Goal: Answer question/provide support

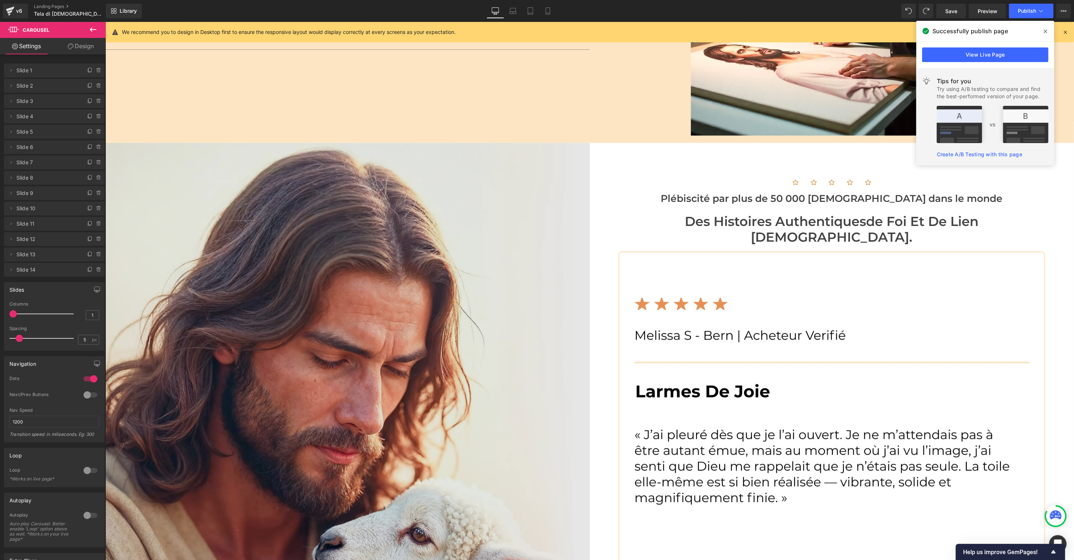
scroll to position [1270, 0]
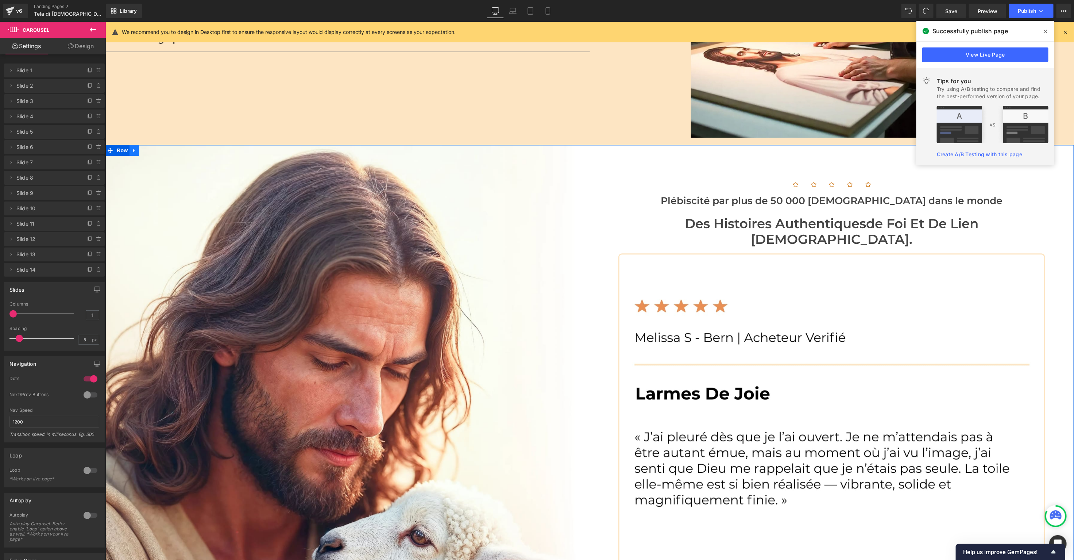
click at [134, 147] on icon at bounding box center [133, 149] width 5 height 5
click at [141, 147] on icon at bounding box center [143, 149] width 5 height 5
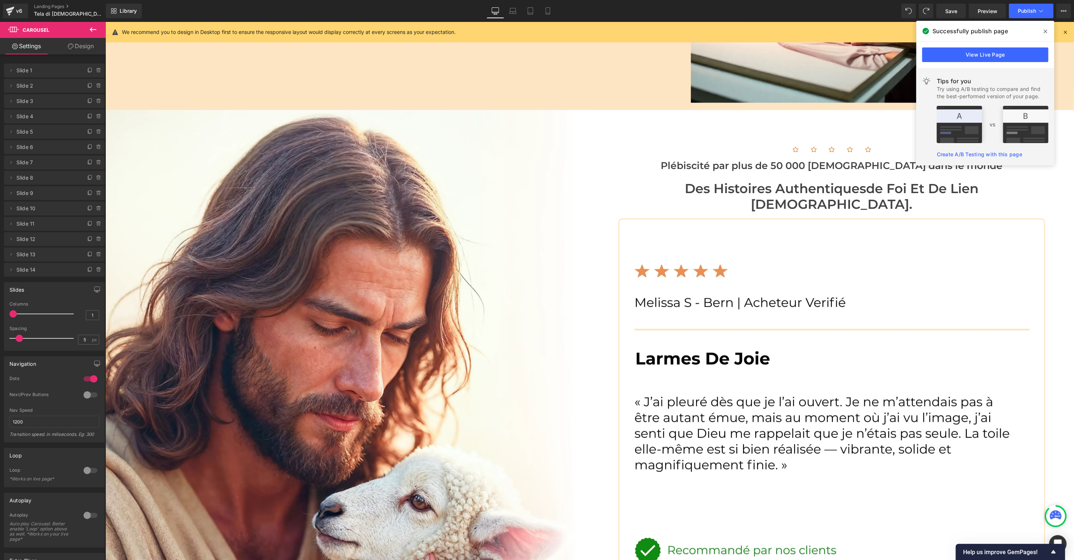
scroll to position [1192, 0]
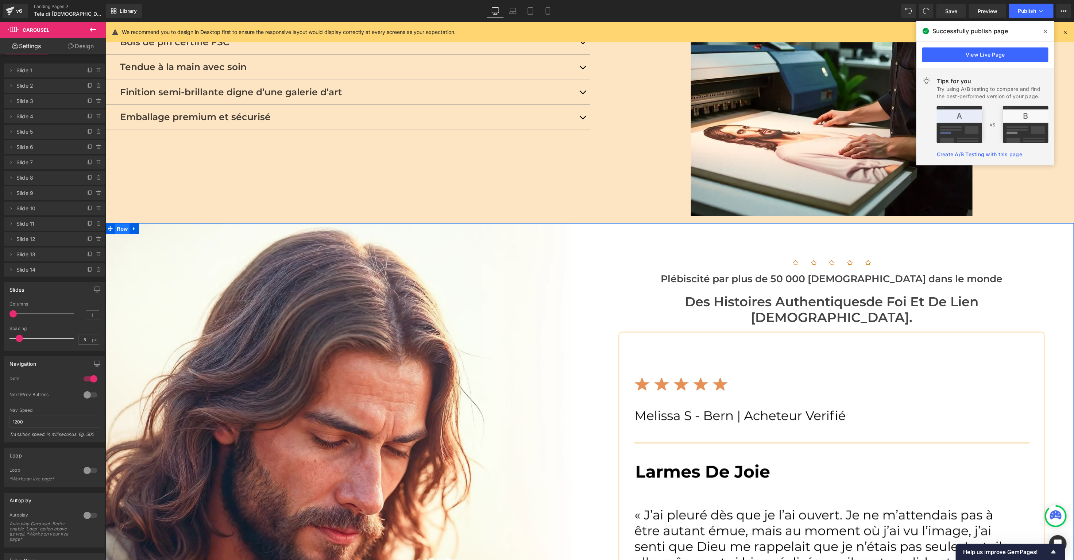
click at [129, 223] on span "Row" at bounding box center [122, 228] width 15 height 11
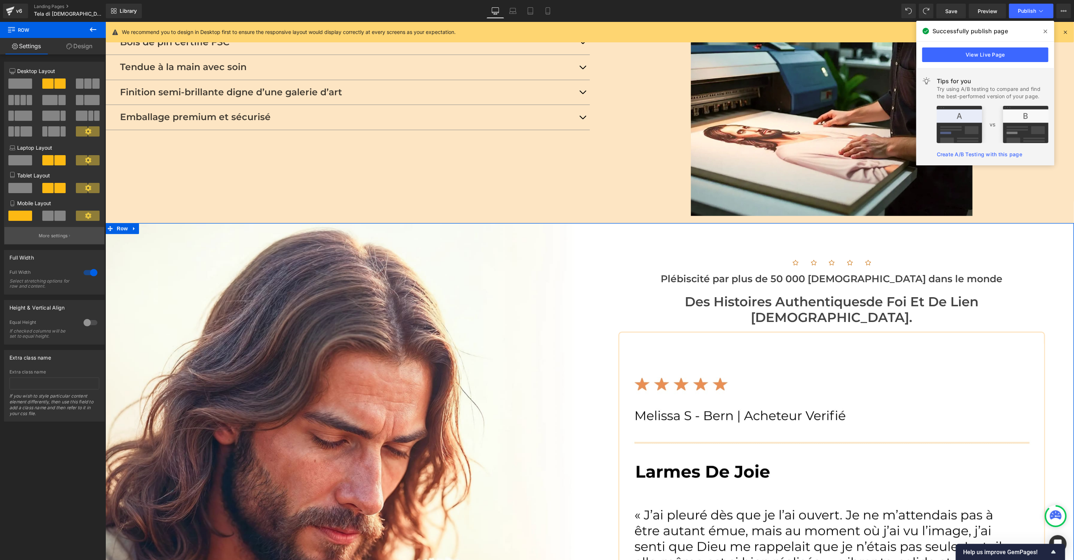
click at [38, 242] on button "More settings" at bounding box center [54, 235] width 100 height 17
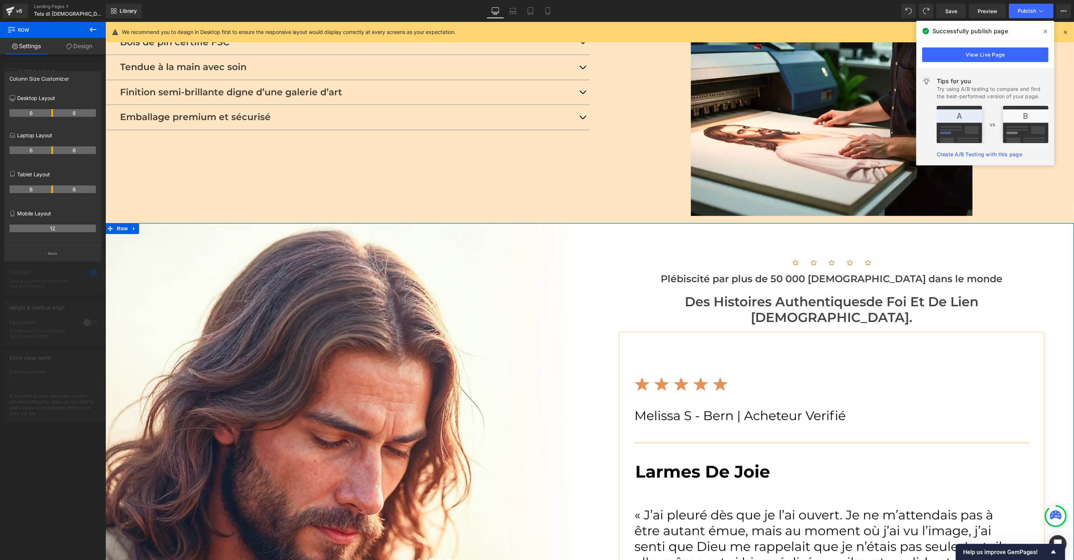
click at [19, 44] on link "Settings" at bounding box center [26, 46] width 53 height 16
click at [81, 48] on link "Design" at bounding box center [79, 46] width 53 height 16
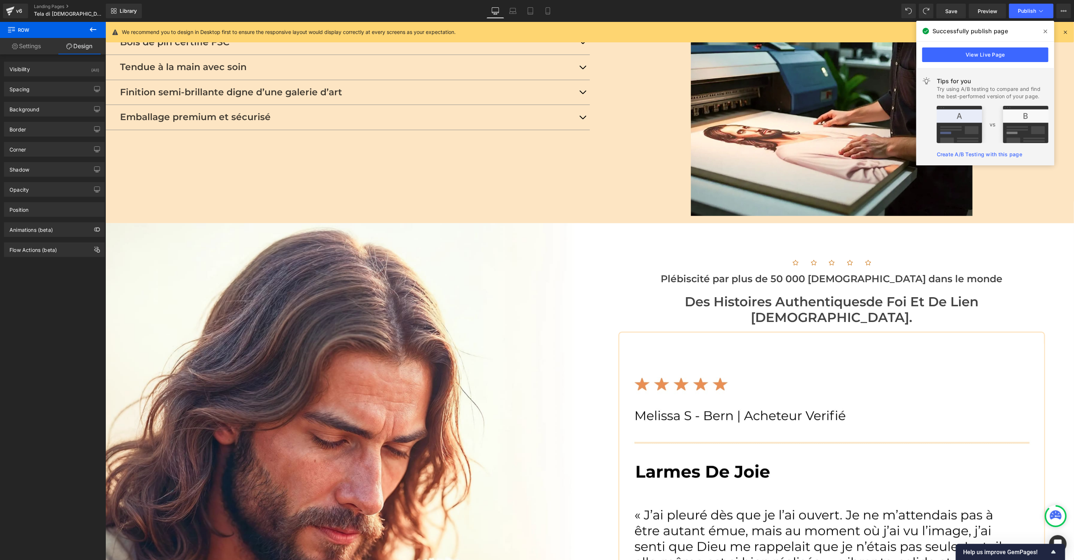
click at [92, 32] on icon at bounding box center [93, 29] width 9 height 9
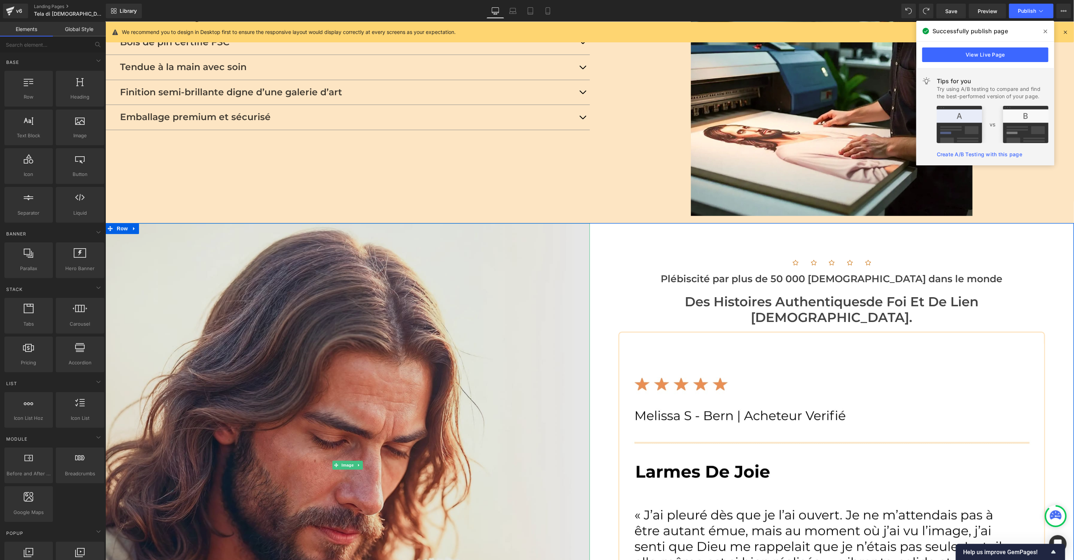
click at [259, 325] on img at bounding box center [347, 465] width 484 height 484
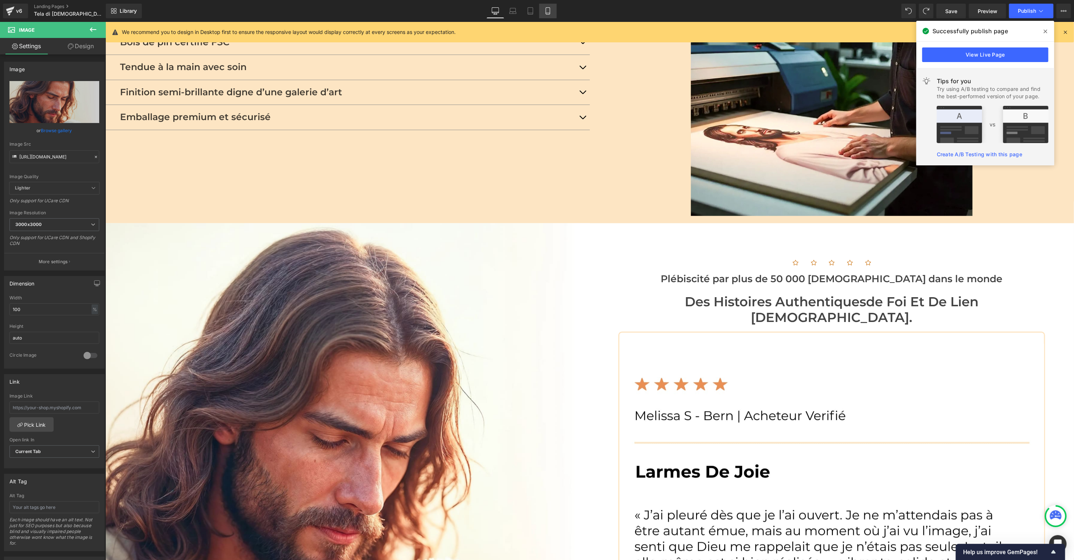
click at [552, 9] on link "Mobile" at bounding box center [548, 11] width 18 height 15
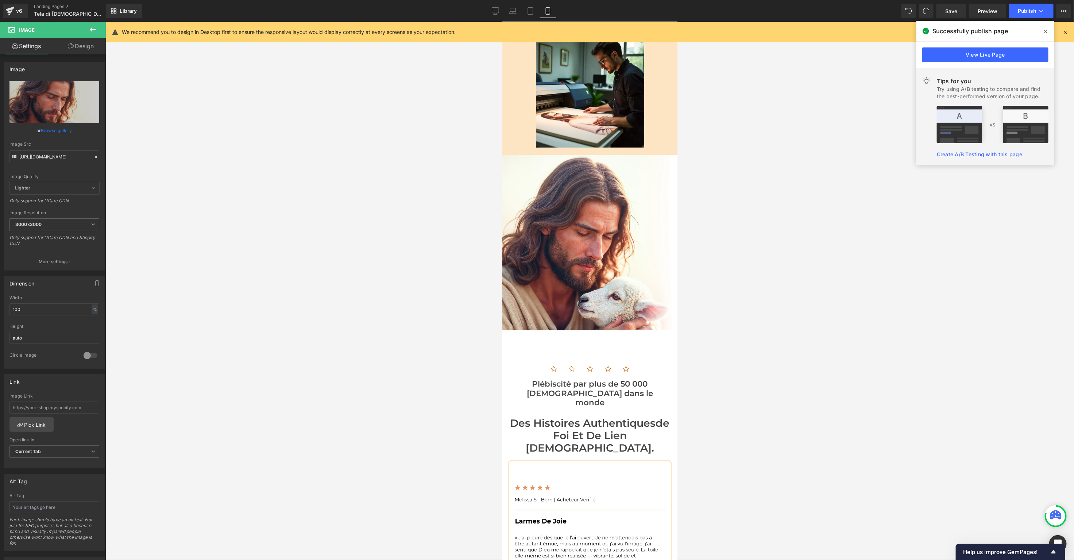
scroll to position [1391, 0]
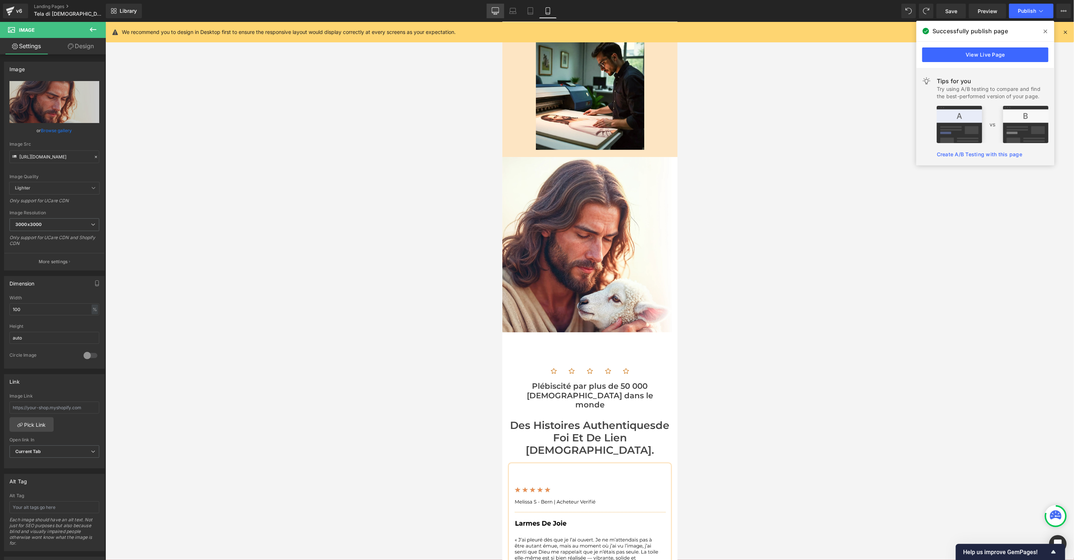
click at [497, 15] on link "Desktop" at bounding box center [496, 11] width 18 height 15
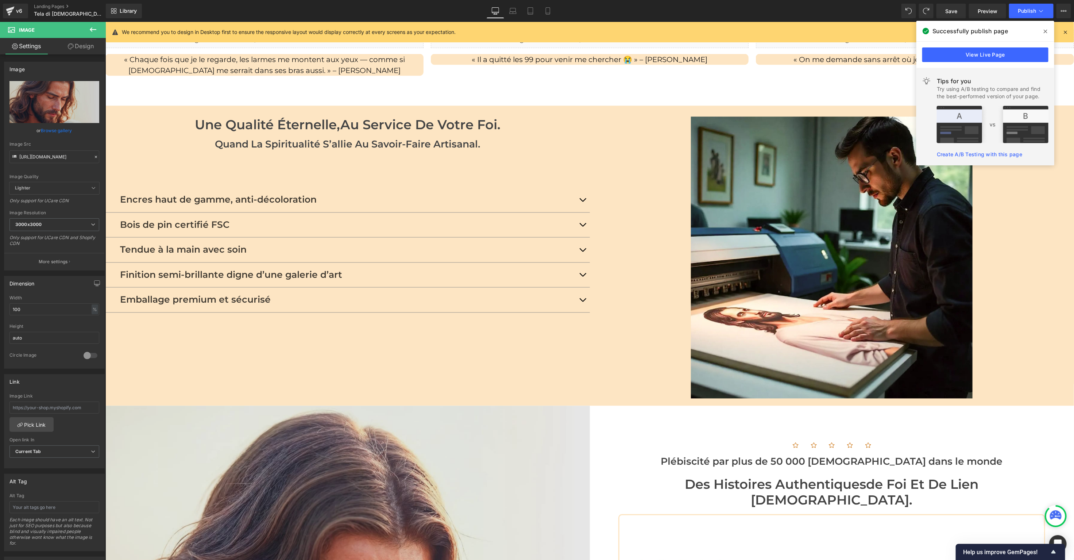
scroll to position [999, 0]
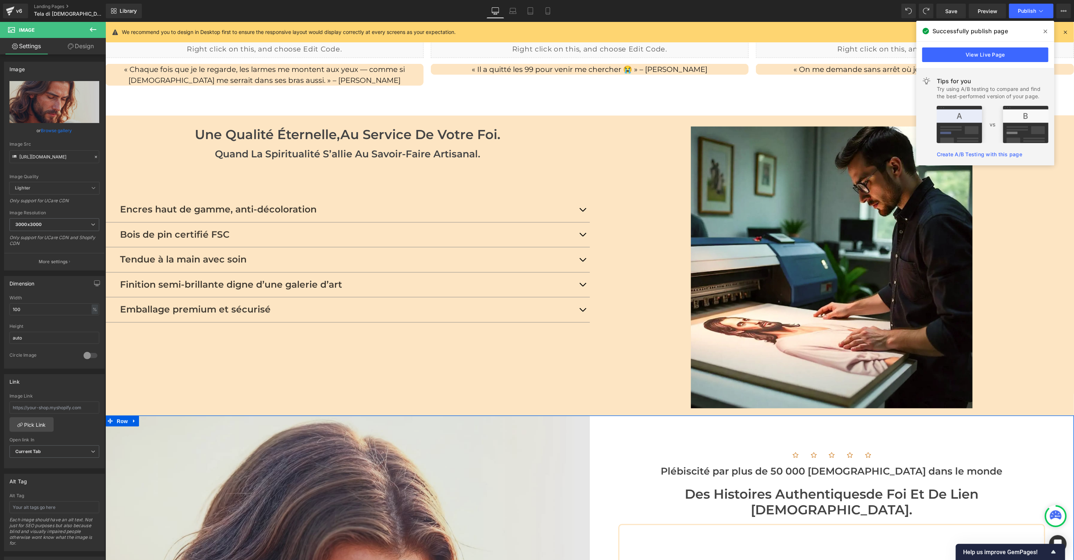
click at [115, 416] on span "Row" at bounding box center [122, 421] width 15 height 11
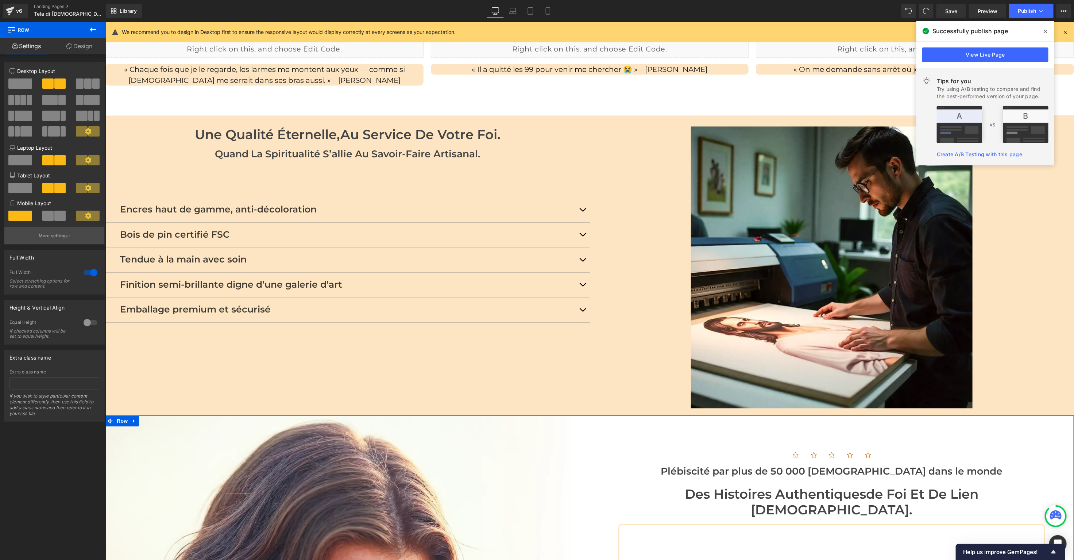
click at [55, 239] on p "More settings" at bounding box center [53, 235] width 29 height 7
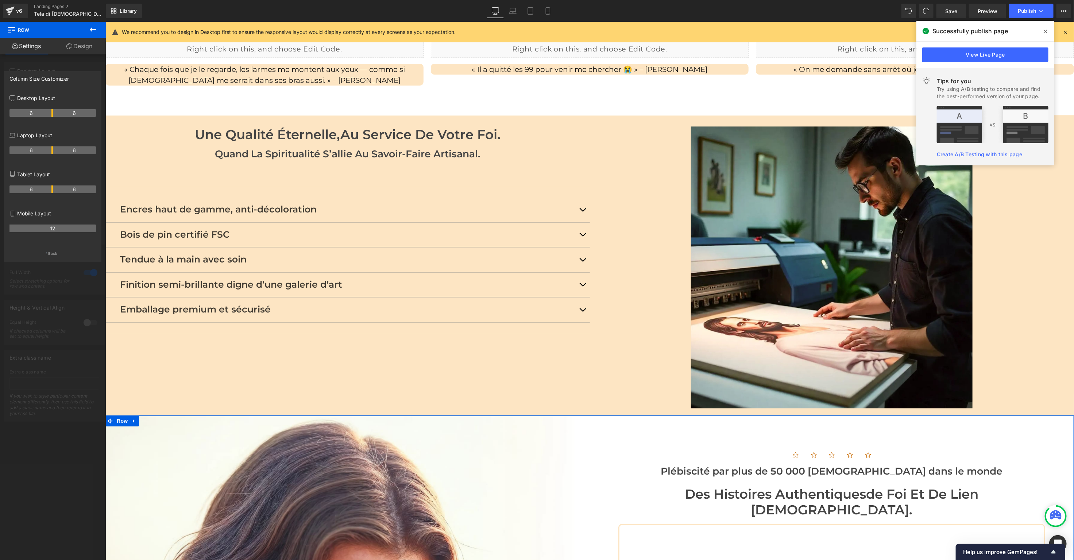
drag, startPoint x: 53, startPoint y: 115, endPoint x: 42, endPoint y: 115, distance: 11.0
click at [54, 256] on p "Back" at bounding box center [52, 253] width 9 height 5
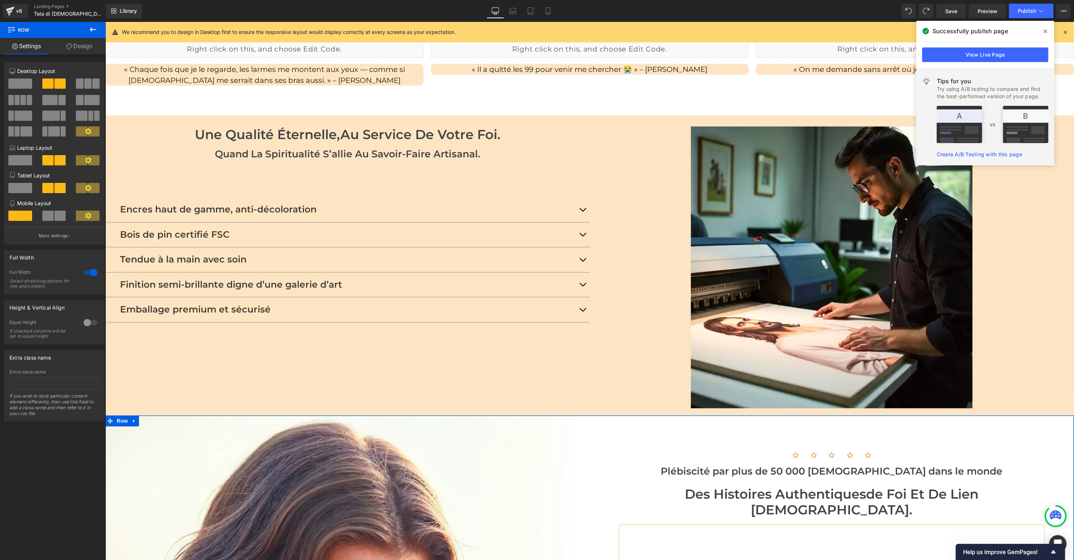
click at [10, 148] on icon at bounding box center [11, 149] width 5 height 2
click at [27, 148] on p "Laptop Layout" at bounding box center [54, 148] width 90 height 8
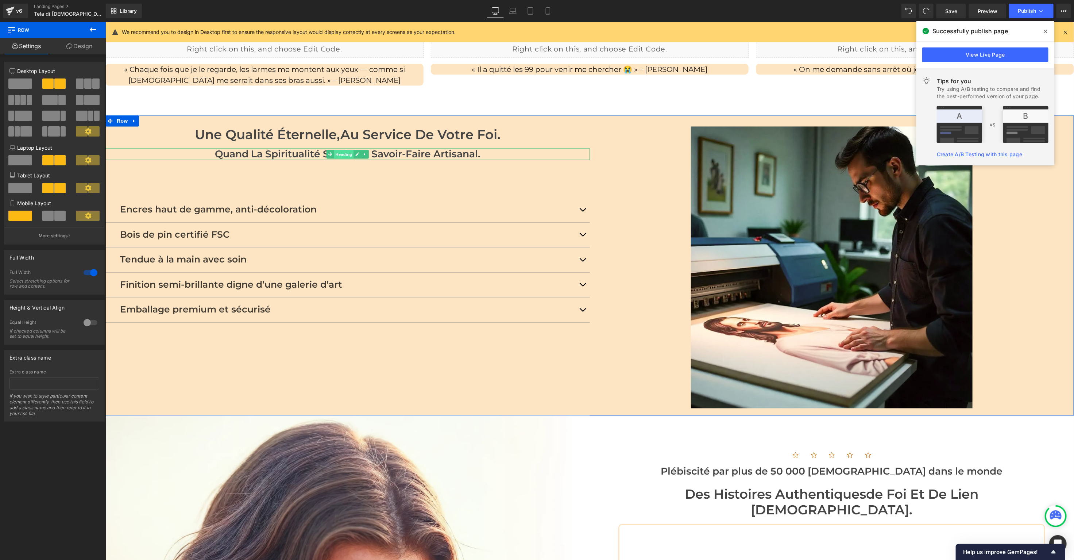
click at [340, 150] on span "Heading" at bounding box center [343, 154] width 20 height 9
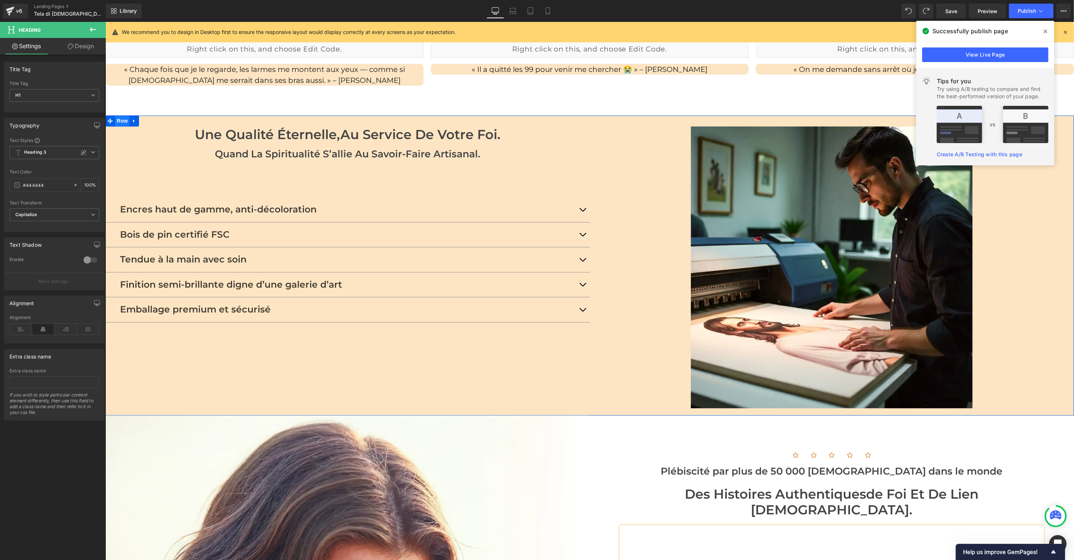
click at [124, 115] on span "Row" at bounding box center [122, 120] width 15 height 11
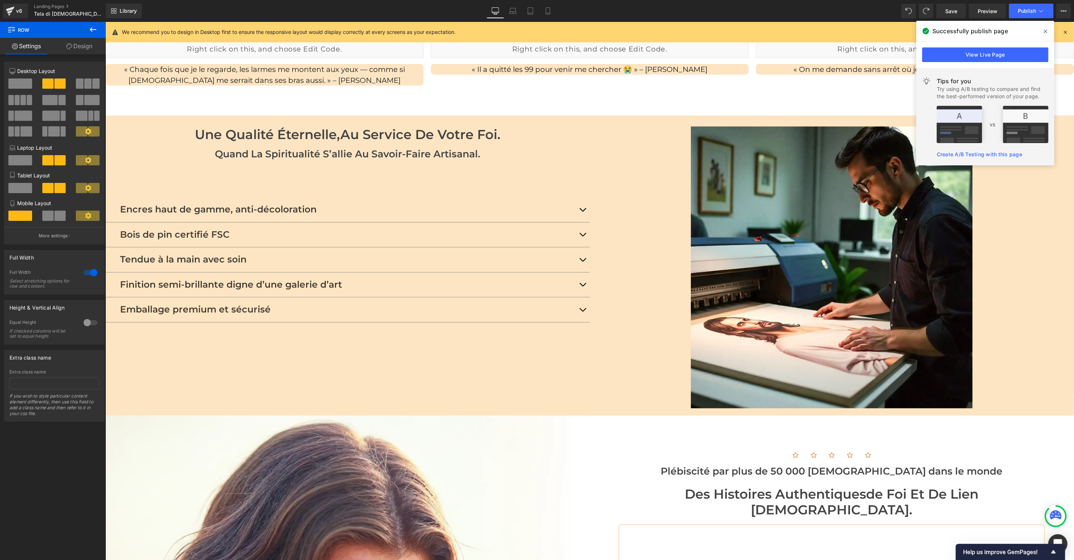
click at [1056, 540] on icon "Open Intercom Messenger" at bounding box center [1058, 543] width 8 height 9
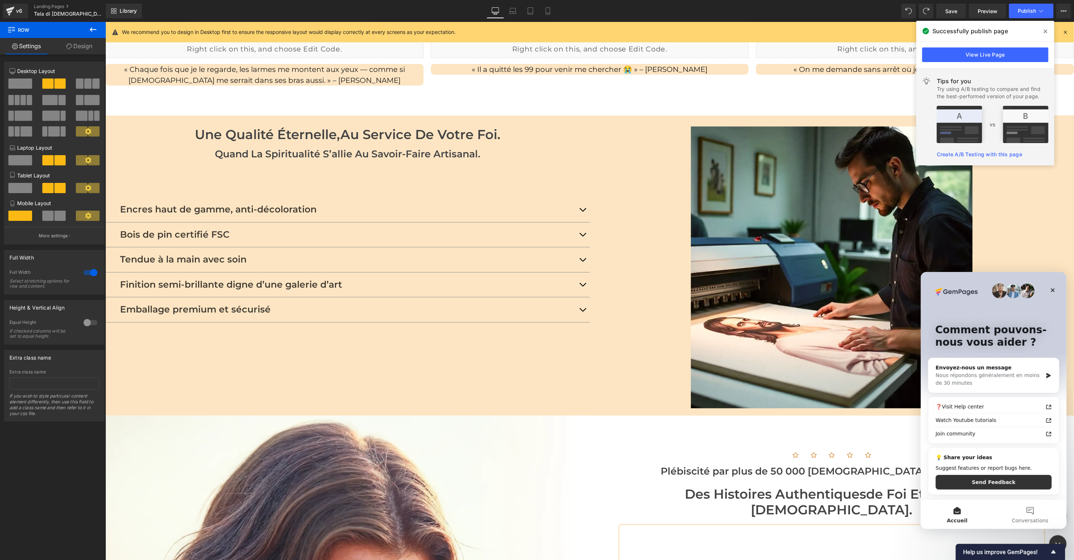
scroll to position [0, 0]
click at [973, 377] on div "Nous répondons généralement en moins de 30 minutes" at bounding box center [988, 378] width 107 height 15
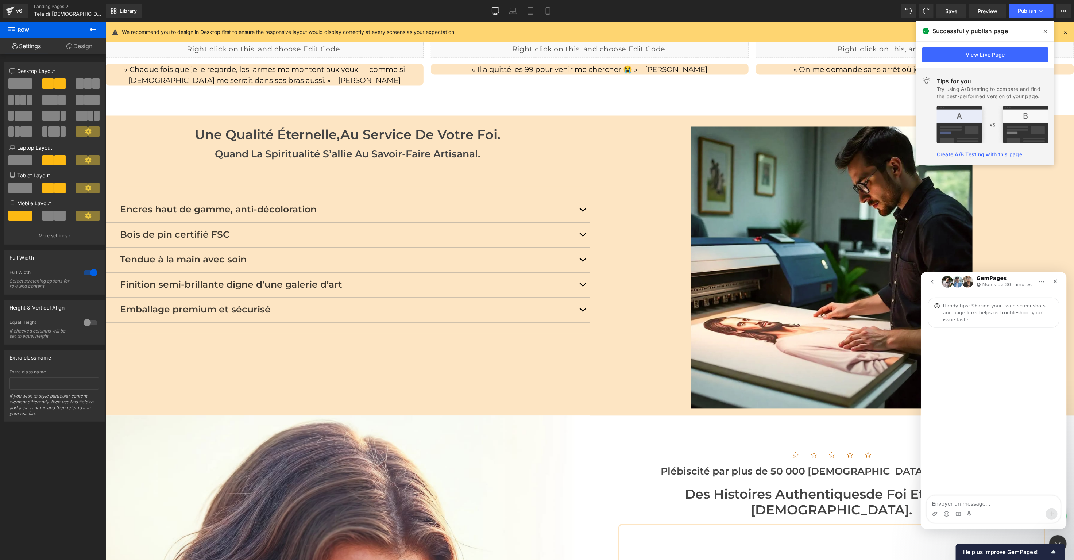
click at [972, 502] on textarea "Envoyer un message..." at bounding box center [994, 501] width 134 height 12
type textarea "b"
type textarea "Bonjour, je souhaite rendre une section visible sur le PC mais pas sur le mobile"
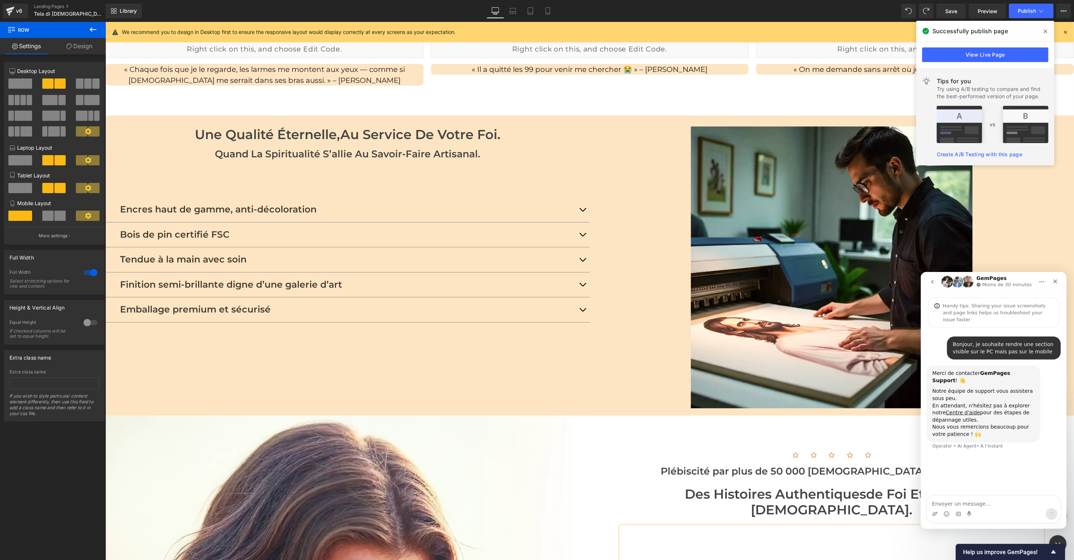
click at [638, 427] on div at bounding box center [537, 269] width 1074 height 538
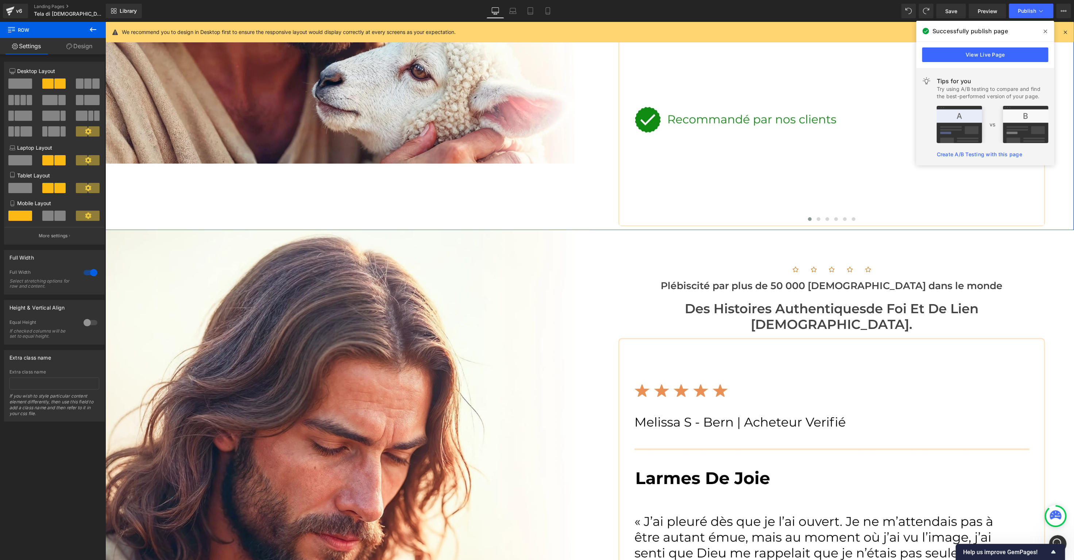
scroll to position [1741, 0]
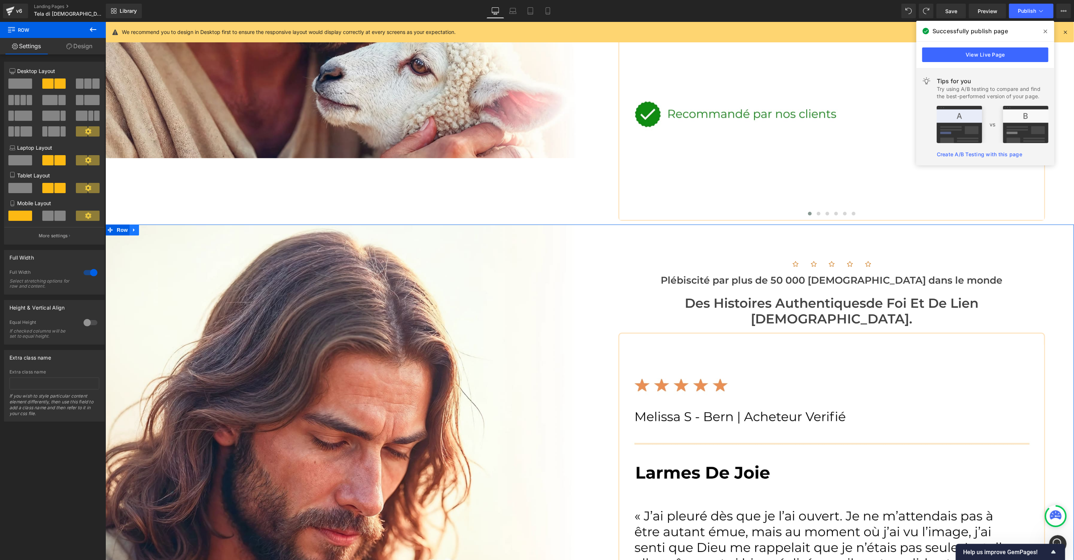
click at [134, 228] on icon at bounding box center [133, 229] width 1 height 3
click at [119, 224] on span "Row" at bounding box center [122, 229] width 15 height 11
click at [74, 44] on link "Design" at bounding box center [79, 46] width 53 height 16
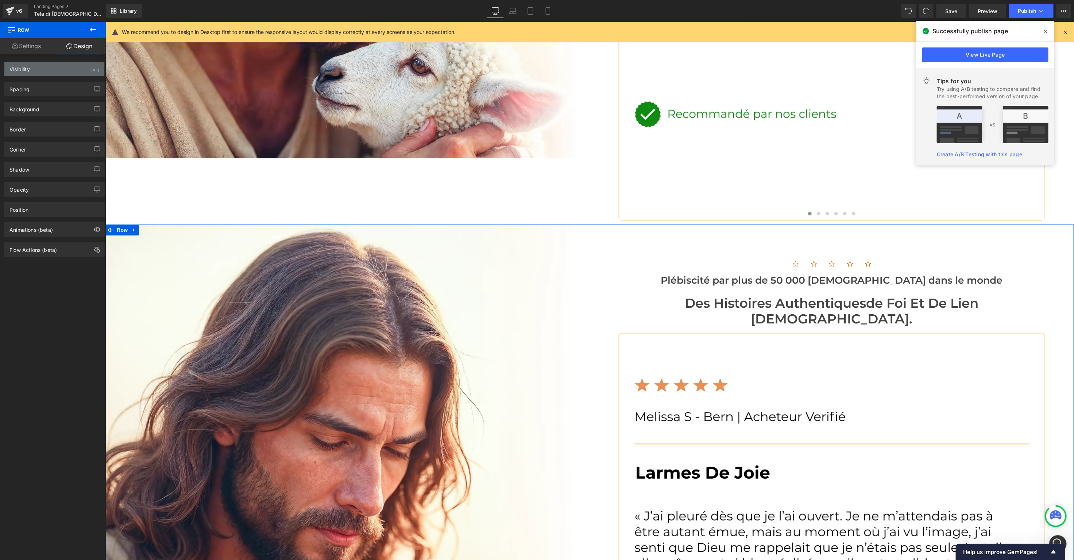
click at [23, 66] on div "Visibility" at bounding box center [19, 67] width 20 height 10
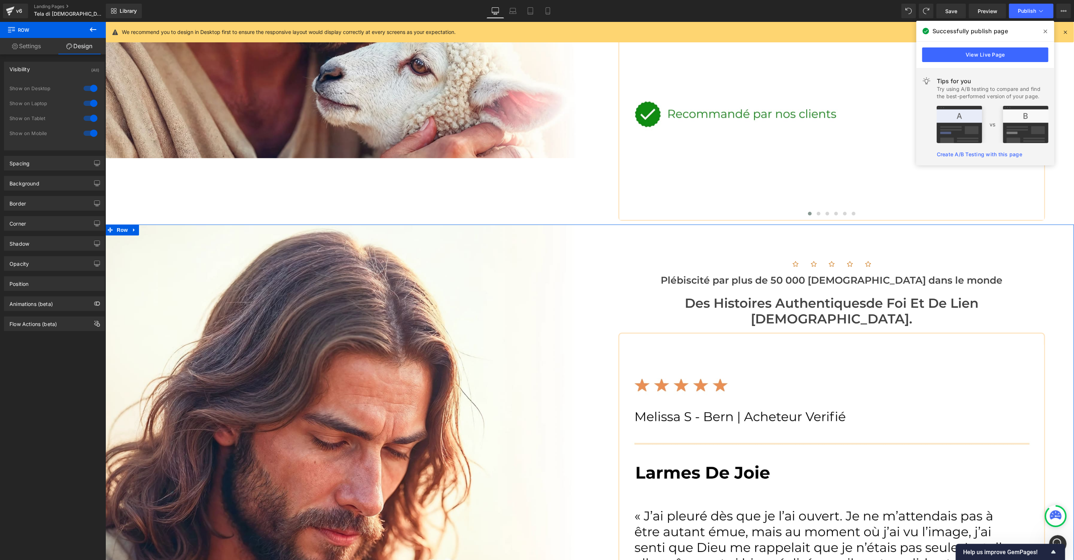
click at [87, 135] on div at bounding box center [91, 133] width 18 height 12
click at [552, 11] on link "Mobile" at bounding box center [548, 11] width 18 height 15
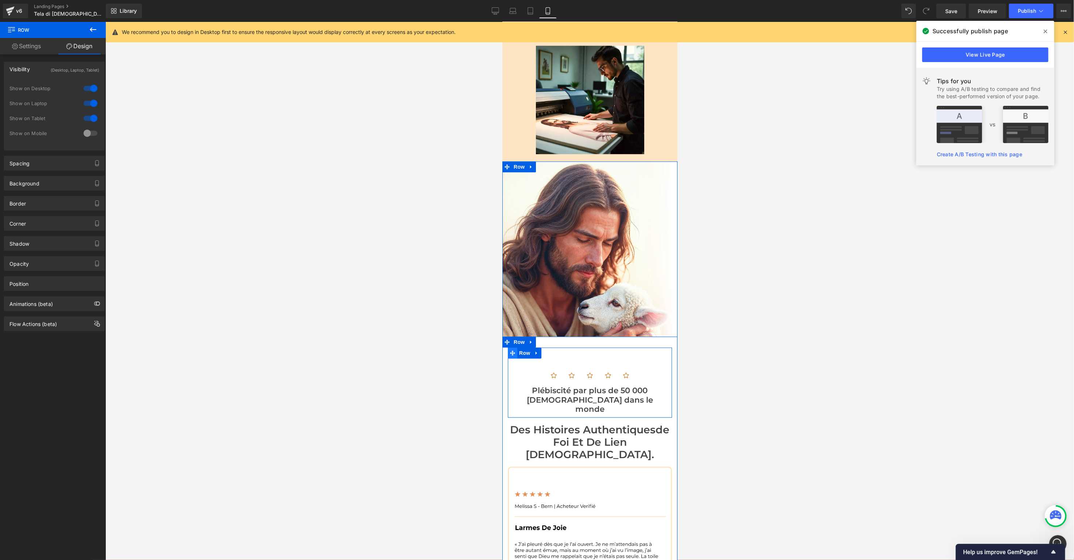
scroll to position [1386, 0]
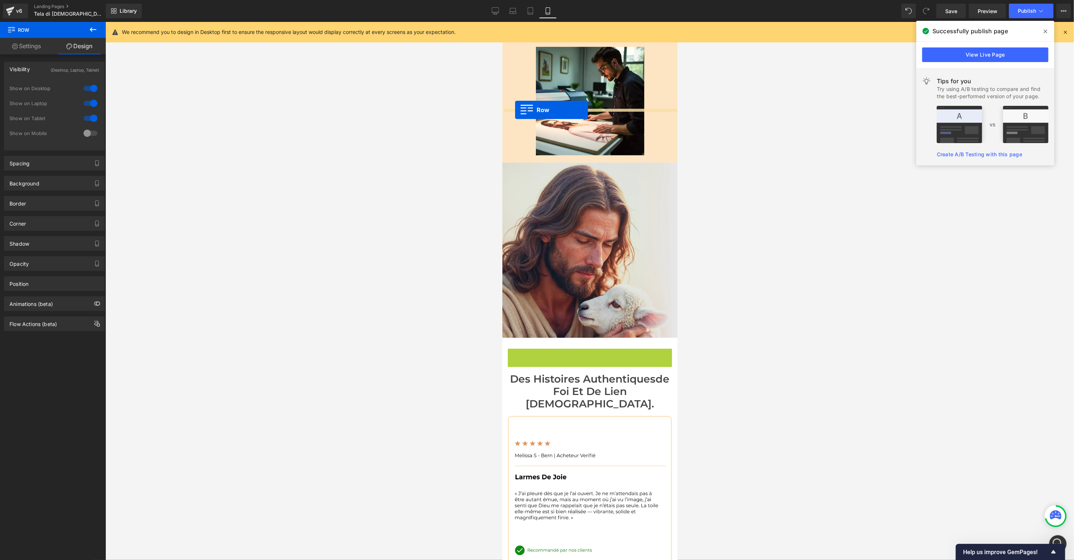
drag, startPoint x: 512, startPoint y: 301, endPoint x: 515, endPoint y: 109, distance: 191.6
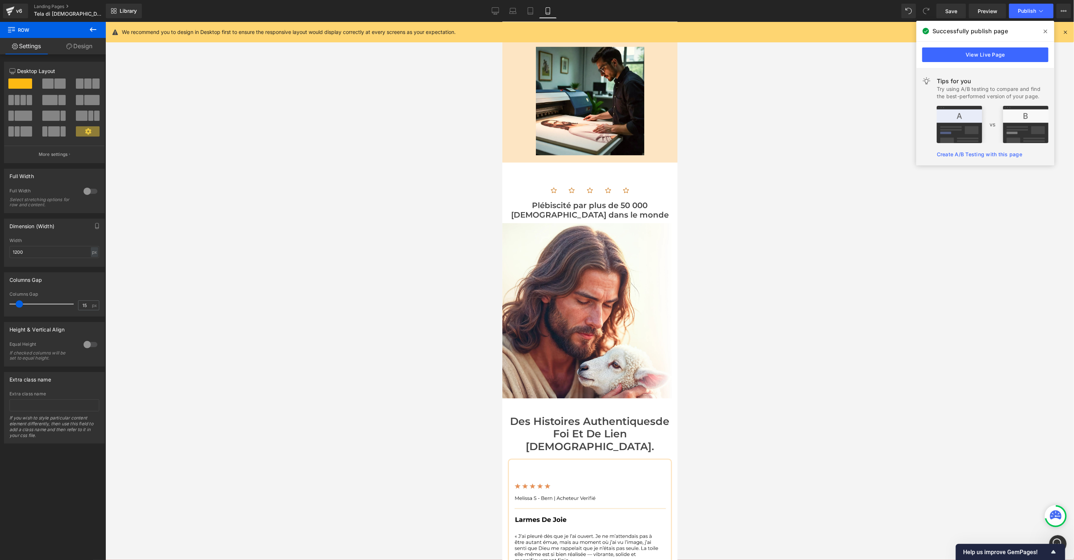
drag, startPoint x: 496, startPoint y: 15, endPoint x: 483, endPoint y: 19, distance: 13.5
click at [495, 14] on link "Desktop" at bounding box center [496, 11] width 18 height 15
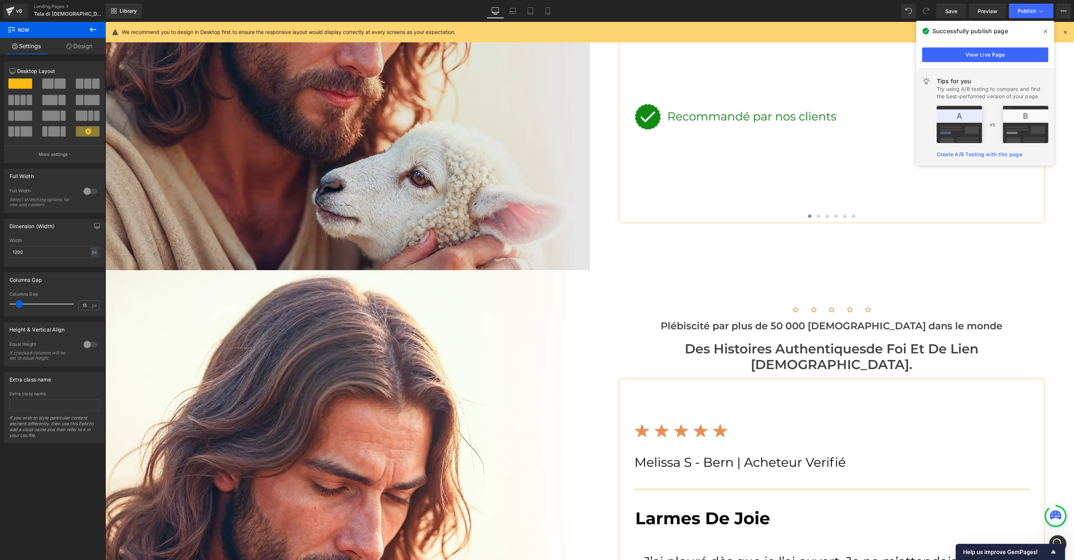
scroll to position [1689, 0]
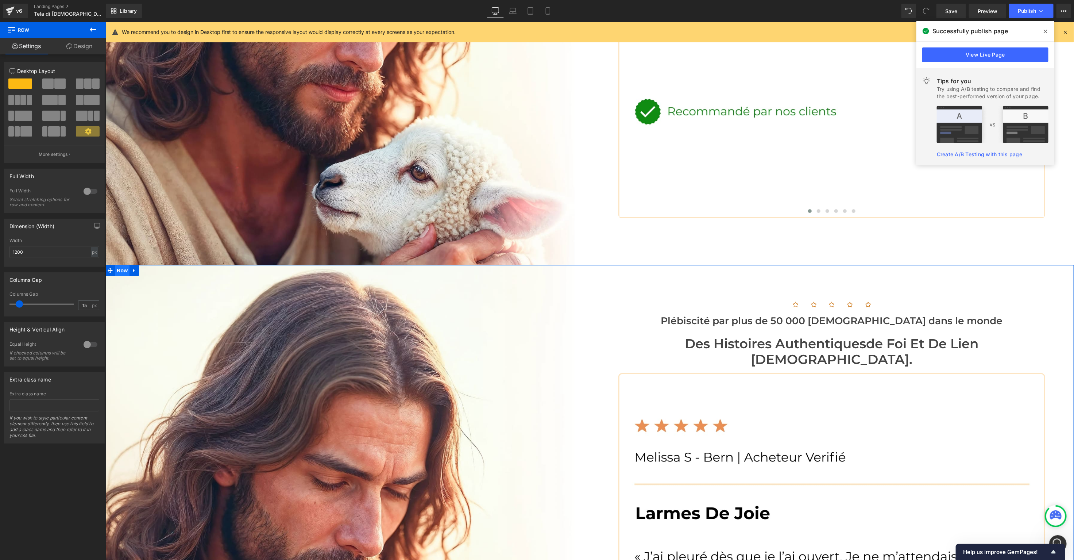
click at [127, 264] on span "Row" at bounding box center [122, 269] width 15 height 11
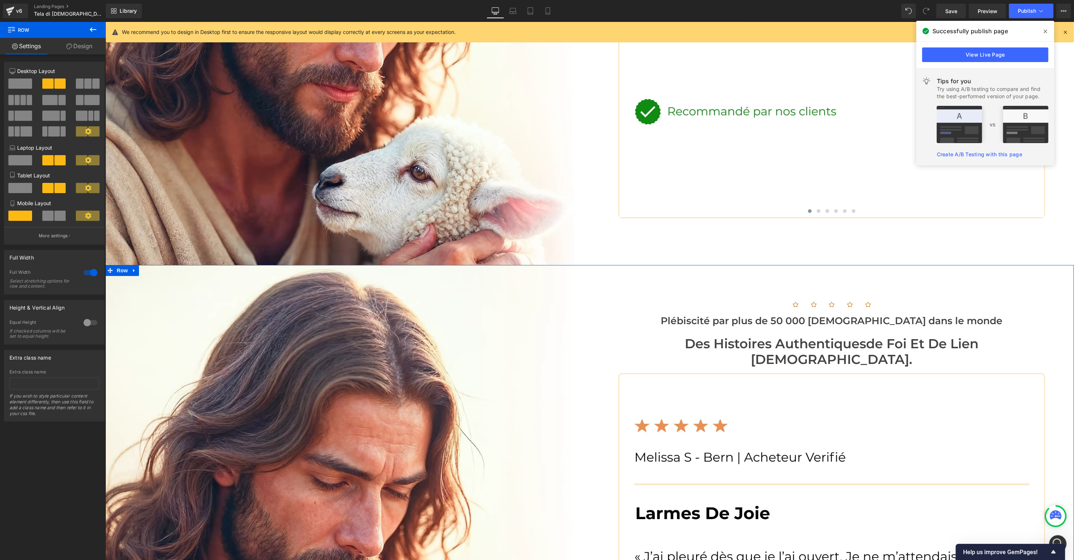
click at [82, 53] on link "Design" at bounding box center [79, 46] width 53 height 16
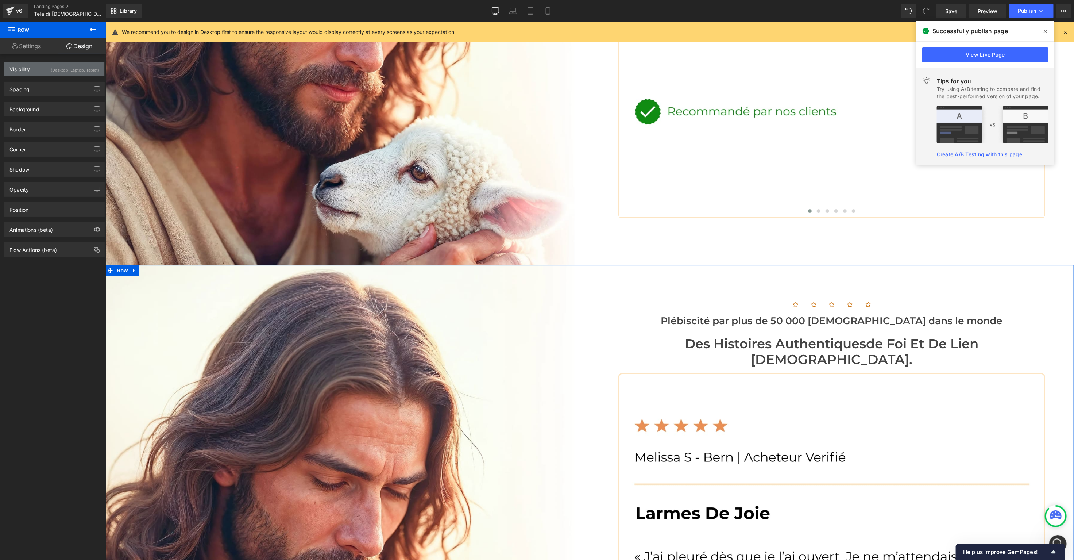
click at [27, 73] on div "Visibility (Desktop, Laptop, Tablet)" at bounding box center [54, 69] width 100 height 14
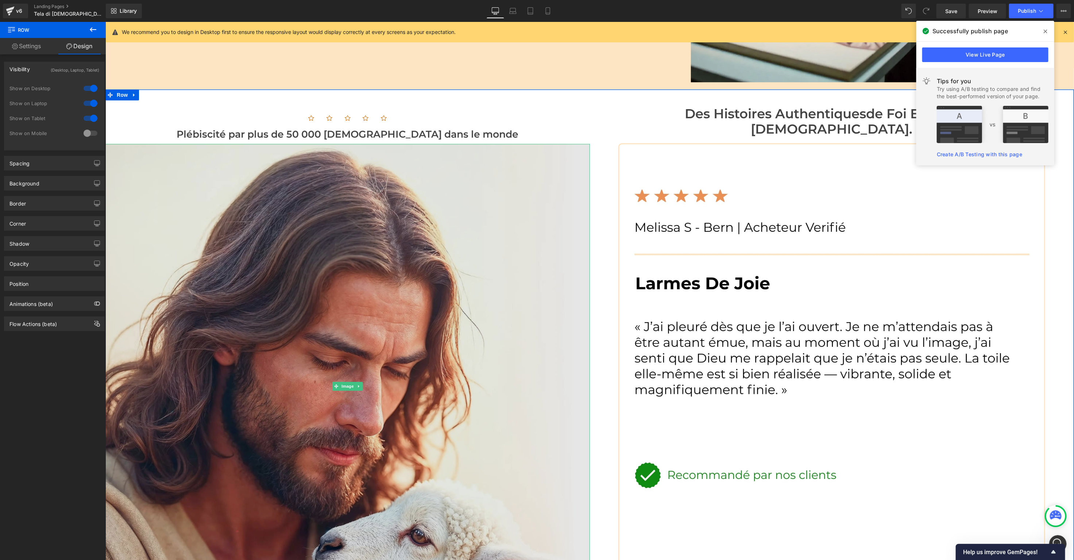
scroll to position [1299, 0]
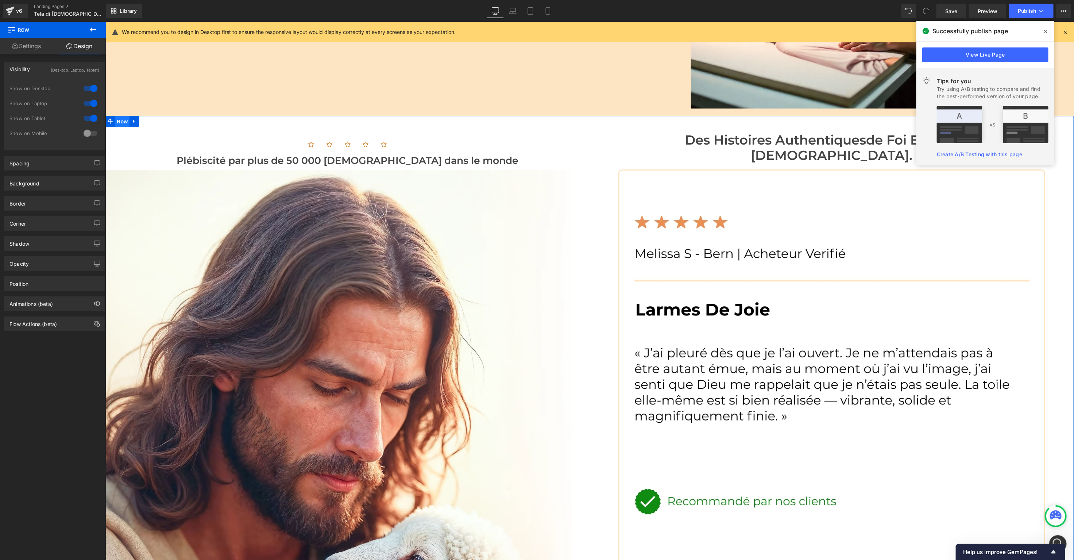
click at [118, 116] on span "Row" at bounding box center [122, 121] width 15 height 11
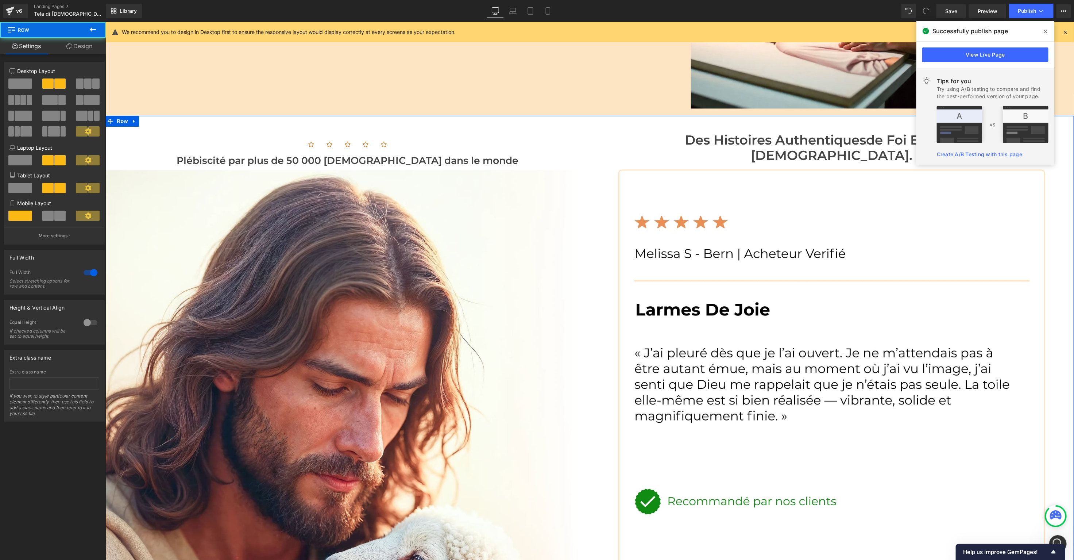
drag, startPoint x: 84, startPoint y: 49, endPoint x: 76, endPoint y: 54, distance: 9.4
click at [84, 49] on link "Design" at bounding box center [79, 46] width 53 height 16
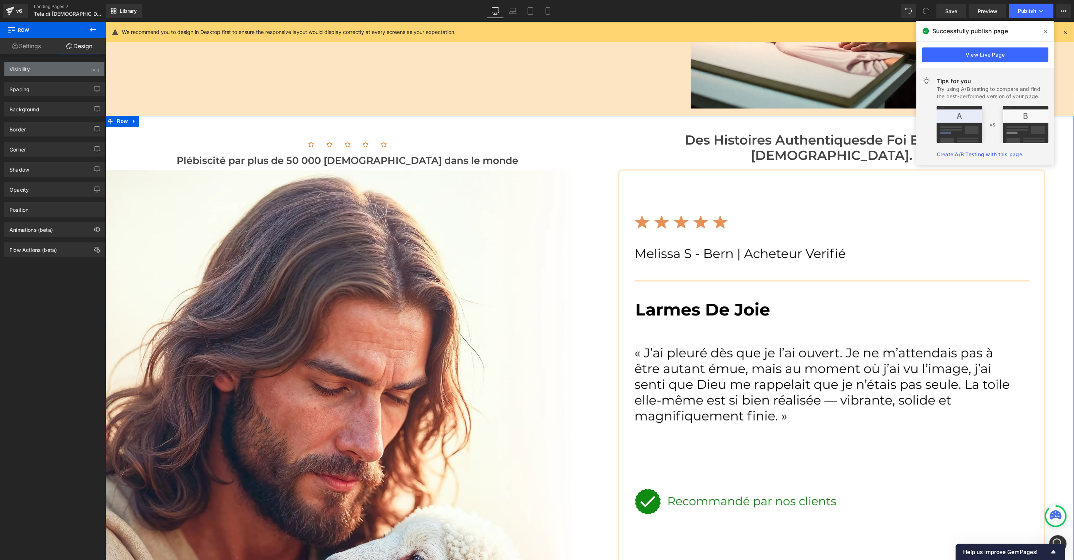
click at [35, 69] on div "Visibility (All)" at bounding box center [54, 69] width 100 height 14
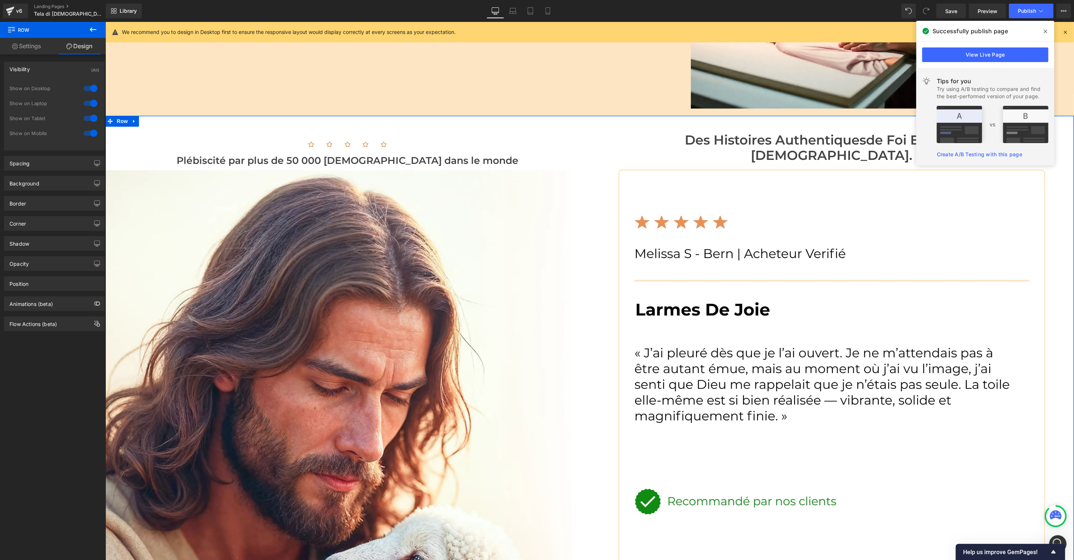
drag, startPoint x: 90, startPoint y: 88, endPoint x: 87, endPoint y: 92, distance: 4.2
click at [90, 88] on div at bounding box center [91, 88] width 18 height 12
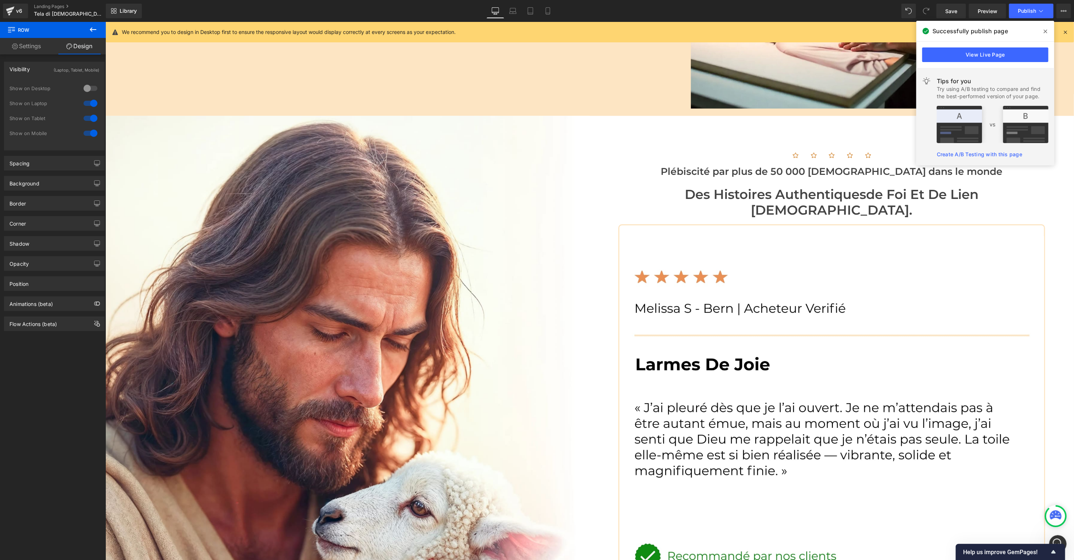
click at [85, 103] on div at bounding box center [91, 103] width 18 height 12
click at [86, 120] on div at bounding box center [91, 118] width 18 height 12
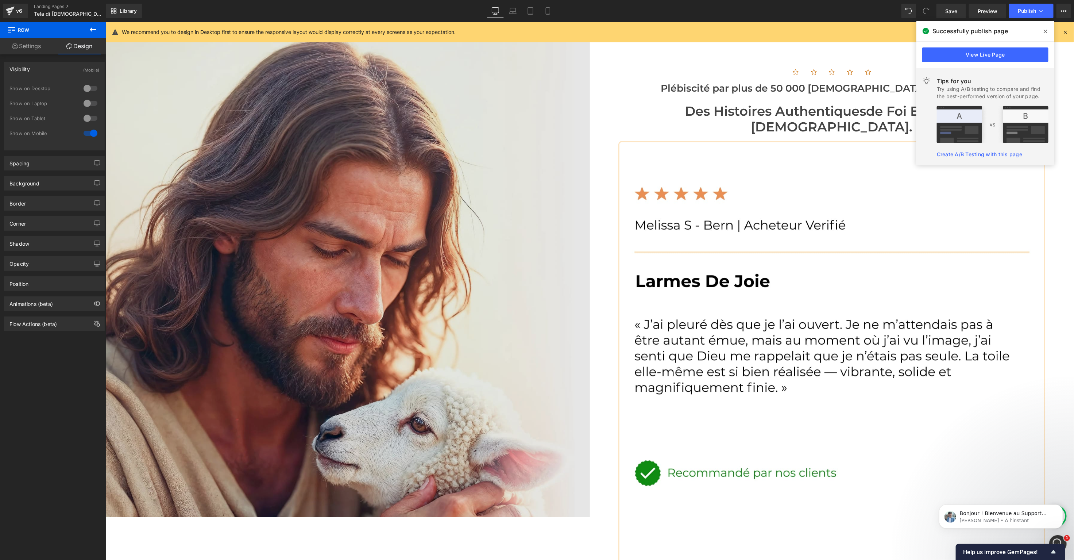
scroll to position [1381, 0]
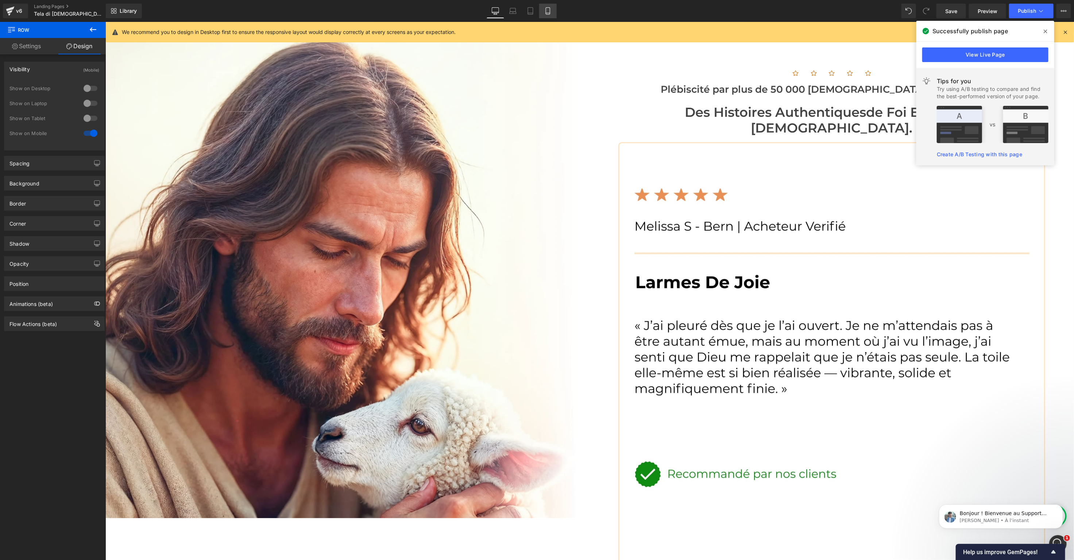
click at [552, 13] on link "Mobile" at bounding box center [548, 11] width 18 height 15
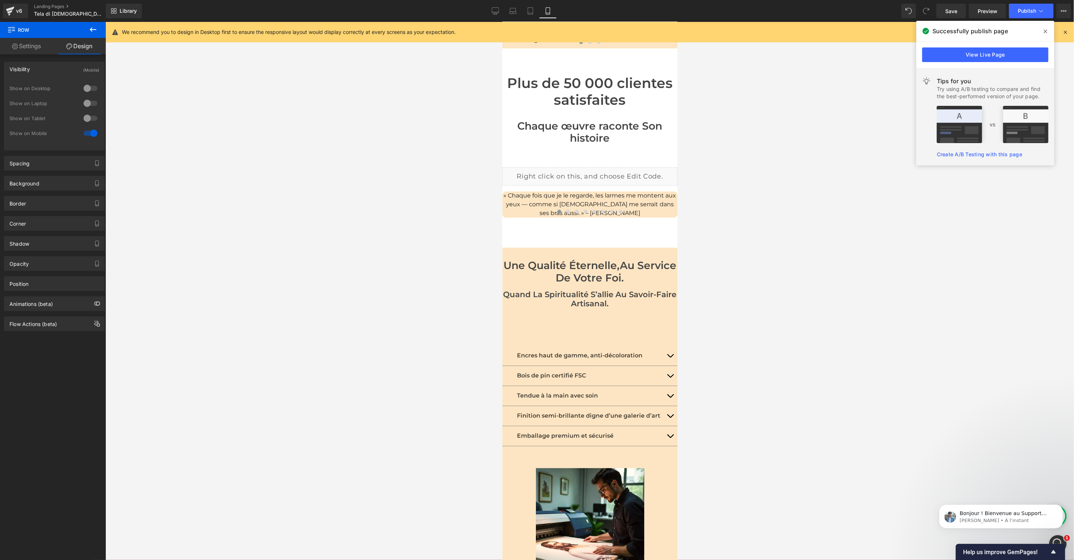
scroll to position [963, 0]
click at [497, 14] on icon at bounding box center [496, 14] width 4 height 0
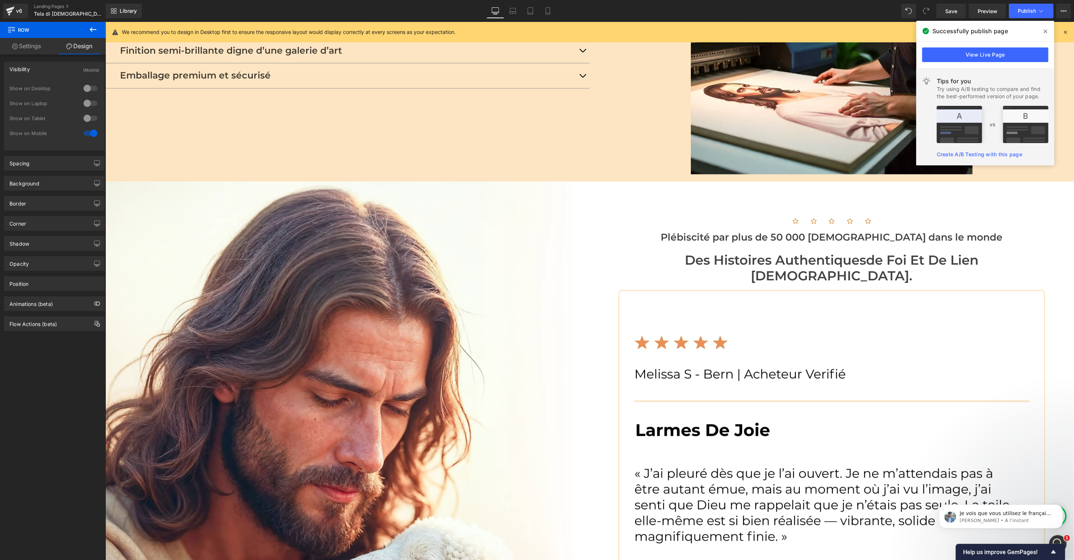
scroll to position [95, 0]
click at [89, 86] on div at bounding box center [91, 88] width 18 height 12
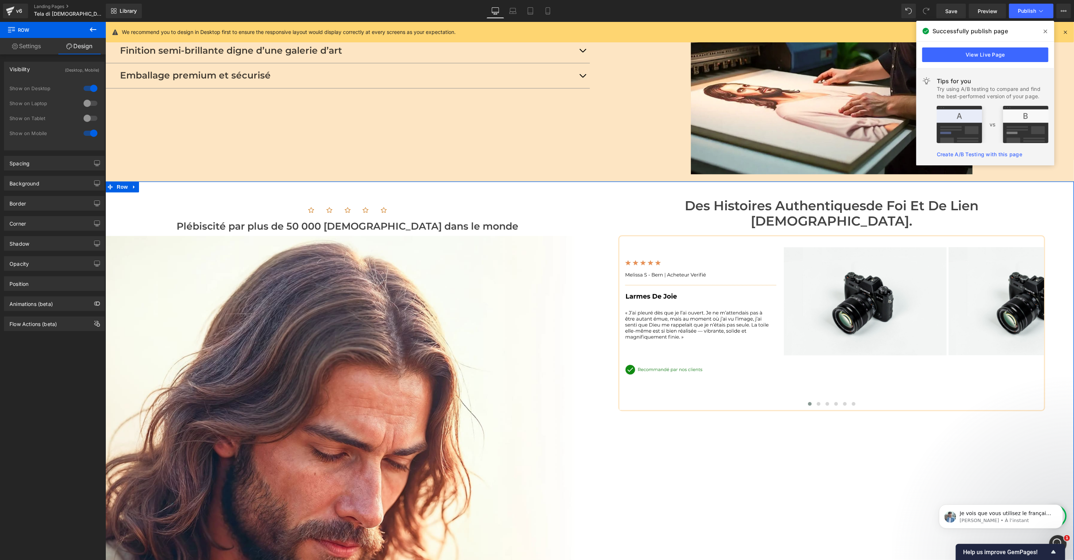
click at [84, 87] on div at bounding box center [91, 88] width 18 height 12
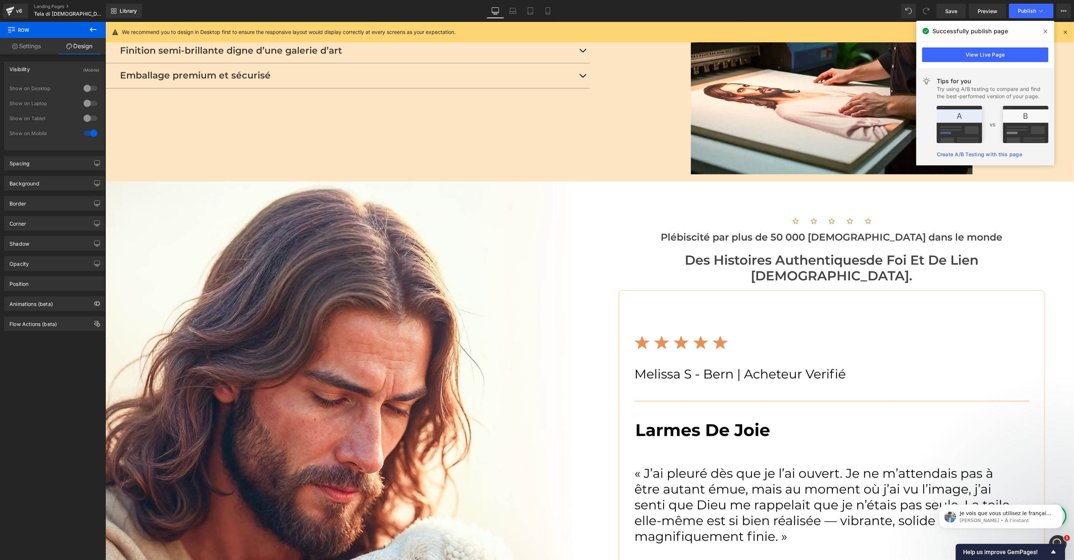
click at [95, 87] on div at bounding box center [91, 88] width 18 height 12
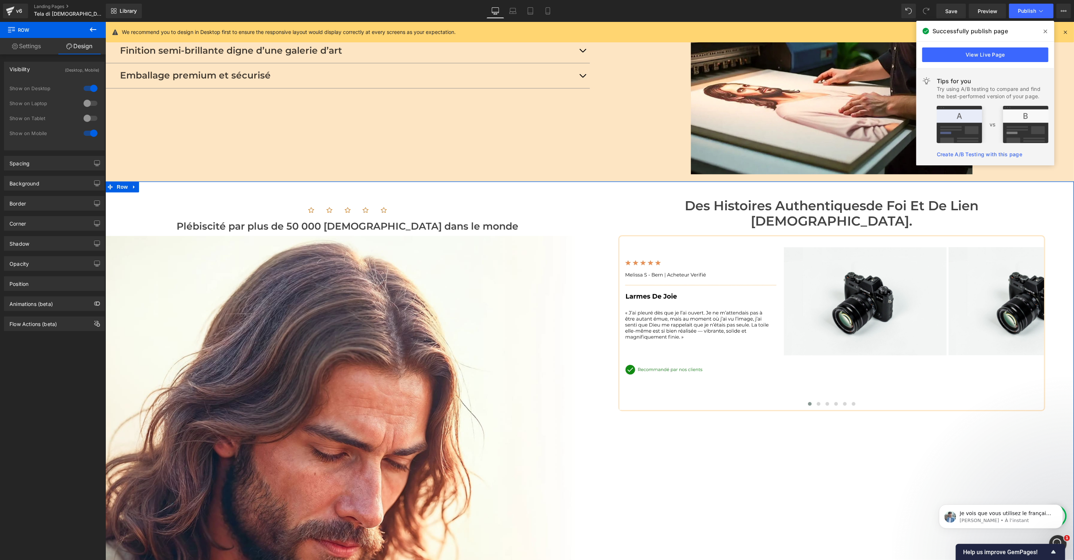
click at [91, 105] on div at bounding box center [91, 103] width 18 height 12
click at [93, 115] on div at bounding box center [91, 118] width 18 height 12
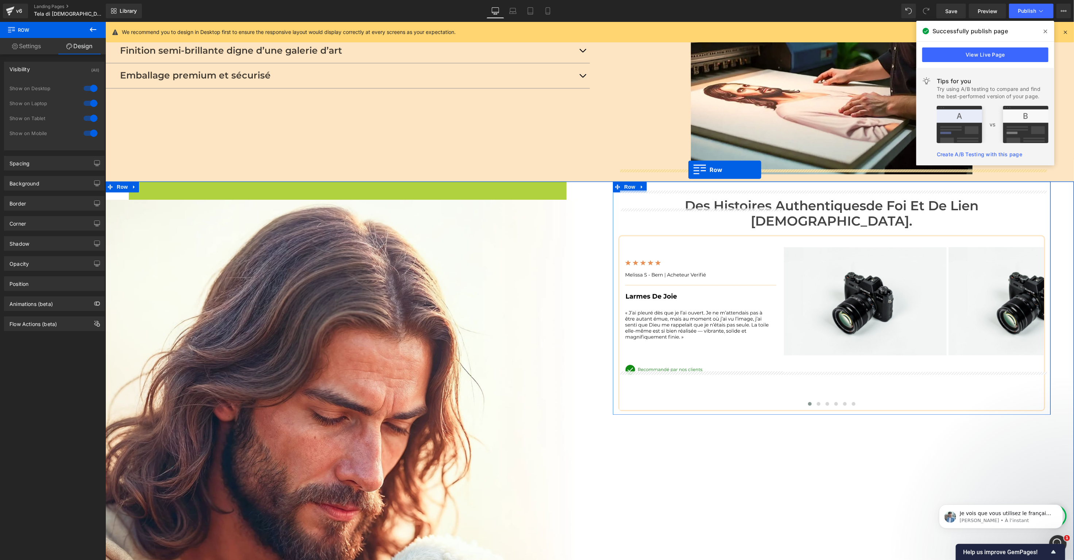
drag, startPoint x: 144, startPoint y: 163, endPoint x: 688, endPoint y: 169, distance: 543.6
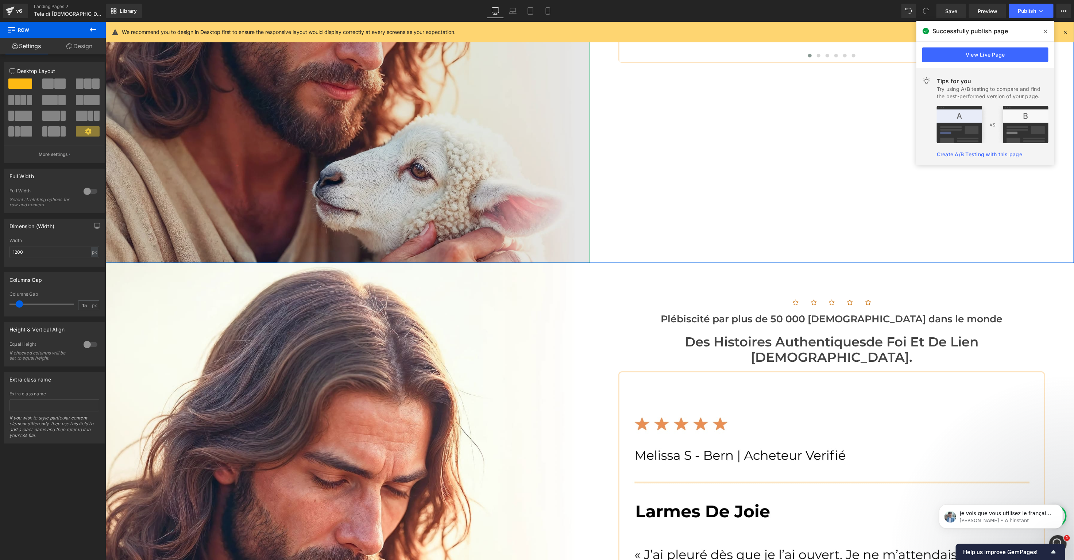
scroll to position [1638, 0]
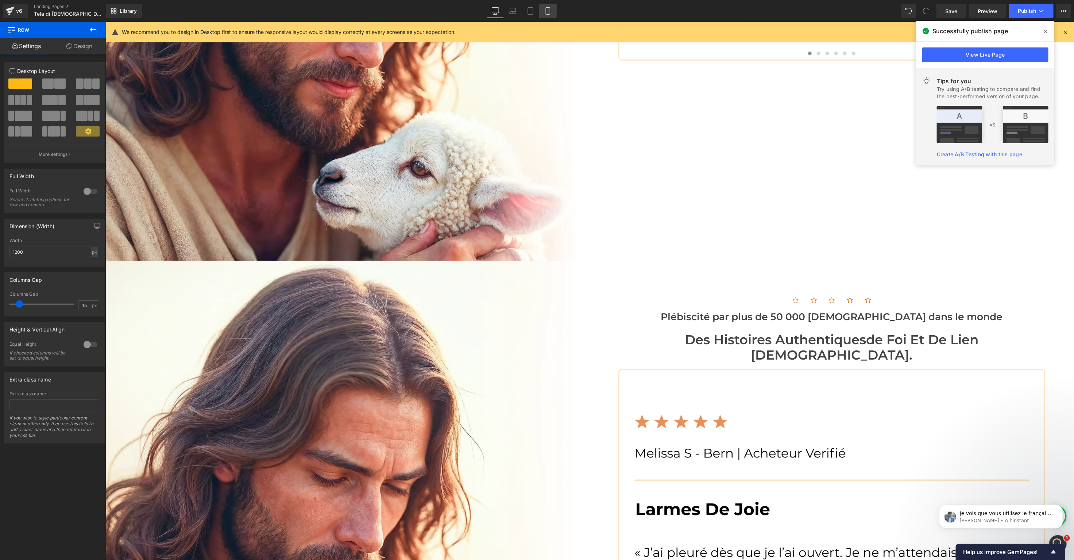
click at [548, 11] on icon at bounding box center [547, 10] width 7 height 7
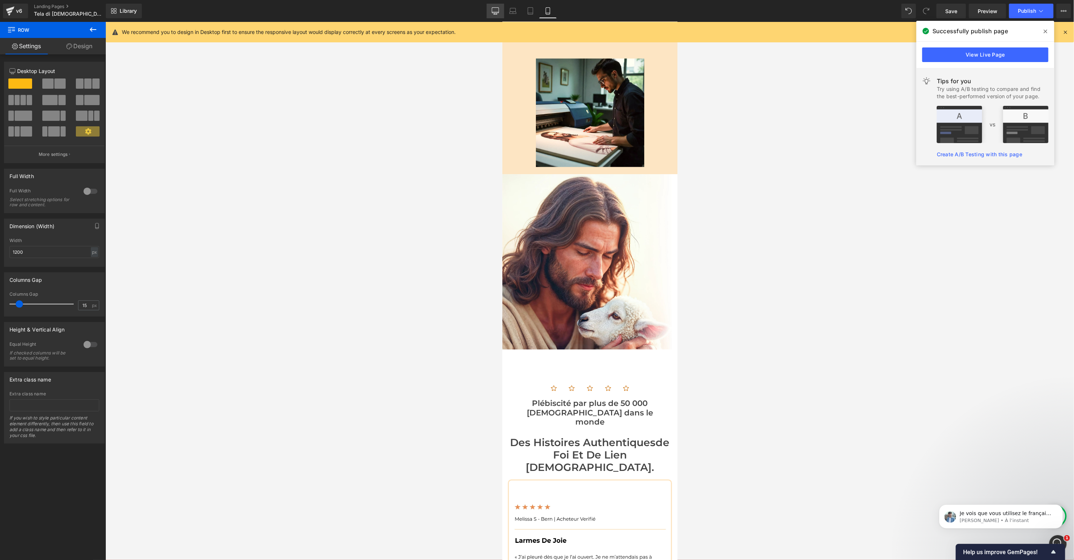
click at [504, 10] on link "Desktop" at bounding box center [496, 11] width 18 height 15
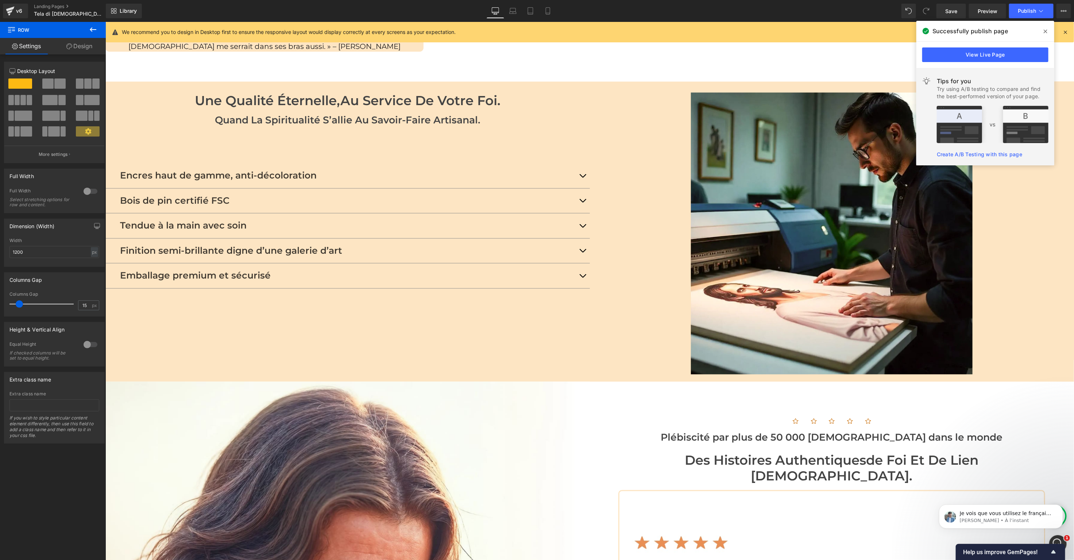
scroll to position [1096, 0]
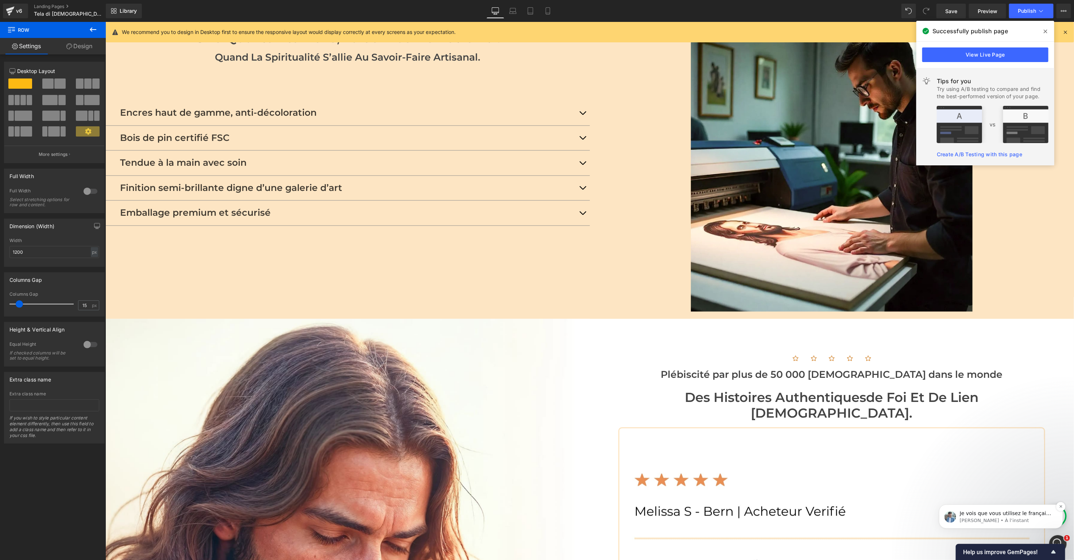
click at [1003, 513] on span "Je vois que vous utilisez le français pour nous contacter. Notre application es…" at bounding box center [1005, 545] width 92 height 71
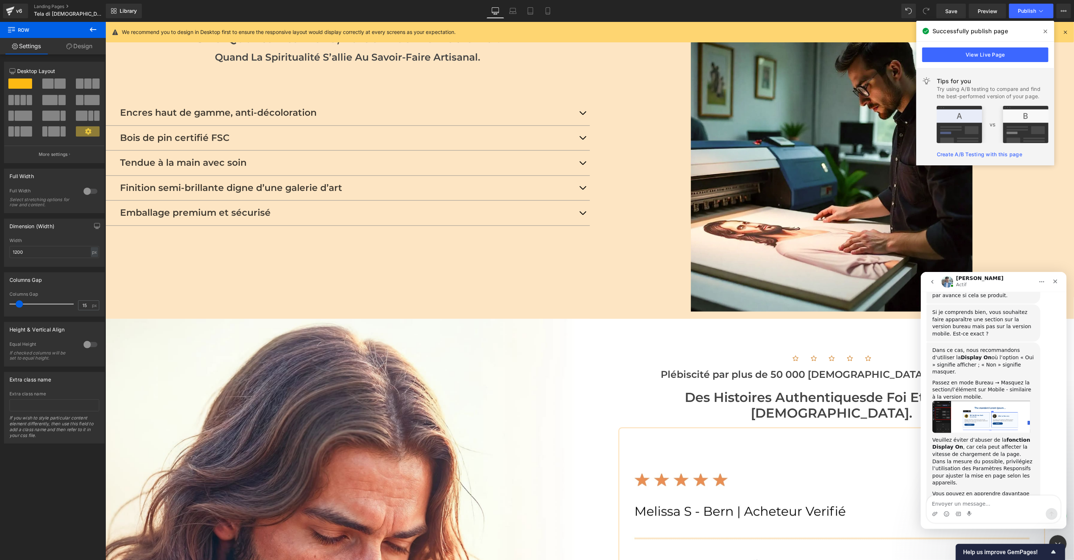
scroll to position [312, 0]
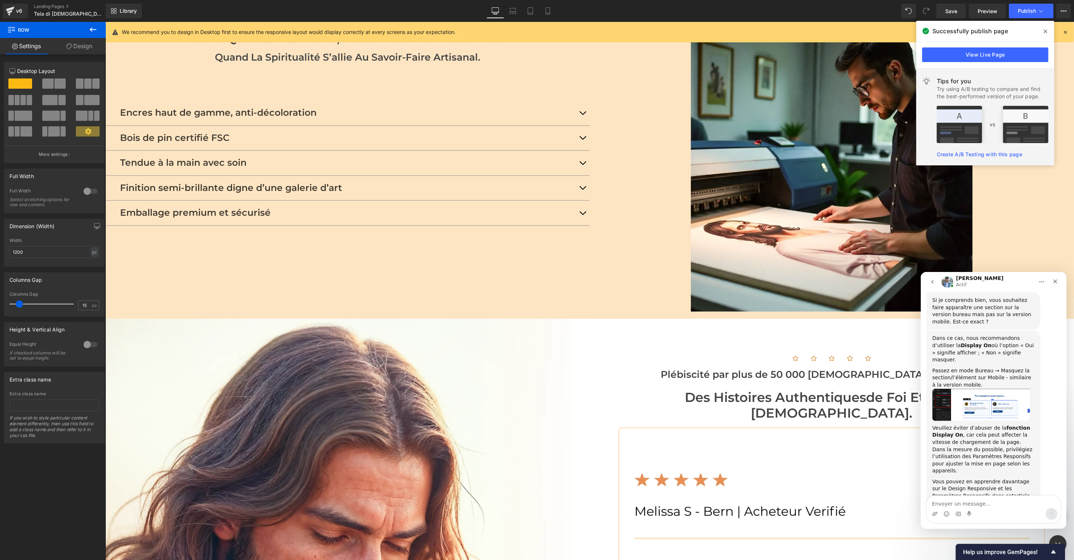
click at [975, 501] on textarea "Envoyer un message..." at bounding box center [994, 501] width 134 height 12
type textarea "ok merci"
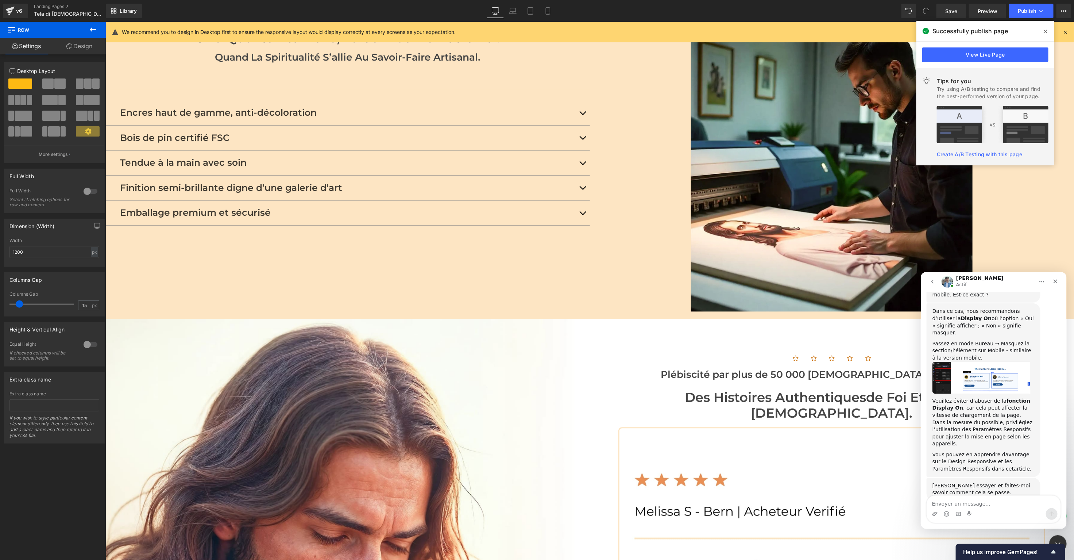
click at [549, 394] on div at bounding box center [537, 269] width 1074 height 538
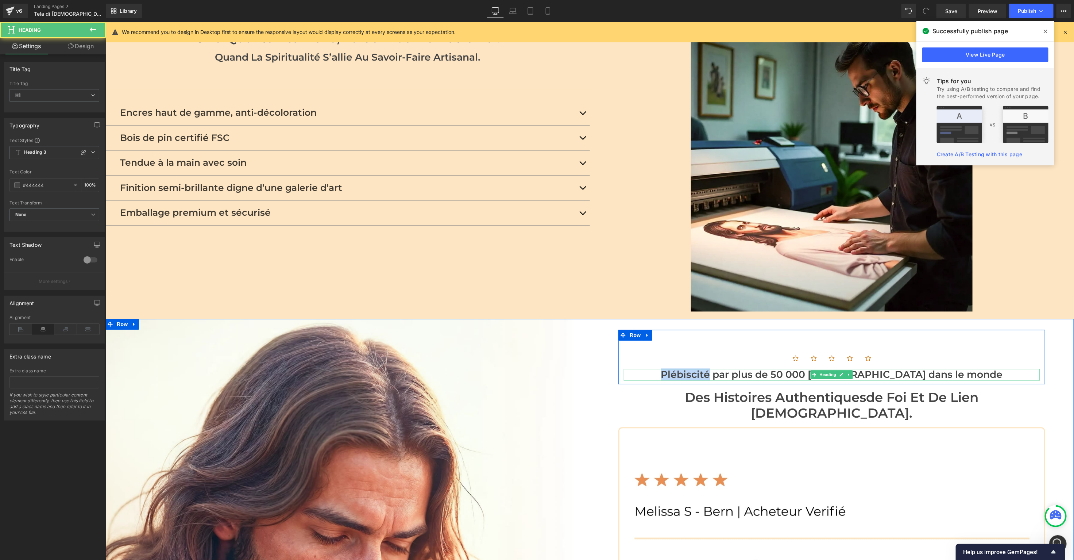
drag, startPoint x: 699, startPoint y: 351, endPoint x: 746, endPoint y: 350, distance: 46.7
click at [746, 368] on h1 "Plébiscité par plus de 50 000 [DEMOGRAPHIC_DATA] dans le monde" at bounding box center [831, 374] width 416 height 12
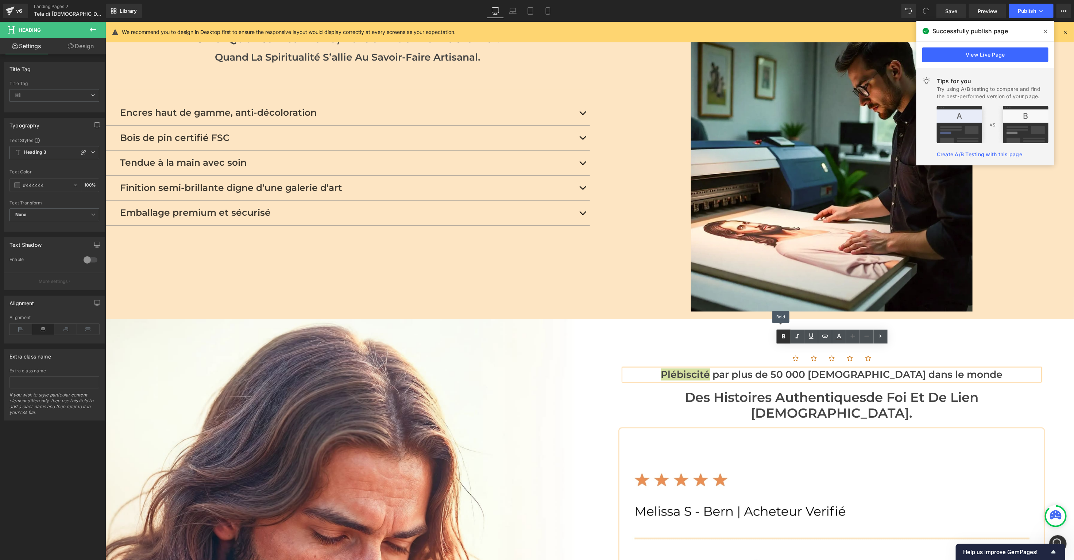
click at [786, 337] on icon at bounding box center [783, 336] width 9 height 9
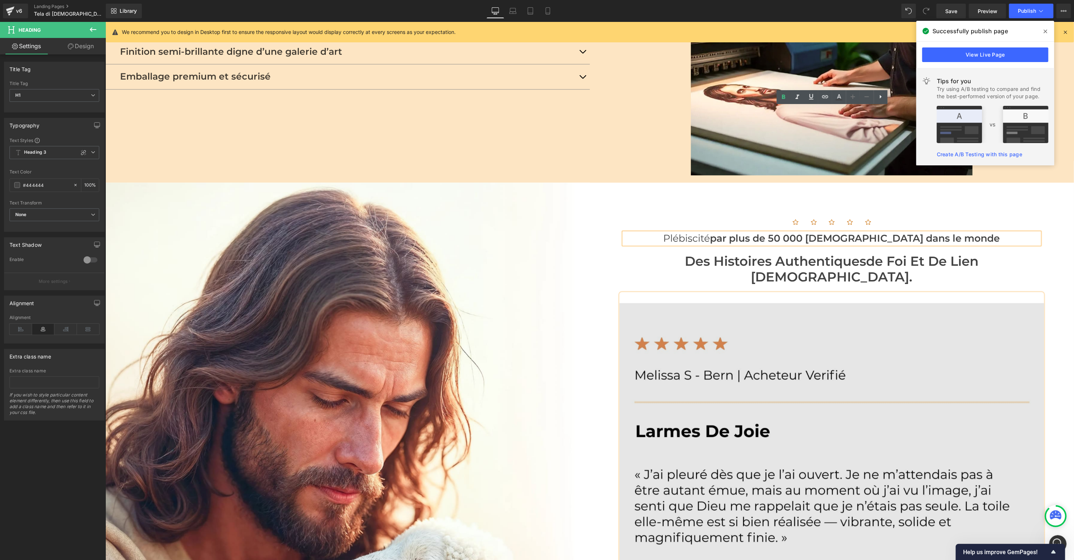
scroll to position [1208, 0]
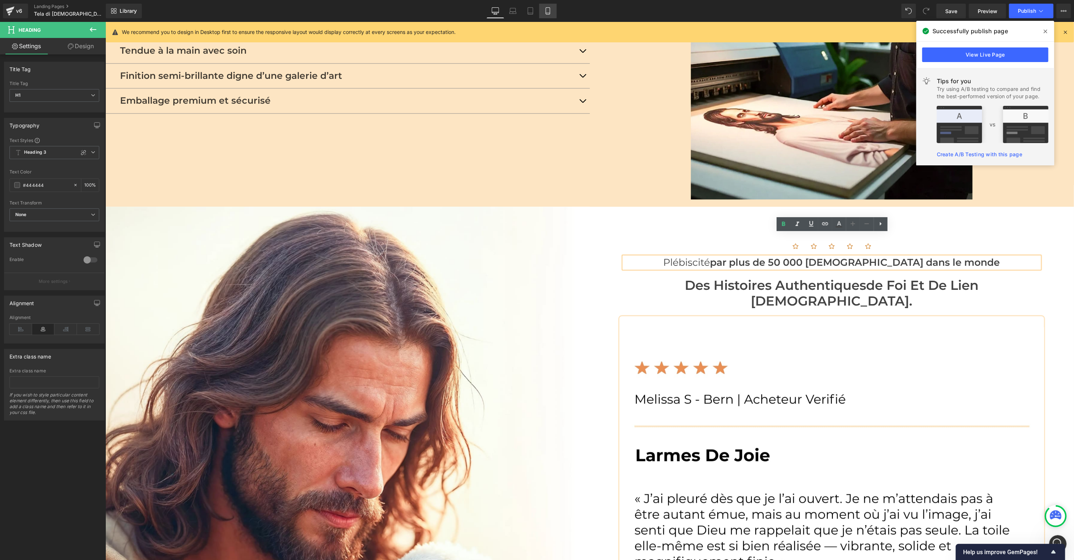
click at [542, 7] on link "Mobile" at bounding box center [548, 11] width 18 height 15
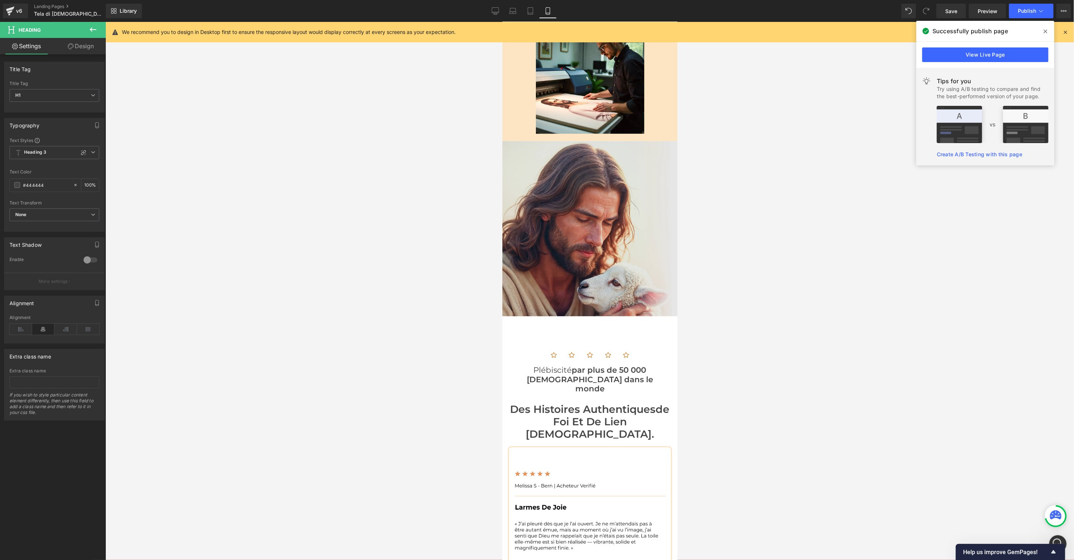
scroll to position [1409, 0]
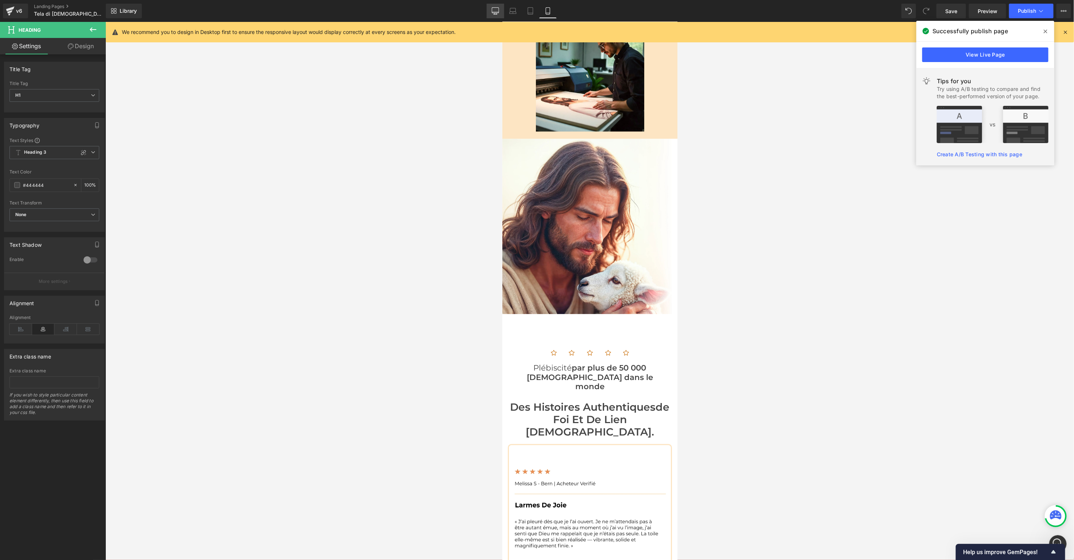
click at [497, 12] on icon at bounding box center [495, 10] width 7 height 7
type input "100"
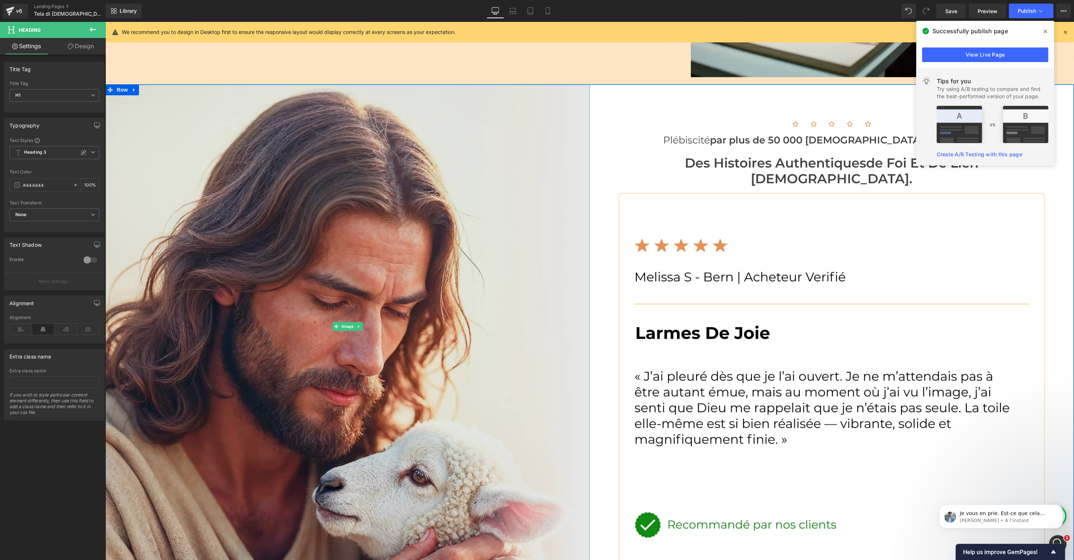
scroll to position [1332, 0]
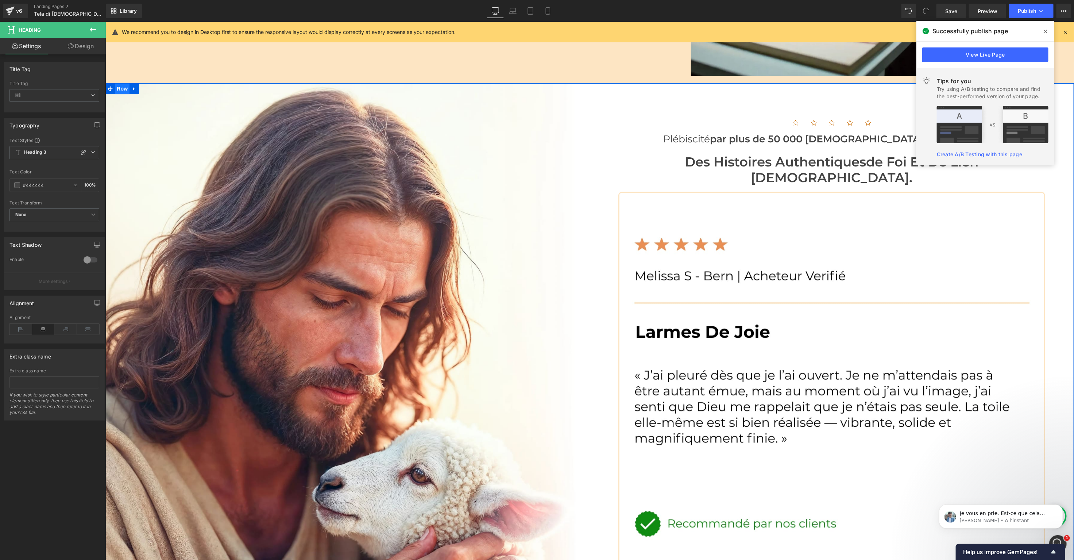
click at [121, 83] on span "Row" at bounding box center [122, 88] width 15 height 11
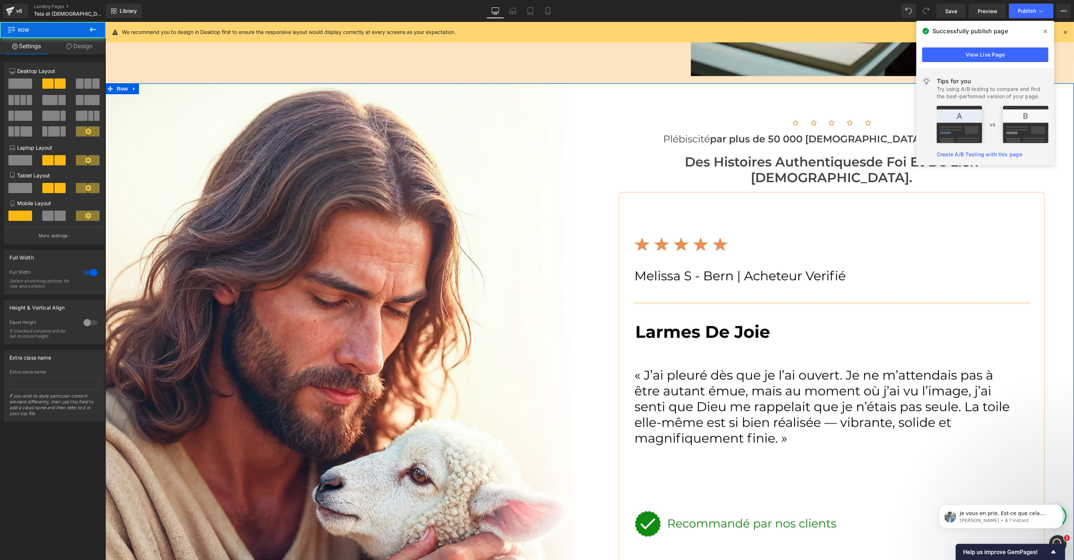
click at [92, 50] on link "Design" at bounding box center [79, 46] width 53 height 16
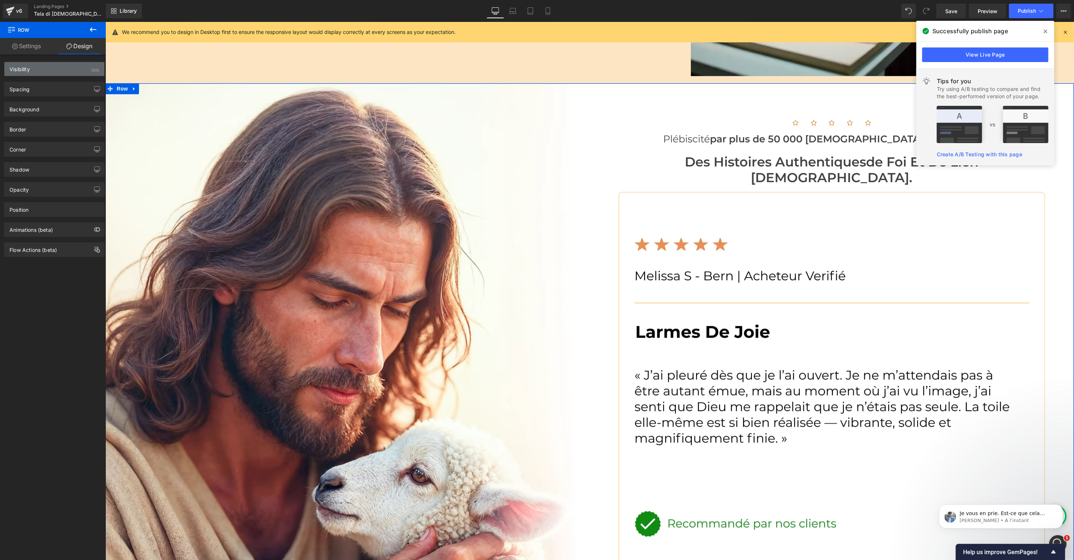
click at [29, 71] on div "Visibility" at bounding box center [19, 67] width 20 height 10
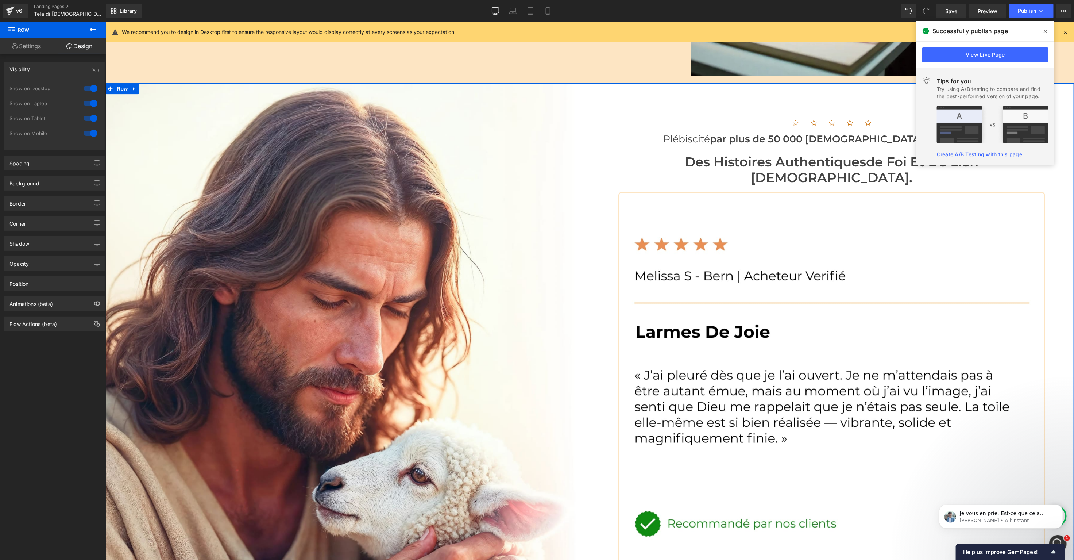
drag, startPoint x: 86, startPoint y: 89, endPoint x: 86, endPoint y: 94, distance: 5.1
click at [86, 89] on div at bounding box center [91, 88] width 18 height 12
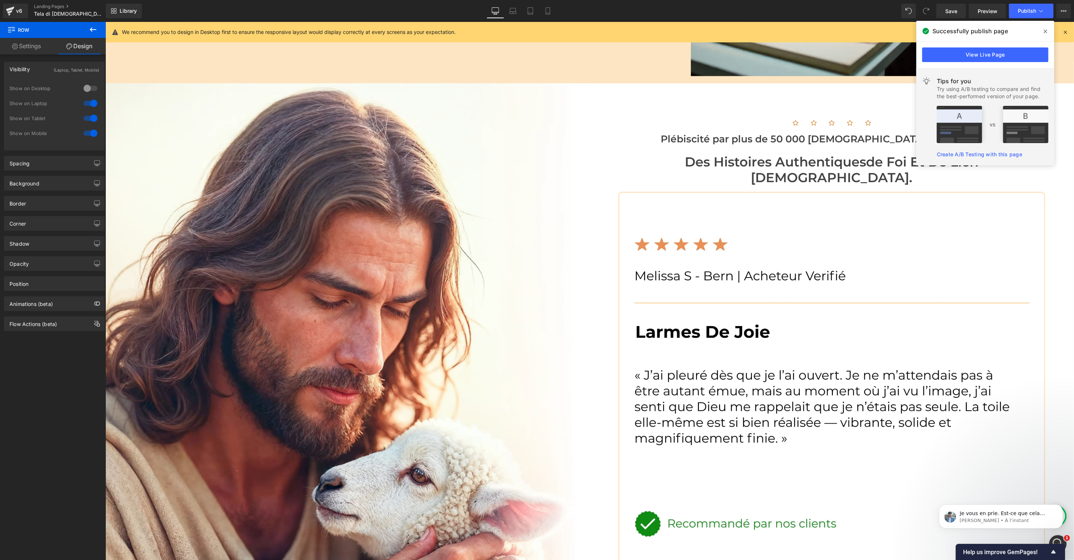
drag, startPoint x: 86, startPoint y: 103, endPoint x: 87, endPoint y: 108, distance: 5.1
click at [86, 103] on div at bounding box center [91, 103] width 18 height 12
click at [86, 115] on div at bounding box center [91, 118] width 18 height 12
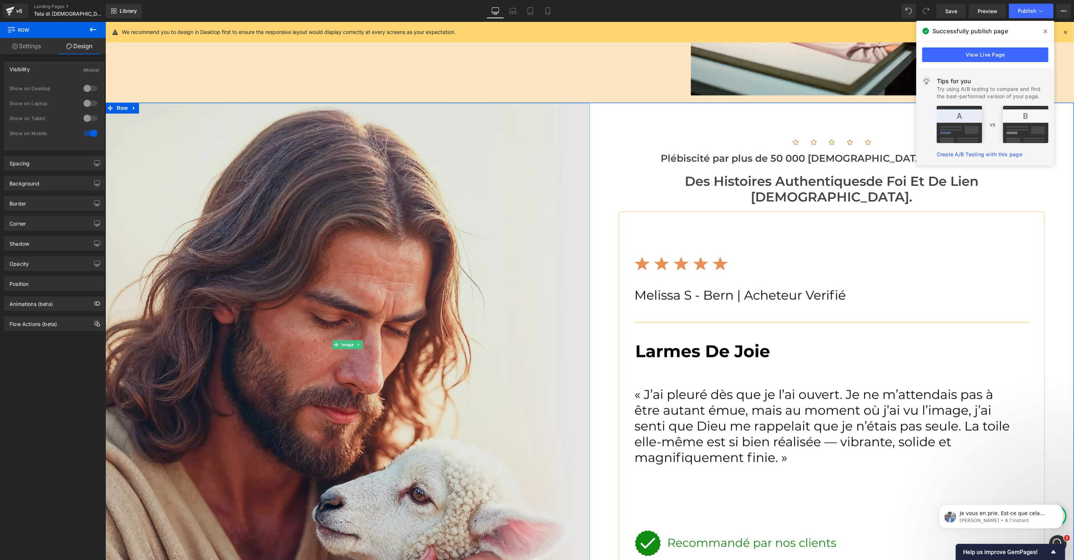
scroll to position [1313, 0]
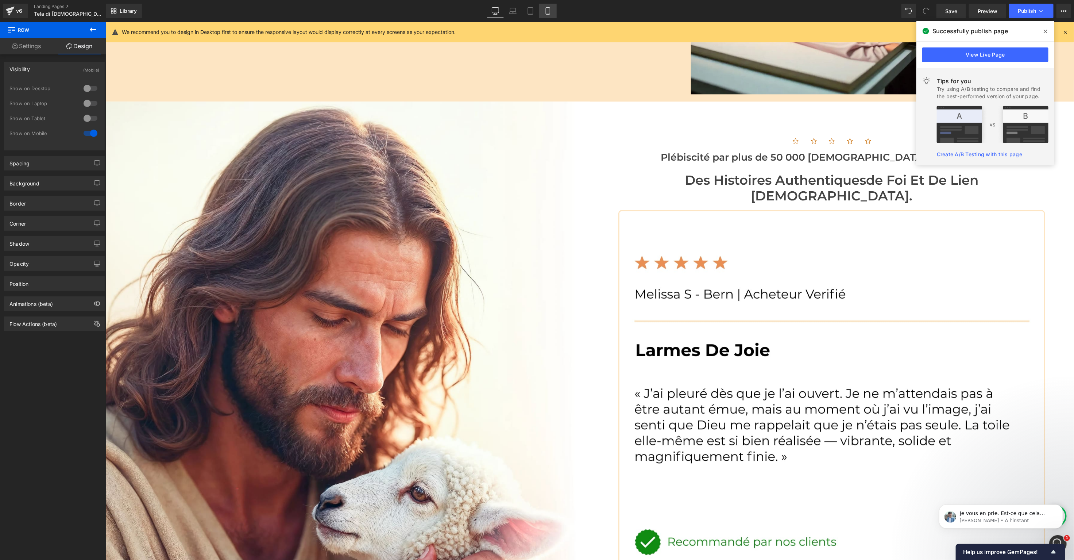
click at [544, 11] on icon at bounding box center [547, 10] width 7 height 7
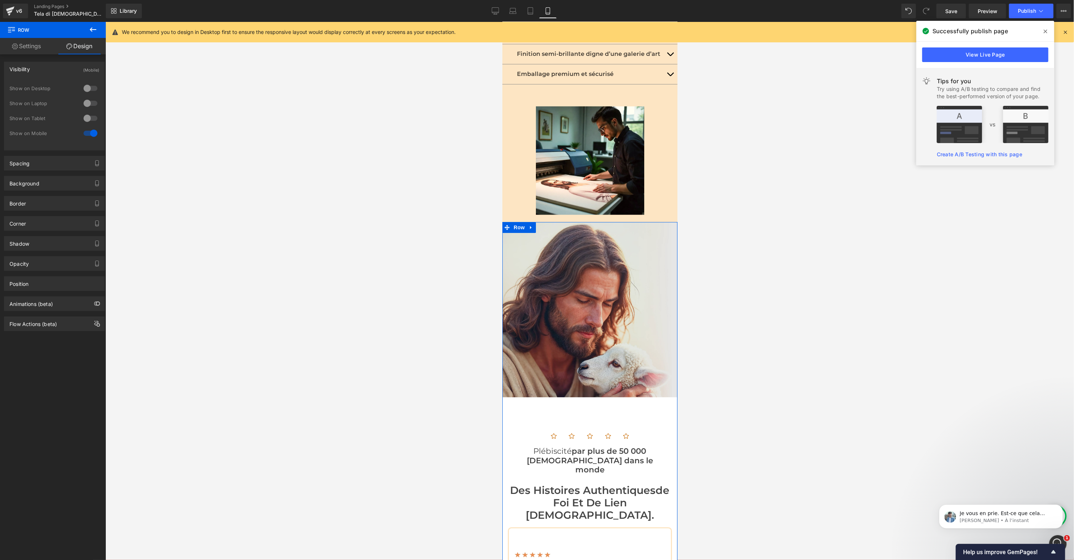
scroll to position [1276, 0]
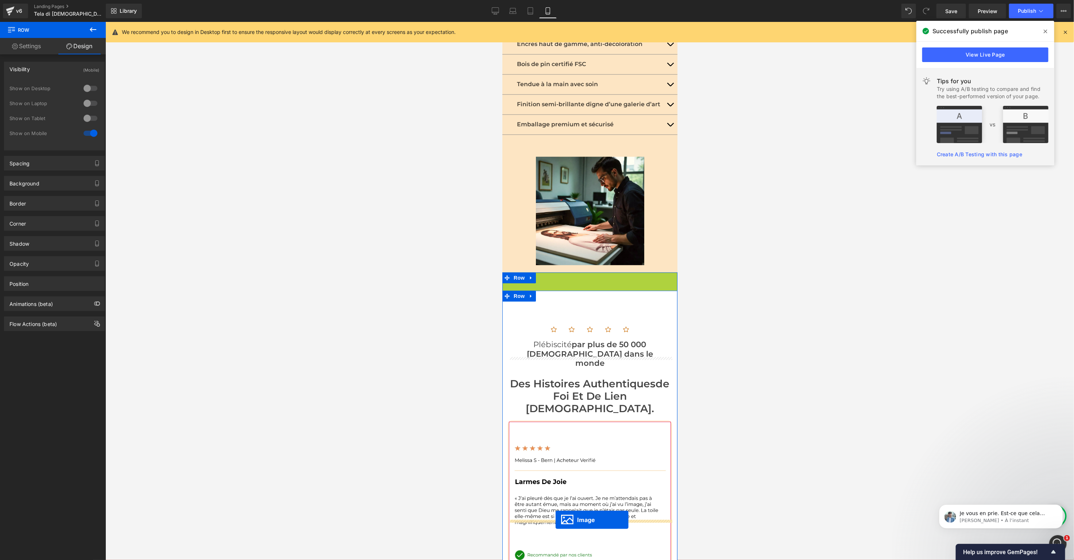
drag, startPoint x: 579, startPoint y: 310, endPoint x: 555, endPoint y: 519, distance: 210.7
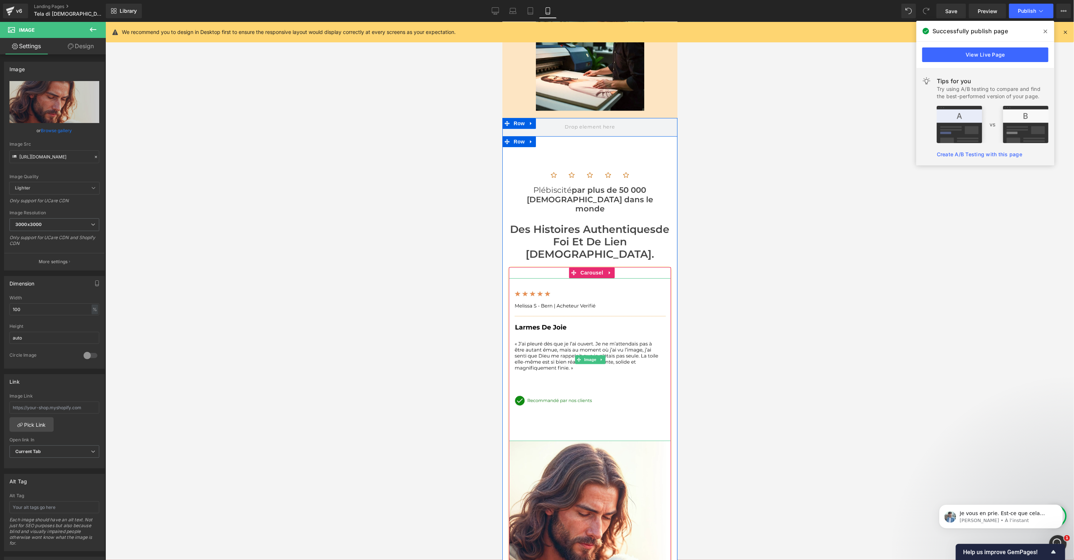
scroll to position [1498, 0]
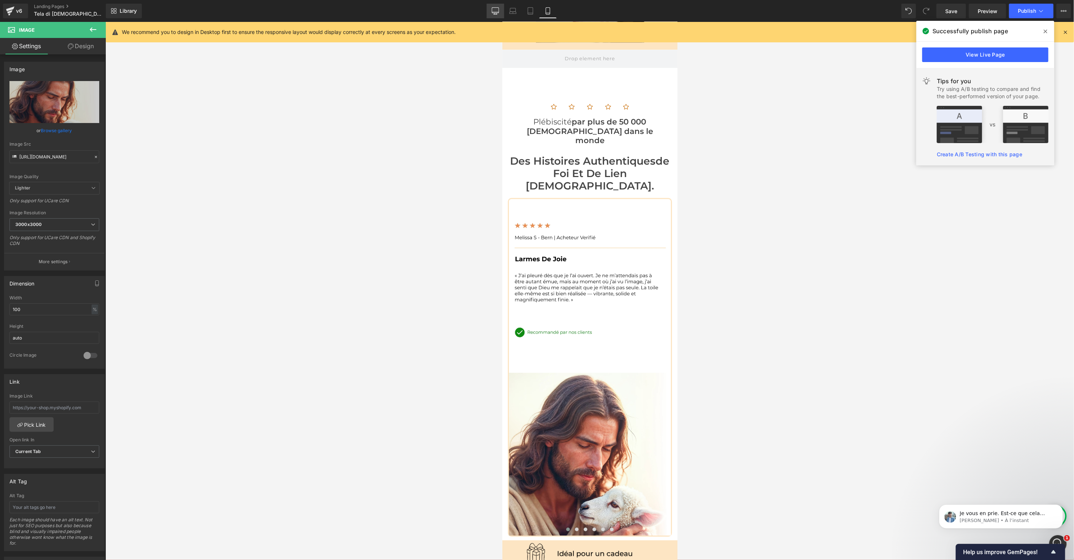
click at [495, 13] on icon at bounding box center [495, 10] width 7 height 7
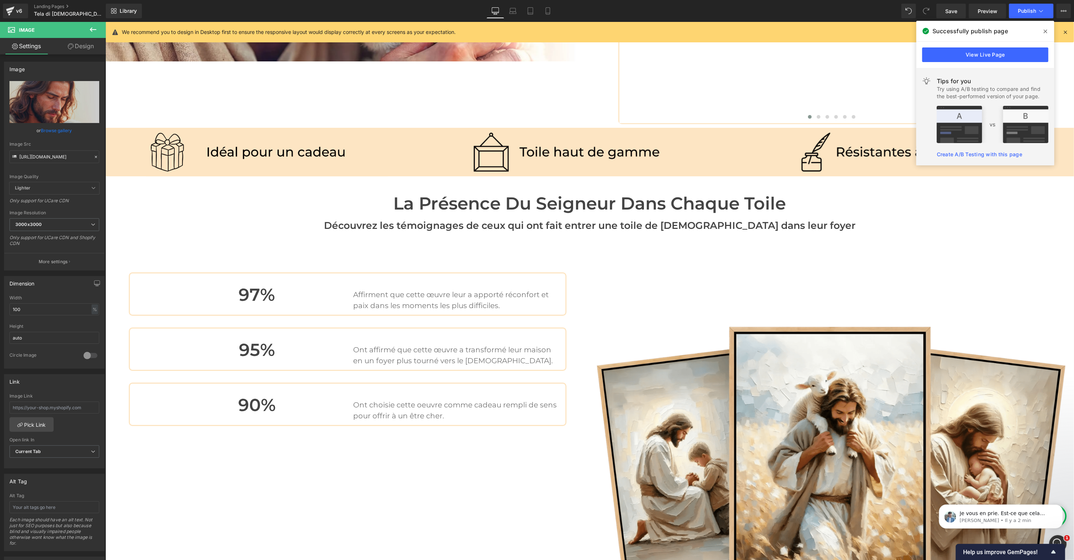
scroll to position [1841, 0]
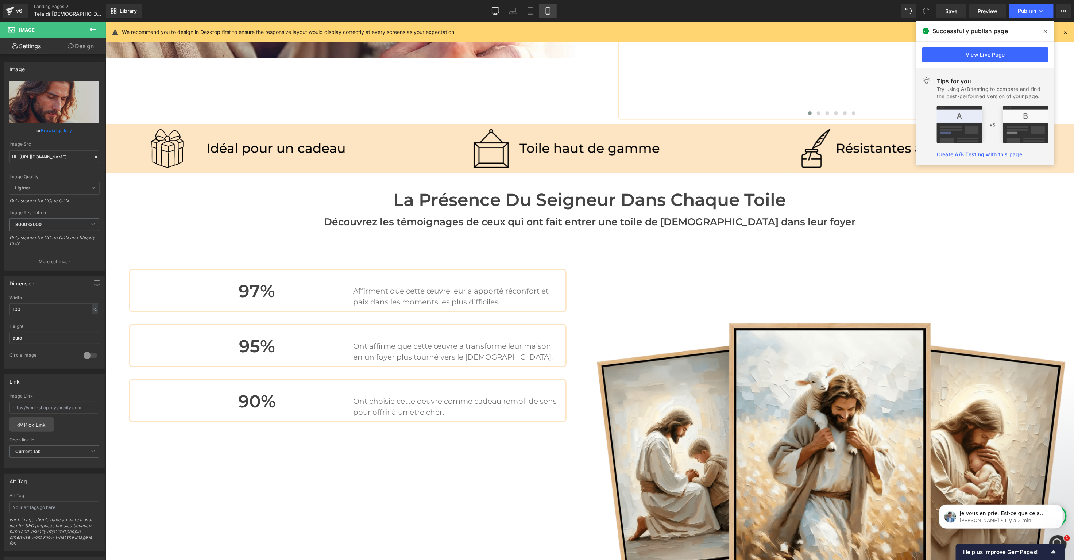
click at [546, 10] on icon at bounding box center [547, 10] width 7 height 7
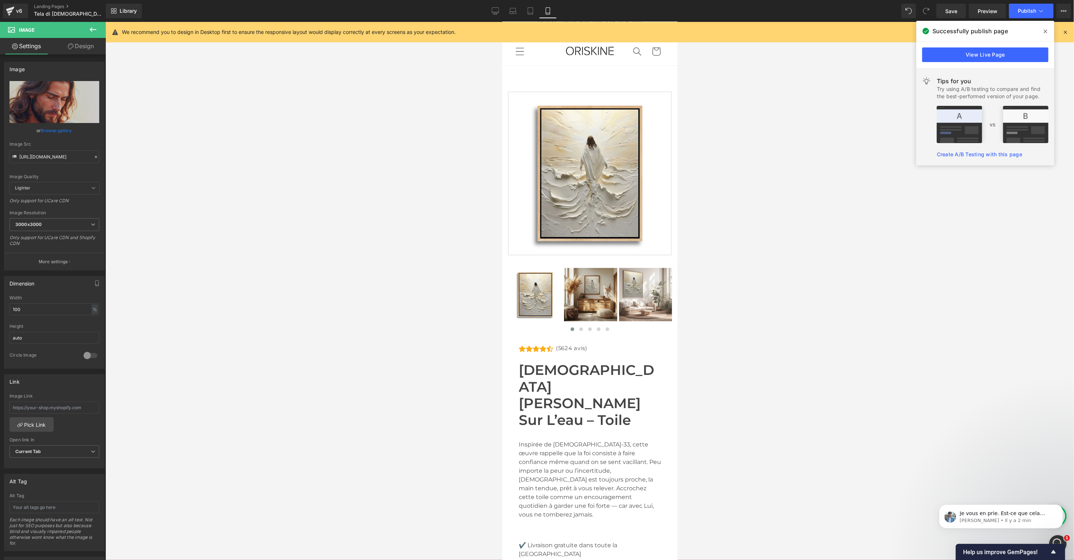
scroll to position [8, 0]
click at [947, 17] on link "Save" at bounding box center [952, 11] width 30 height 15
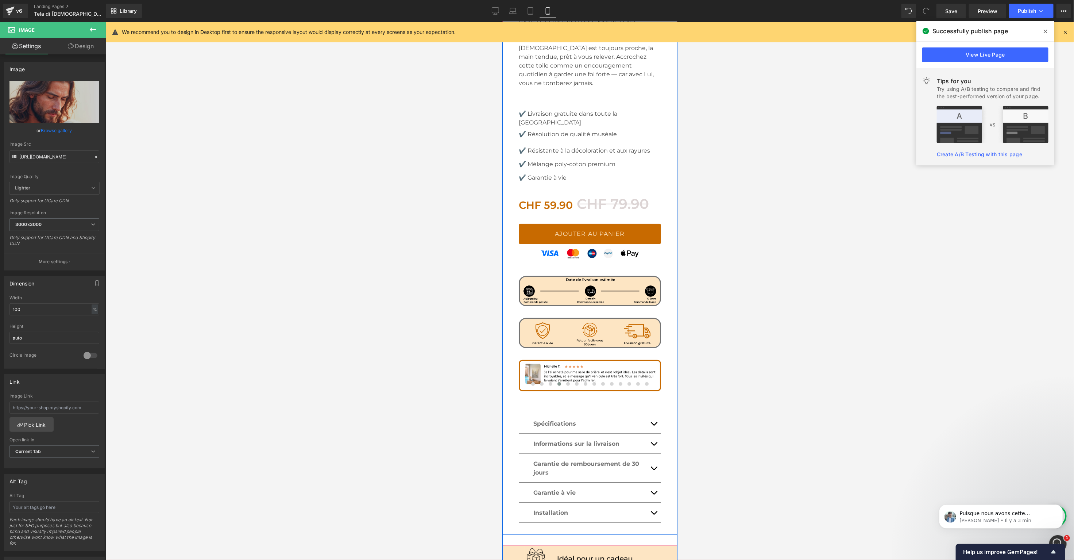
scroll to position [502, 0]
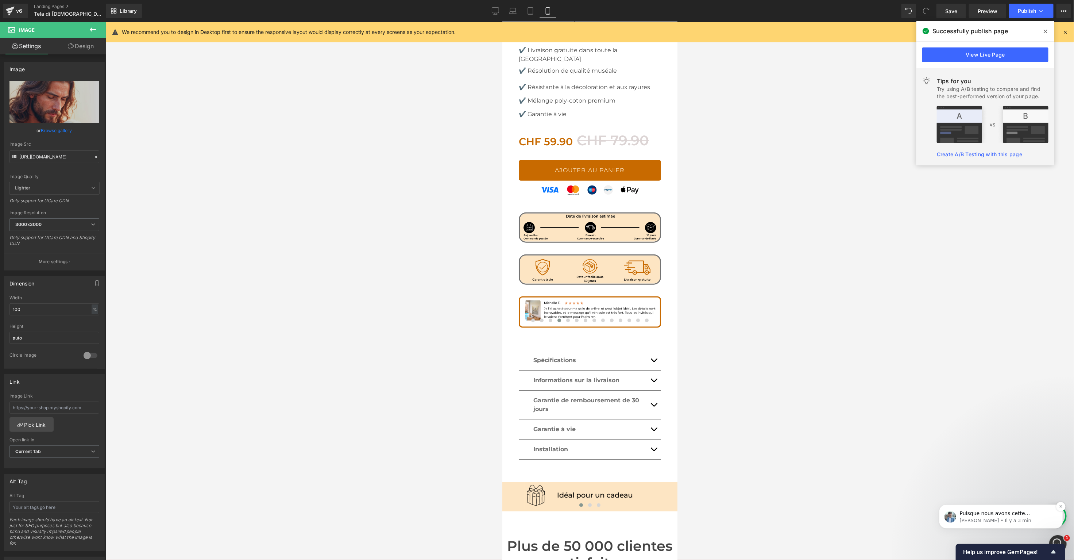
click at [1004, 518] on p "[PERSON_NAME] • Il y a 3 min" at bounding box center [1006, 520] width 94 height 7
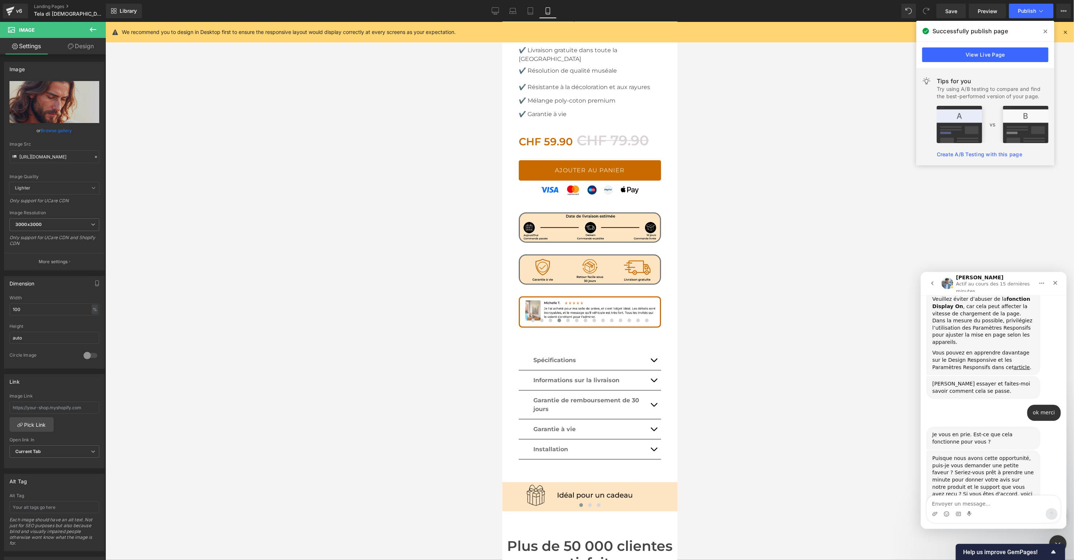
scroll to position [448, 0]
type textarea "oui c est fonctionnel merci"
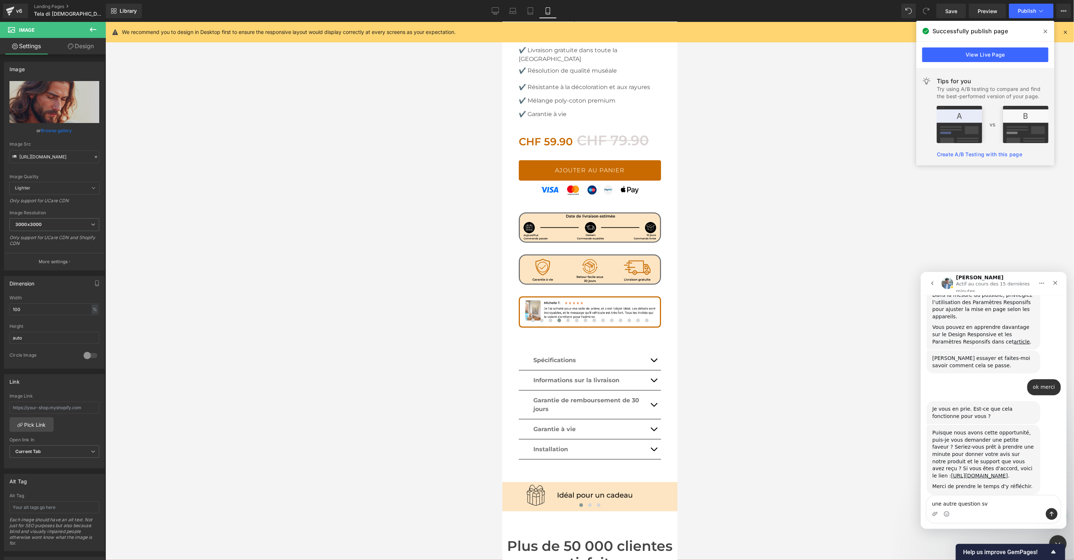
type textarea "une autre question svp"
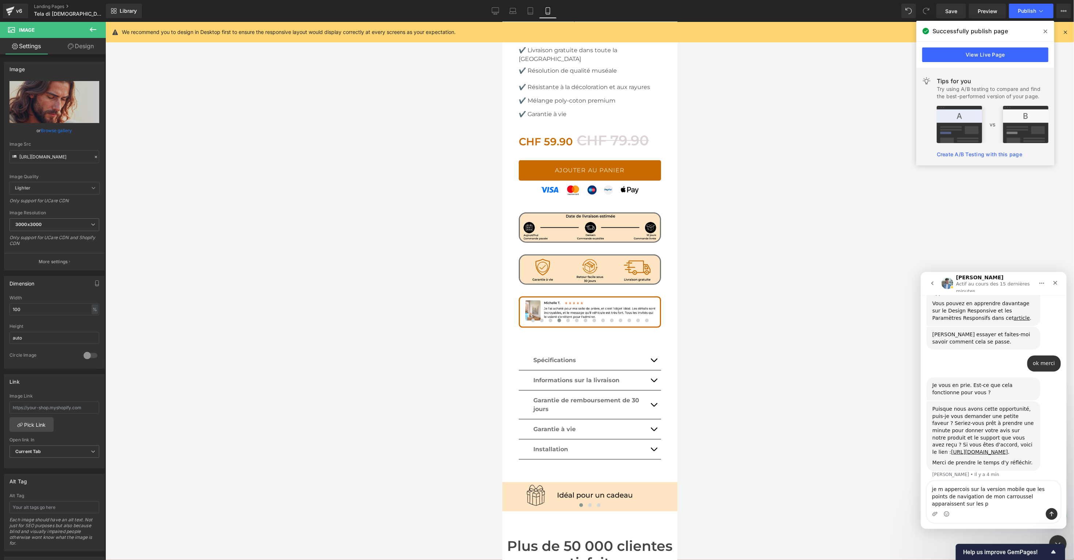
scroll to position [501, 0]
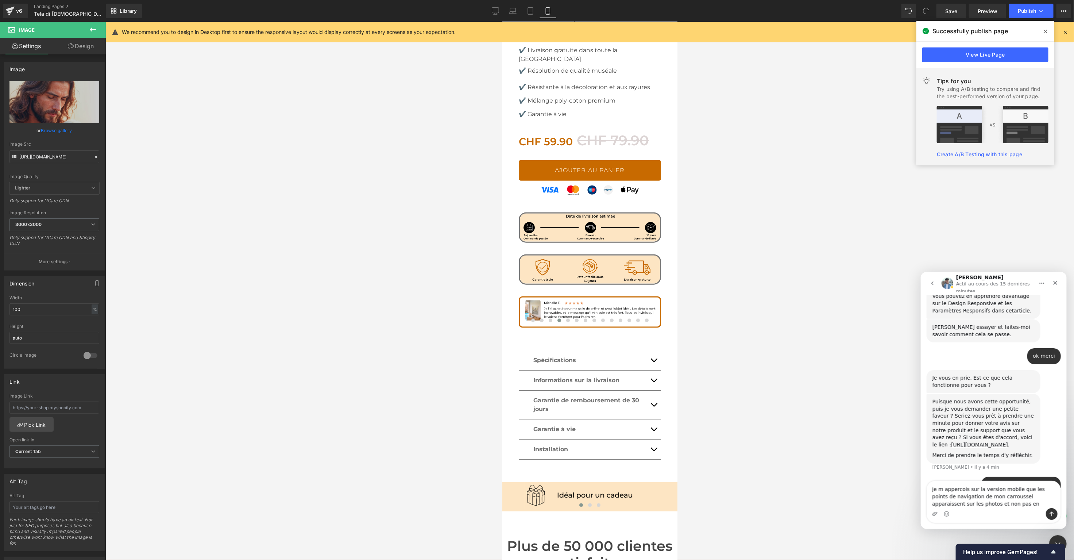
type textarea "je m appercois sur la version mobile que les points de navigation de mon carrou…"
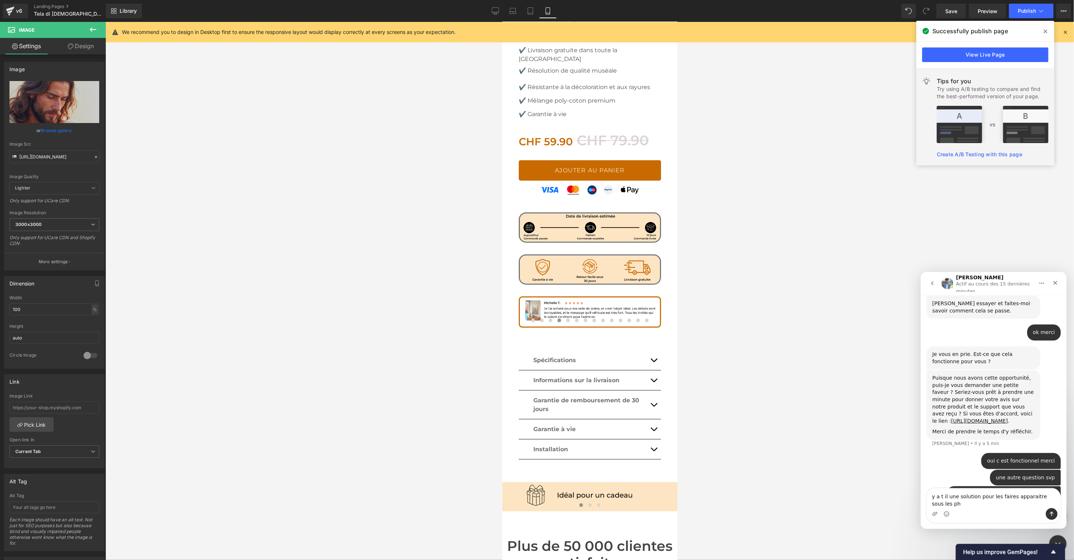
scroll to position [532, 0]
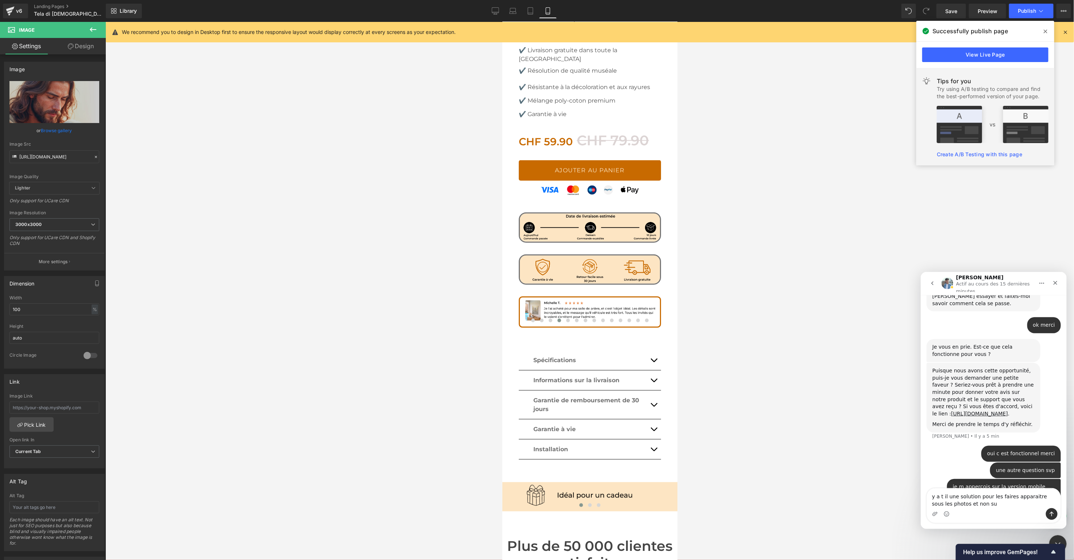
type textarea "y a t il une solution pour les faires apparaitre sous les photos et non sur"
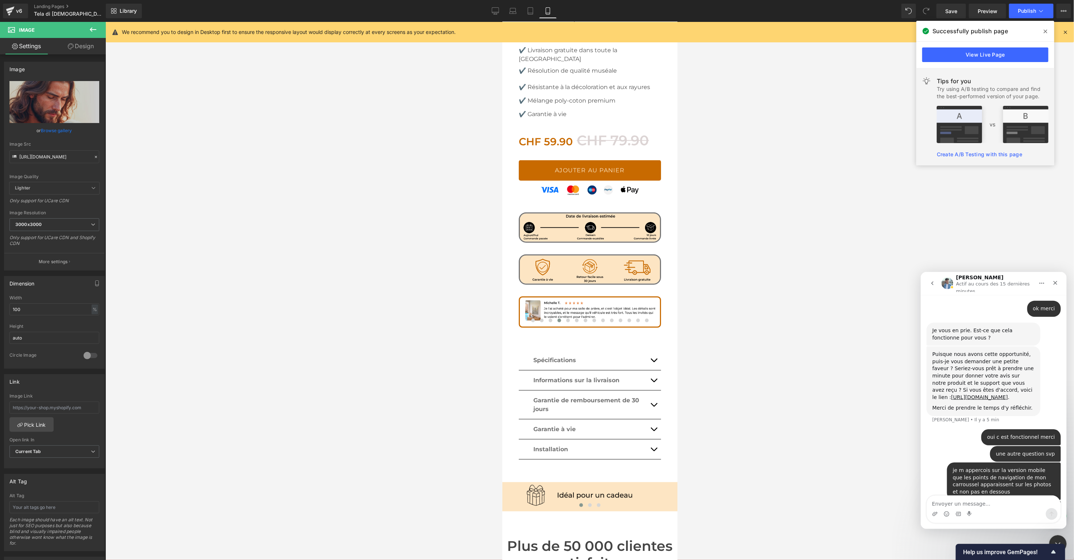
click at [579, 269] on div at bounding box center [537, 269] width 1074 height 538
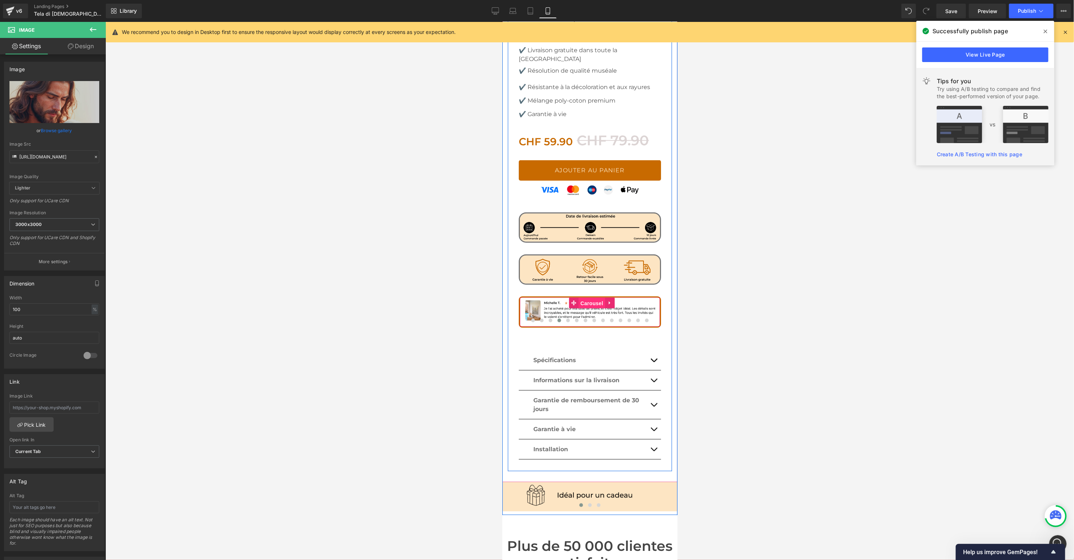
drag, startPoint x: 591, startPoint y: 252, endPoint x: 587, endPoint y: 252, distance: 4.0
click at [591, 297] on span "Carousel" at bounding box center [591, 302] width 26 height 11
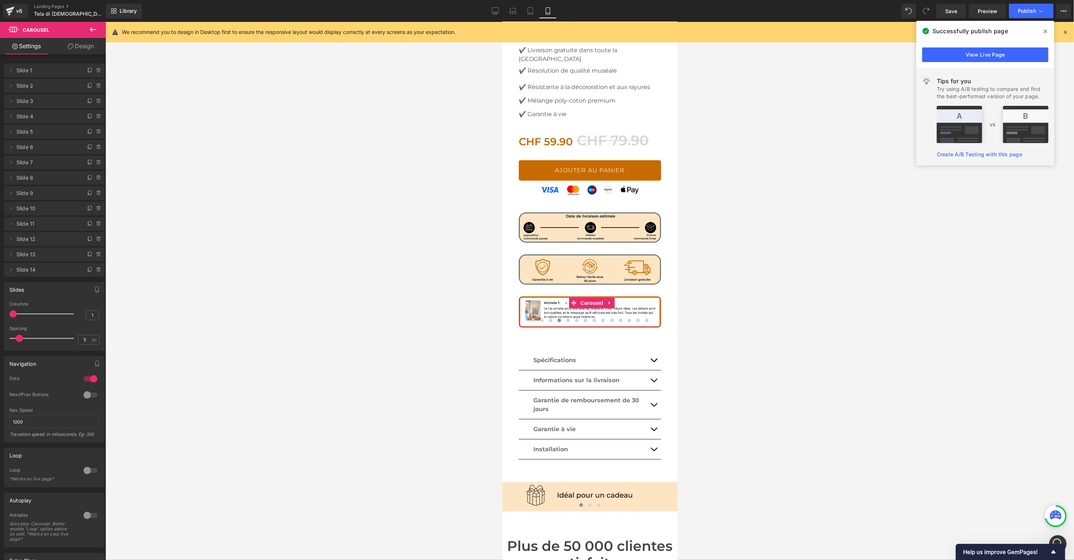
click at [85, 46] on link "Design" at bounding box center [80, 46] width 53 height 16
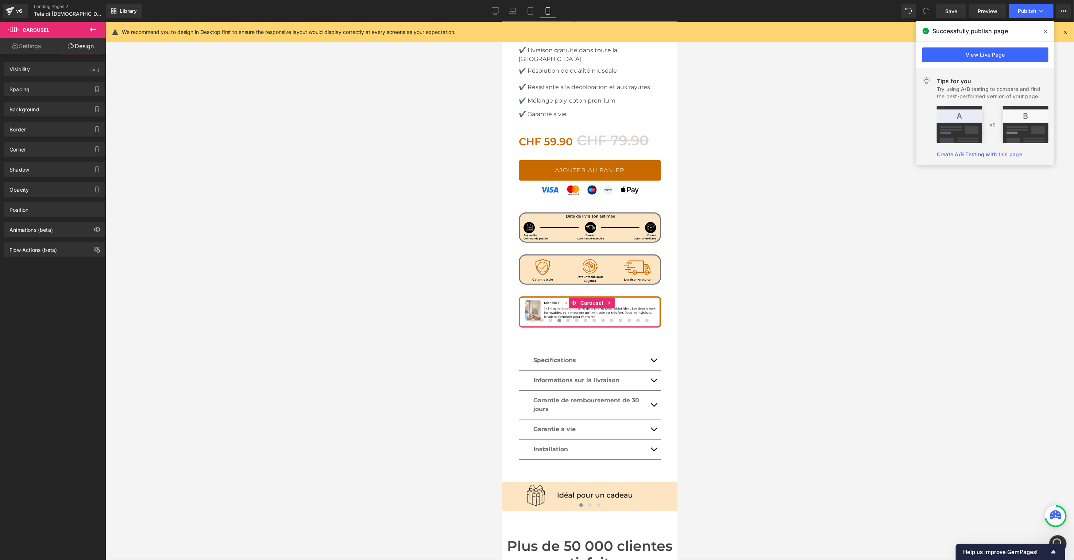
type input "M"
type input "0"
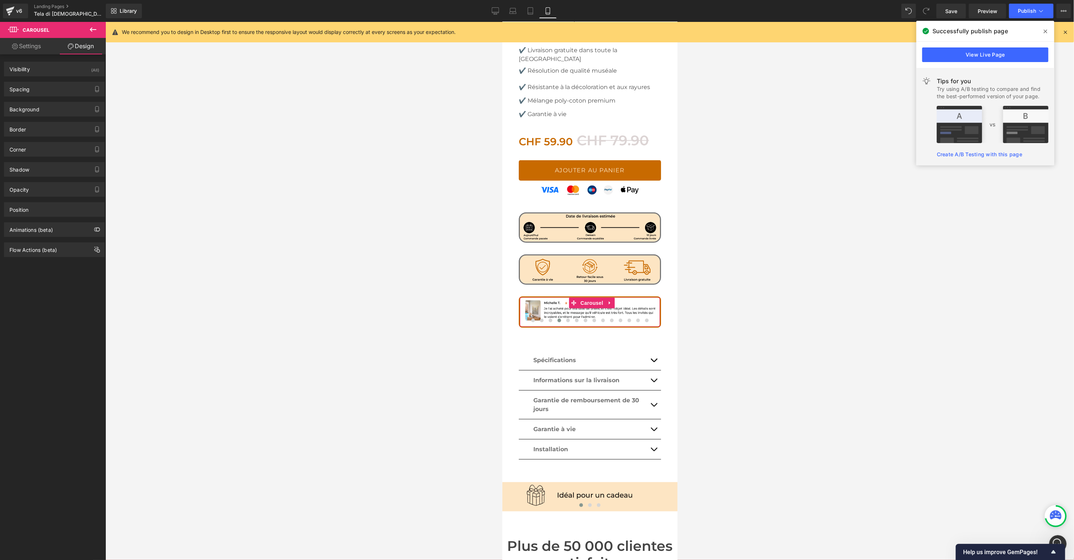
type input "0"
click at [25, 92] on div "Spacing" at bounding box center [54, 89] width 100 height 14
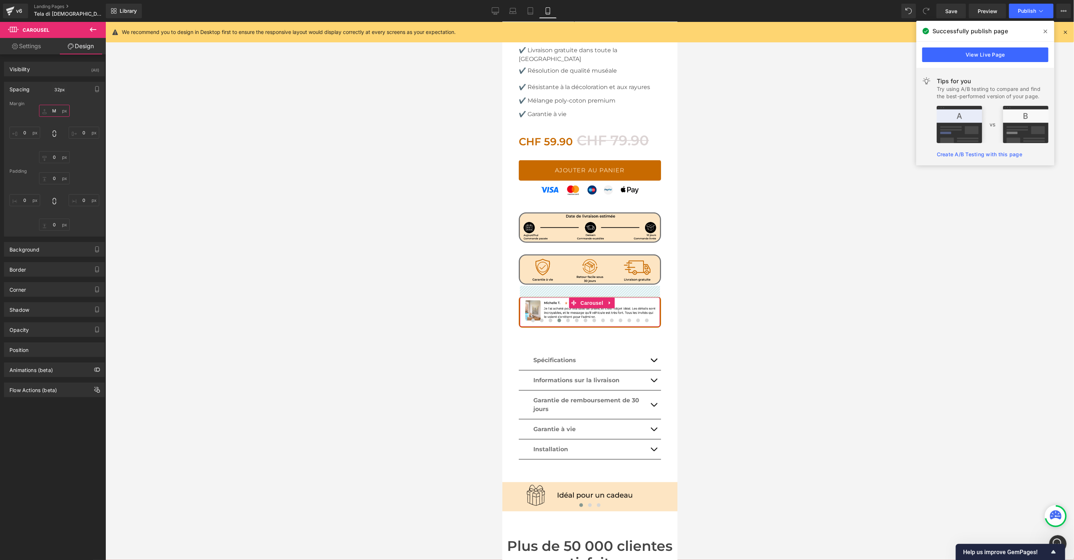
click at [50, 108] on input "M" at bounding box center [54, 111] width 31 height 12
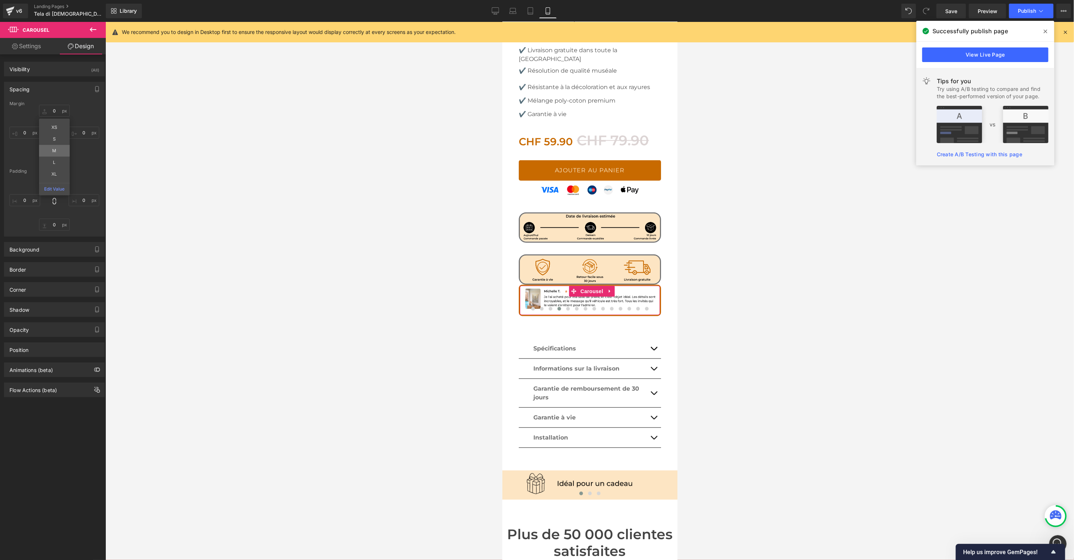
type input "M"
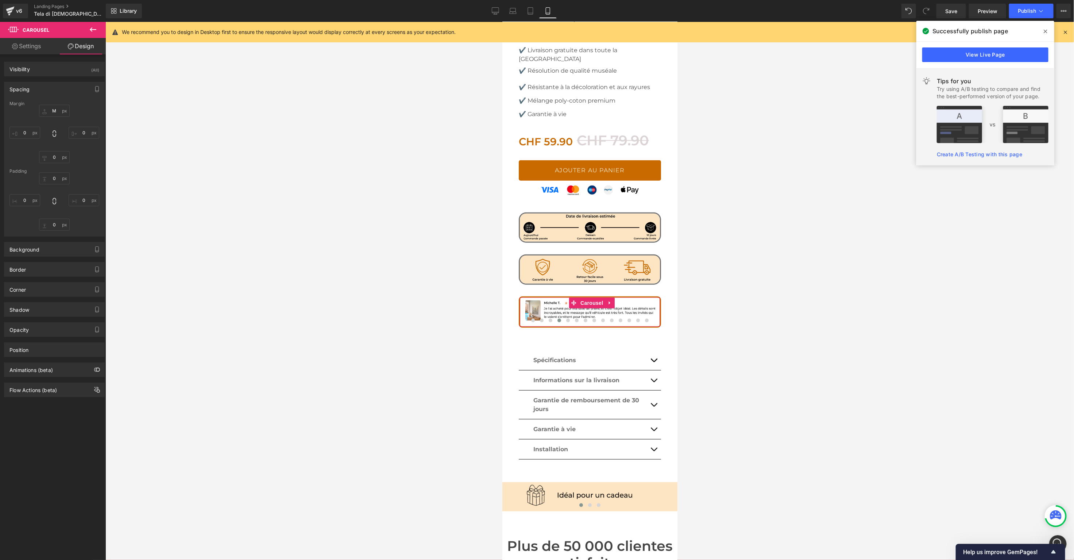
click at [31, 51] on link "Settings" at bounding box center [26, 46] width 53 height 16
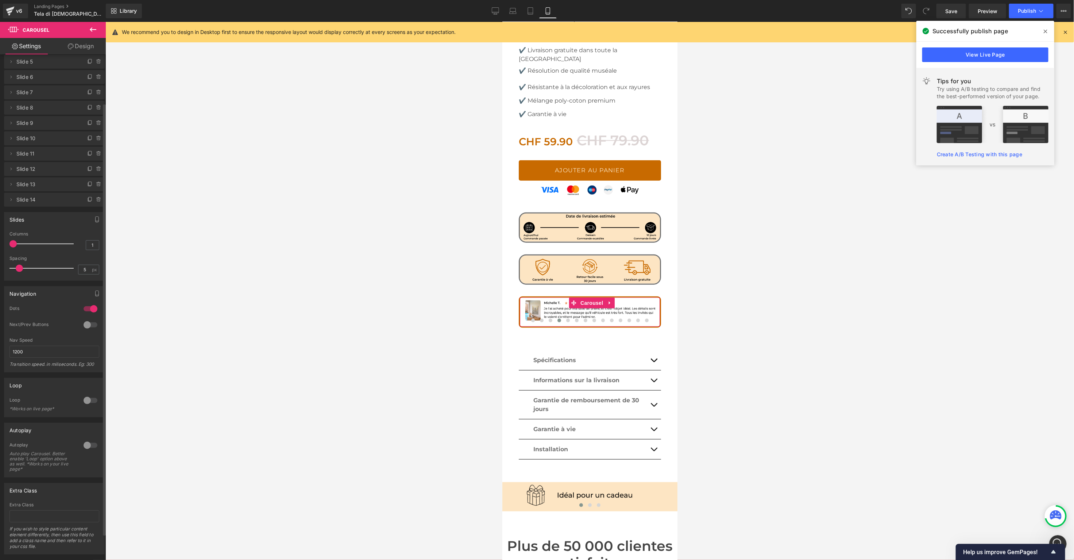
scroll to position [86, 0]
click at [91, 385] on div at bounding box center [91, 391] width 18 height 12
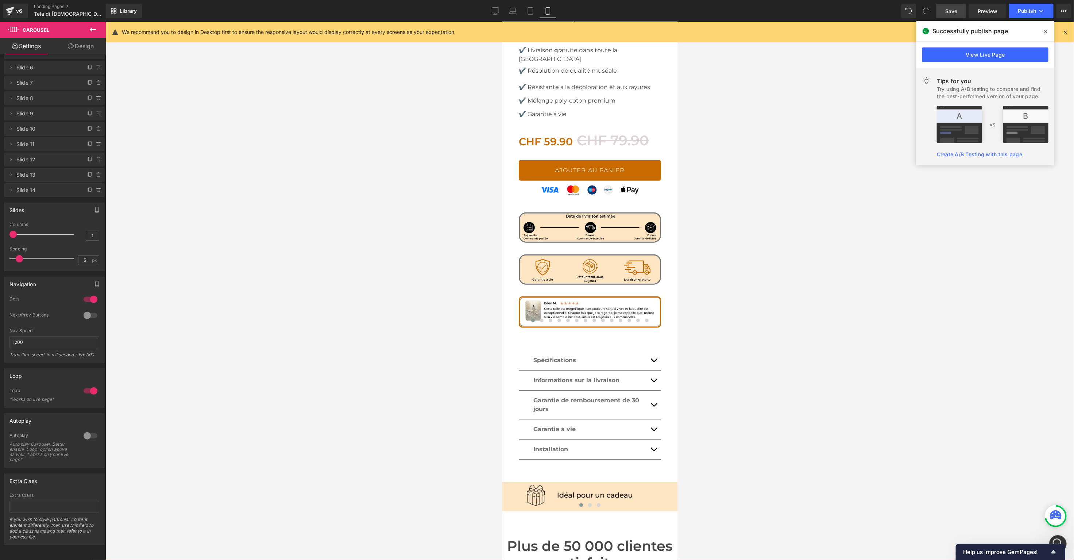
click at [960, 9] on link "Save" at bounding box center [952, 11] width 30 height 15
click at [590, 482] on span "Carousel" at bounding box center [589, 487] width 26 height 11
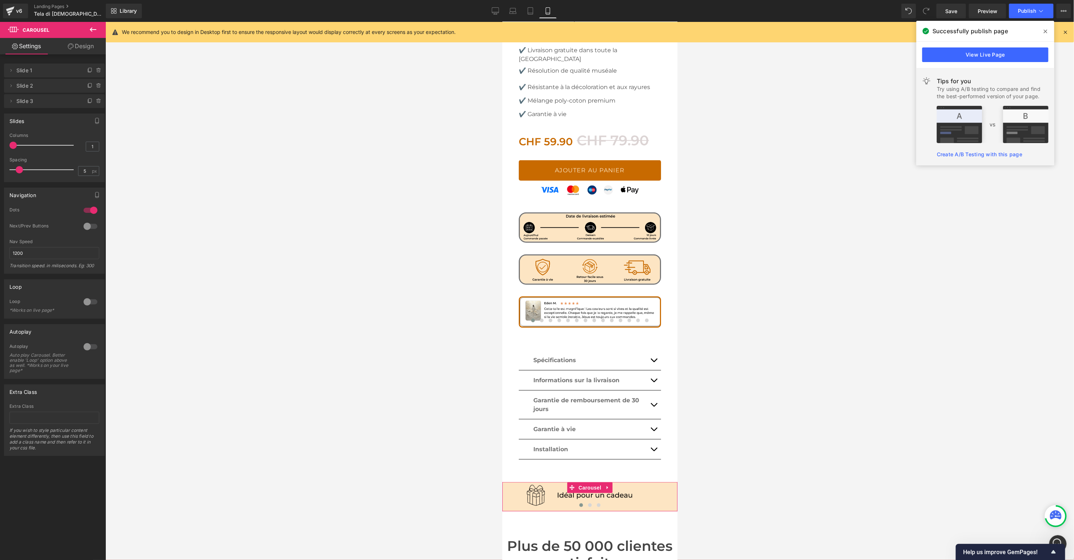
click at [84, 209] on div at bounding box center [91, 210] width 18 height 12
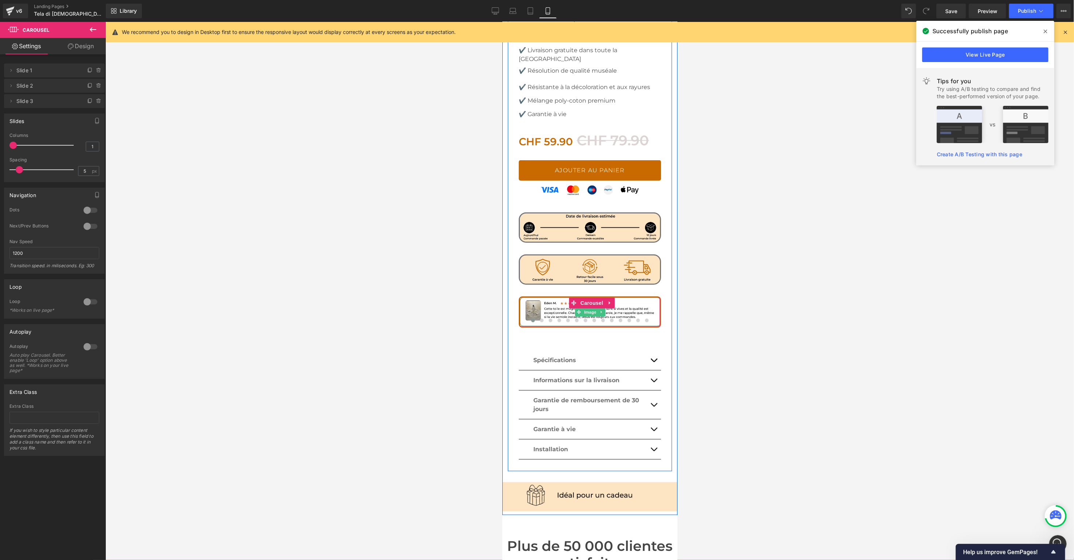
click at [558, 297] on img at bounding box center [590, 311] width 141 height 29
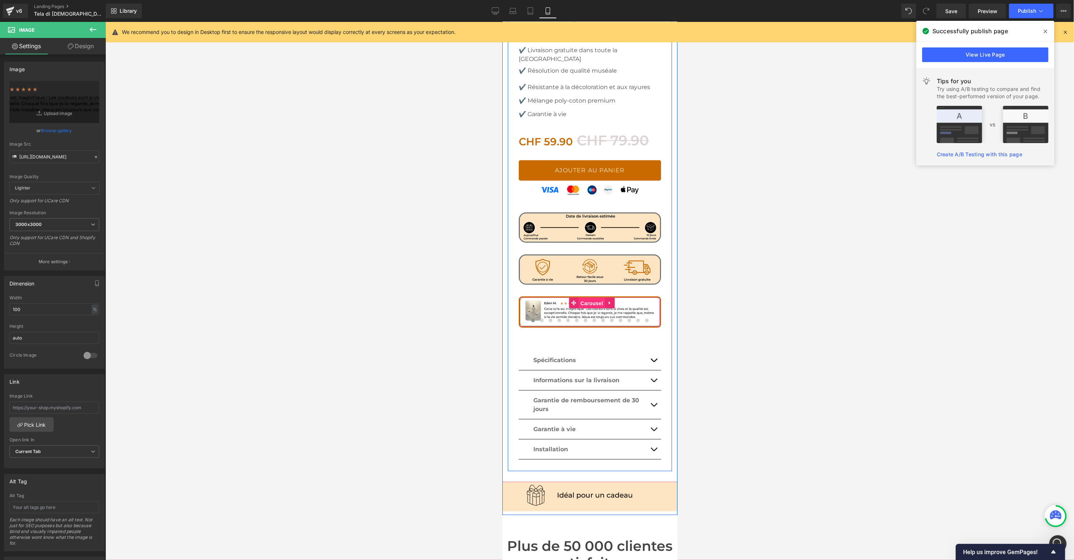
click at [592, 297] on span "Carousel" at bounding box center [591, 302] width 26 height 11
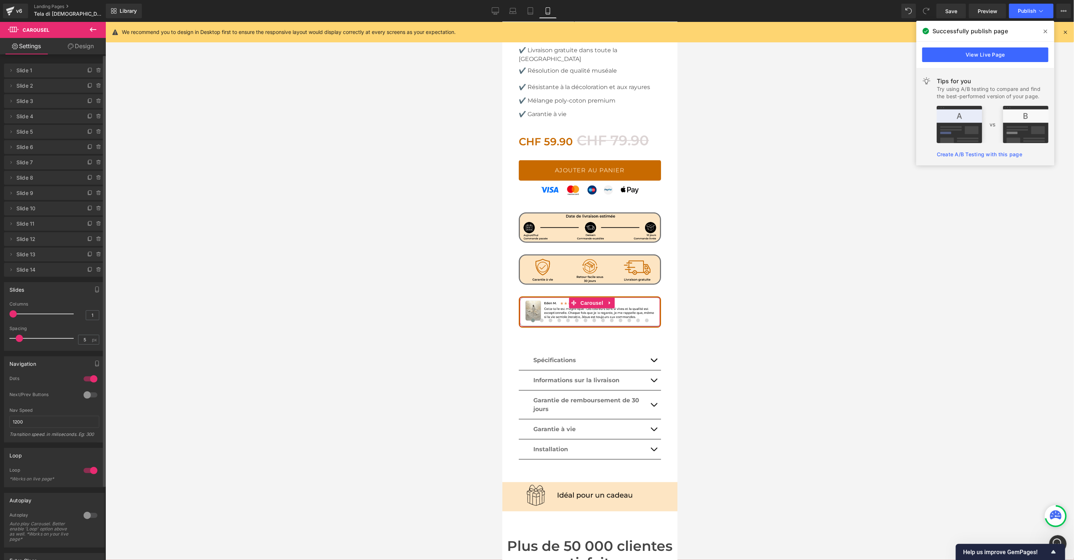
click at [89, 472] on div at bounding box center [91, 470] width 18 height 12
click at [594, 490] on span "Image" at bounding box center [589, 494] width 15 height 9
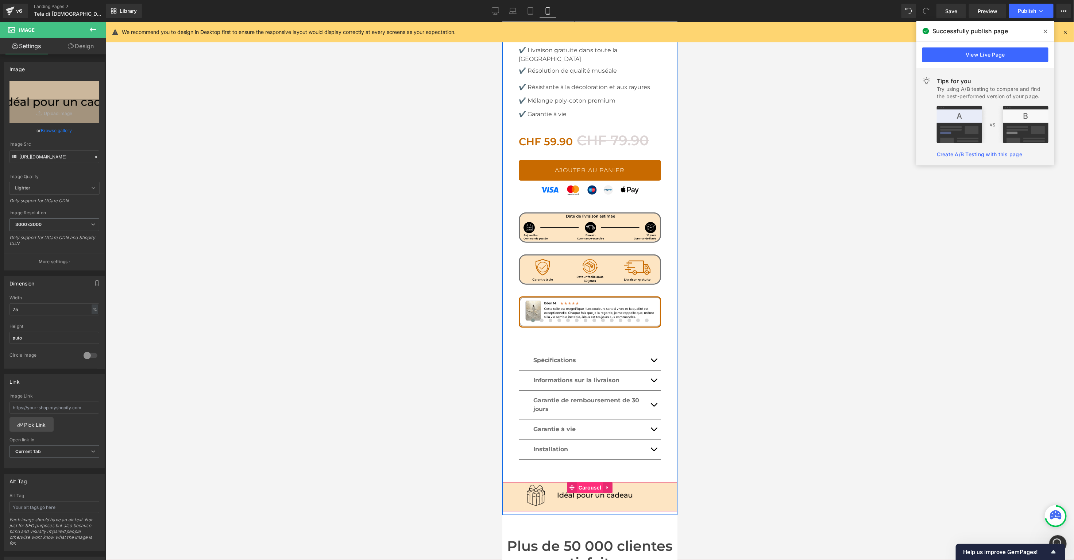
click at [588, 482] on span "Carousel" at bounding box center [589, 487] width 26 height 11
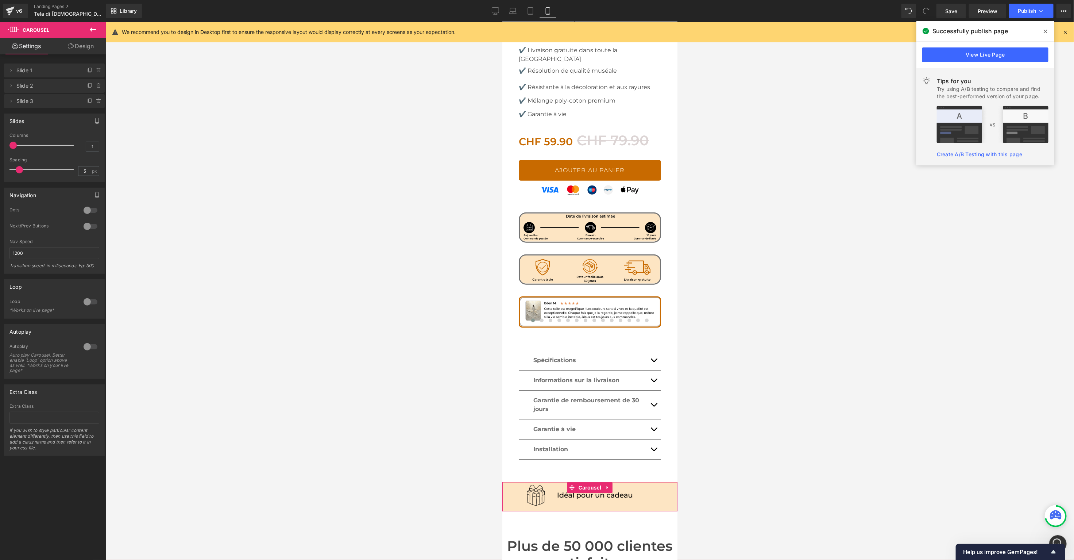
click at [89, 302] on div at bounding box center [91, 302] width 18 height 12
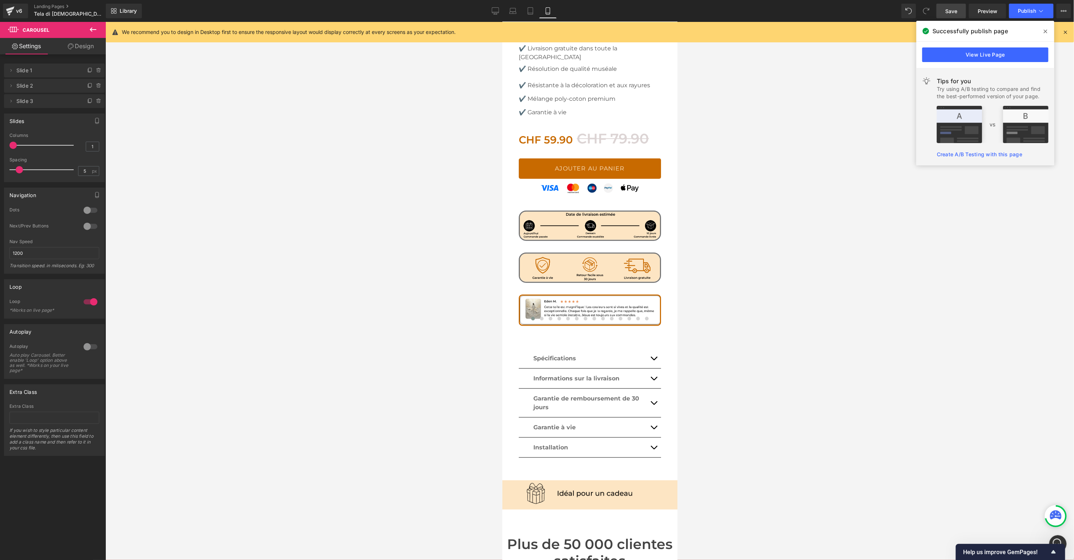
click at [956, 13] on span "Save" at bounding box center [951, 11] width 12 height 8
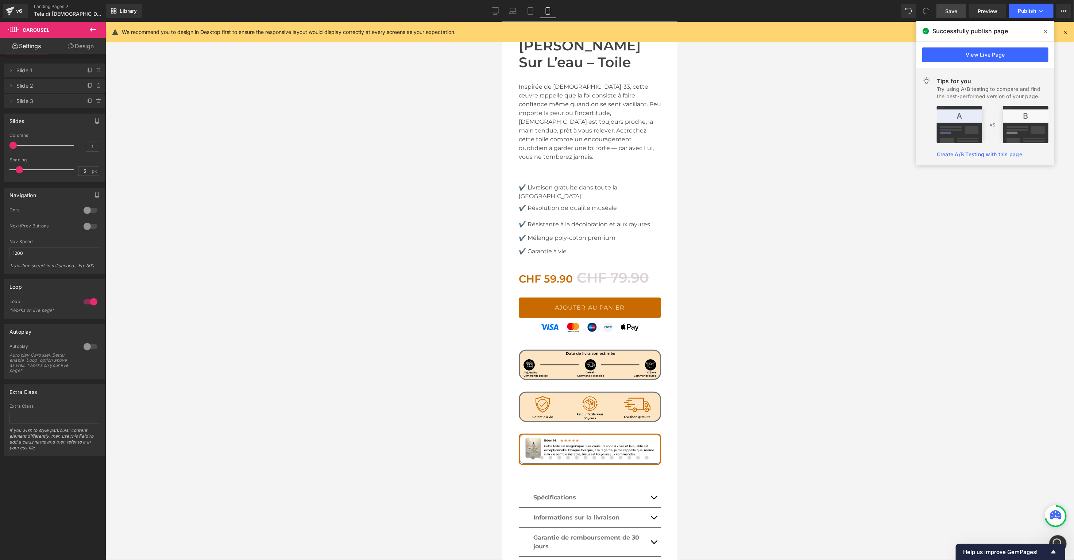
scroll to position [0, 0]
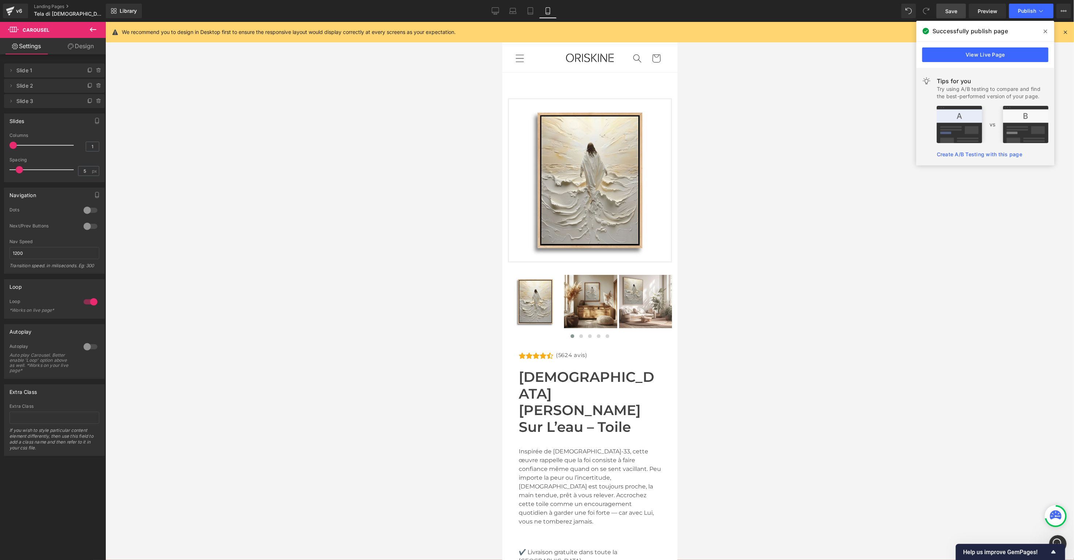
click at [375, 248] on div at bounding box center [589, 291] width 969 height 538
click at [517, 76] on span "Row" at bounding box center [518, 77] width 15 height 11
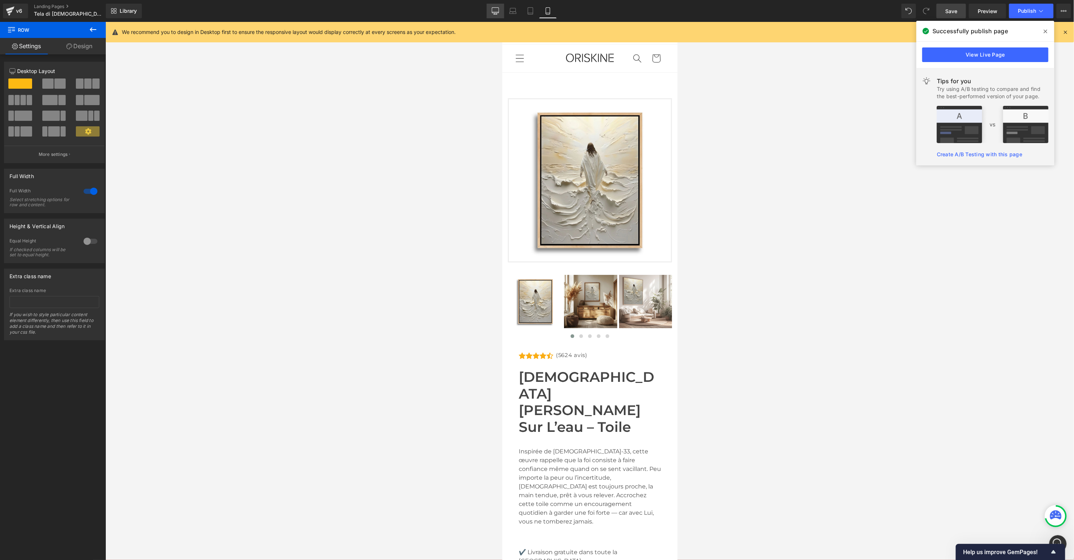
drag, startPoint x: 497, startPoint y: 11, endPoint x: 493, endPoint y: 14, distance: 5.4
click at [497, 11] on icon at bounding box center [495, 10] width 7 height 7
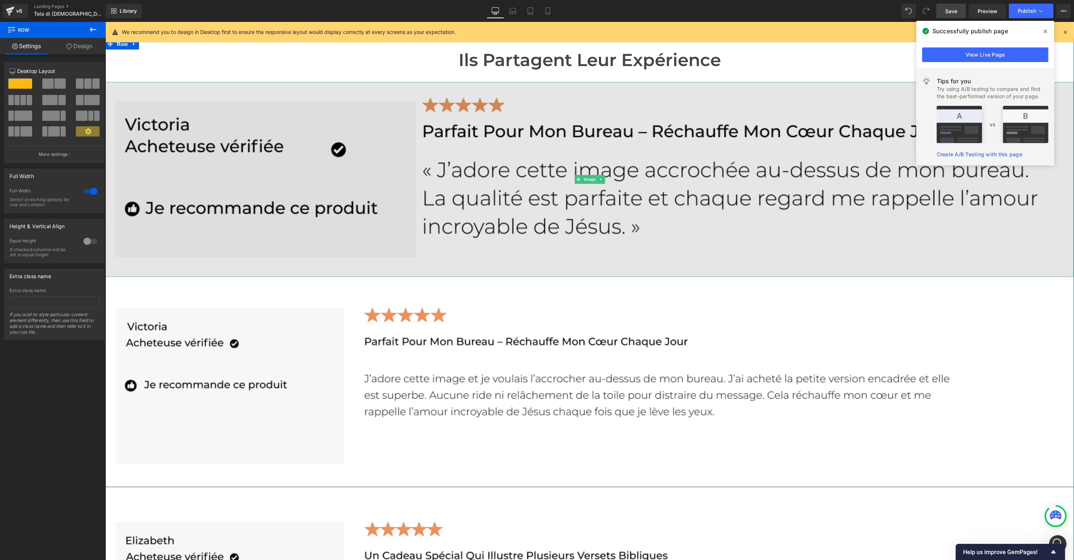
scroll to position [3111, 0]
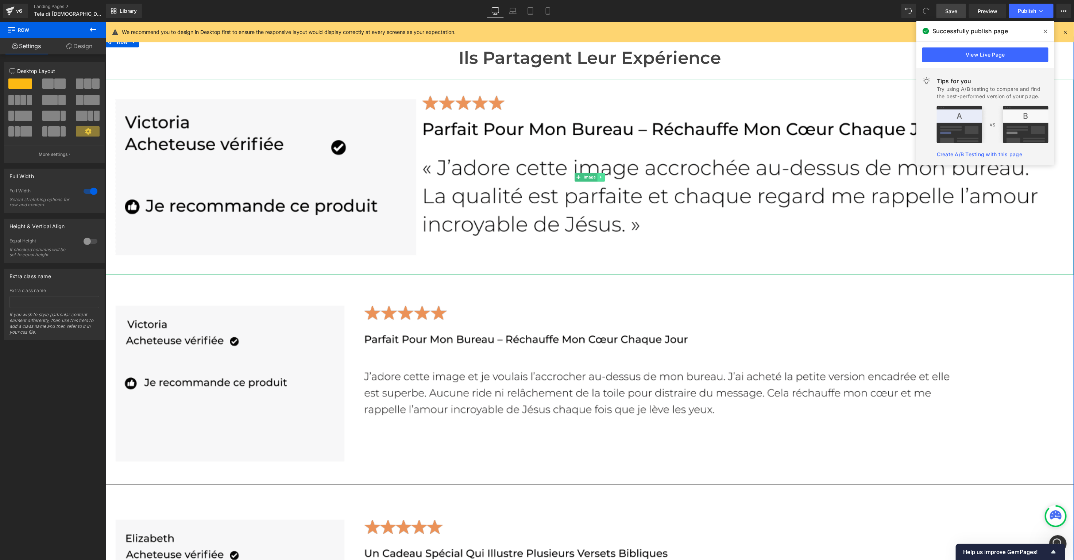
click at [599, 175] on icon at bounding box center [601, 177] width 4 height 4
click at [607, 173] on link at bounding box center [605, 177] width 8 height 9
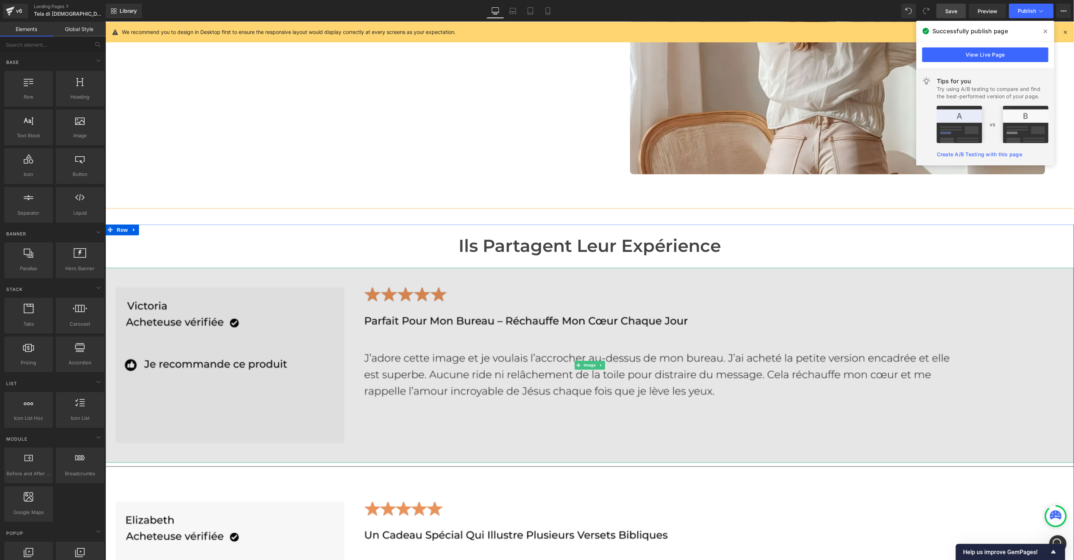
scroll to position [2884, 0]
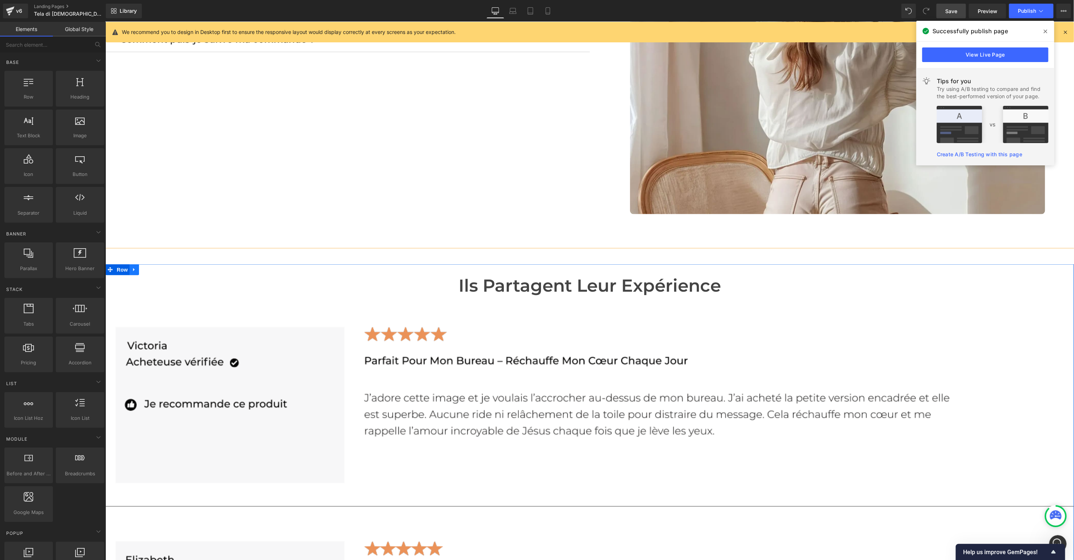
click at [132, 267] on icon at bounding box center [133, 269] width 5 height 5
click at [144, 267] on icon at bounding box center [143, 269] width 5 height 5
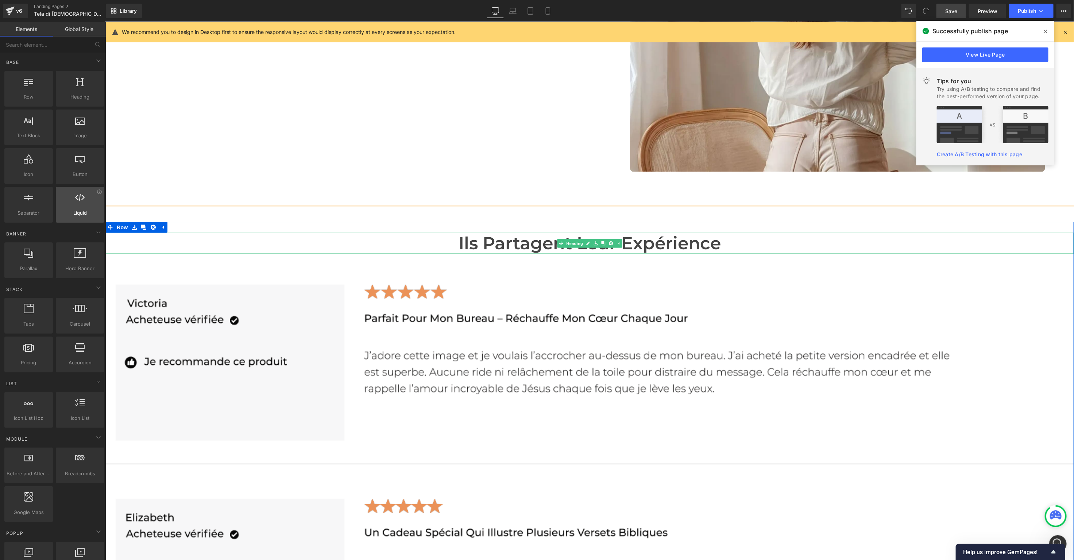
scroll to position [22, 0]
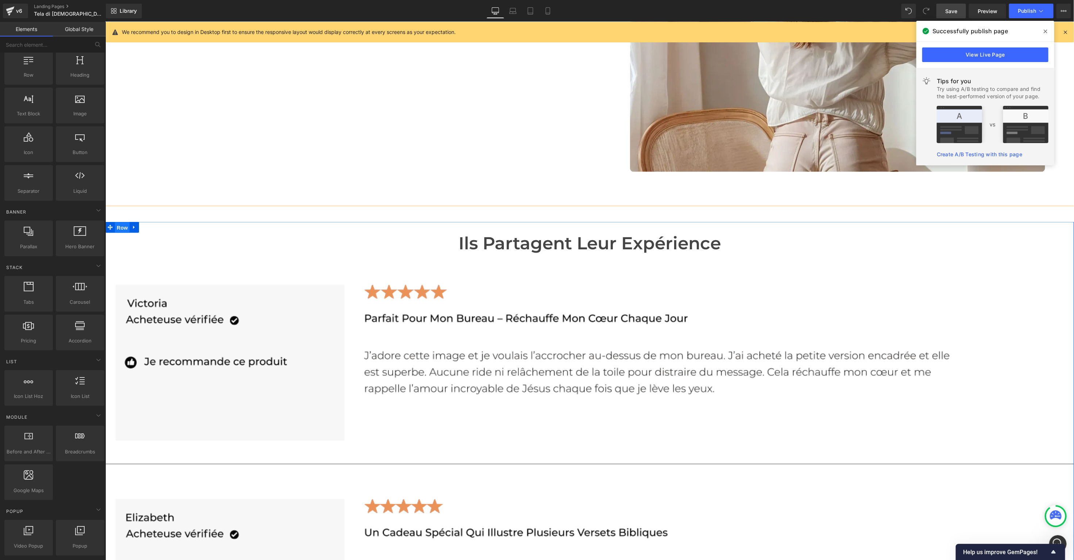
click at [124, 222] on span "Row" at bounding box center [122, 227] width 15 height 11
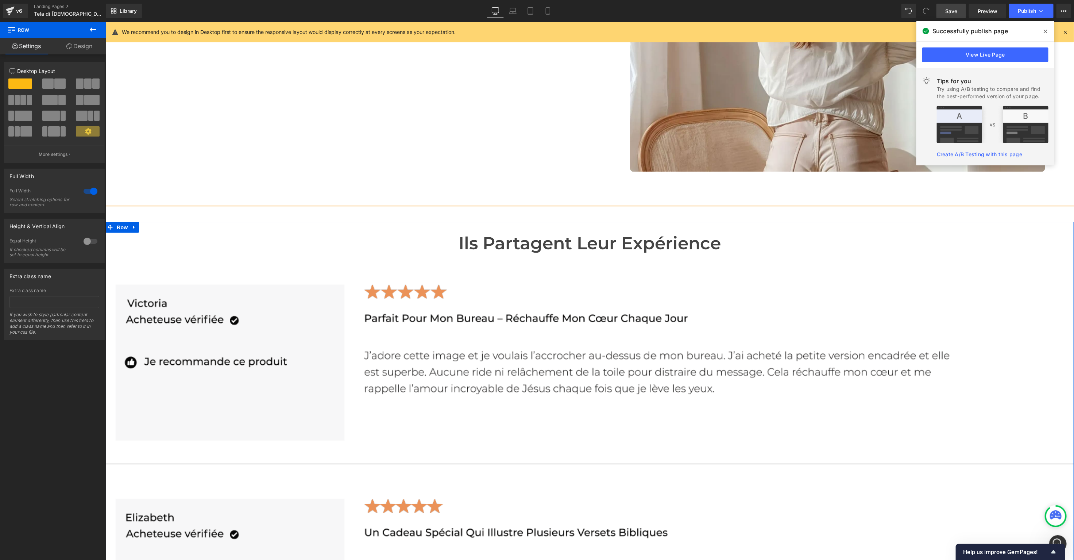
click at [78, 47] on link "Design" at bounding box center [79, 46] width 53 height 16
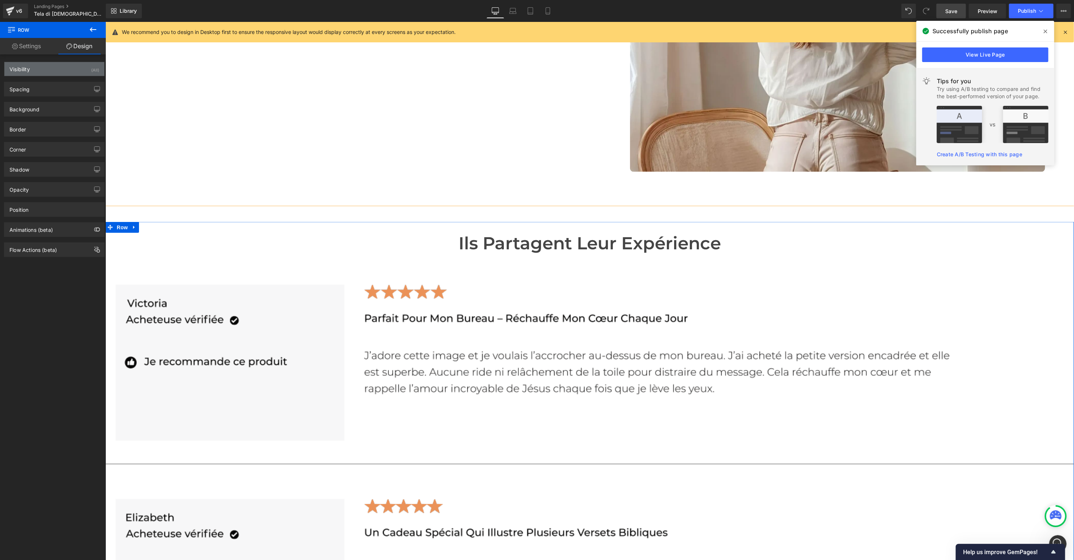
click at [23, 66] on div "Visibility" at bounding box center [19, 67] width 20 height 10
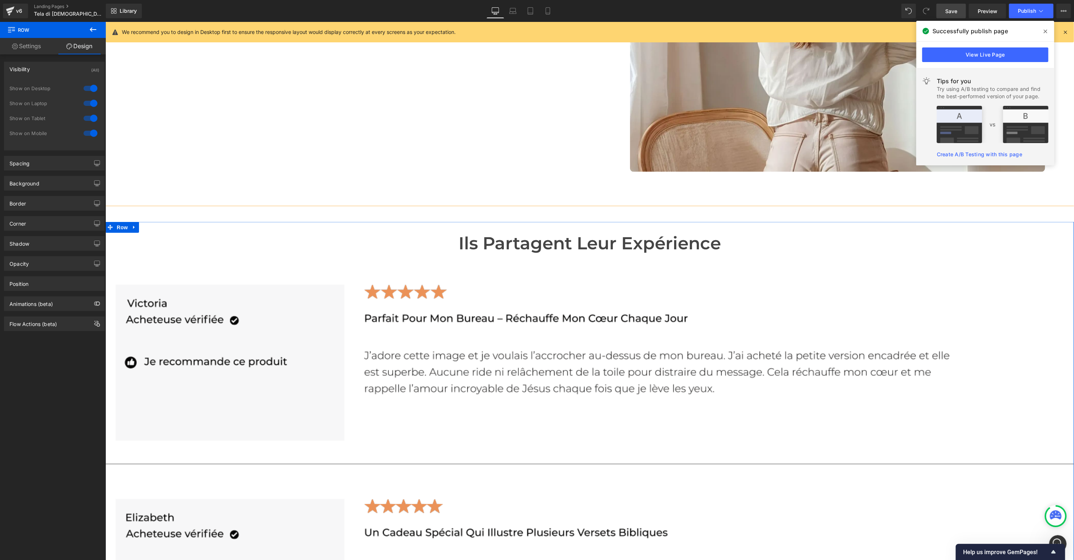
click at [84, 135] on div at bounding box center [91, 133] width 18 height 12
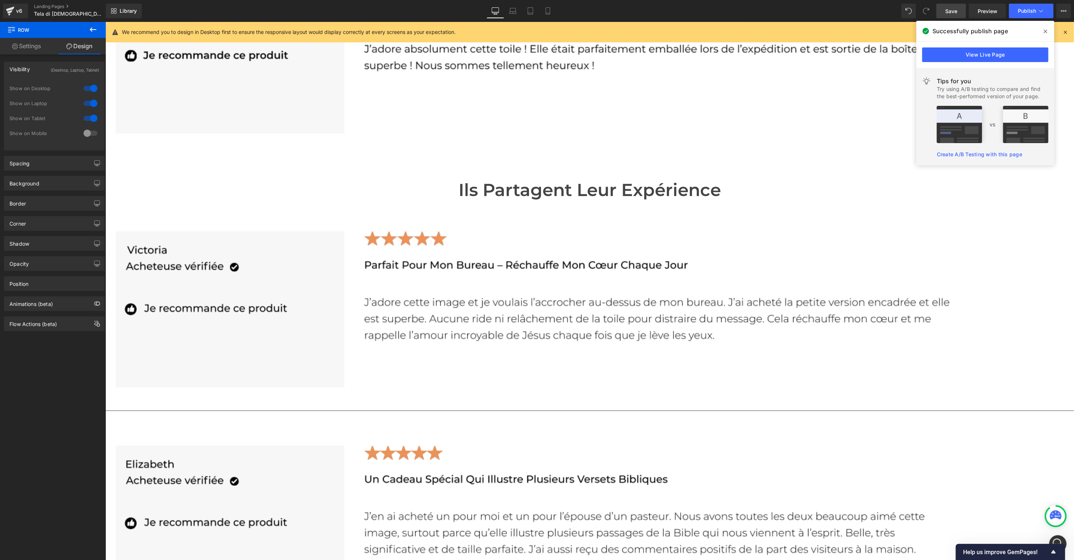
scroll to position [4985, 0]
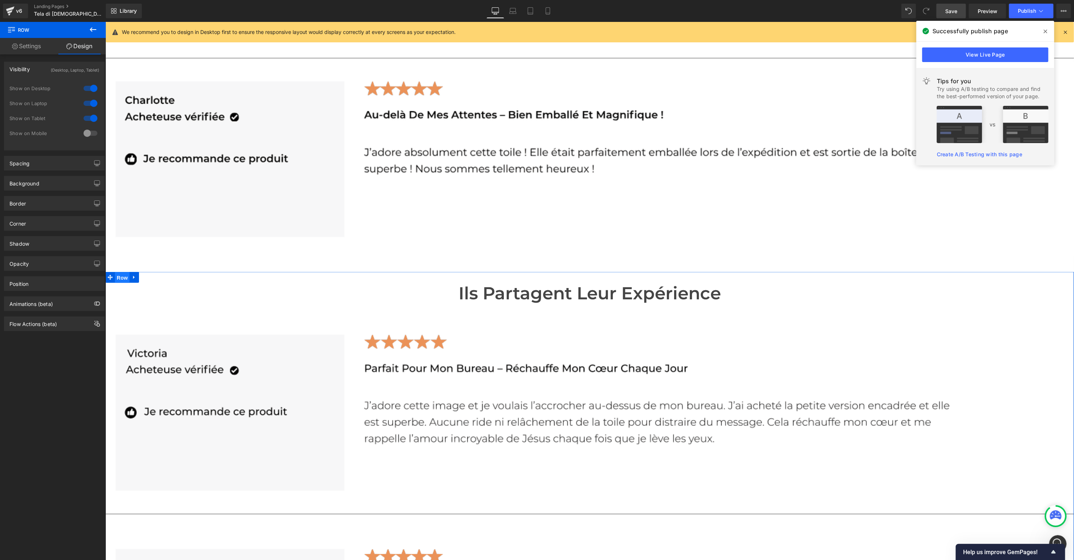
click at [119, 272] on span "Row" at bounding box center [122, 277] width 15 height 11
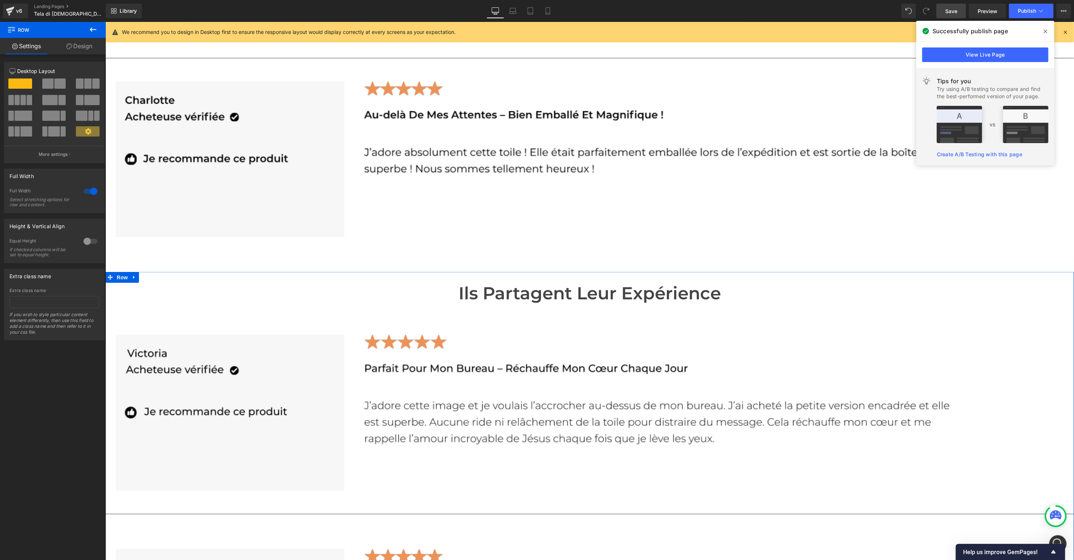
click at [84, 51] on link "Design" at bounding box center [79, 46] width 53 height 16
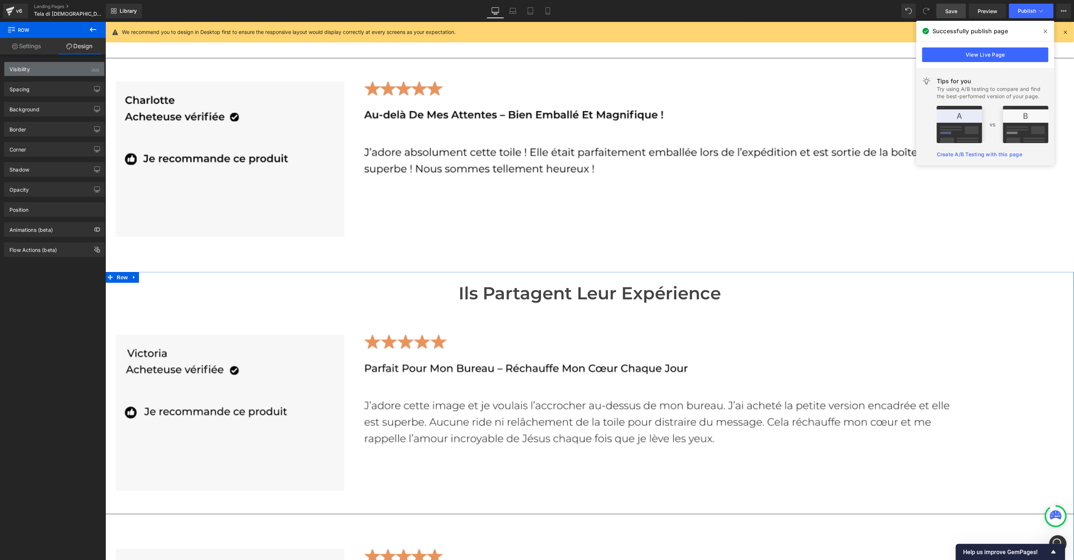
click at [62, 69] on div "Visibility (All)" at bounding box center [54, 69] width 100 height 14
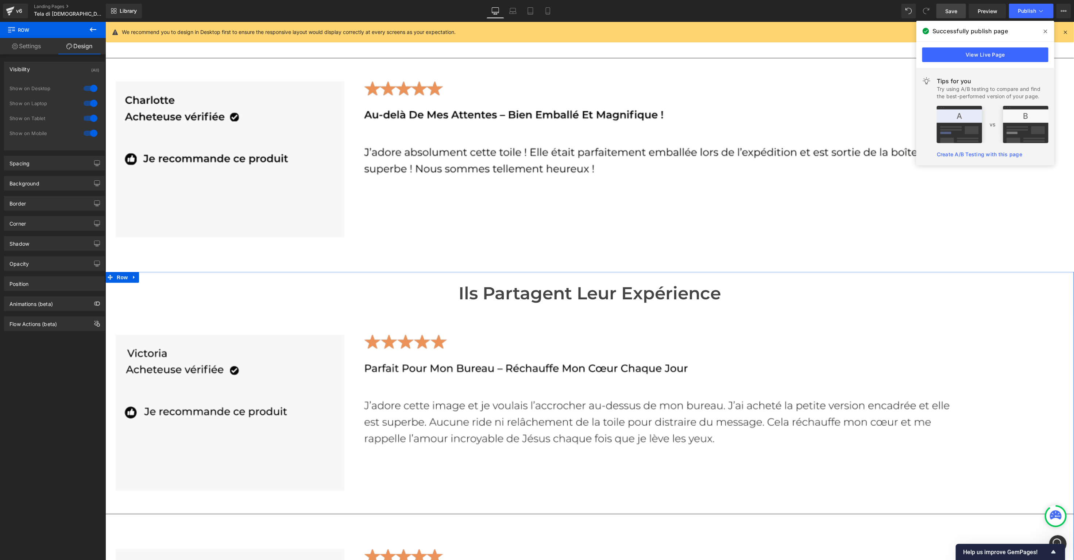
click at [84, 92] on div at bounding box center [91, 88] width 18 height 12
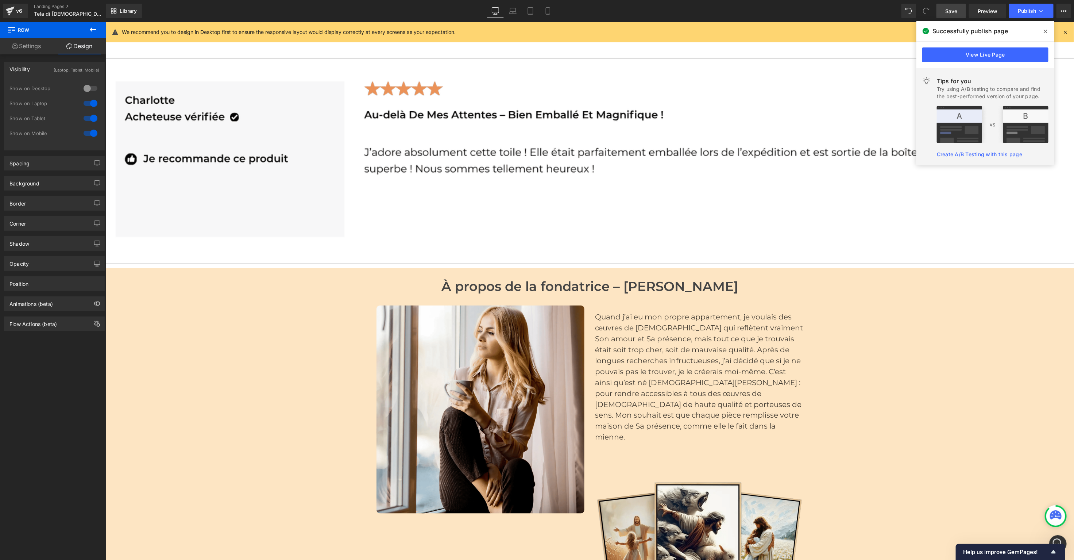
click at [85, 103] on div at bounding box center [91, 103] width 18 height 12
click at [86, 118] on div at bounding box center [91, 118] width 18 height 12
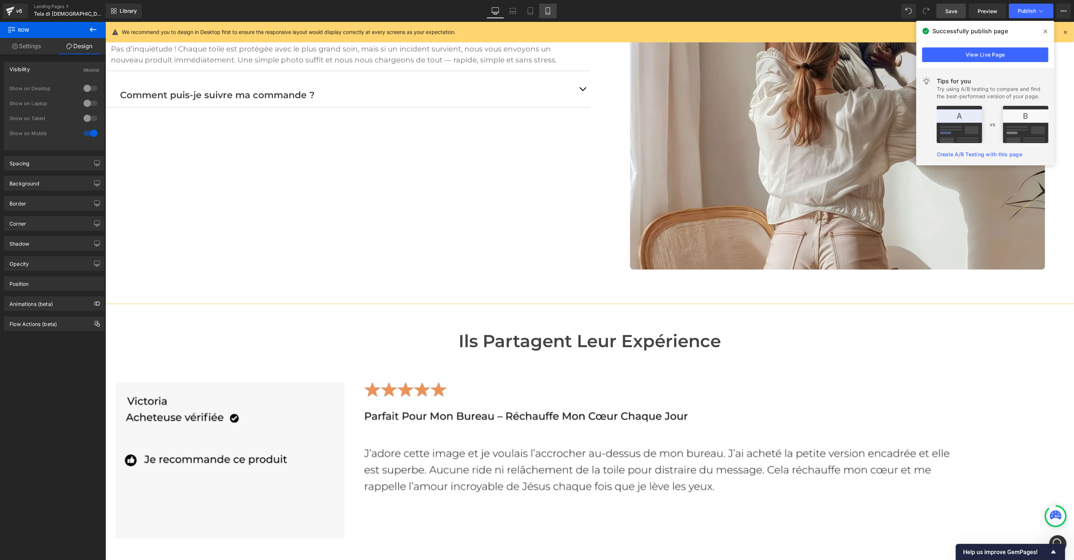
click at [548, 9] on icon at bounding box center [547, 10] width 7 height 7
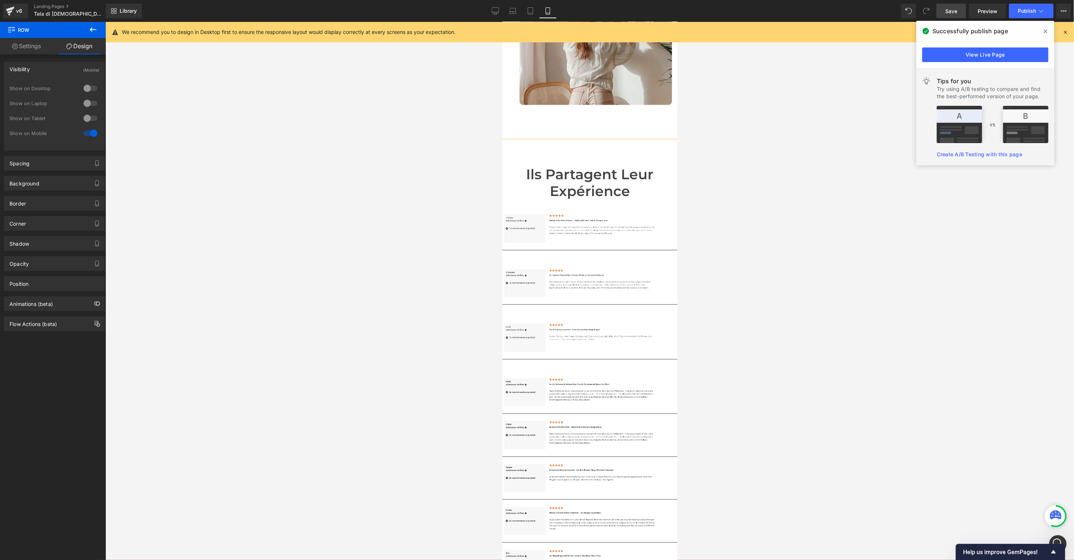
scroll to position [2896, 0]
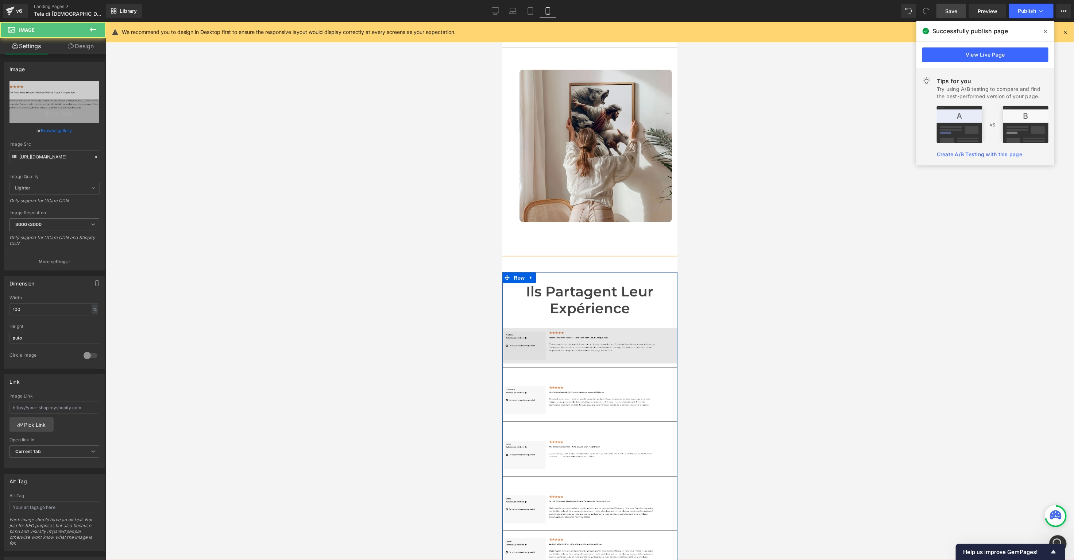
click at [587, 328] on div "Image" at bounding box center [589, 345] width 175 height 35
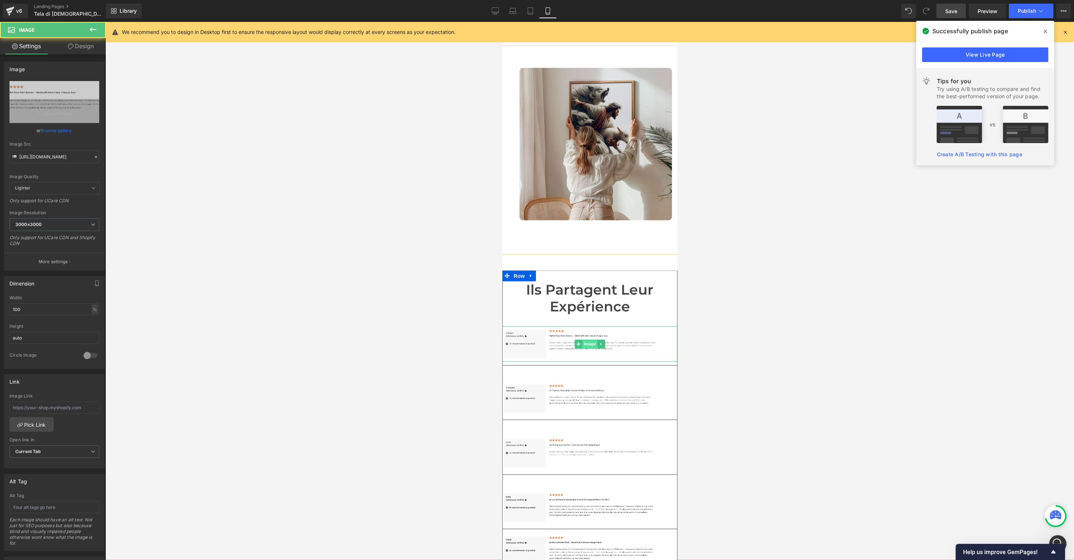
click at [588, 339] on span "Image" at bounding box center [589, 343] width 15 height 9
click at [590, 339] on span "Image" at bounding box center [589, 343] width 15 height 9
click at [48, 157] on input "[URL][DOMAIN_NAME]" at bounding box center [54, 156] width 90 height 13
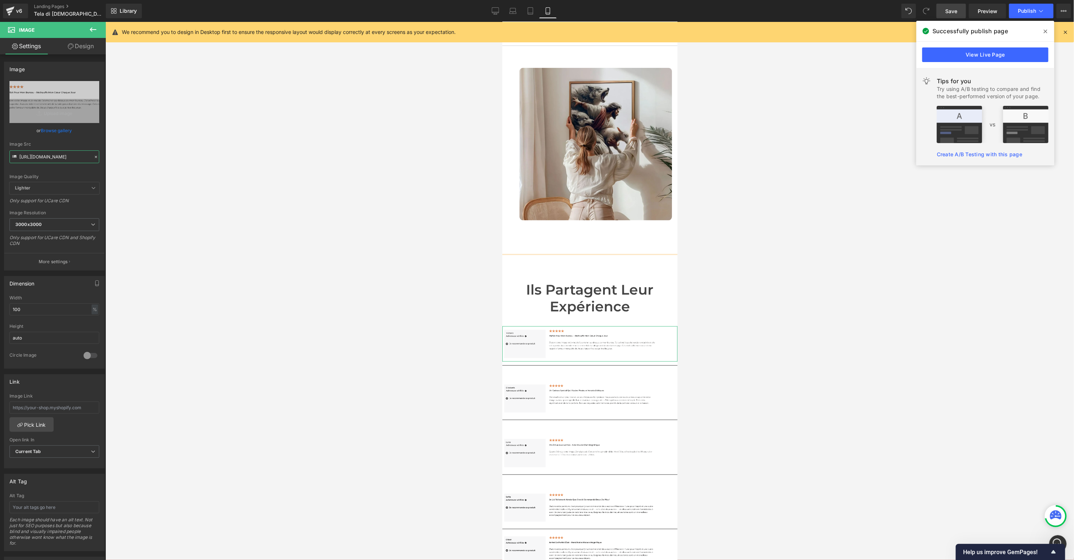
paste input "11_1.png?v=1760030662"
click at [298, 210] on div at bounding box center [589, 291] width 969 height 538
click at [496, 15] on link "Desktop" at bounding box center [496, 11] width 18 height 15
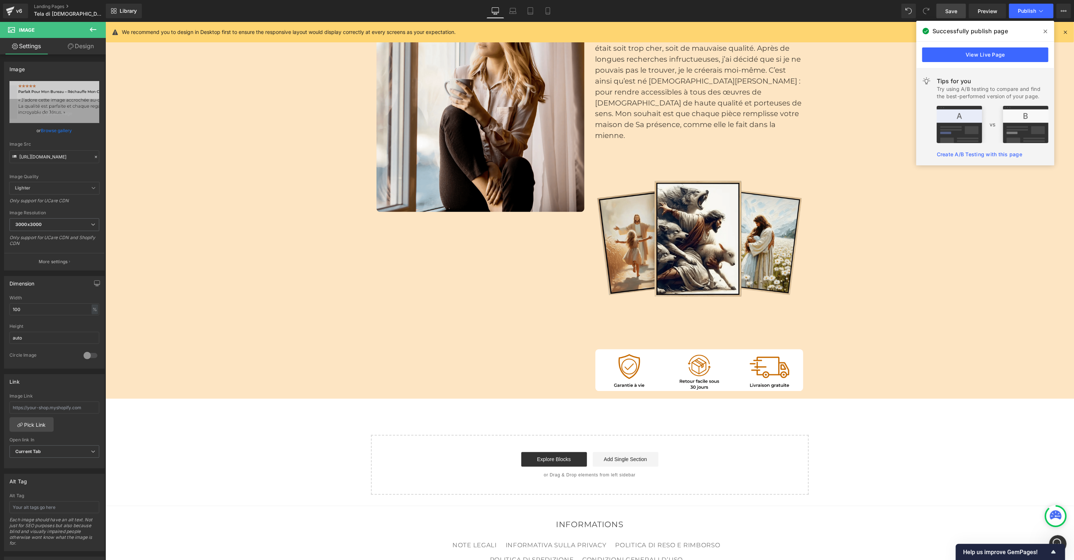
scroll to position [5340, 0]
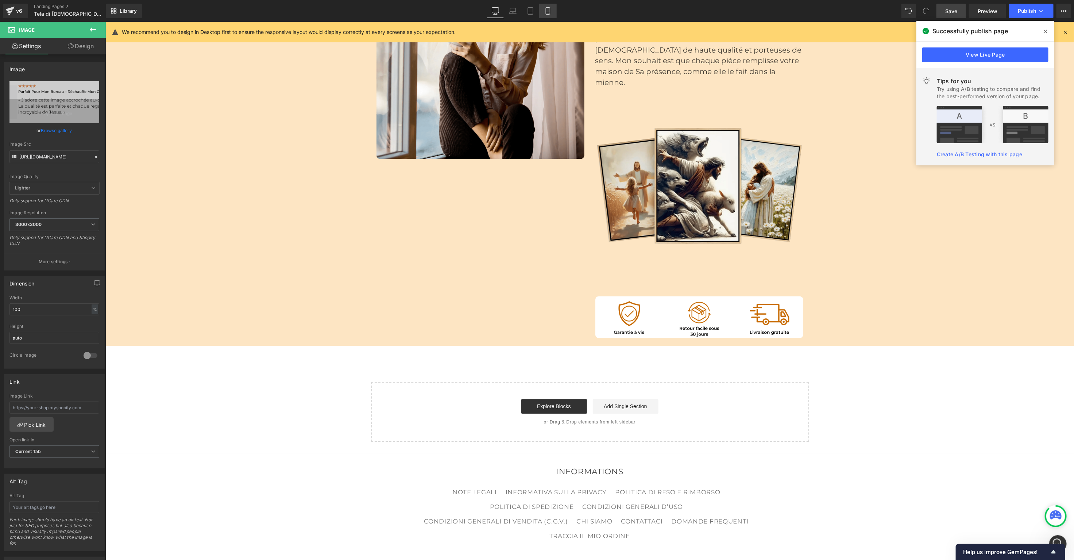
click at [552, 8] on link "Mobile" at bounding box center [548, 11] width 18 height 15
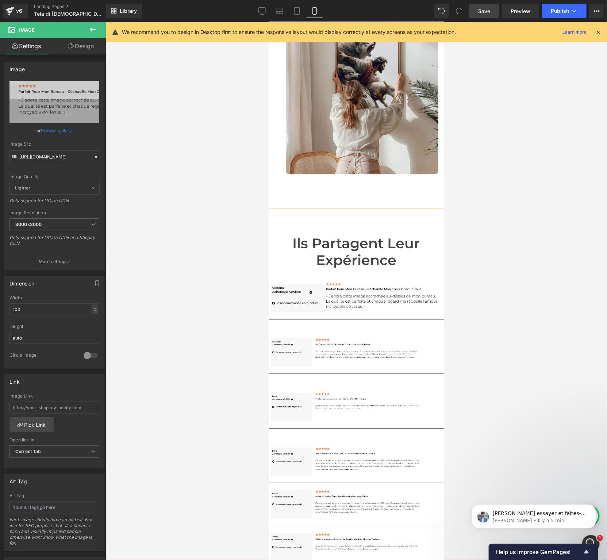
scroll to position [0, 0]
click at [355, 293] on span "Image" at bounding box center [355, 297] width 15 height 9
click at [59, 158] on input "[URL][DOMAIN_NAME]" at bounding box center [54, 156] width 90 height 13
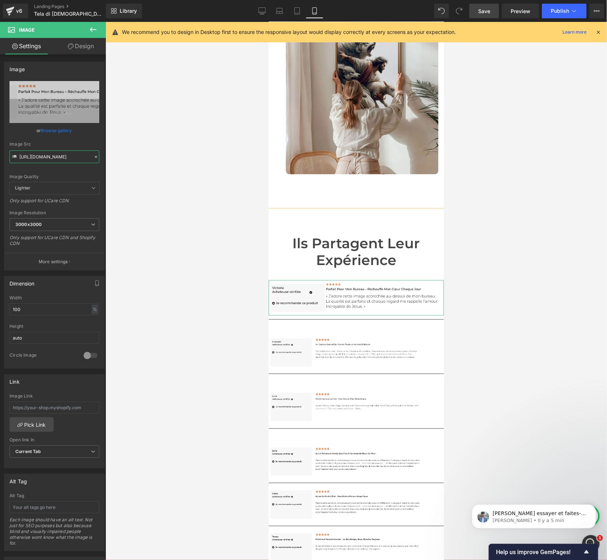
paste input "Mobile.png?v=[PHONE_NUMBER]"
type input "[URL][DOMAIN_NAME]"
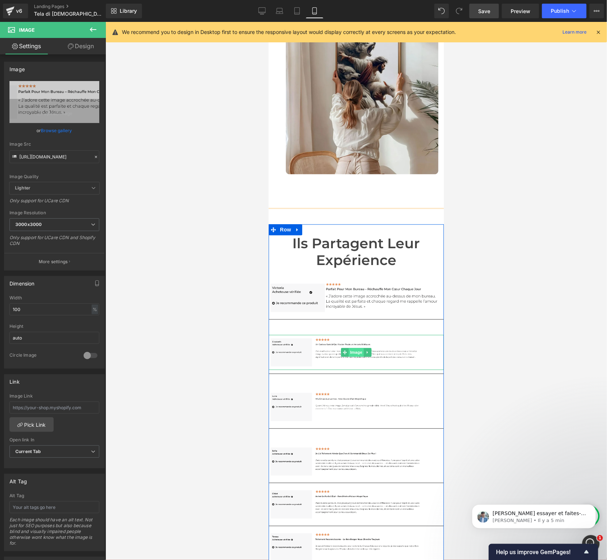
click at [352, 348] on span "Image" at bounding box center [355, 352] width 15 height 9
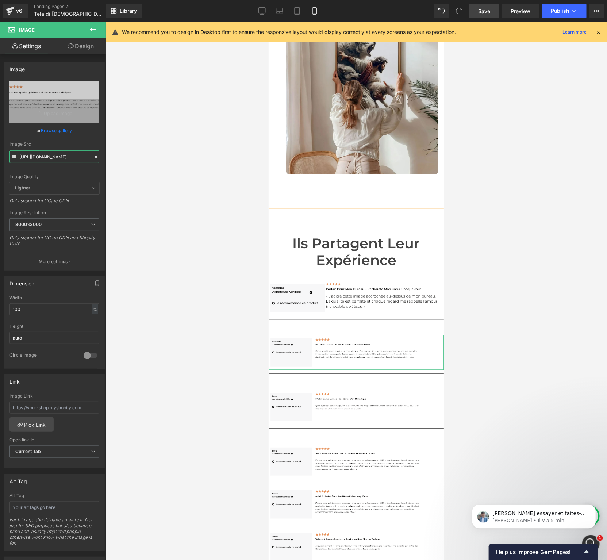
click at [55, 157] on input "[URL][DOMAIN_NAME]" at bounding box center [54, 156] width 90 height 13
paste input "Mobile_2.png?v=[PHONE_NUMBER]"
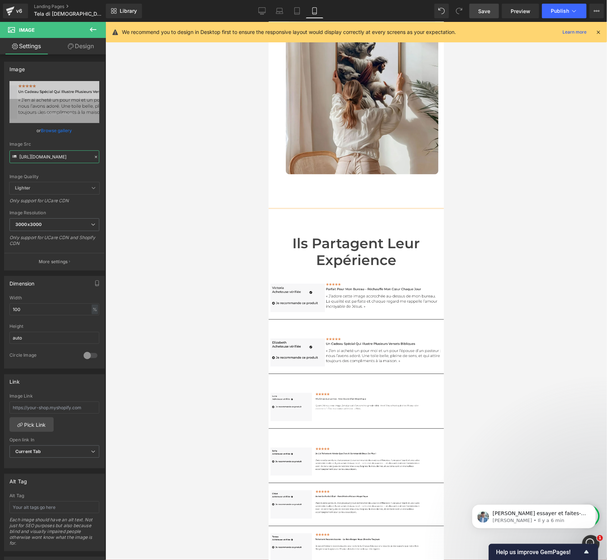
type input "[URL][DOMAIN_NAME]"
click at [347, 402] on span at bounding box center [344, 406] width 8 height 9
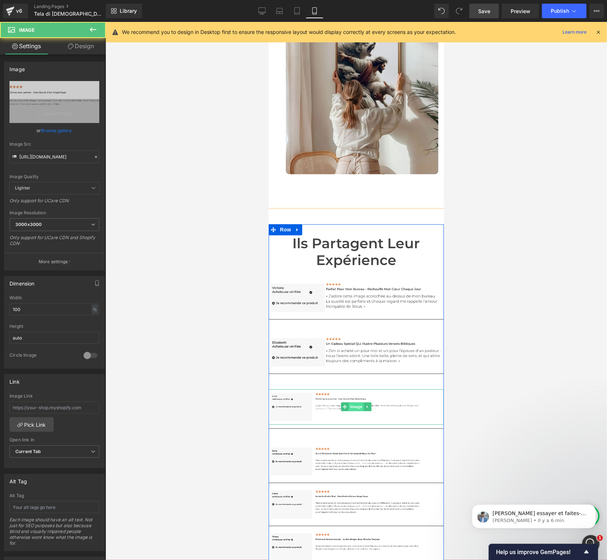
click at [356, 402] on span "Image" at bounding box center [355, 406] width 15 height 9
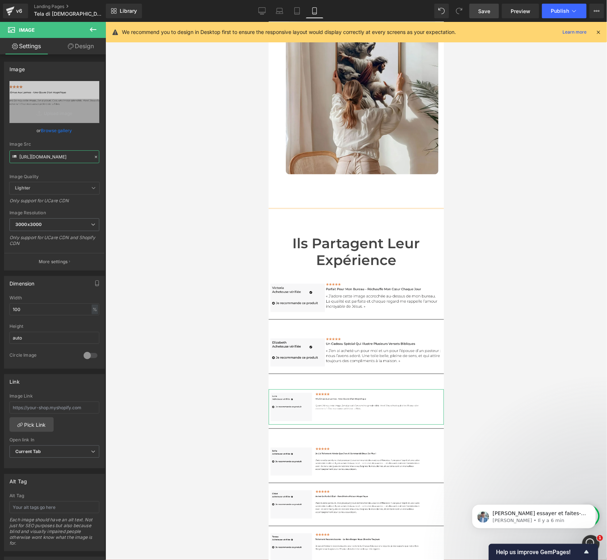
click at [62, 157] on input "[URL][DOMAIN_NAME]" at bounding box center [54, 156] width 90 height 13
paste input "Mobile_3.png?v=[PHONE_NUMBER]"
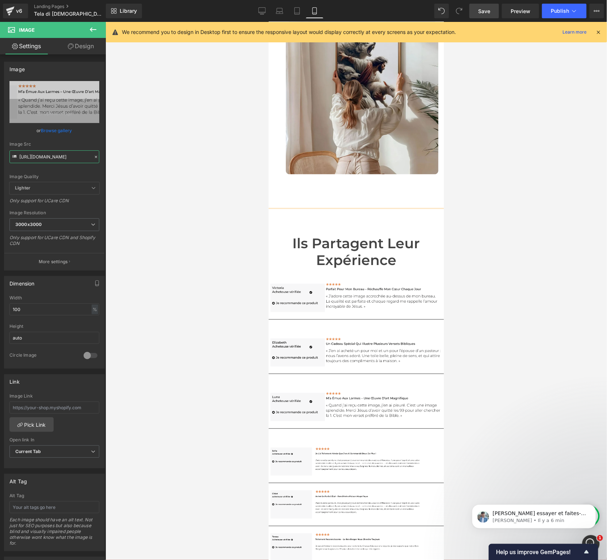
type input "[URL][DOMAIN_NAME]"
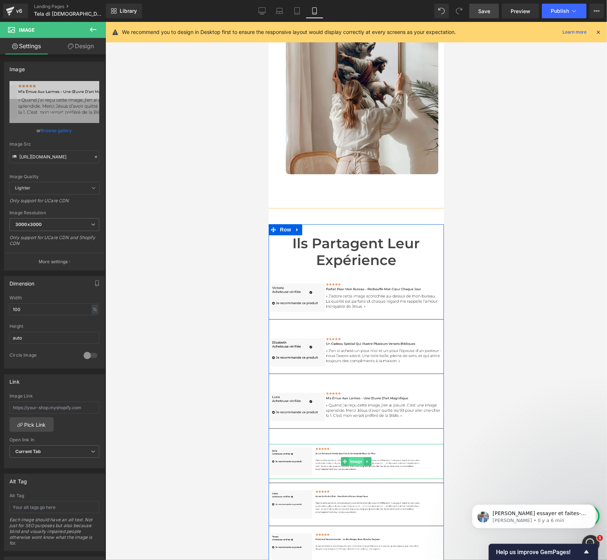
click at [360, 457] on span "Image" at bounding box center [355, 461] width 15 height 9
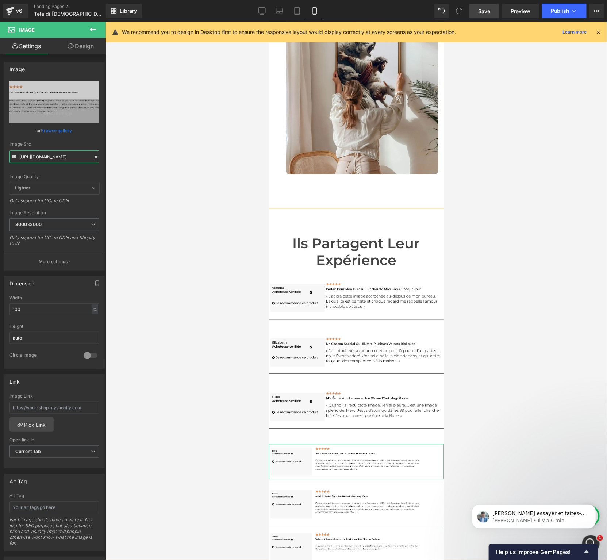
click at [42, 155] on input "[URL][DOMAIN_NAME]" at bounding box center [54, 156] width 90 height 13
paste input "Mobile_4.png?v=[PHONE_NUMBER]"
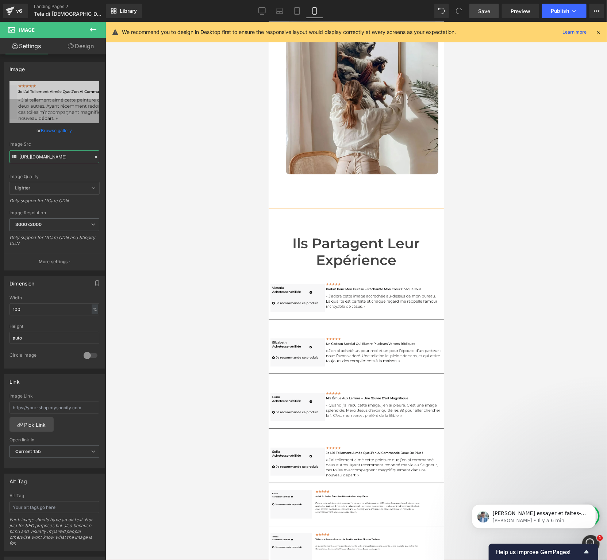
type input "[URL][DOMAIN_NAME]"
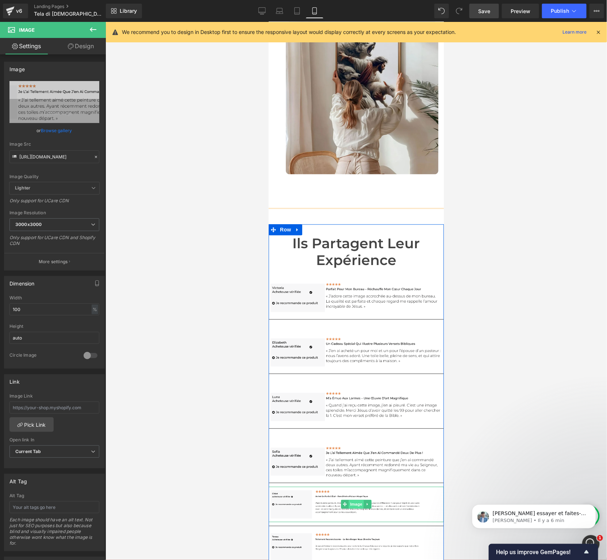
click at [355, 499] on span "Image" at bounding box center [355, 503] width 15 height 9
click at [50, 153] on input "[URL][DOMAIN_NAME]" at bounding box center [54, 156] width 90 height 13
paste input "Mobile_5.png?v=[PHONE_NUMBER]"
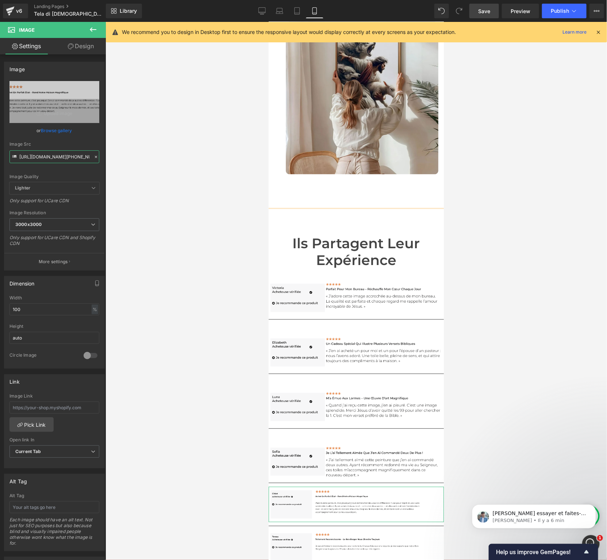
scroll to position [0, 107]
type input "[URL][DOMAIN_NAME]"
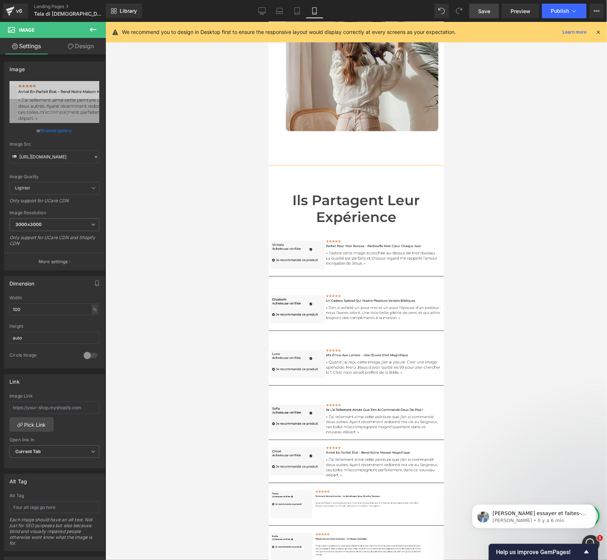
scroll to position [3057, 0]
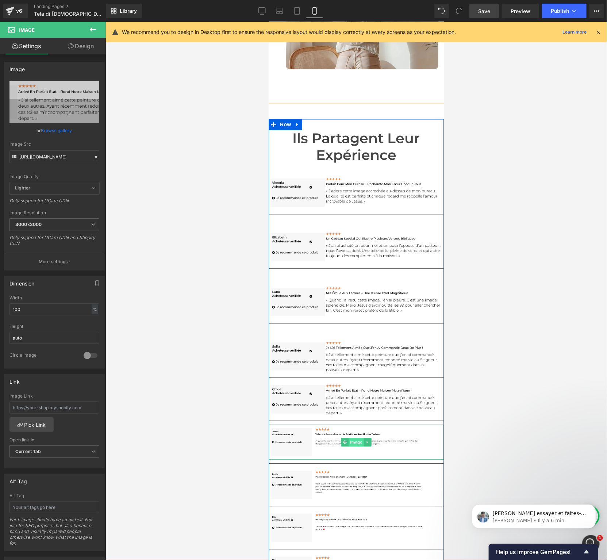
click at [354, 437] on span "Image" at bounding box center [355, 441] width 15 height 9
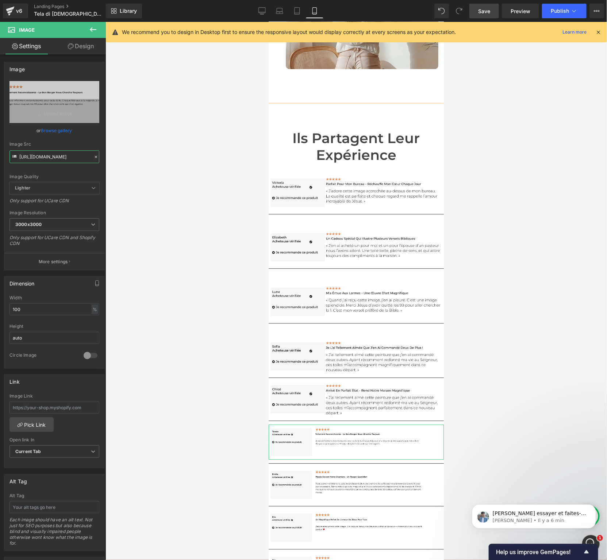
click at [52, 161] on input "[URL][DOMAIN_NAME]" at bounding box center [54, 156] width 90 height 13
paste input "Mobile_6.png?v=[PHONE_NUMBER]"
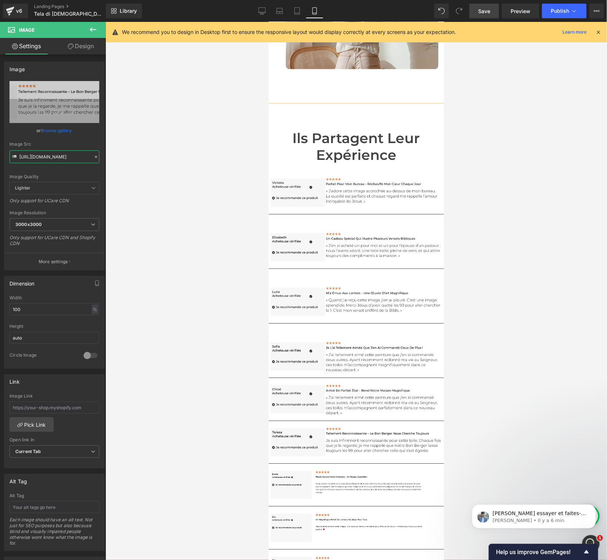
type input "[URL][DOMAIN_NAME]"
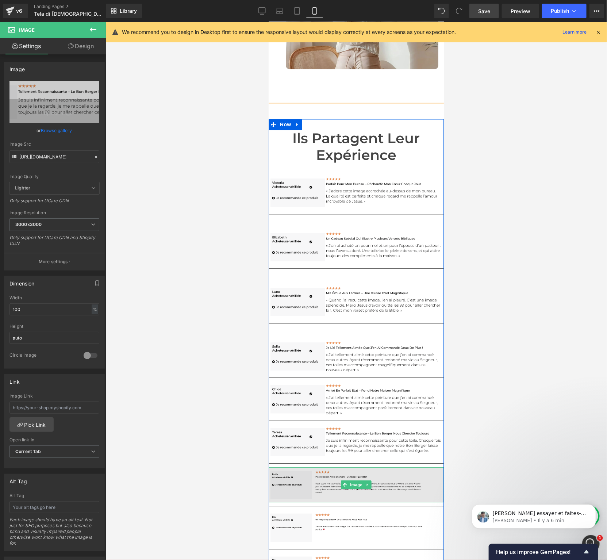
click at [351, 480] on span "Image" at bounding box center [355, 484] width 15 height 9
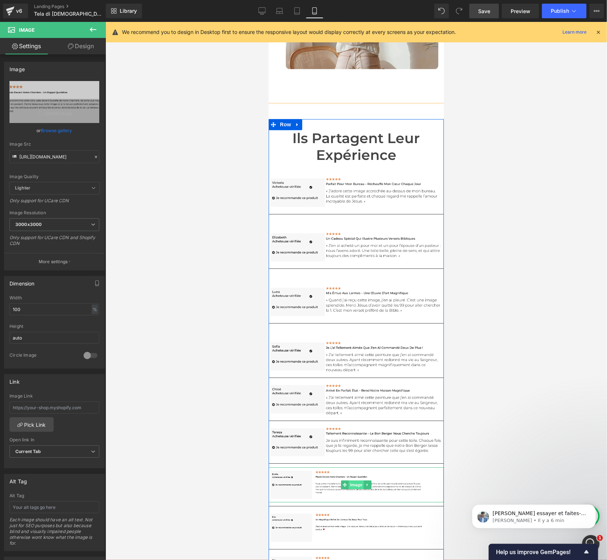
click at [358, 480] on span "Image" at bounding box center [355, 484] width 15 height 9
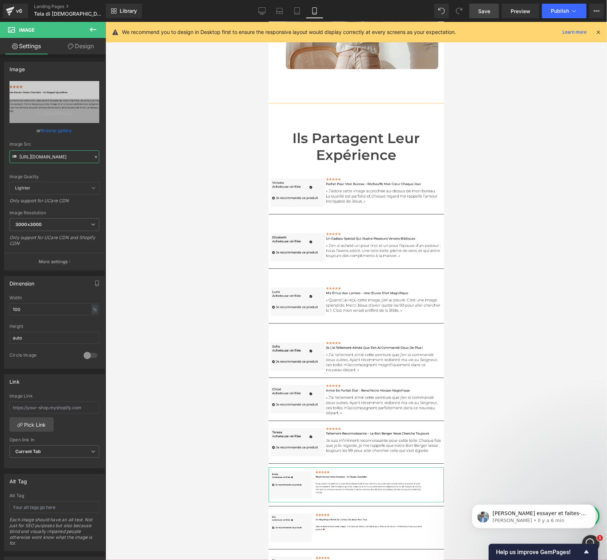
click at [45, 157] on input "[URL][DOMAIN_NAME]" at bounding box center [54, 156] width 90 height 13
paste input "Mobile_7.png?v=[PHONE_NUMBER]"
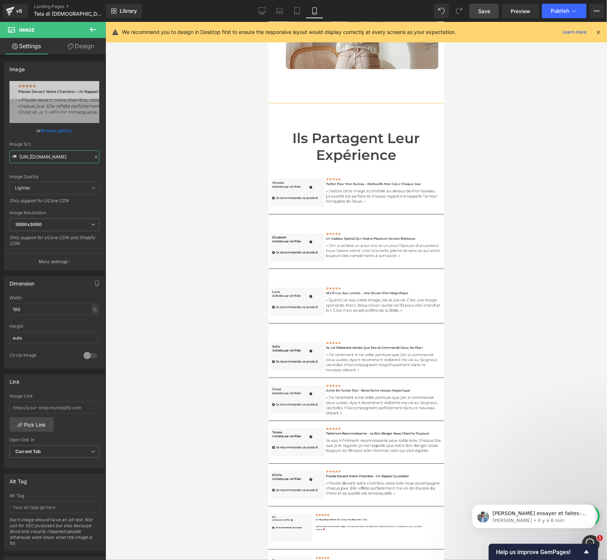
type input "[URL][DOMAIN_NAME]"
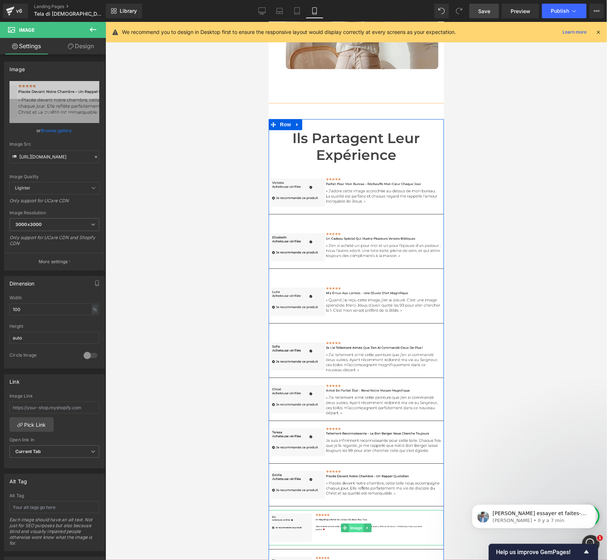
click at [356, 523] on span "Image" at bounding box center [355, 527] width 15 height 9
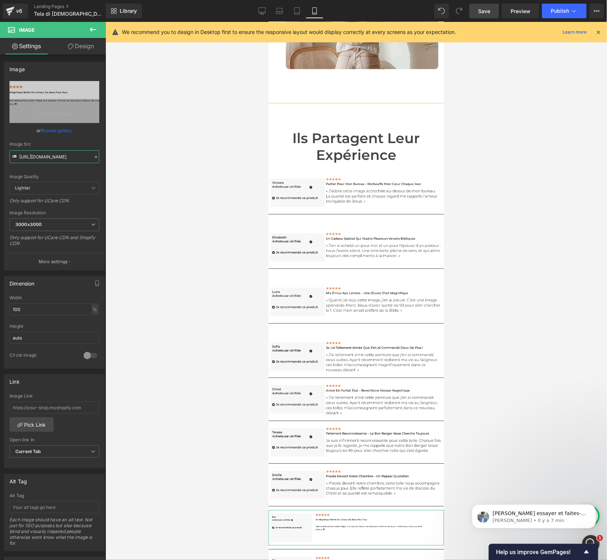
click at [61, 158] on input "[URL][DOMAIN_NAME]" at bounding box center [54, 156] width 90 height 13
paste input "Mobile_8.png?v=[PHONE_NUMBER]"
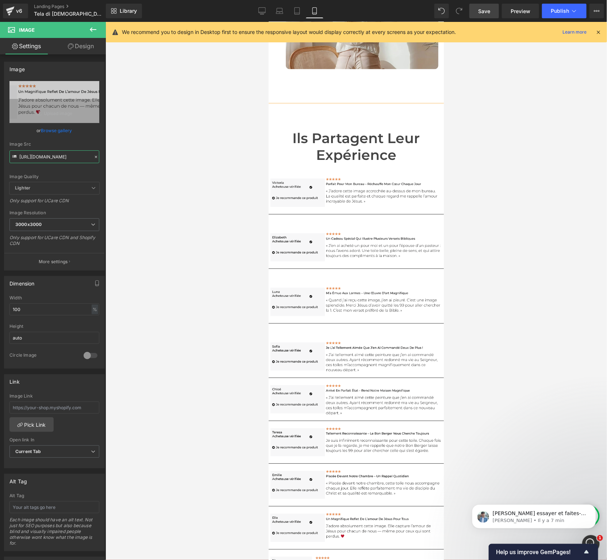
type input "[URL][DOMAIN_NAME]"
click at [348, 559] on span "Image" at bounding box center [355, 569] width 15 height 9
click at [27, 156] on input "[URL][DOMAIN_NAME]" at bounding box center [54, 156] width 90 height 13
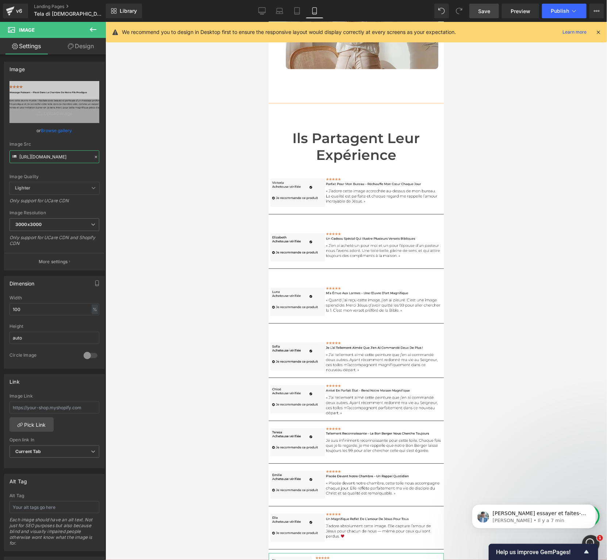
click at [27, 156] on input "[URL][DOMAIN_NAME]" at bounding box center [54, 156] width 90 height 13
paste input "Mobile_9.png?v=[PHONE_NUMBER]"
type input "[URL][DOMAIN_NAME]"
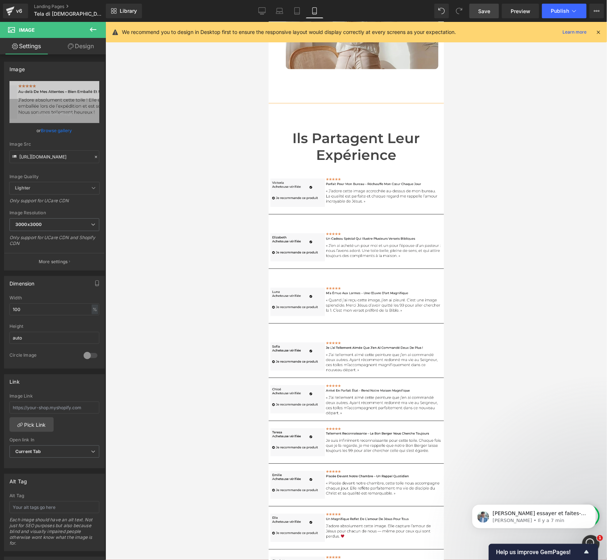
scroll to position [0, 0]
click at [54, 158] on input "[URL][DOMAIN_NAME]" at bounding box center [54, 156] width 90 height 13
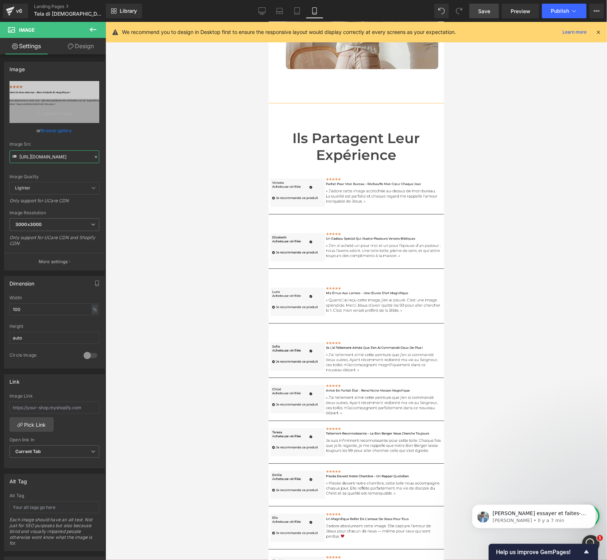
paste input "Mobile_10.png?v=[PHONE_NUMBER]"
type input "[URL][DOMAIN_NAME]"
click at [483, 13] on span "Save" at bounding box center [484, 11] width 12 height 8
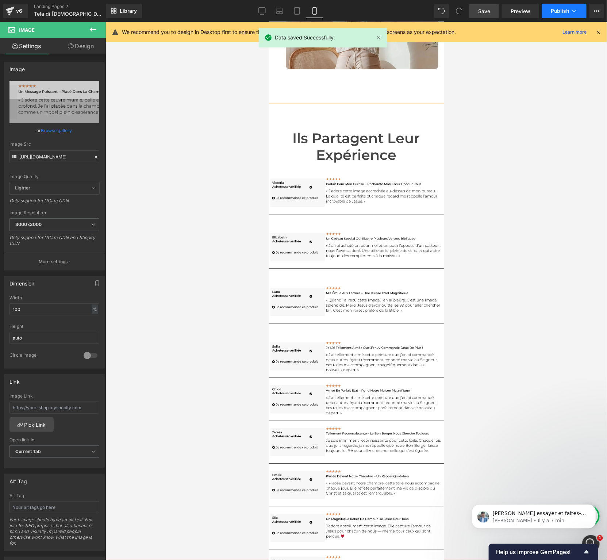
click at [557, 9] on span "Publish" at bounding box center [560, 11] width 18 height 6
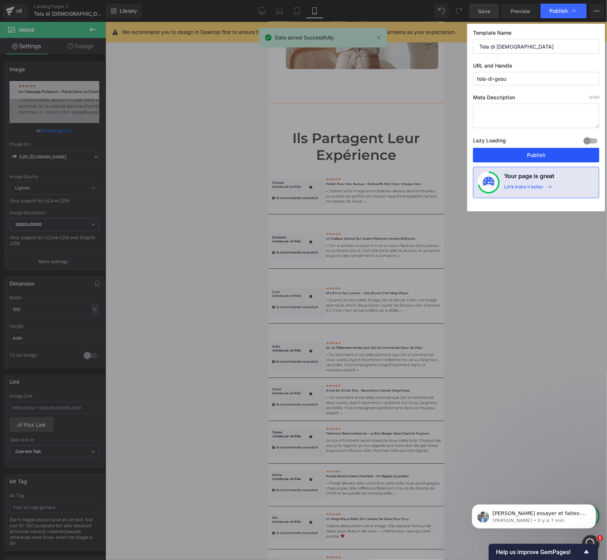
click at [540, 153] on button "Publish" at bounding box center [536, 155] width 126 height 15
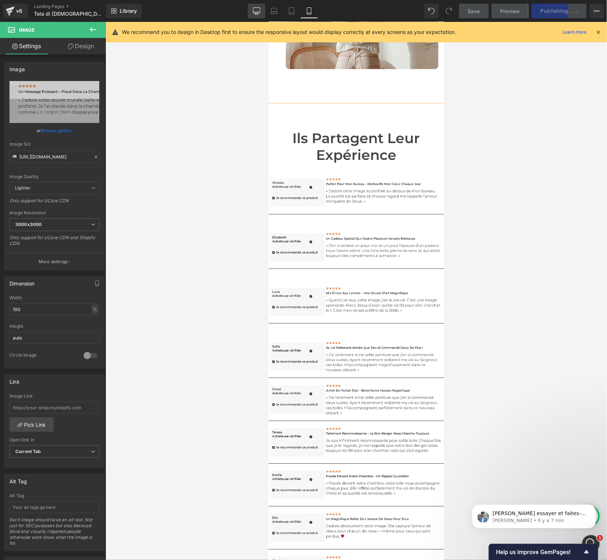
click at [255, 11] on icon at bounding box center [256, 10] width 7 height 7
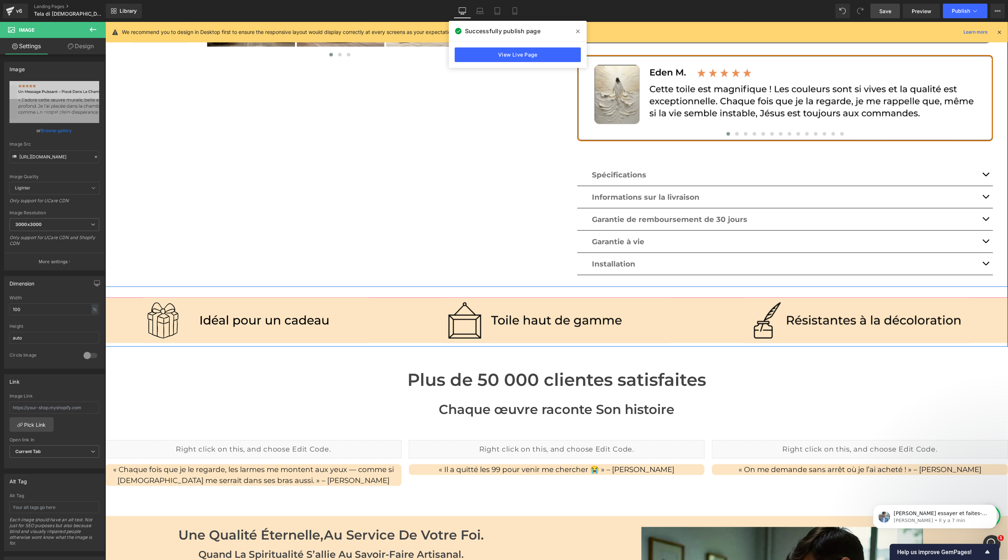
scroll to position [599, 0]
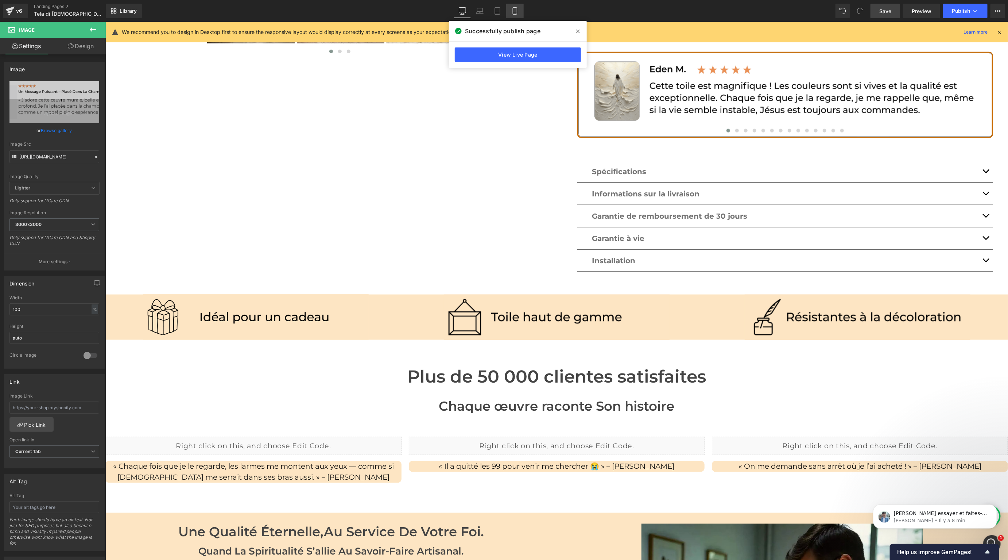
click at [520, 15] on link "Mobile" at bounding box center [515, 11] width 18 height 15
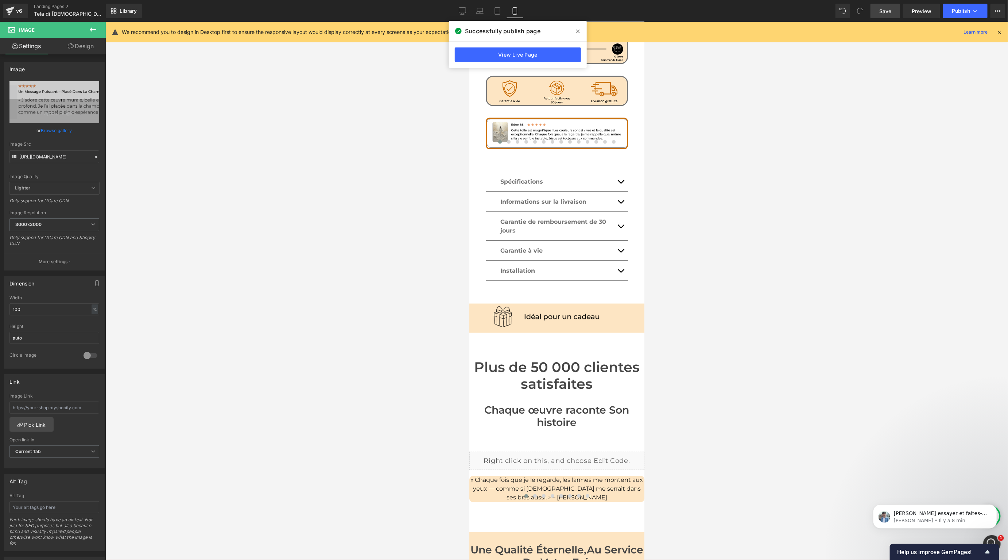
scroll to position [690, 0]
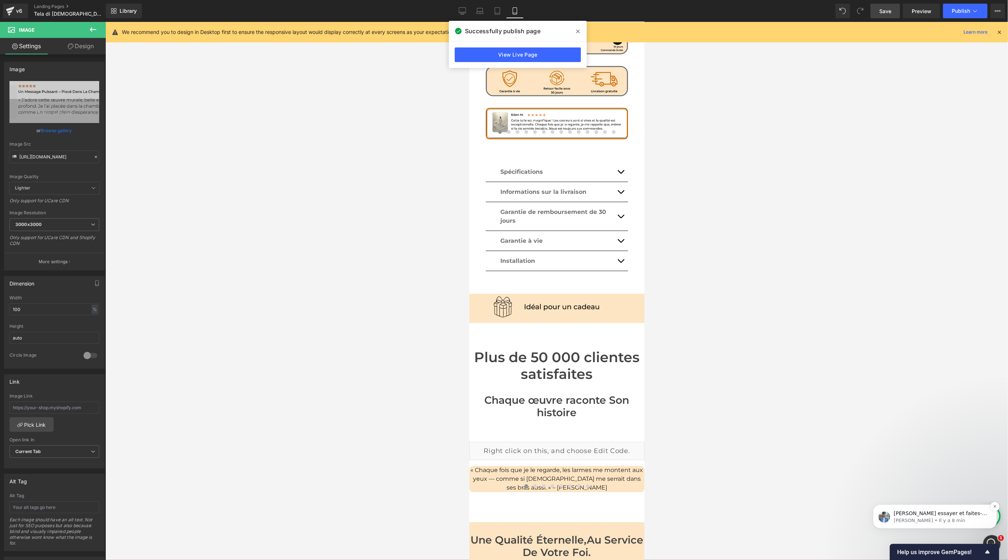
click at [927, 517] on p "[PERSON_NAME] • Il y a 8 min" at bounding box center [941, 520] width 94 height 7
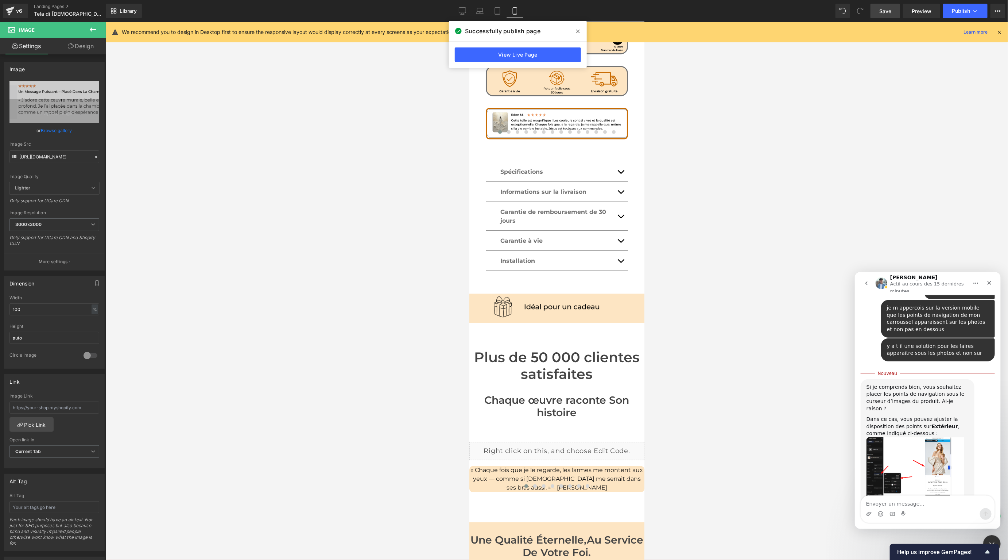
scroll to position [707, 0]
click at [949, 433] on img "Liam dit…" at bounding box center [915, 463] width 98 height 61
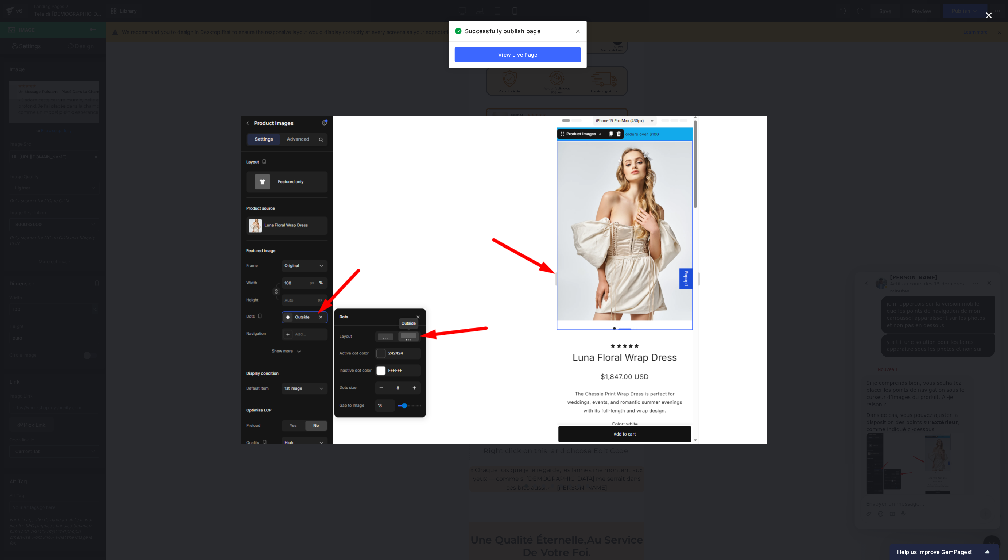
click at [719, 281] on img "Fermer" at bounding box center [504, 280] width 526 height 328
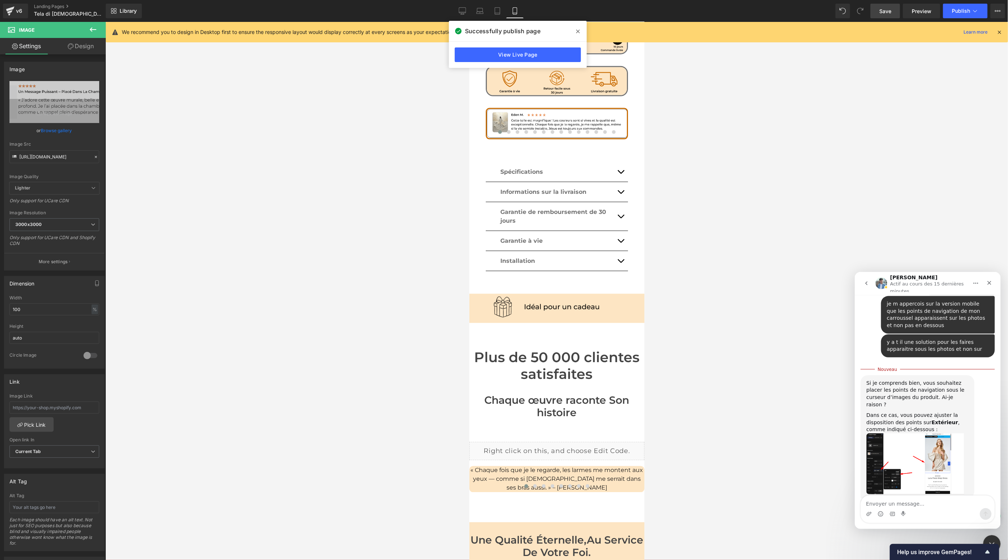
click at [390, 246] on div at bounding box center [504, 269] width 1008 height 538
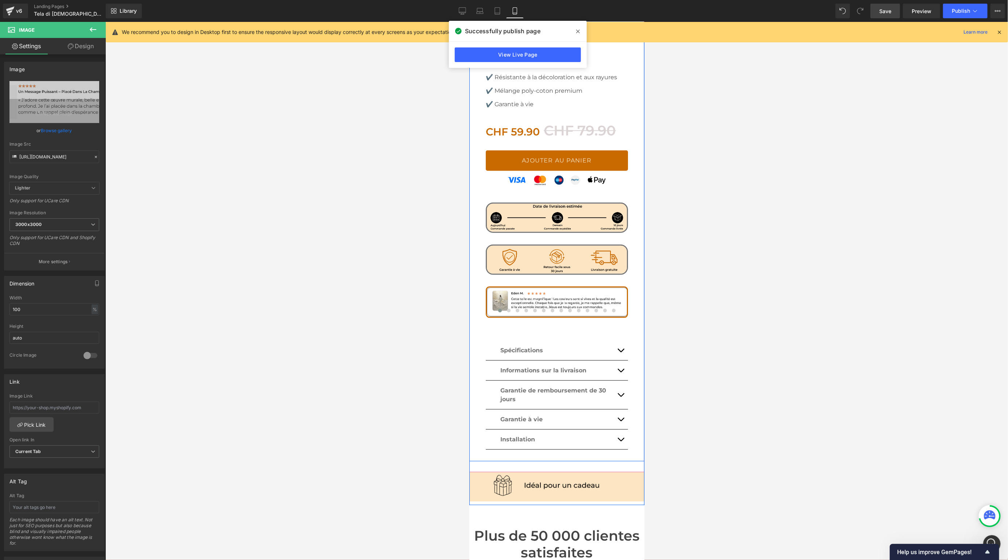
scroll to position [544, 0]
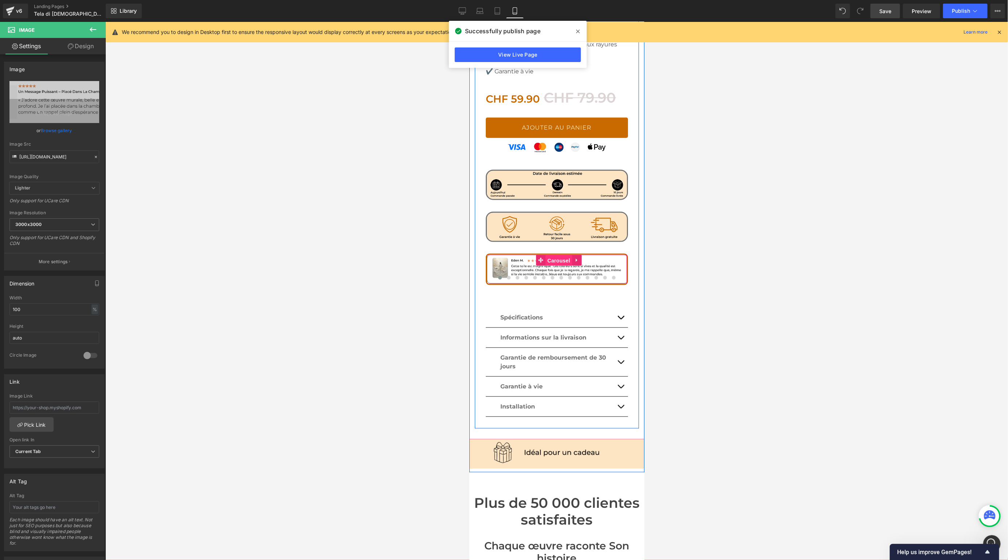
click at [558, 255] on span "Carousel" at bounding box center [558, 260] width 26 height 11
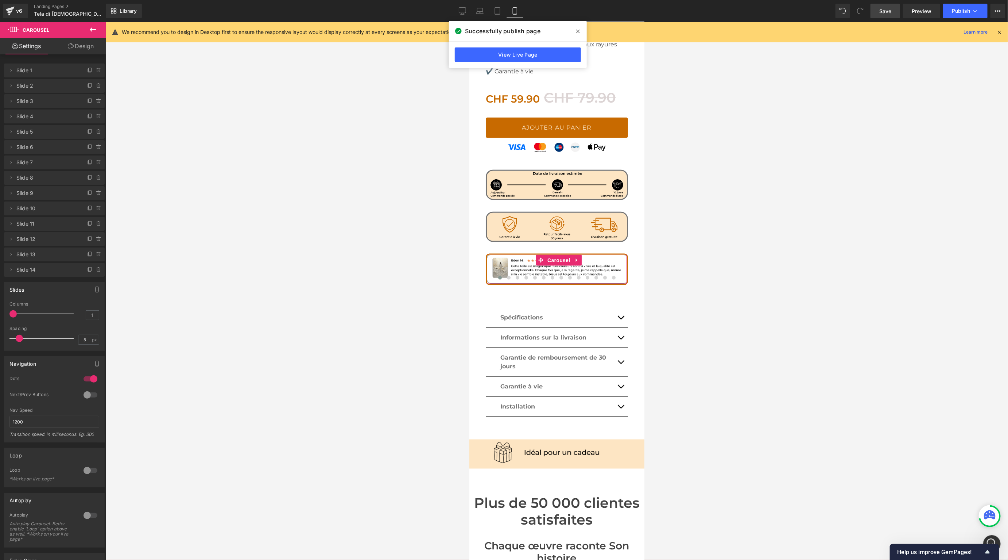
click at [78, 46] on link "Design" at bounding box center [80, 46] width 53 height 16
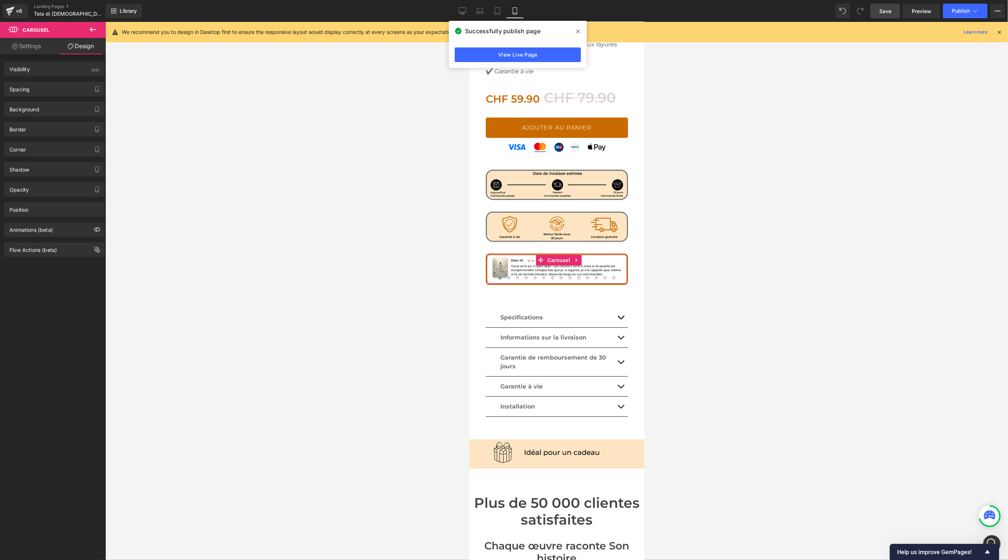
click at [32, 52] on link "Settings" at bounding box center [26, 46] width 53 height 16
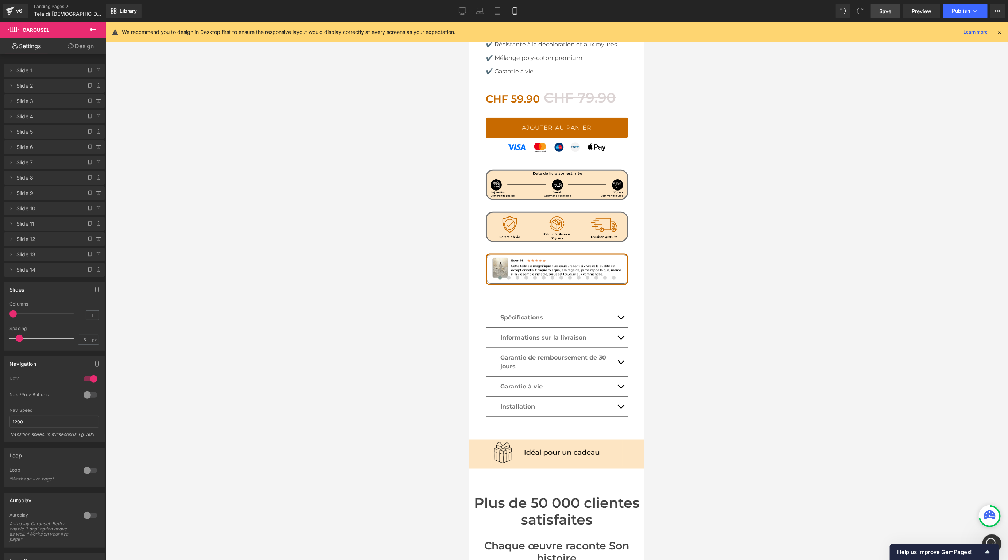
click at [988, 541] on icon "Ouvrir le Messenger Intercom" at bounding box center [991, 543] width 12 height 12
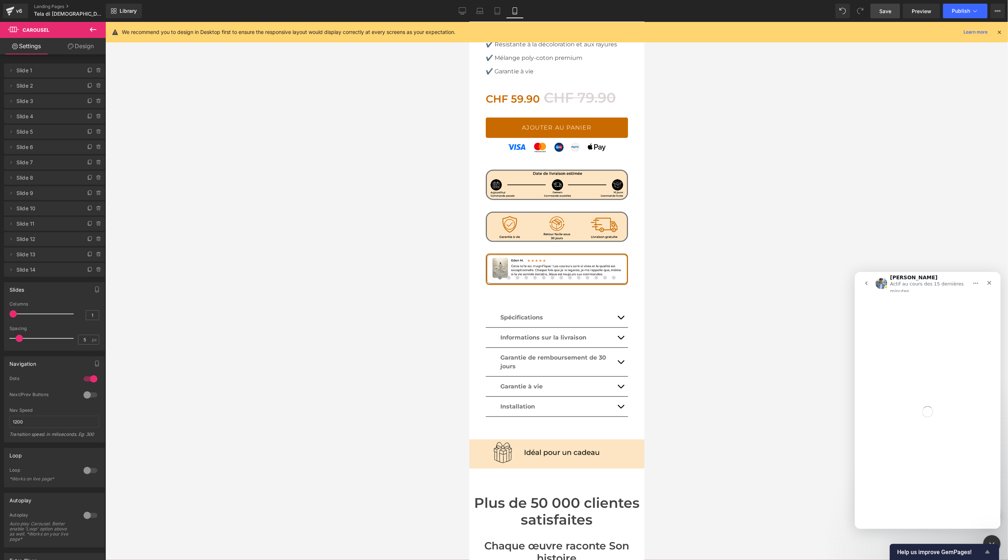
click at [982, 550] on span "Help us improve GemPages!" at bounding box center [940, 551] width 86 height 7
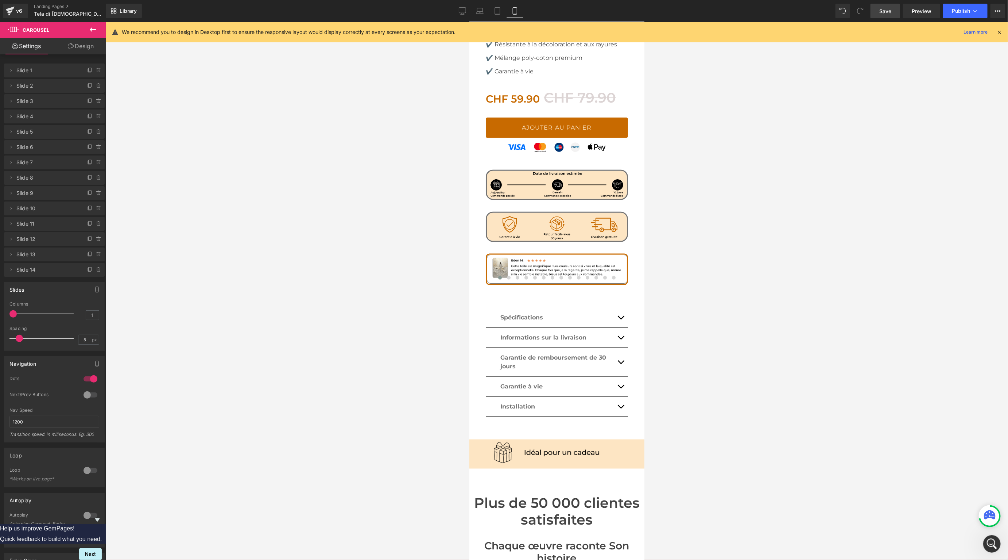
scroll to position [695, 0]
click at [102, 515] on icon "Hide survey" at bounding box center [97, 519] width 9 height 9
click at [988, 536] on div "Ouvrir le Messenger Intercom" at bounding box center [991, 542] width 24 height 24
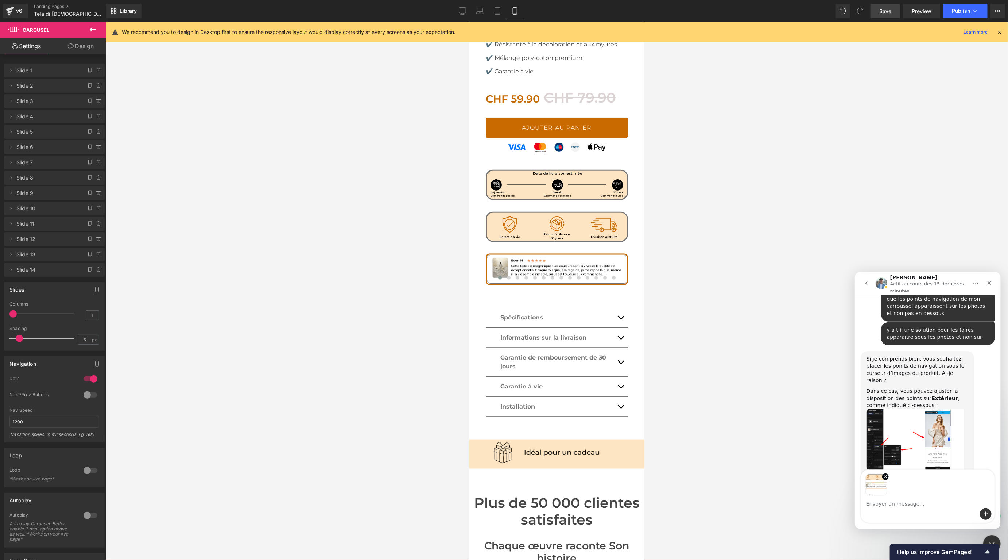
scroll to position [721, 0]
type textarea "si ca concerne pas le produit ?"
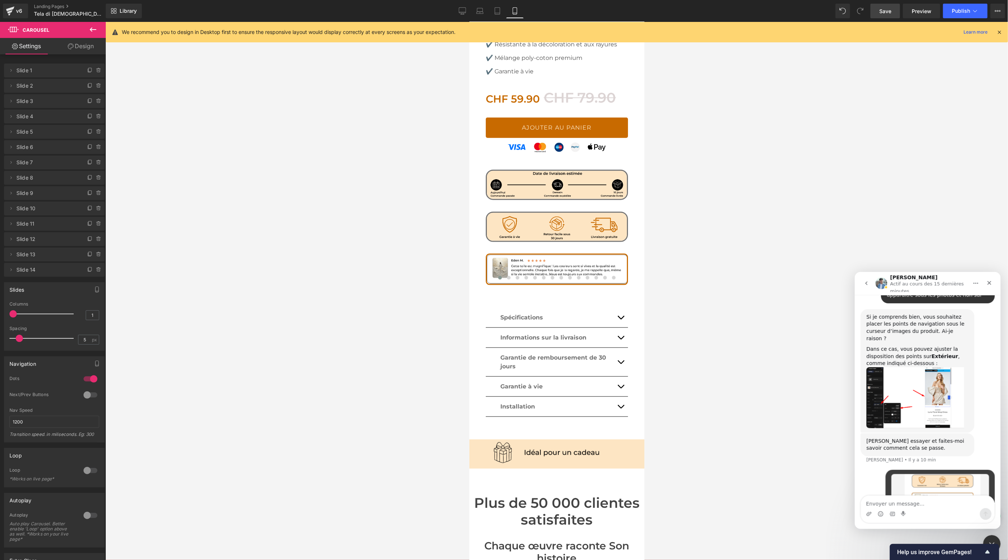
scroll to position [767, 0]
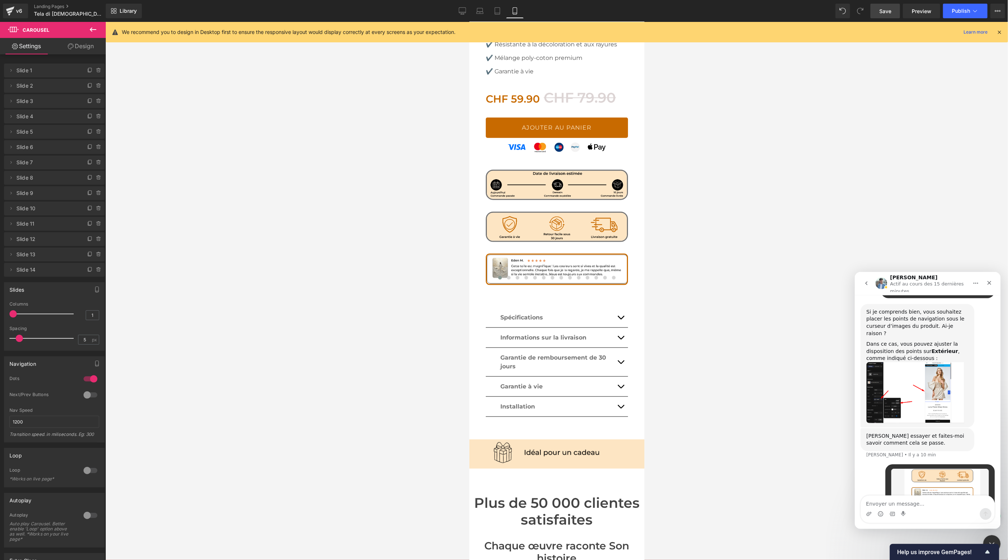
click at [535, 414] on div at bounding box center [504, 269] width 1008 height 538
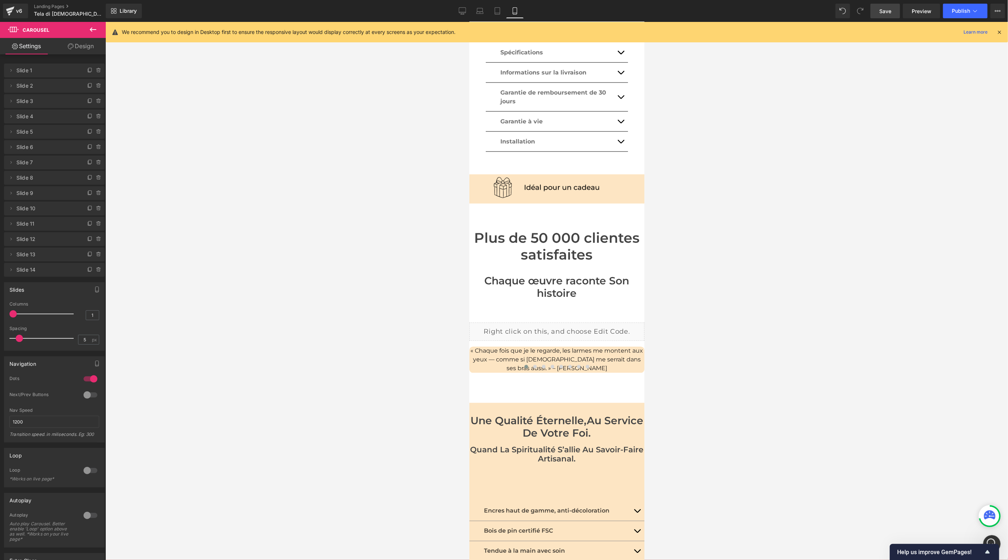
scroll to position [810, 0]
click at [994, 536] on div "Ouvrir le Messenger Intercom" at bounding box center [991, 542] width 24 height 24
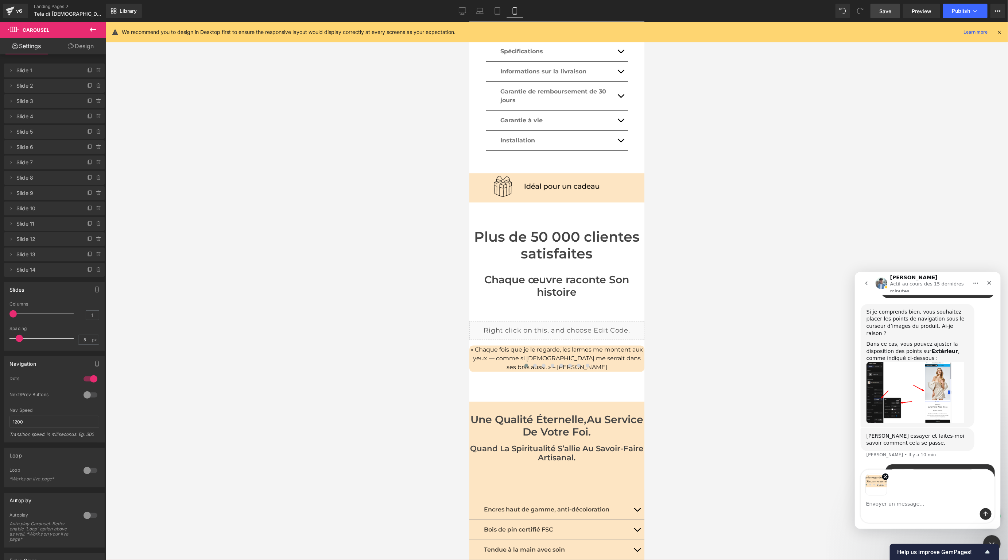
scroll to position [793, 0]
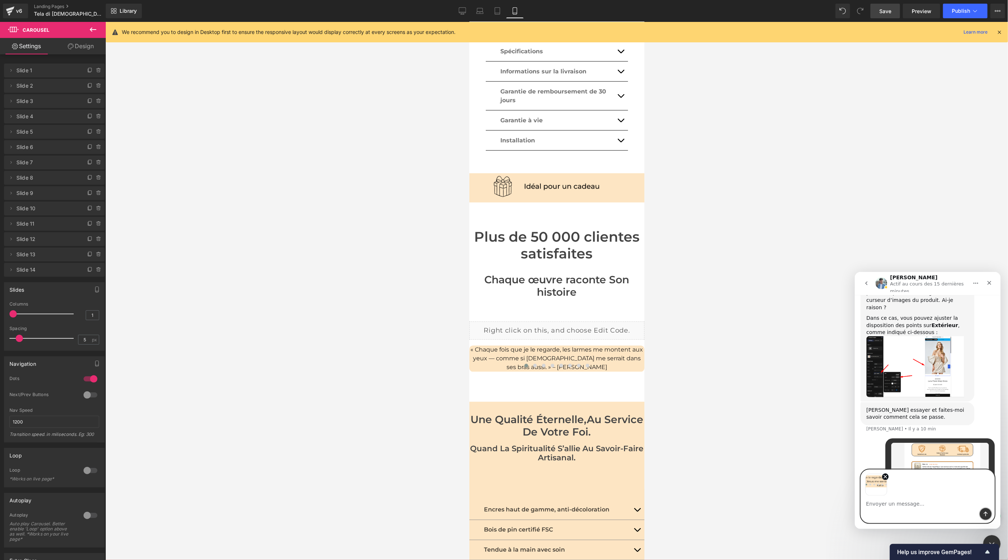
click at [989, 517] on button "Envoyer un message…" at bounding box center [986, 513] width 12 height 12
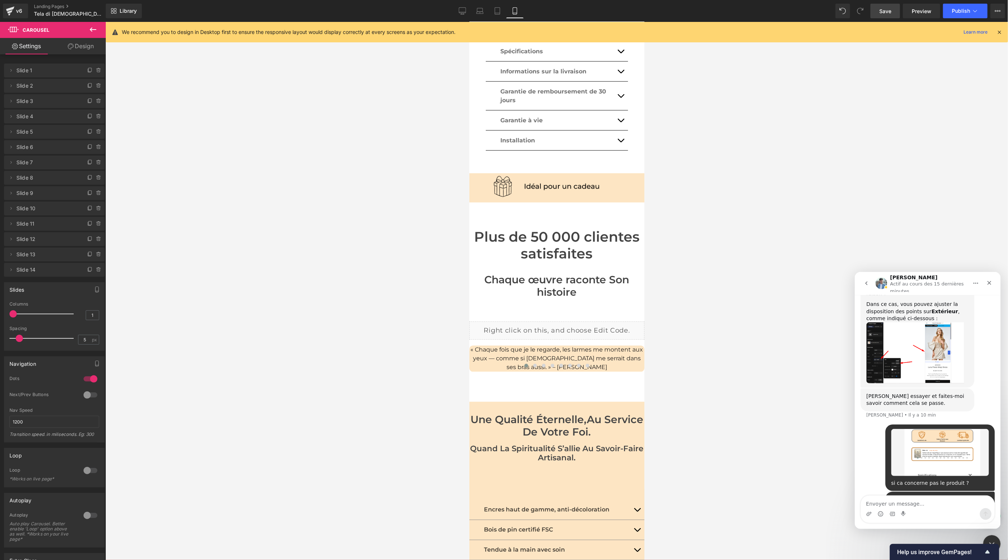
click at [340, 266] on div at bounding box center [504, 269] width 1008 height 538
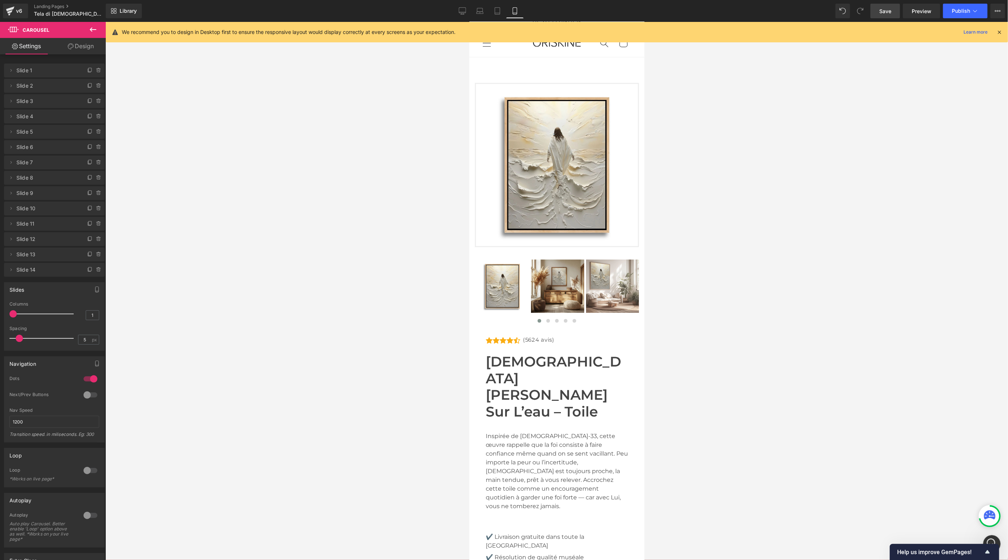
scroll to position [0, 0]
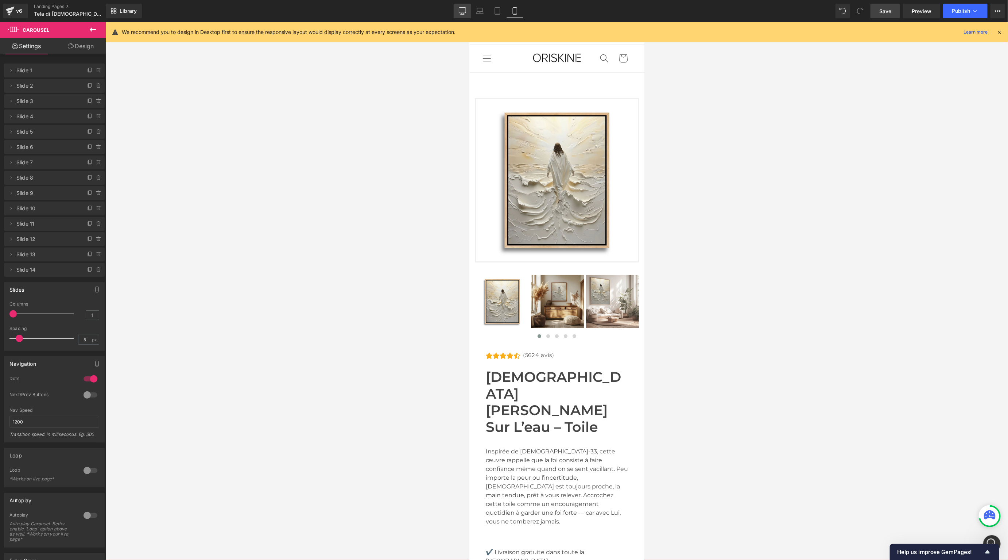
click at [464, 11] on icon at bounding box center [462, 10] width 7 height 7
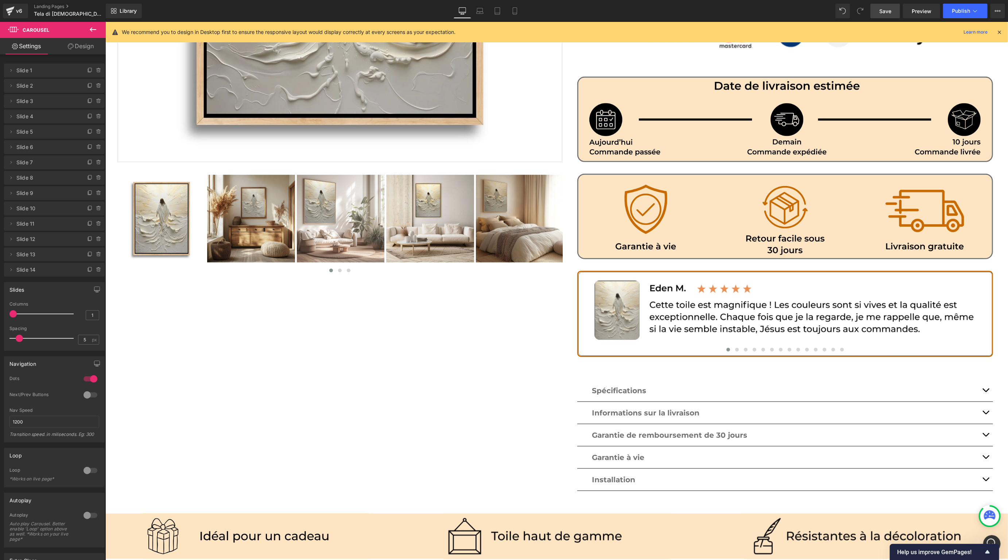
scroll to position [385, 0]
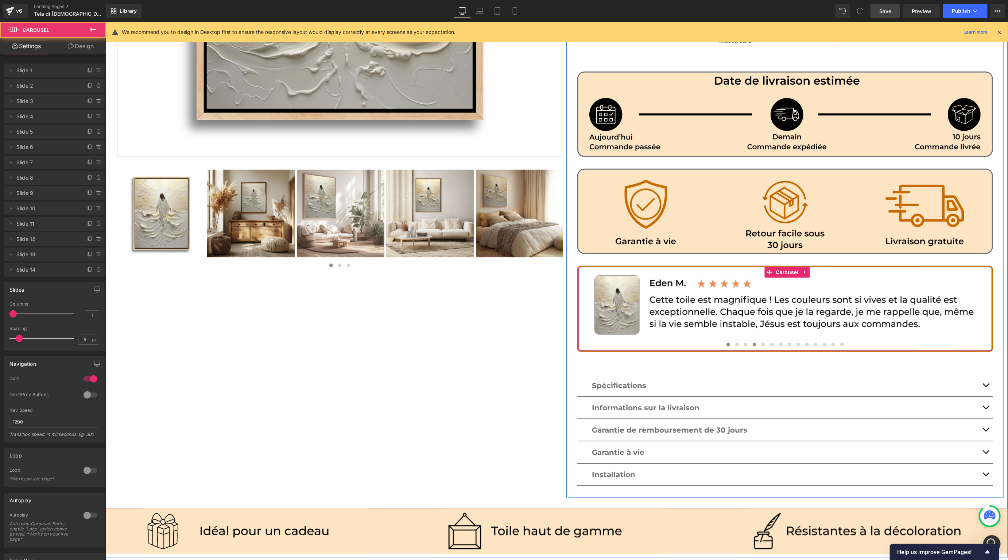
click at [758, 340] on button at bounding box center [754, 343] width 9 height 7
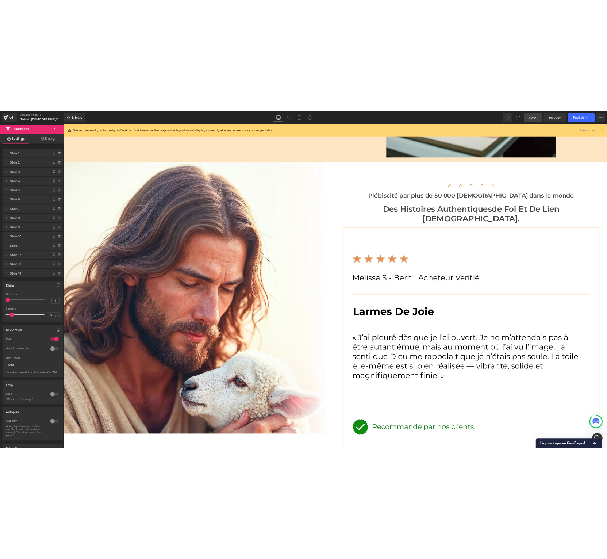
scroll to position [1414, 0]
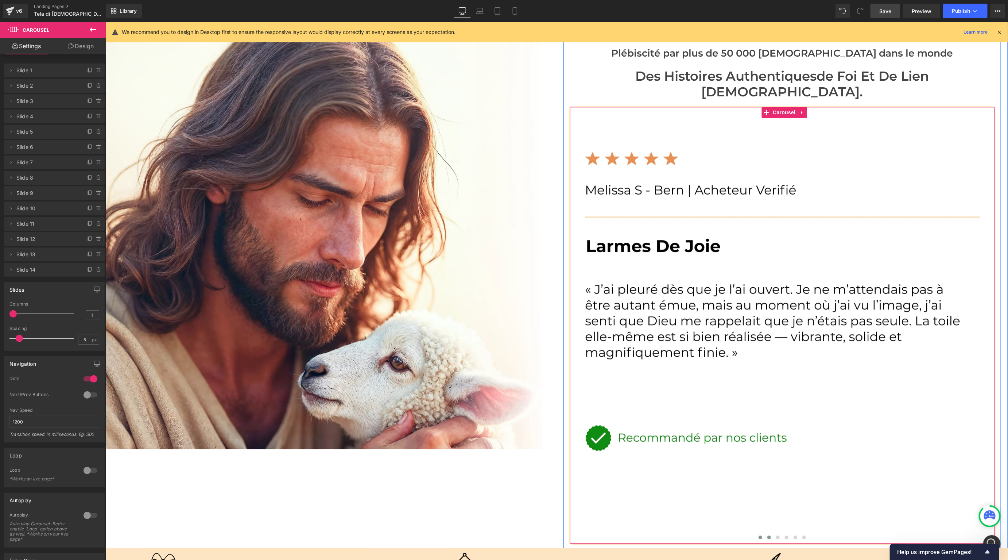
click at [767, 535] on span at bounding box center [769, 537] width 4 height 4
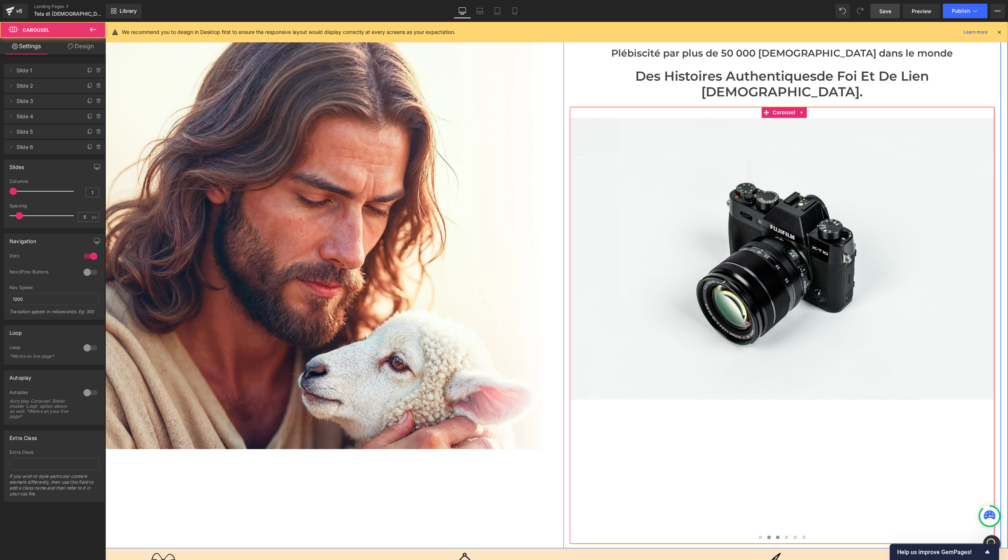
click at [777, 535] on span at bounding box center [778, 537] width 4 height 4
click at [762, 535] on span at bounding box center [760, 537] width 4 height 4
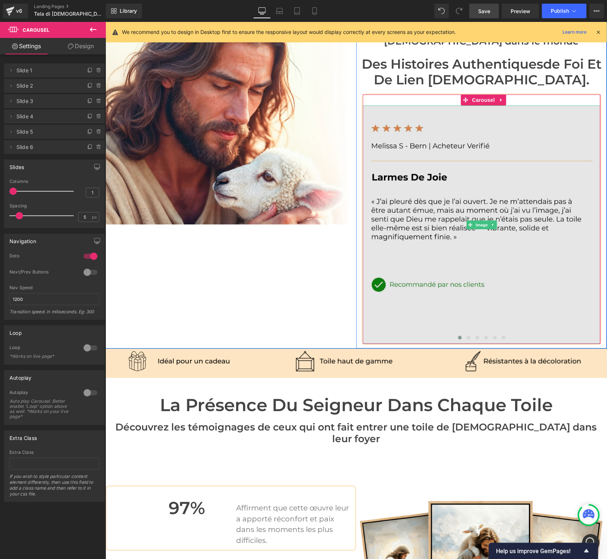
scroll to position [1318, 0]
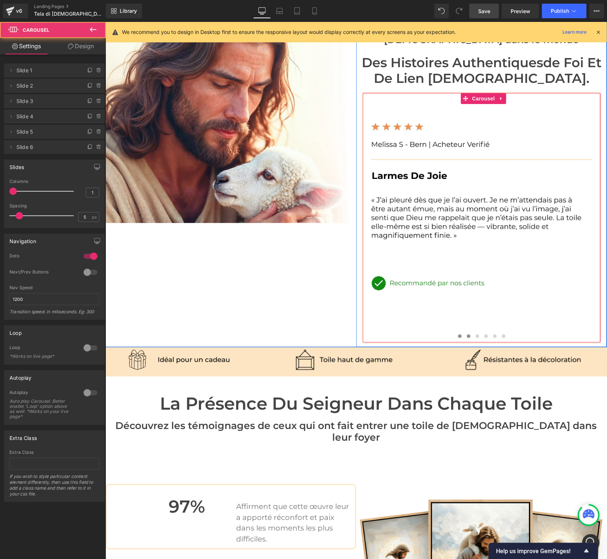
click at [468, 334] on span at bounding box center [468, 336] width 4 height 4
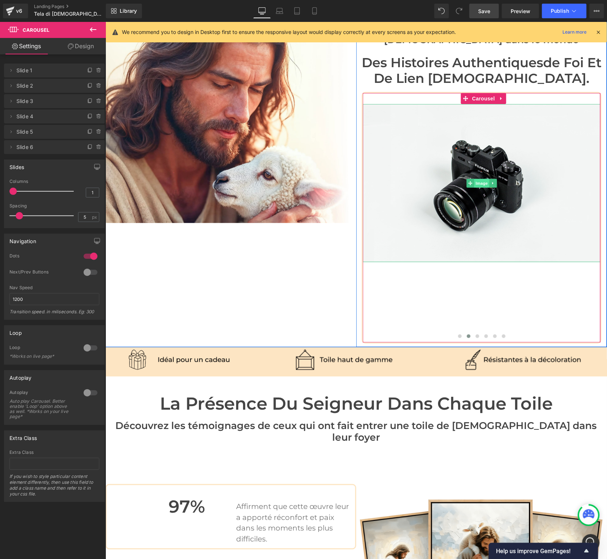
click at [478, 178] on span "Image" at bounding box center [481, 182] width 15 height 9
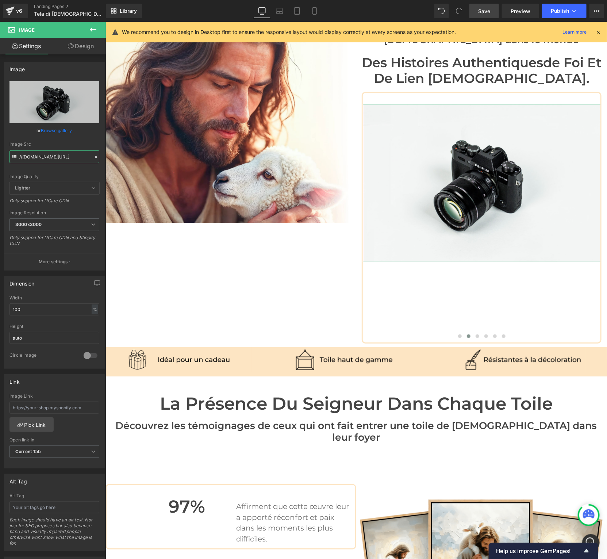
click at [60, 158] on input "//[DOMAIN_NAME][URL]" at bounding box center [54, 156] width 90 height 13
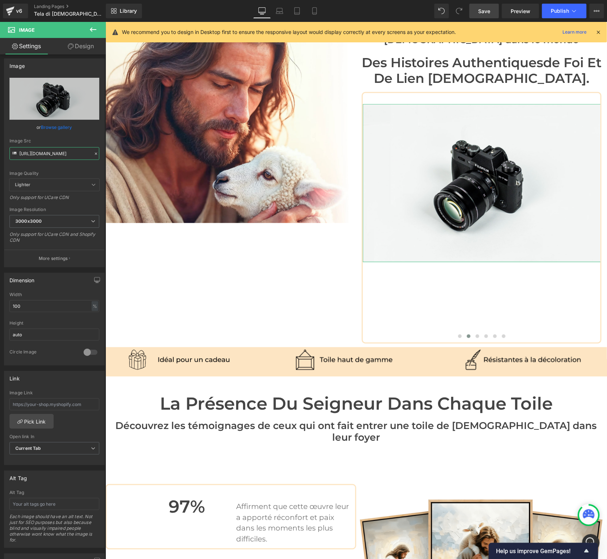
scroll to position [0, 187]
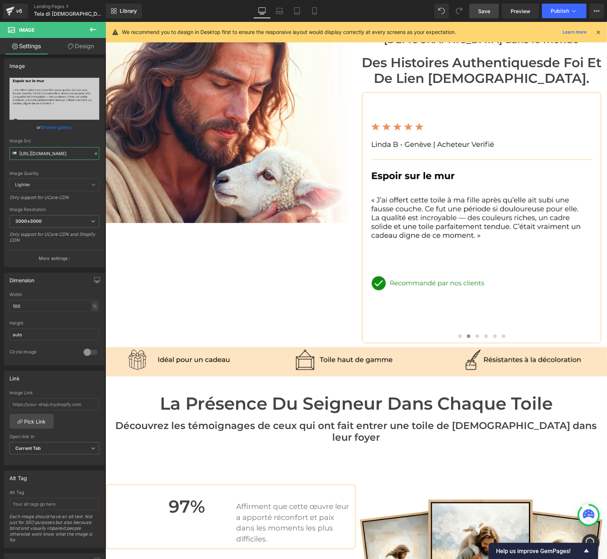
type input "[URL][DOMAIN_NAME]"
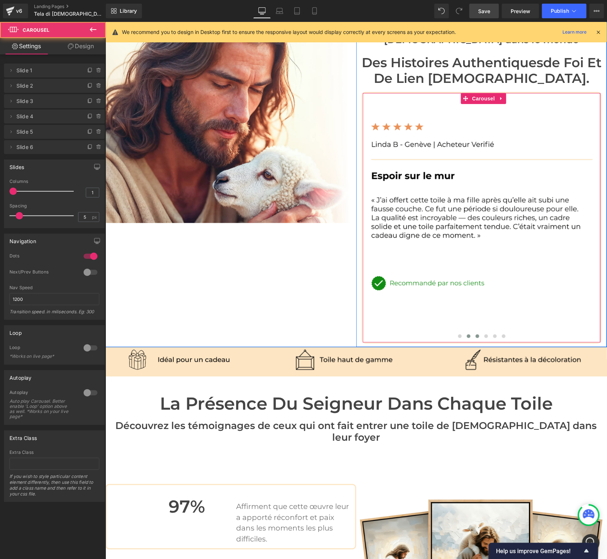
click at [478, 332] on button at bounding box center [476, 335] width 9 height 7
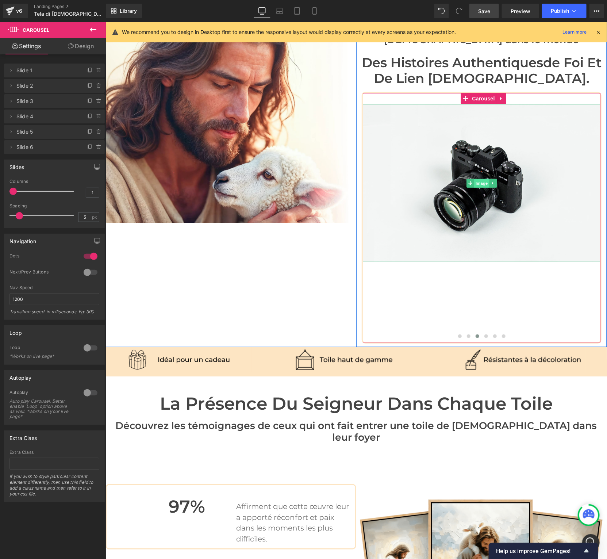
click at [480, 178] on span "Image" at bounding box center [481, 182] width 15 height 9
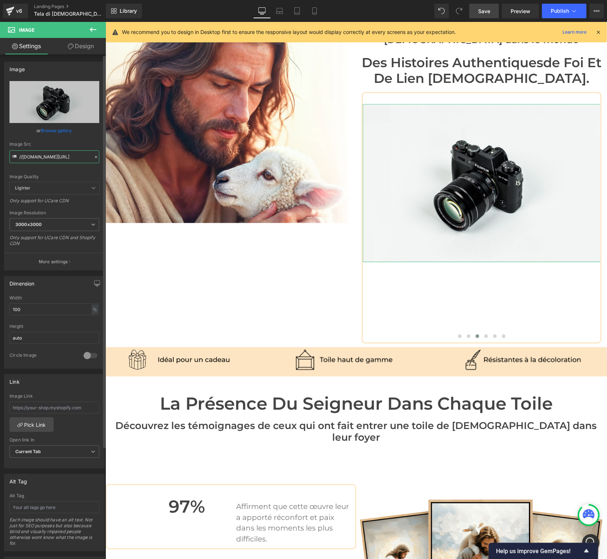
click at [29, 155] on input "//[DOMAIN_NAME][URL]" at bounding box center [54, 156] width 90 height 13
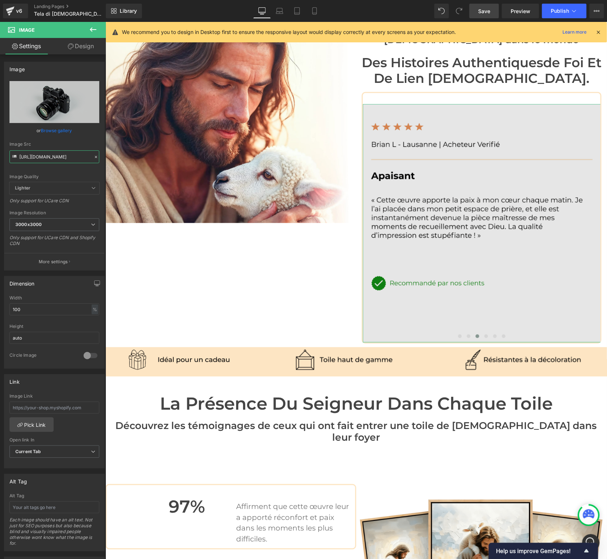
type input "[URL][DOMAIN_NAME]"
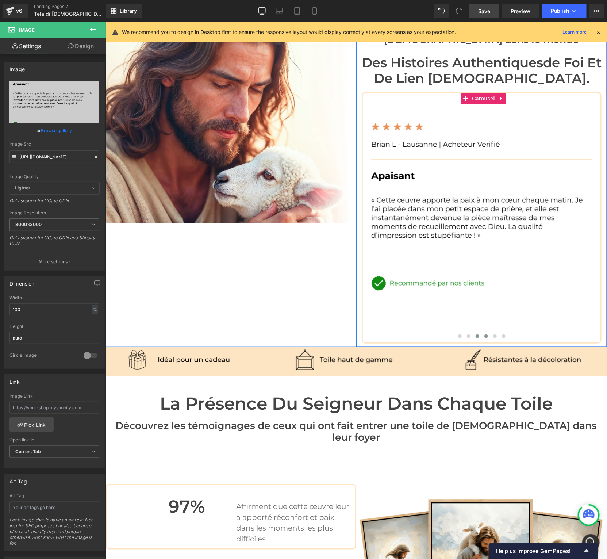
click at [484, 334] on span at bounding box center [486, 336] width 4 height 4
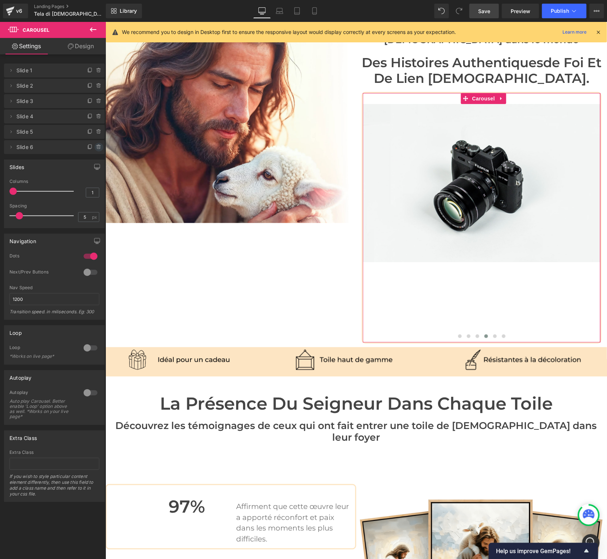
click at [97, 149] on icon at bounding box center [99, 147] width 6 height 6
click at [97, 149] on button "Delete" at bounding box center [91, 147] width 23 height 9
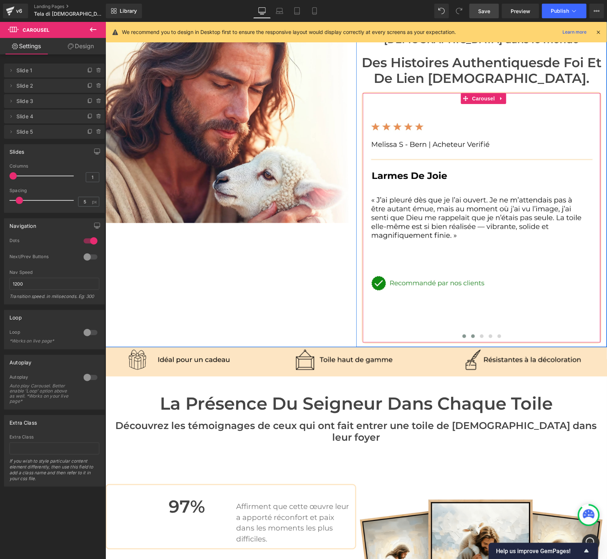
click at [471, 334] on span at bounding box center [473, 336] width 4 height 4
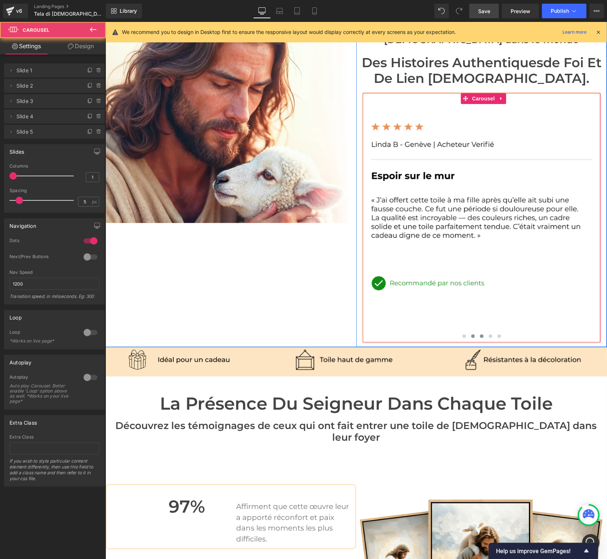
click at [480, 334] on span at bounding box center [481, 336] width 4 height 4
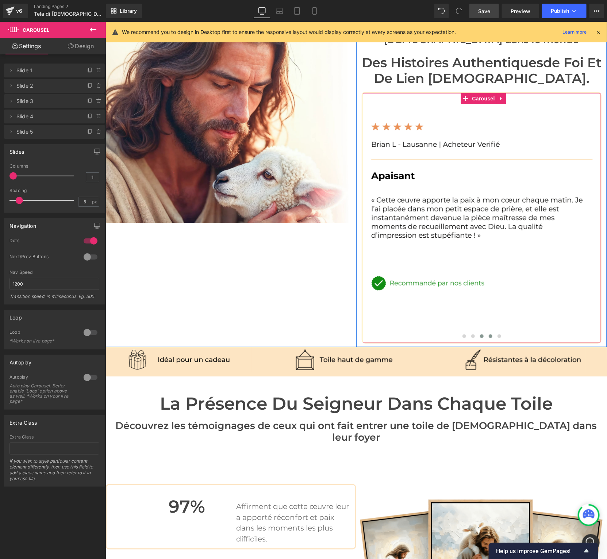
click at [490, 334] on span at bounding box center [490, 336] width 4 height 4
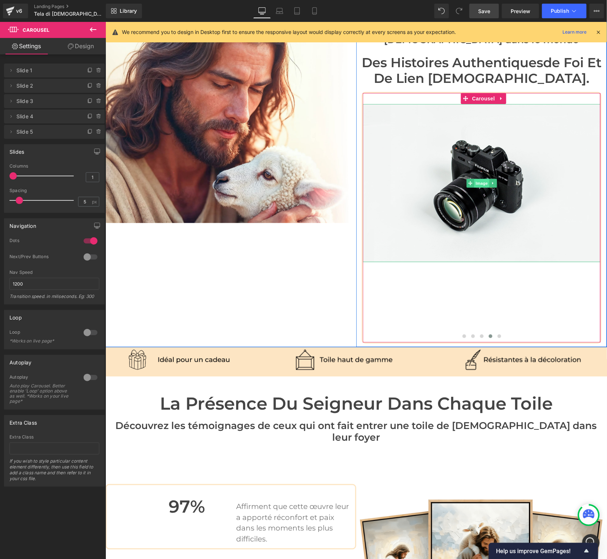
click at [479, 178] on span "Image" at bounding box center [481, 182] width 15 height 9
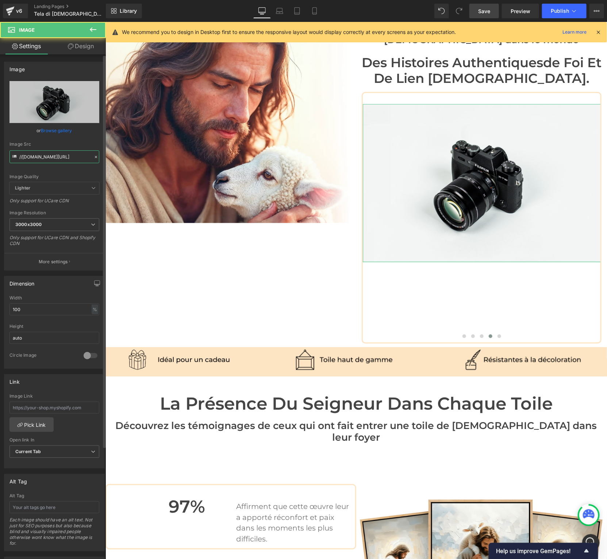
click at [52, 158] on input "//[DOMAIN_NAME][URL]" at bounding box center [54, 156] width 90 height 13
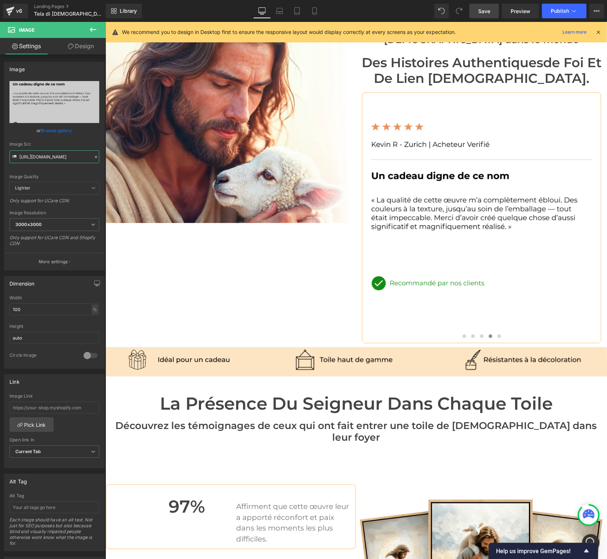
type input "[URL][DOMAIN_NAME]"
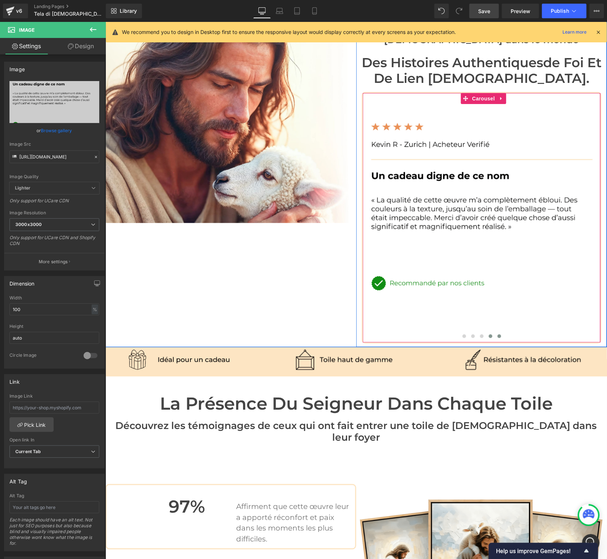
click at [499, 334] on span at bounding box center [499, 336] width 4 height 4
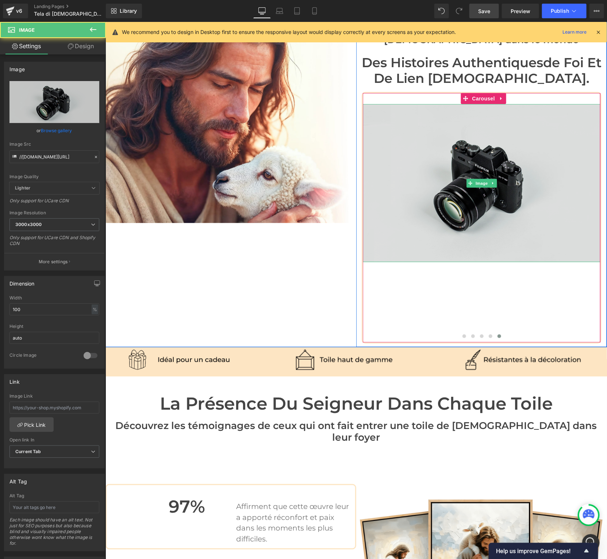
click at [441, 170] on img at bounding box center [481, 183] width 238 height 158
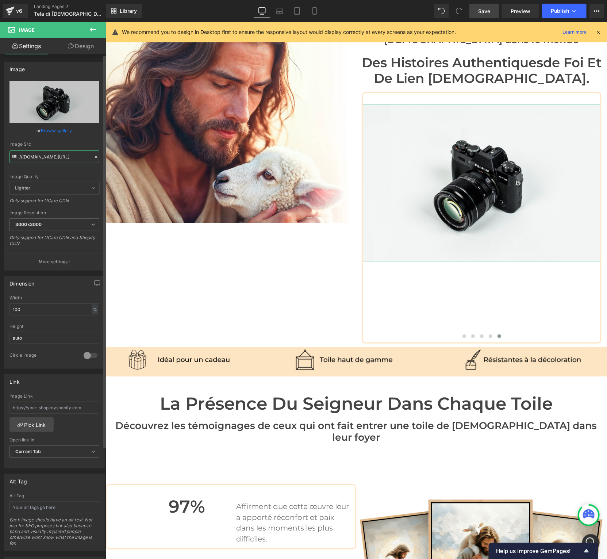
click at [47, 159] on input "//[DOMAIN_NAME][URL]" at bounding box center [54, 156] width 90 height 13
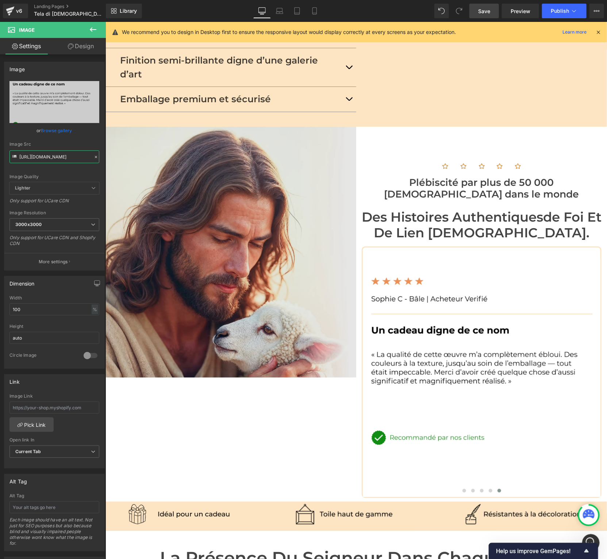
scroll to position [1165, 0]
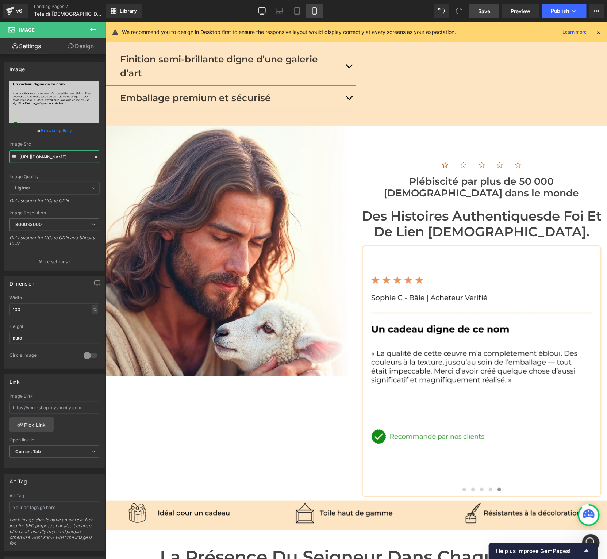
type input "[URL][DOMAIN_NAME]"
click at [314, 15] on link "Mobile" at bounding box center [315, 11] width 18 height 15
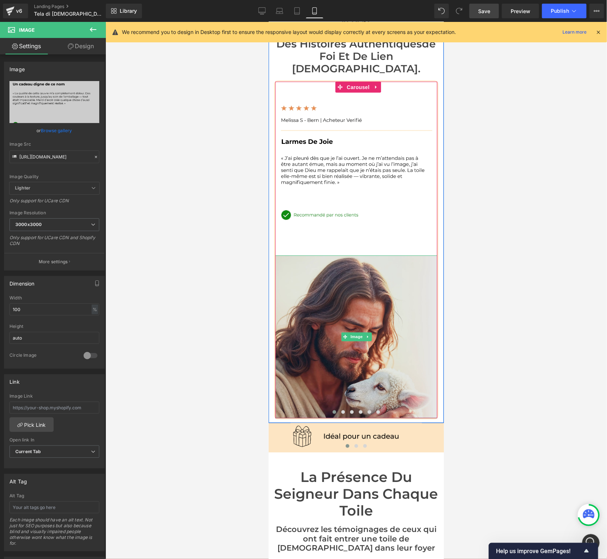
scroll to position [1615, 0]
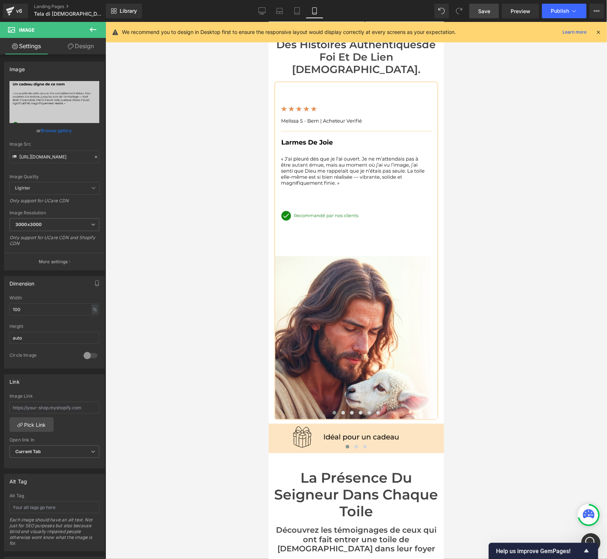
click at [590, 533] on div "Ouvrir le Messenger Intercom" at bounding box center [590, 541] width 24 height 24
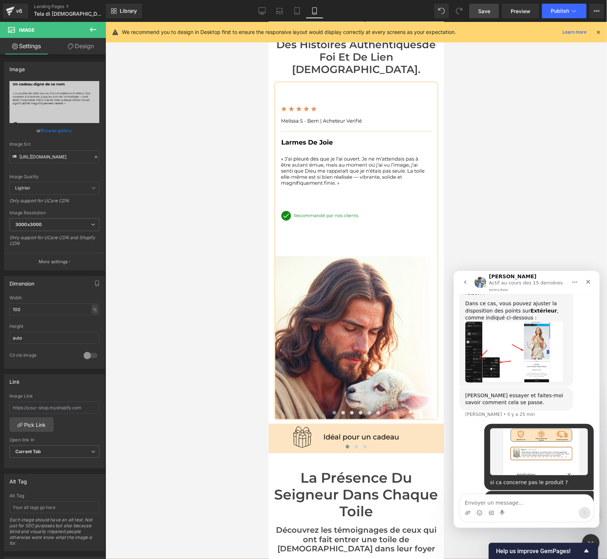
scroll to position [807, 0]
click at [255, 377] on div at bounding box center [303, 268] width 607 height 537
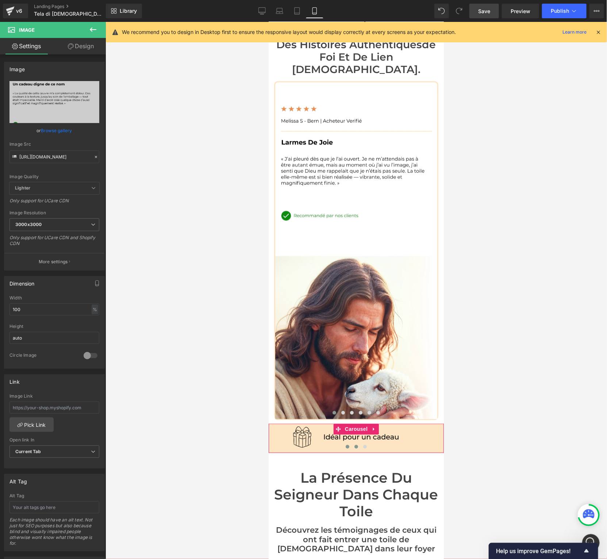
click at [355, 444] on span at bounding box center [356, 446] width 4 height 4
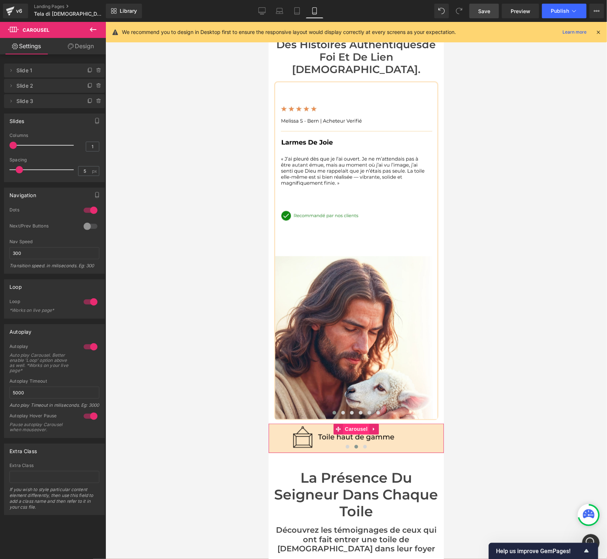
click at [352, 423] on span "Carousel" at bounding box center [356, 428] width 26 height 11
click at [86, 214] on div at bounding box center [91, 210] width 18 height 12
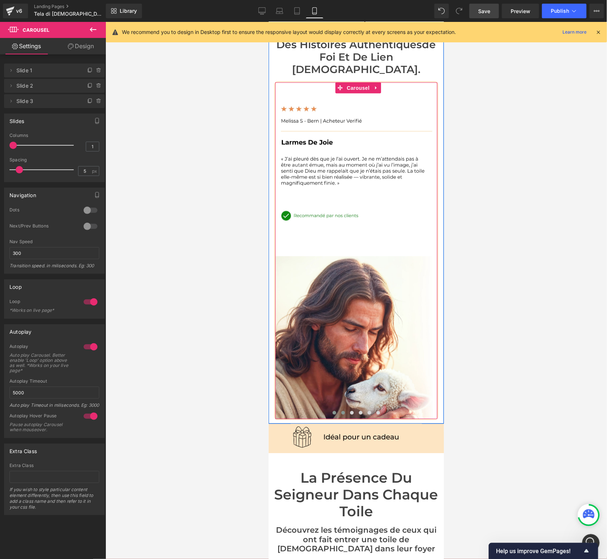
click at [345, 409] on button at bounding box center [342, 412] width 9 height 7
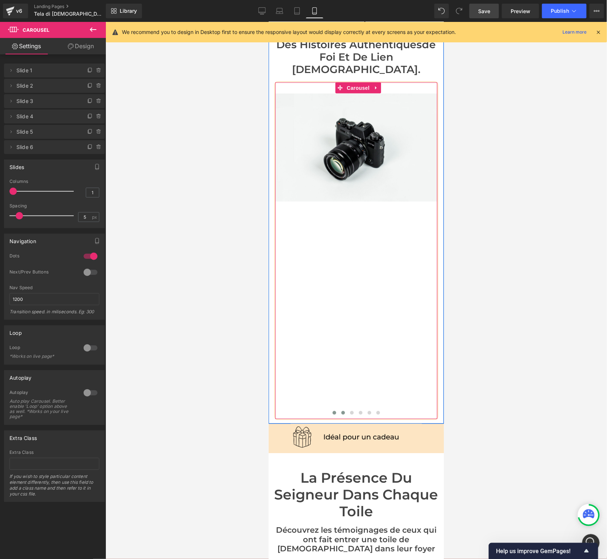
click at [337, 409] on button at bounding box center [333, 412] width 9 height 7
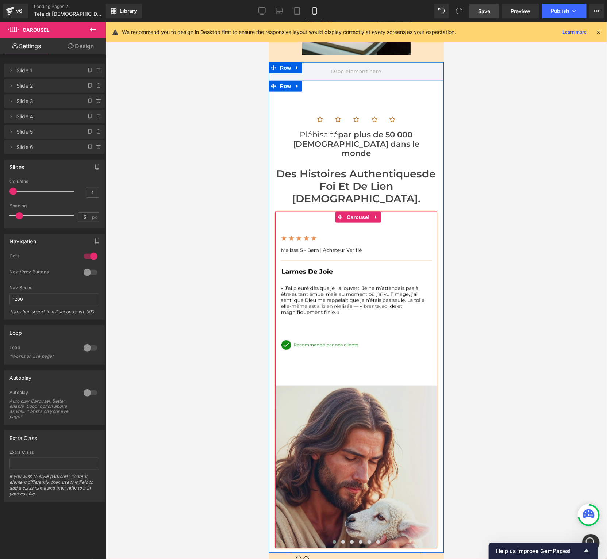
scroll to position [1491, 0]
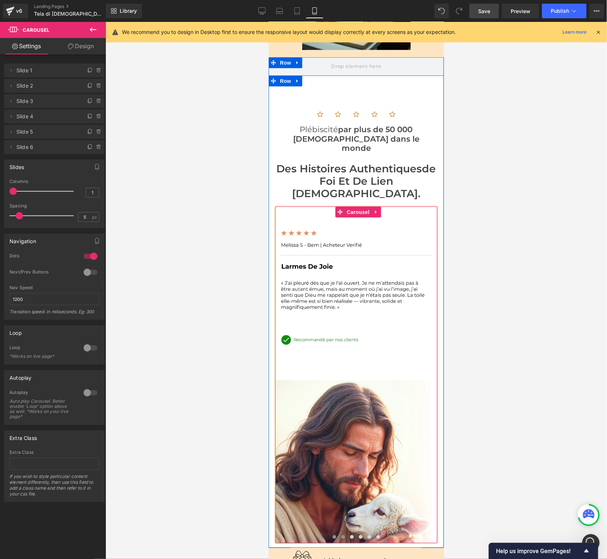
click at [341, 534] on span at bounding box center [343, 536] width 4 height 4
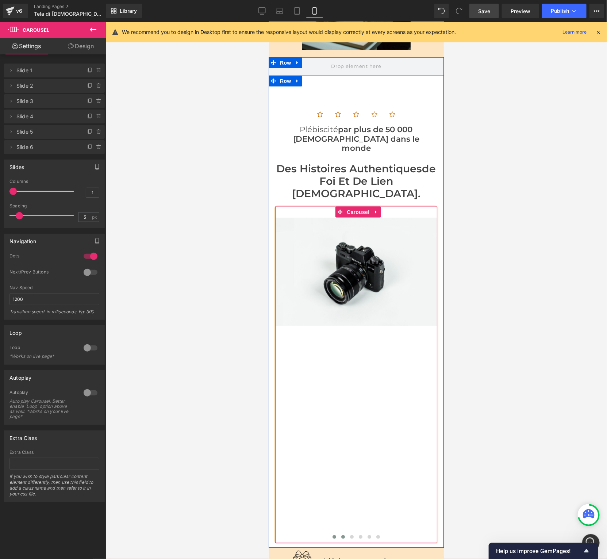
click at [335, 534] on span at bounding box center [334, 536] width 4 height 4
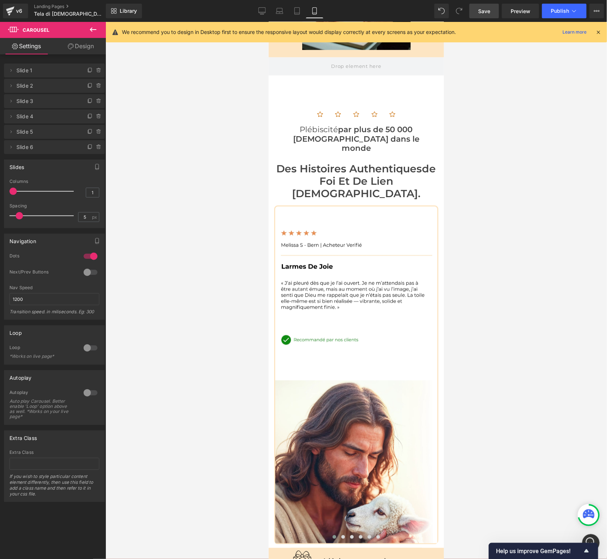
click at [264, 8] on icon at bounding box center [261, 10] width 7 height 7
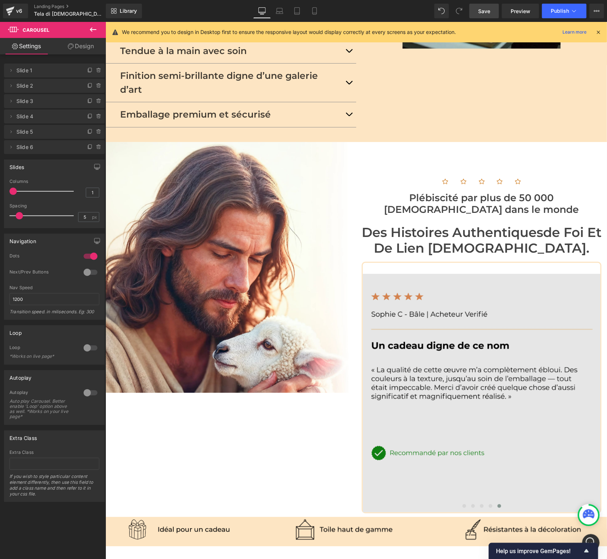
scroll to position [1150, 0]
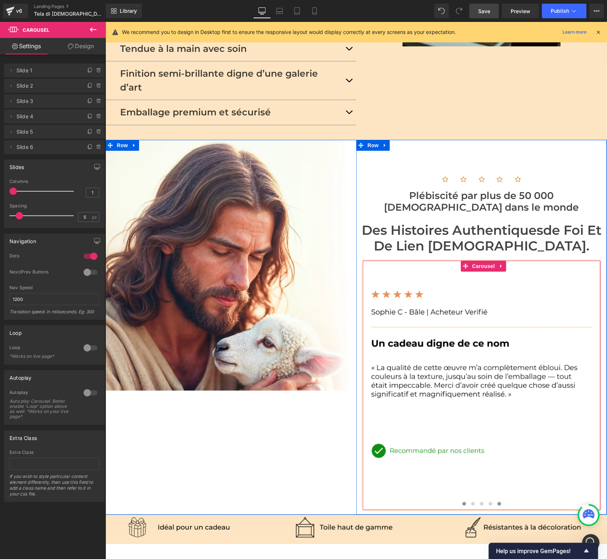
click at [466, 499] on button at bounding box center [463, 502] width 9 height 7
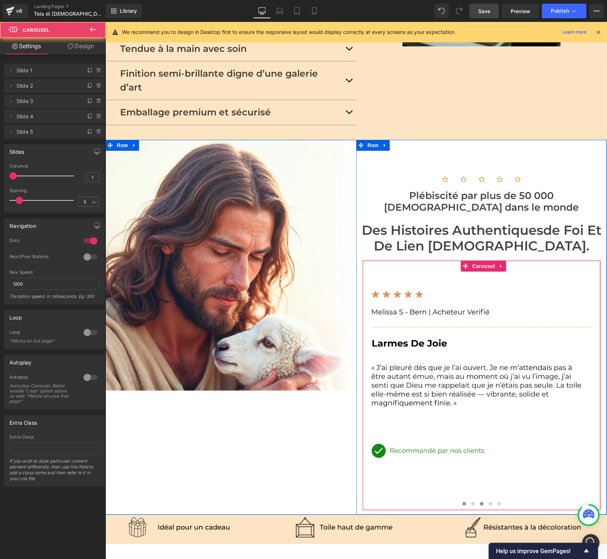
click at [477, 499] on button at bounding box center [481, 502] width 9 height 7
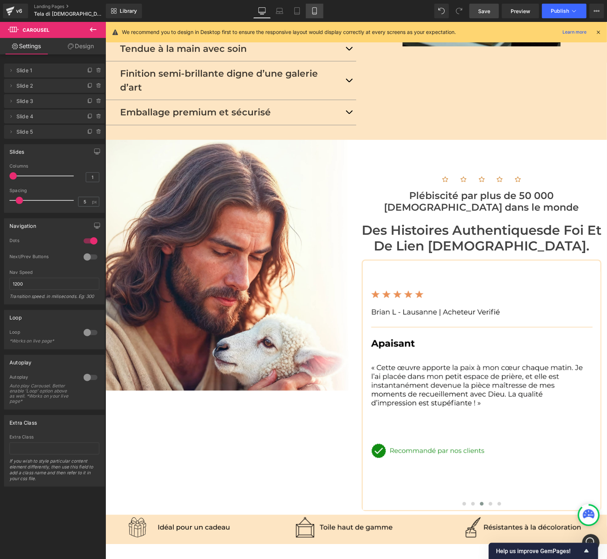
click at [311, 10] on icon at bounding box center [314, 10] width 7 height 7
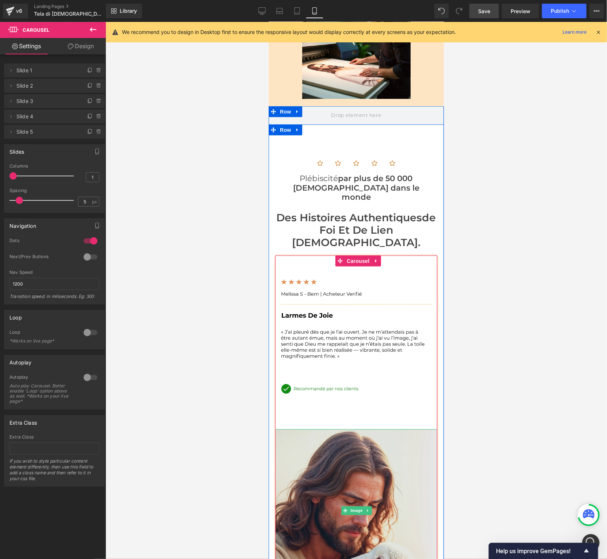
scroll to position [1441, 0]
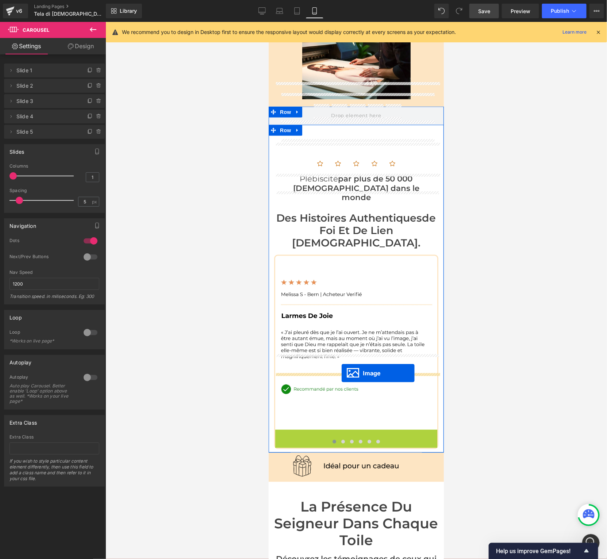
drag, startPoint x: 342, startPoint y: 434, endPoint x: 341, endPoint y: 372, distance: 61.3
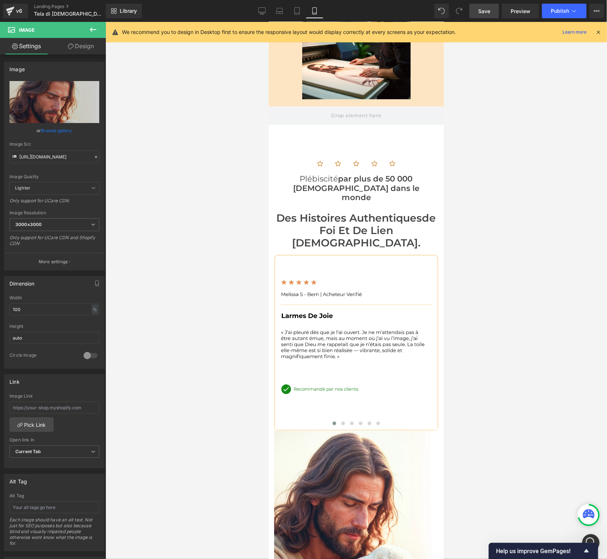
click at [225, 381] on div at bounding box center [355, 290] width 501 height 537
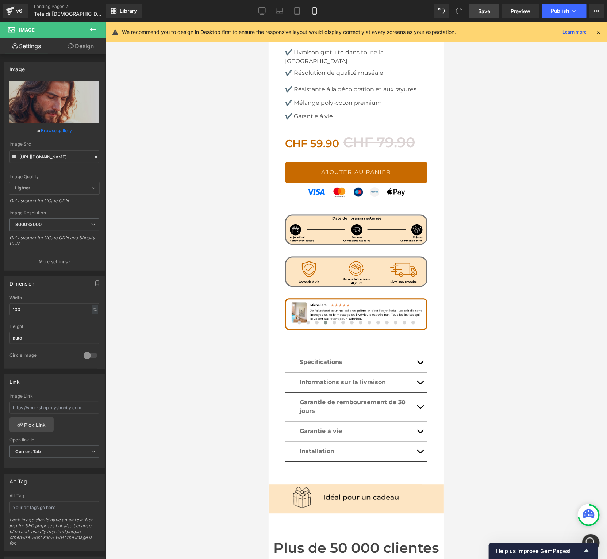
scroll to position [503, 0]
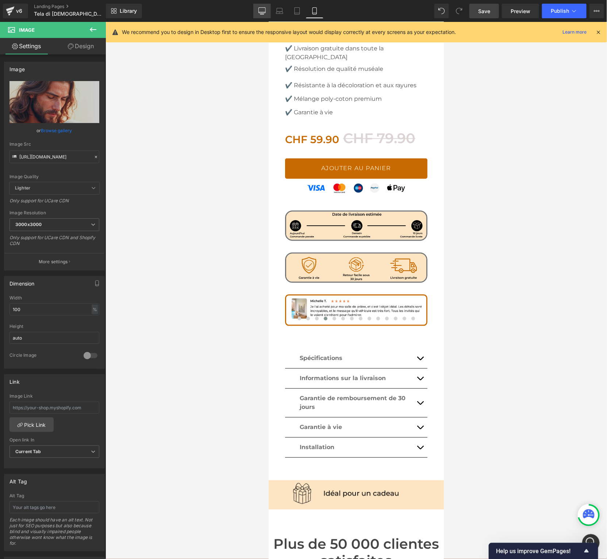
click at [262, 12] on icon at bounding box center [261, 10] width 7 height 7
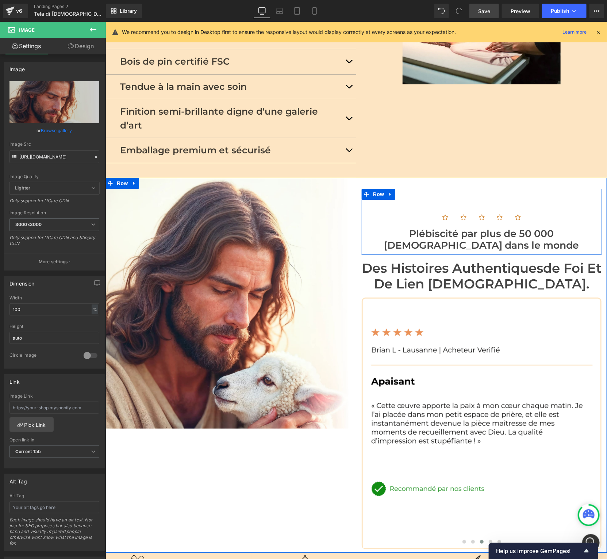
scroll to position [1108, 0]
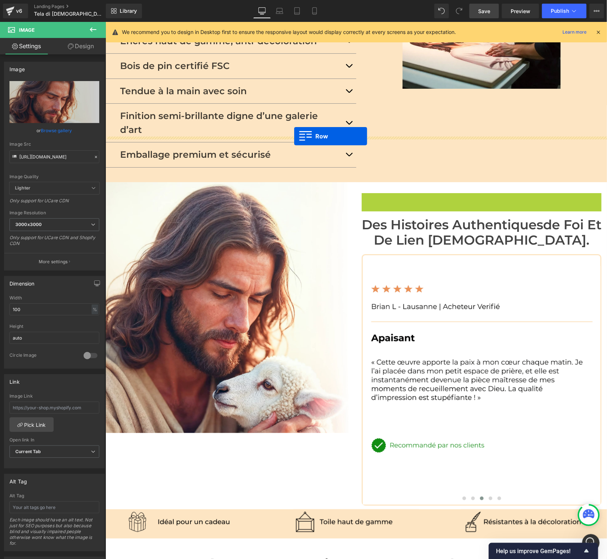
drag, startPoint x: 366, startPoint y: 153, endPoint x: 293, endPoint y: 135, distance: 75.1
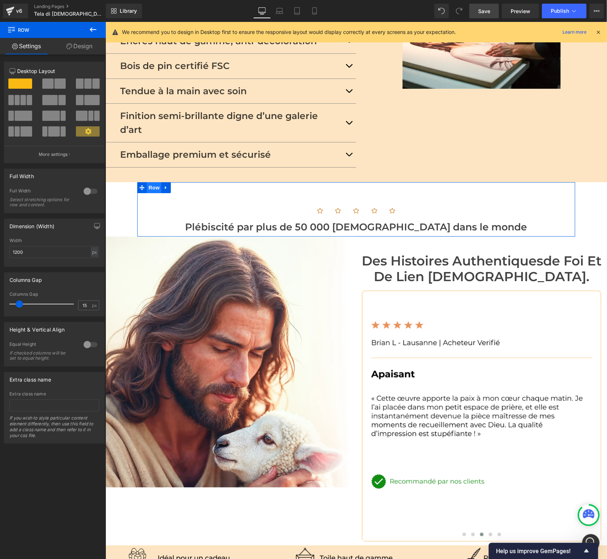
click at [154, 182] on span "Row" at bounding box center [153, 187] width 15 height 11
click at [90, 193] on div at bounding box center [91, 191] width 18 height 12
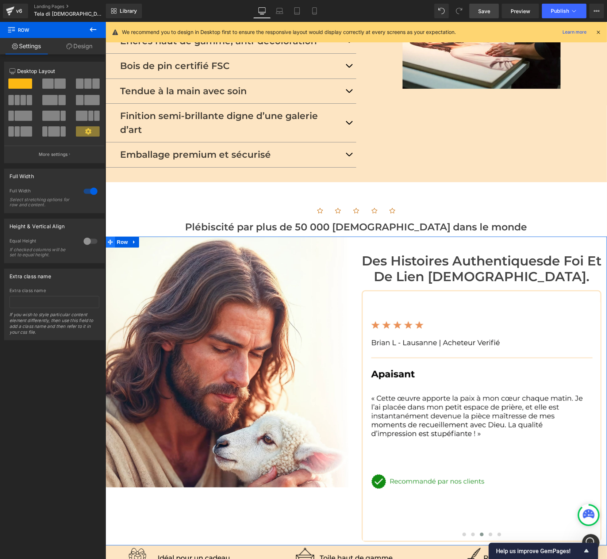
click at [111, 239] on icon at bounding box center [109, 241] width 5 height 5
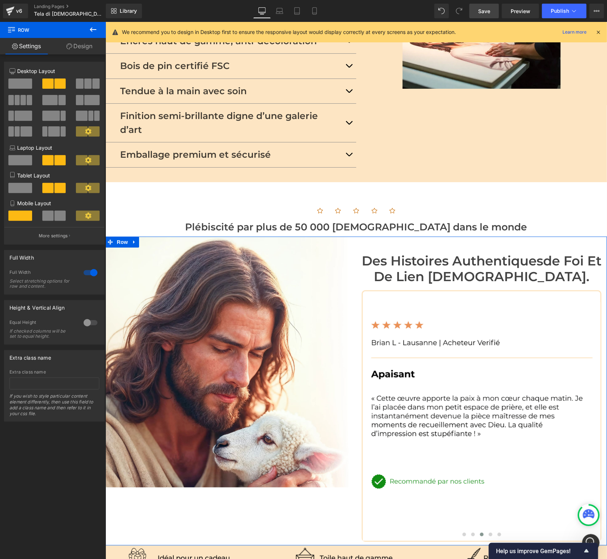
drag, startPoint x: 87, startPoint y: 50, endPoint x: 80, endPoint y: 58, distance: 11.1
click at [87, 50] on link "Design" at bounding box center [79, 46] width 53 height 16
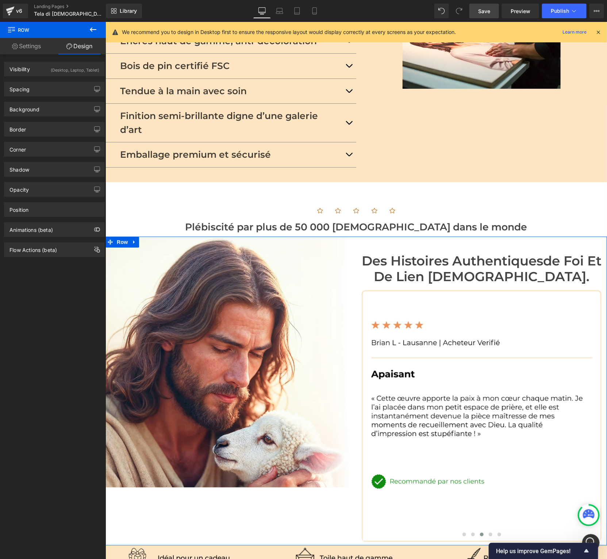
drag, startPoint x: 52, startPoint y: 89, endPoint x: 49, endPoint y: 97, distance: 8.0
click at [51, 89] on div "Spacing" at bounding box center [54, 89] width 100 height 14
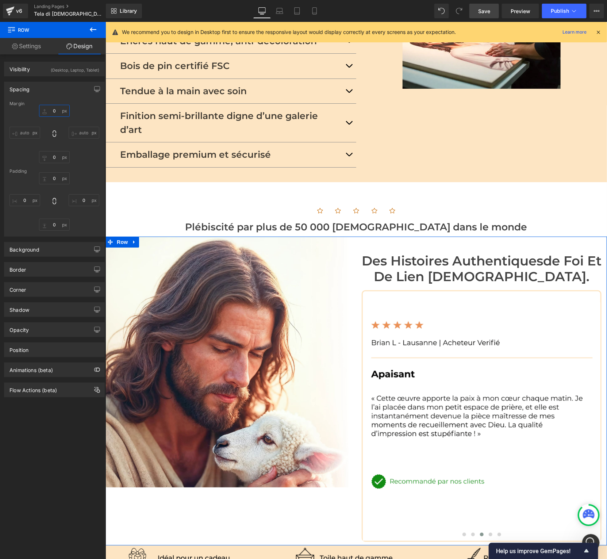
click at [56, 111] on input "0" at bounding box center [54, 111] width 31 height 12
type input "M"
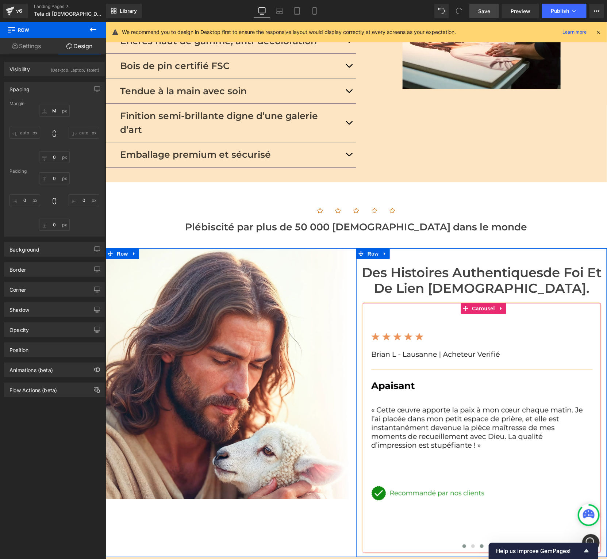
click at [464, 544] on span at bounding box center [464, 546] width 4 height 4
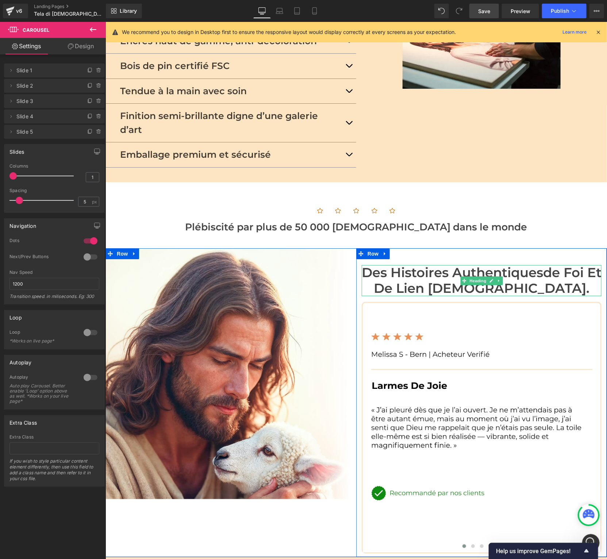
scroll to position [1111, 0]
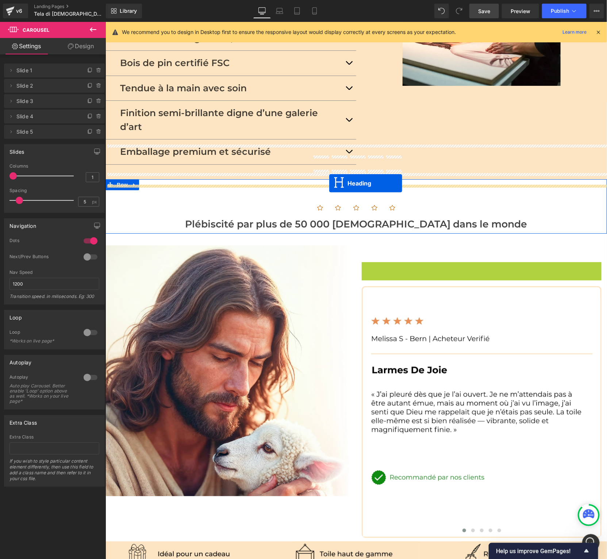
drag, startPoint x: 464, startPoint y: 233, endPoint x: 328, endPoint y: 183, distance: 145.0
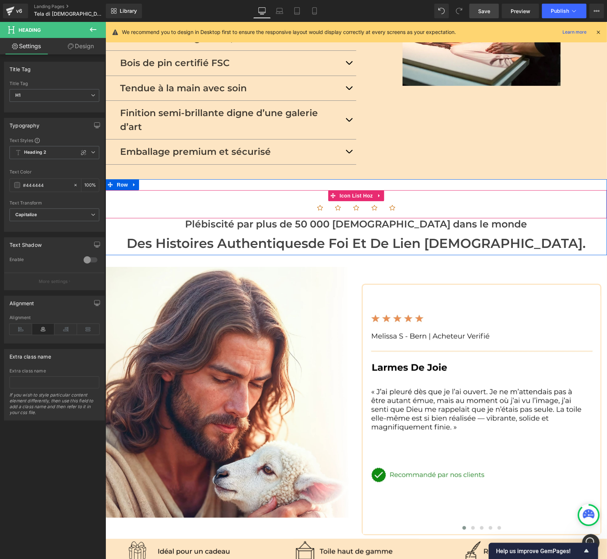
click at [549, 190] on div "Icon Icon Icon Icon Icon Icon List Hoz" at bounding box center [355, 204] width 501 height 28
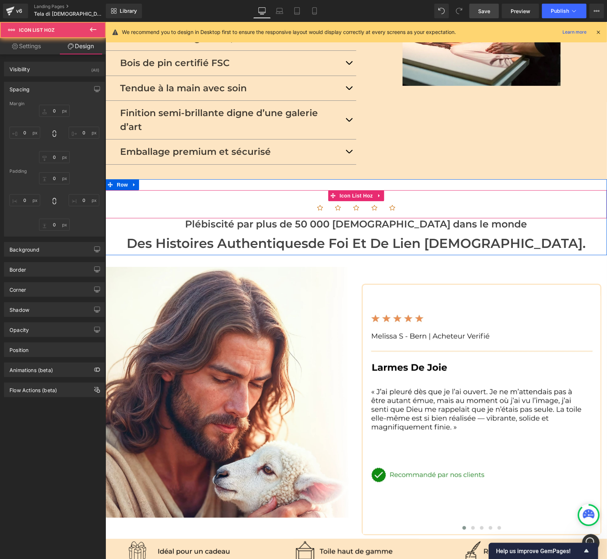
type input "0"
type input "30"
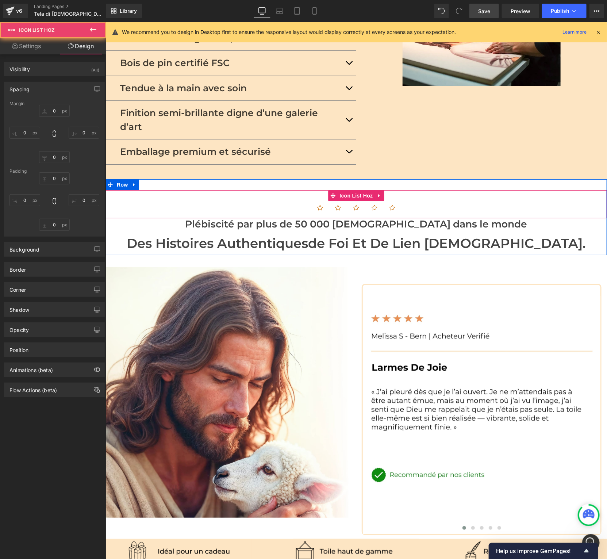
type input "0"
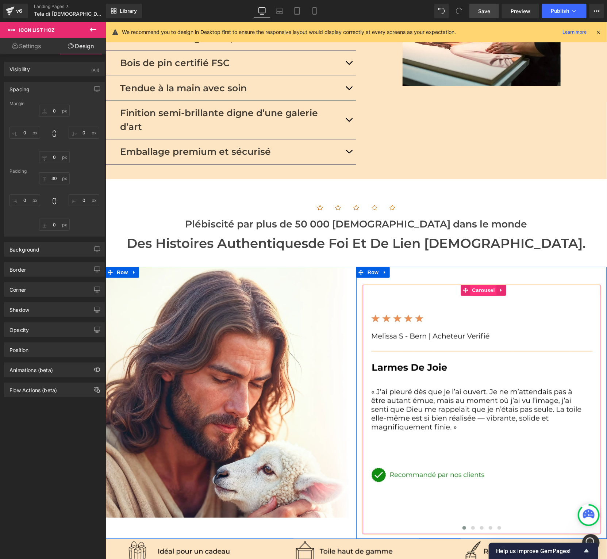
click at [479, 284] on span "Carousel" at bounding box center [483, 289] width 26 height 11
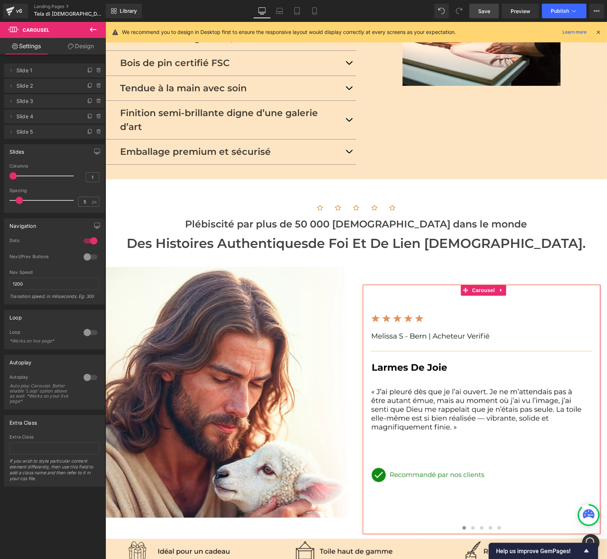
drag, startPoint x: 80, startPoint y: 46, endPoint x: 63, endPoint y: 61, distance: 22.5
click at [80, 46] on link "Design" at bounding box center [80, 46] width 53 height 16
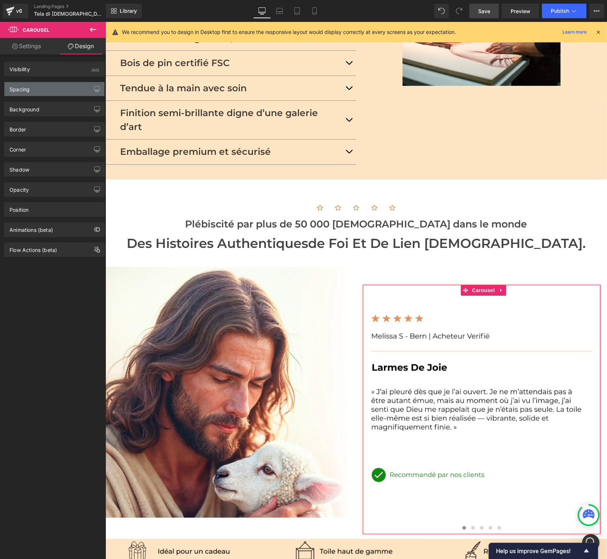
click at [33, 83] on div "Spacing" at bounding box center [54, 89] width 100 height 14
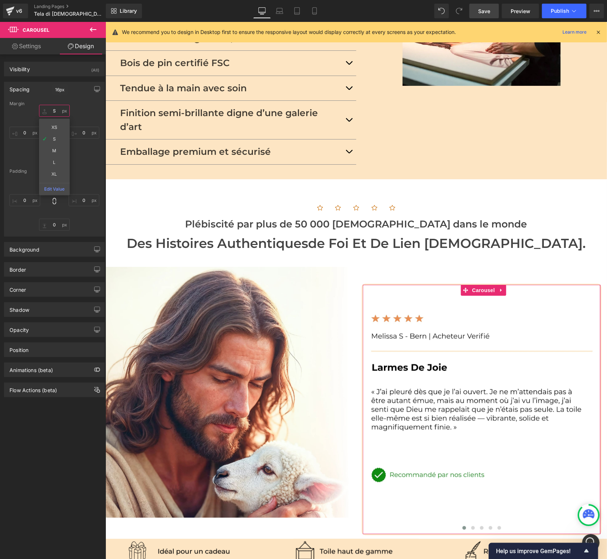
click at [49, 106] on input "S" at bounding box center [54, 111] width 31 height 12
type input "à"
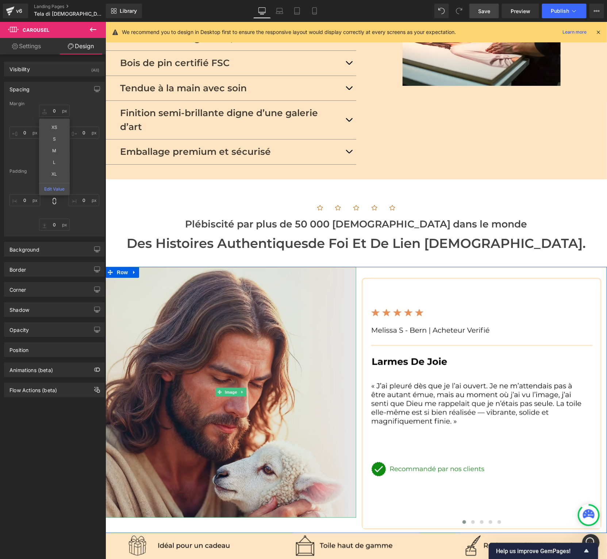
click at [224, 266] on img at bounding box center [230, 391] width 251 height 251
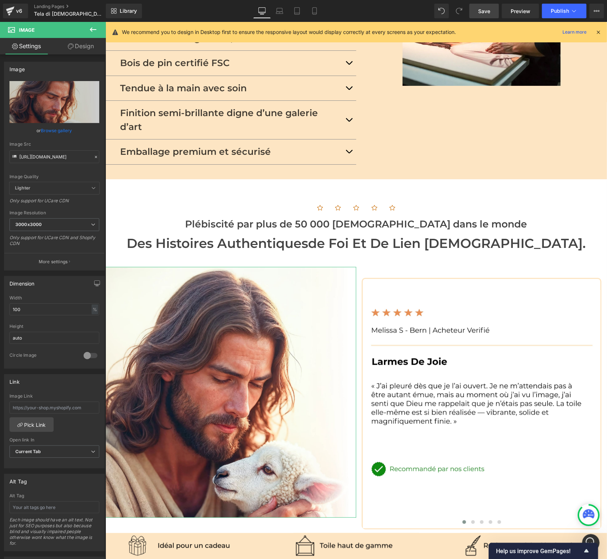
click at [88, 49] on link "Design" at bounding box center [80, 46] width 53 height 16
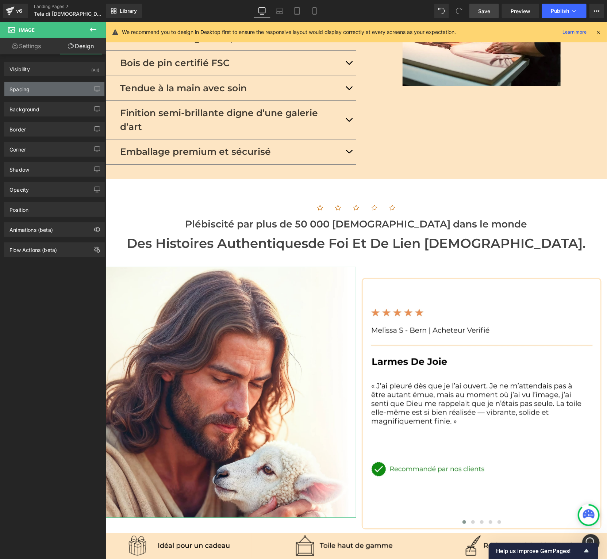
click at [43, 87] on div "Spacing" at bounding box center [54, 89] width 100 height 14
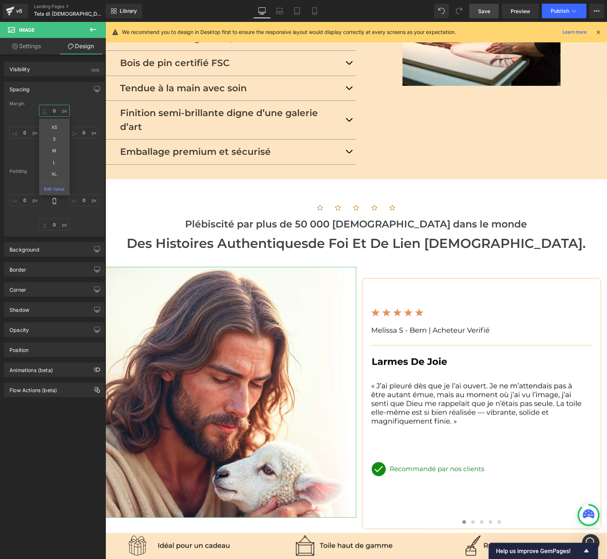
click at [52, 108] on input "0" at bounding box center [54, 111] width 31 height 12
type input "M"
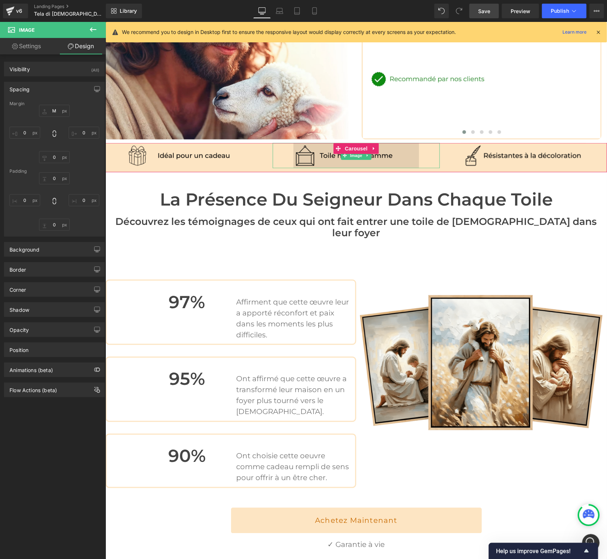
scroll to position [1502, 0]
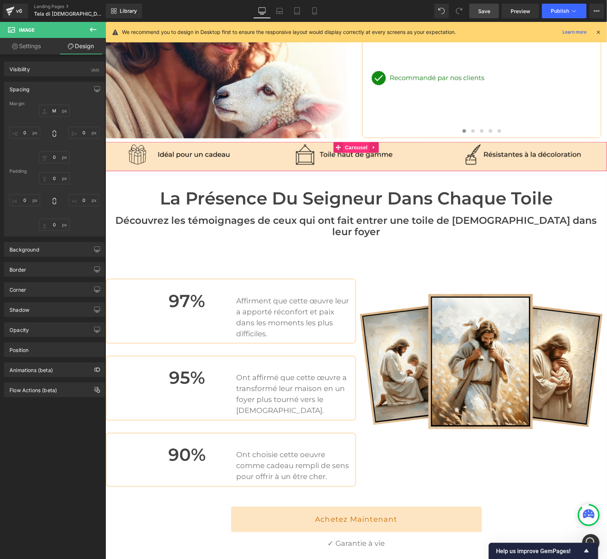
click at [353, 142] on span "Carousel" at bounding box center [356, 147] width 26 height 11
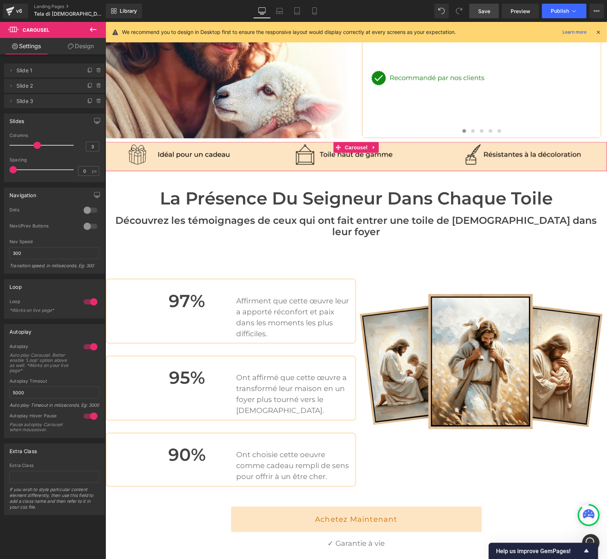
click at [82, 44] on link "Design" at bounding box center [80, 46] width 53 height 16
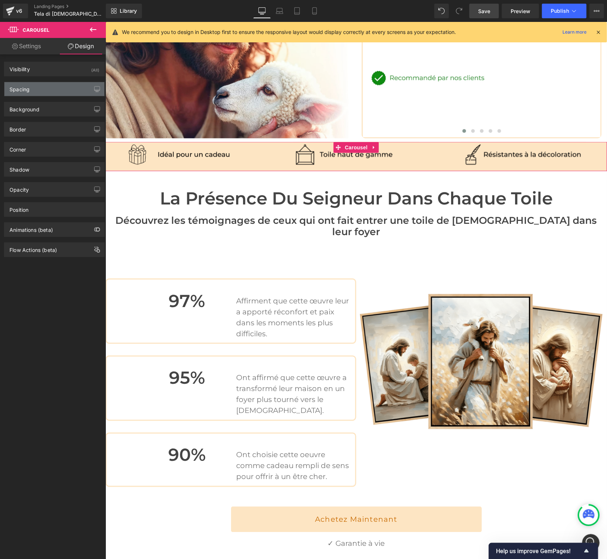
click at [32, 86] on div "Spacing" at bounding box center [54, 89] width 100 height 14
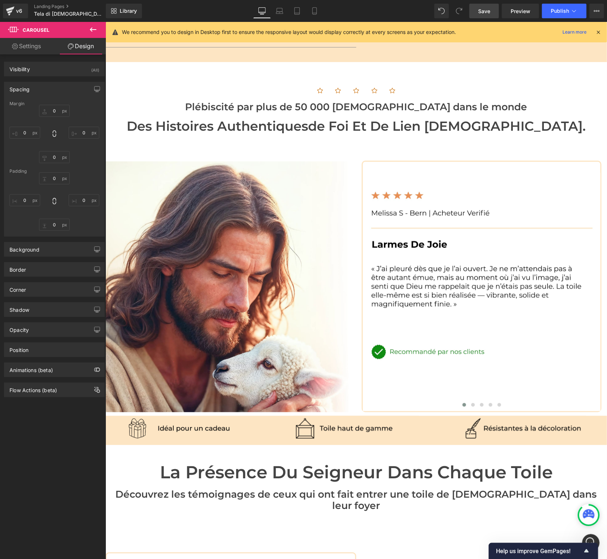
scroll to position [1220, 0]
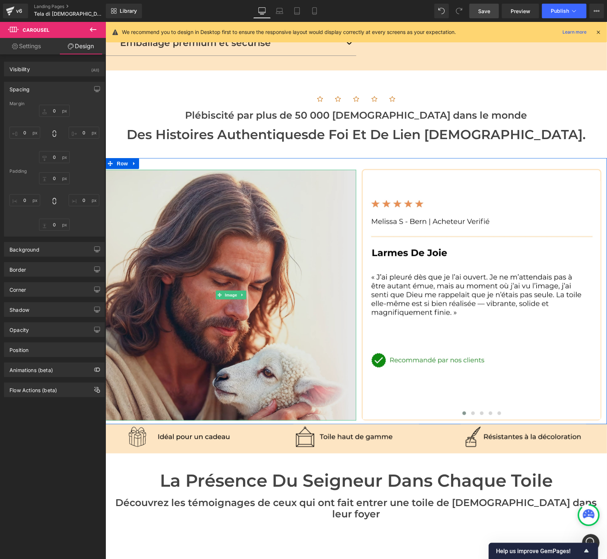
click at [211, 201] on img at bounding box center [230, 294] width 251 height 251
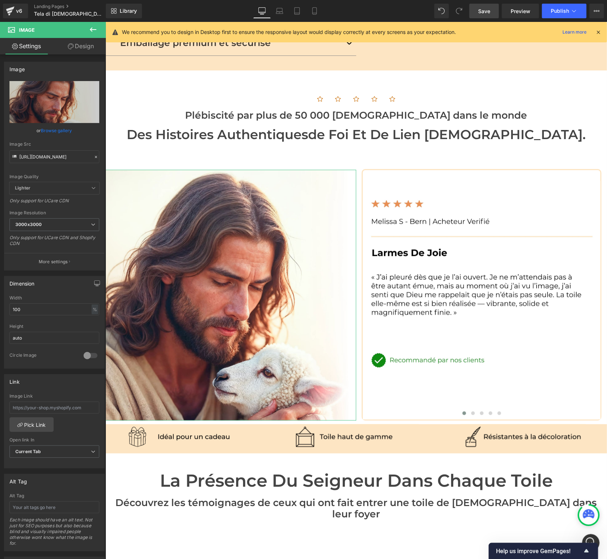
click at [74, 41] on link "Design" at bounding box center [80, 46] width 53 height 16
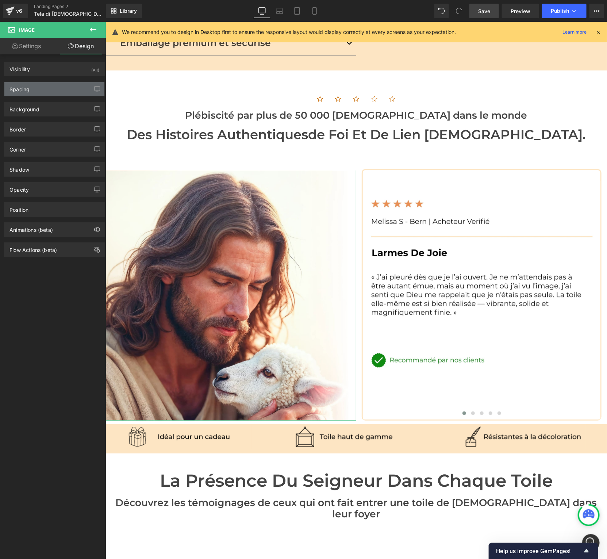
click at [45, 90] on div "Spacing" at bounding box center [54, 89] width 100 height 14
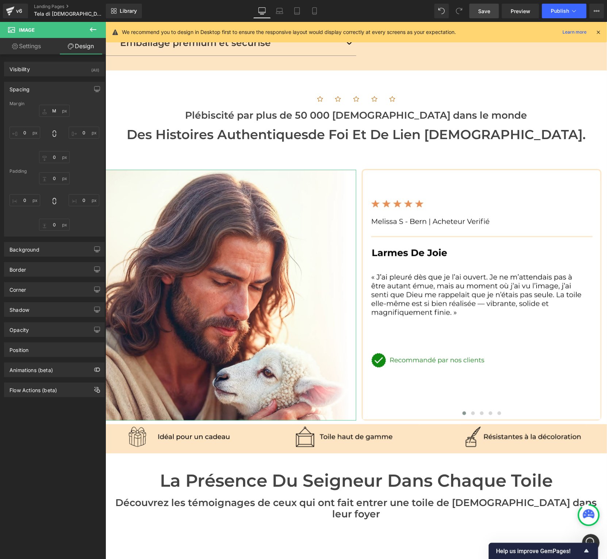
scroll to position [803, 0]
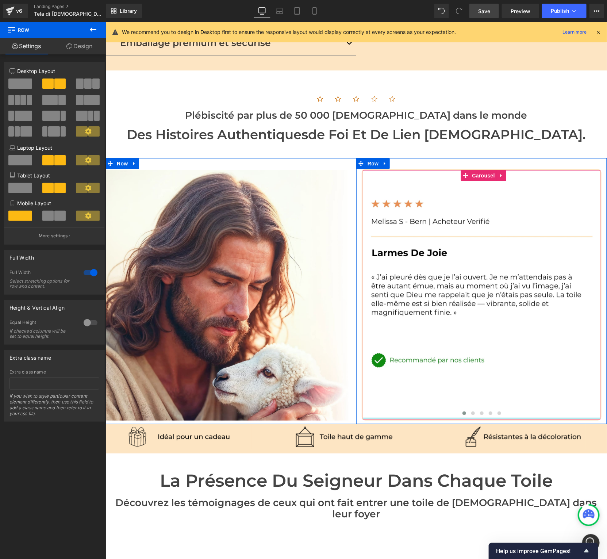
drag, startPoint x: 377, startPoint y: 376, endPoint x: 377, endPoint y: 371, distance: 5.1
click at [377, 371] on div "Image Image Image Image Image Image ‹ › [GEOGRAPHIC_DATA]" at bounding box center [355, 291] width 501 height 266
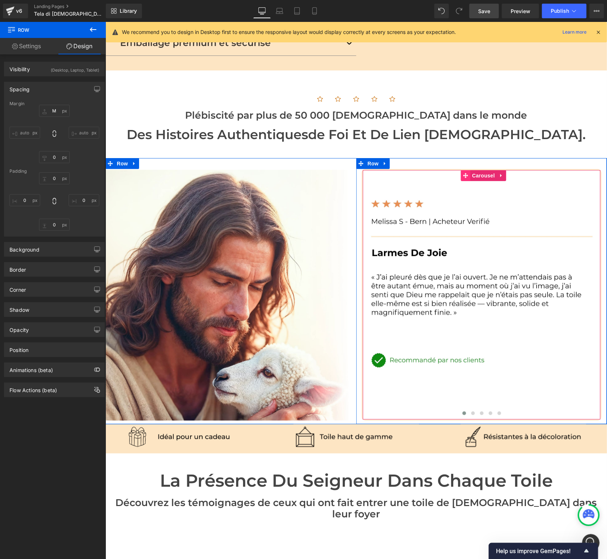
click at [482, 170] on span "Carousel" at bounding box center [483, 175] width 26 height 11
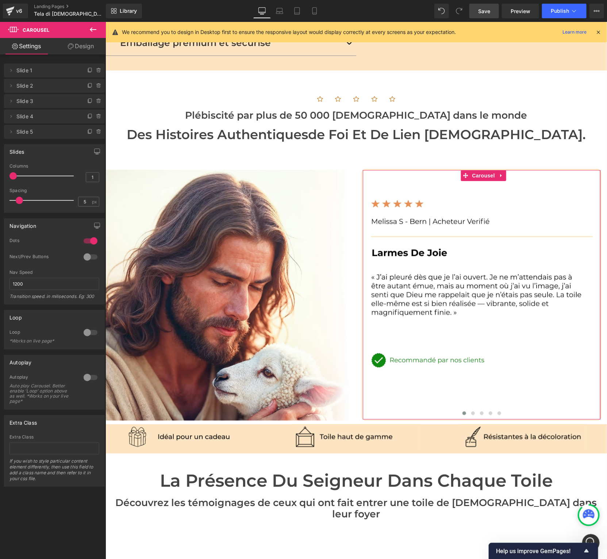
click at [85, 55] on div "Delete Cancel Slide 1 Slide 1 Name Slide 1 Delete Cancel Slide 2 Slide 2 Name S…" at bounding box center [54, 270] width 109 height 432
click at [77, 49] on link "Design" at bounding box center [80, 46] width 53 height 16
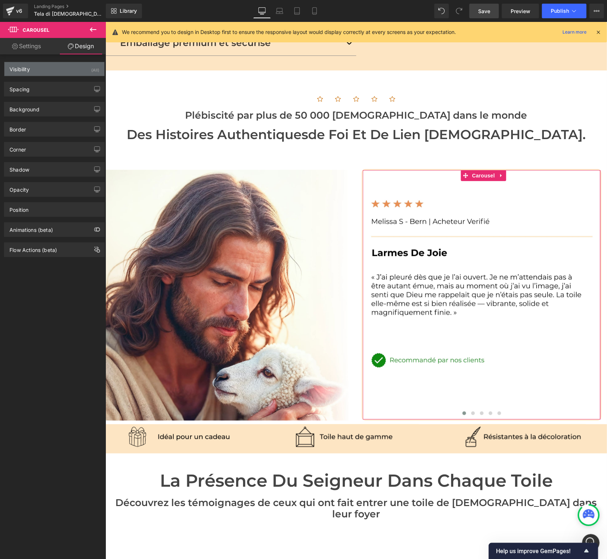
type input "0"
type input "30"
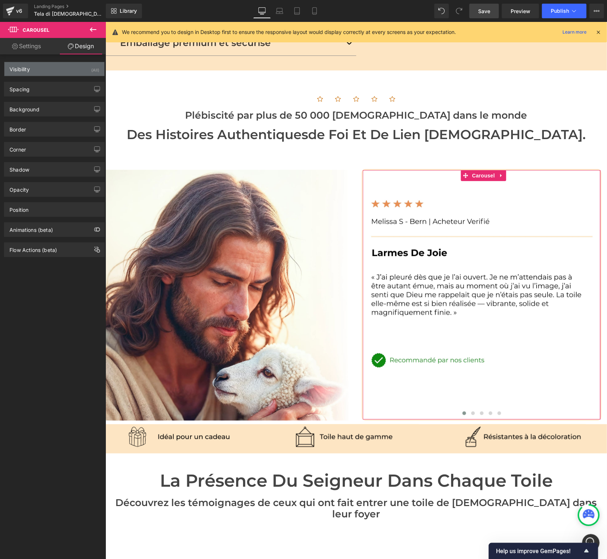
type input "0"
click at [16, 84] on div "Spacing" at bounding box center [19, 87] width 20 height 10
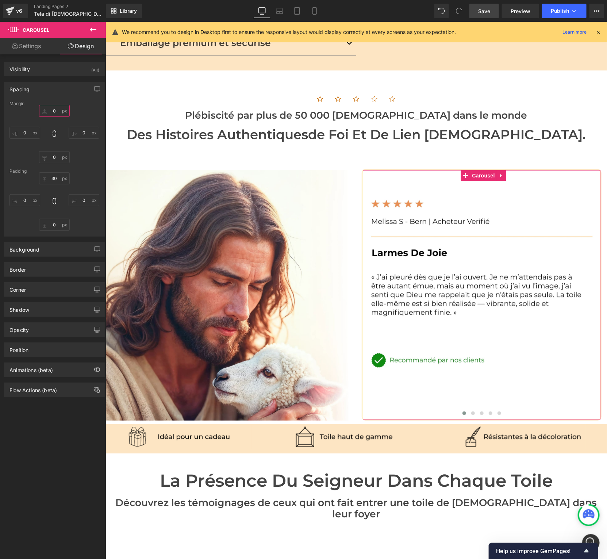
click at [55, 109] on input "0" at bounding box center [54, 111] width 31 height 12
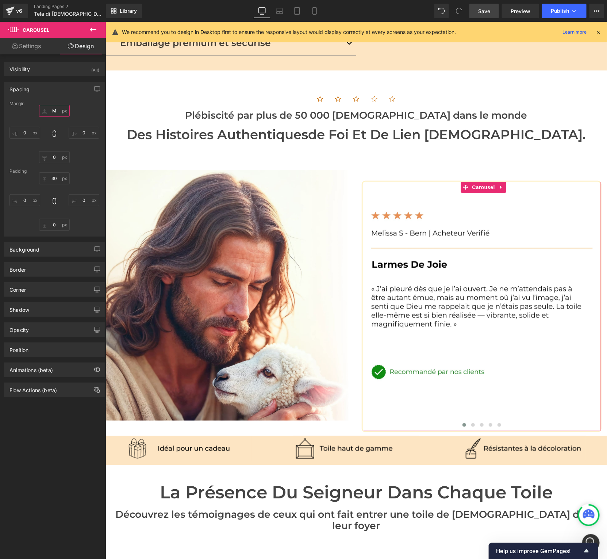
click at [53, 113] on input "M" at bounding box center [54, 111] width 31 height 12
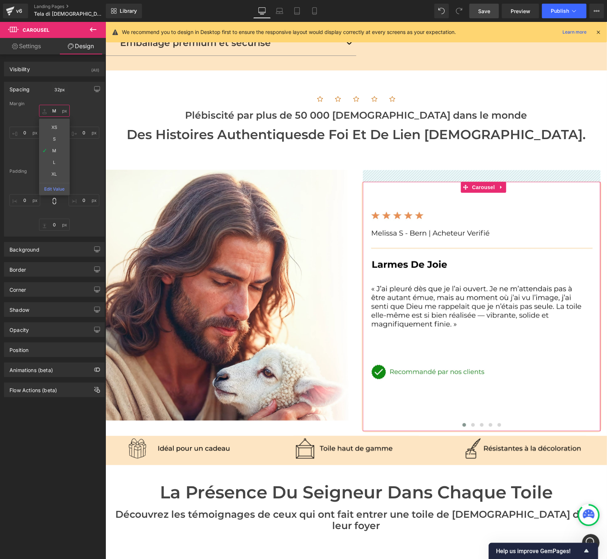
type input "à"
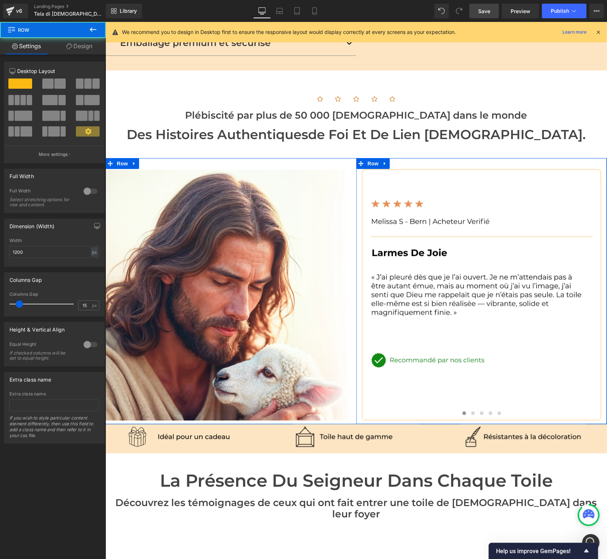
click at [437, 158] on div "Image Image Image Image Image ‹ › [GEOGRAPHIC_DATA]" at bounding box center [481, 291] width 251 height 266
click at [90, 47] on link "Design" at bounding box center [79, 46] width 53 height 16
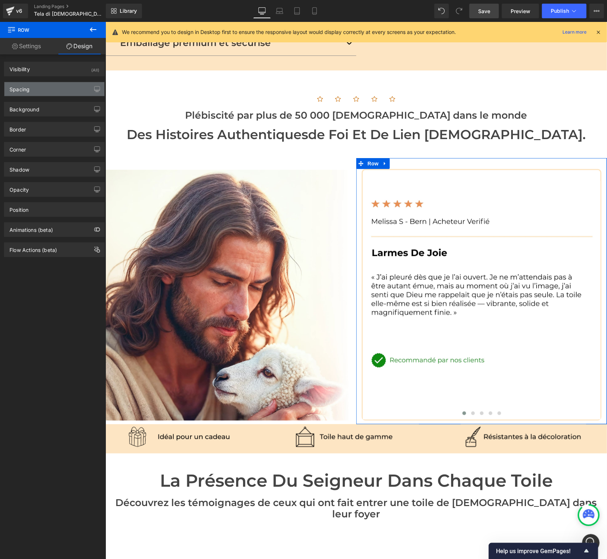
click at [47, 84] on div "Spacing" at bounding box center [54, 89] width 100 height 14
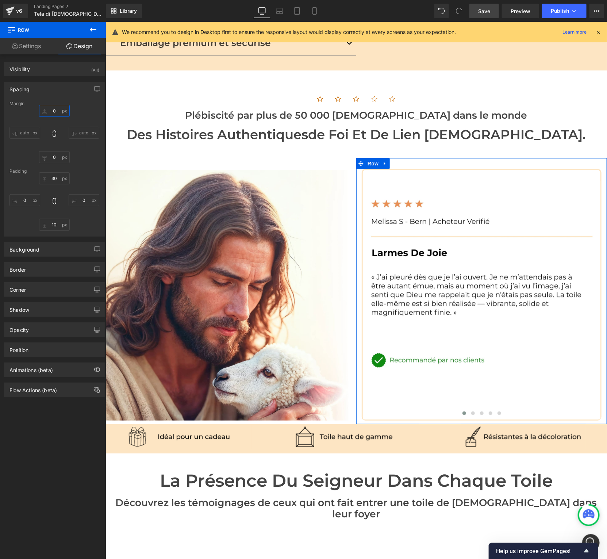
click at [55, 110] on input "0" at bounding box center [54, 111] width 31 height 12
click at [83, 115] on div "0px 0 XS S M L XL Edit Value auto auto 0px 0 auto auto" at bounding box center [54, 134] width 90 height 58
click at [53, 223] on input "10" at bounding box center [54, 225] width 31 height 12
type input "à"
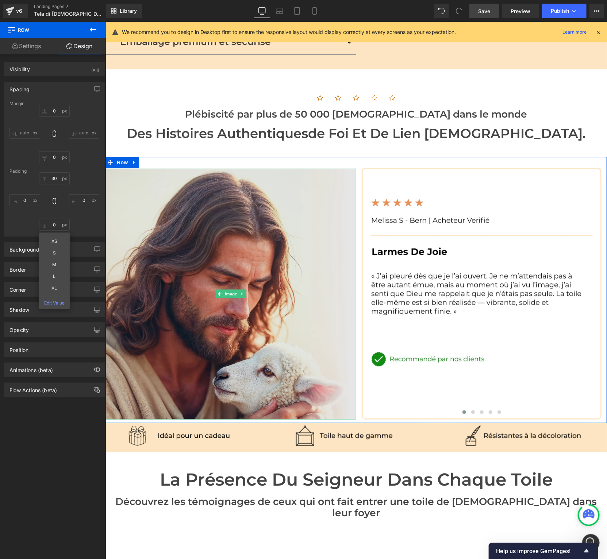
click at [248, 330] on img at bounding box center [230, 293] width 251 height 251
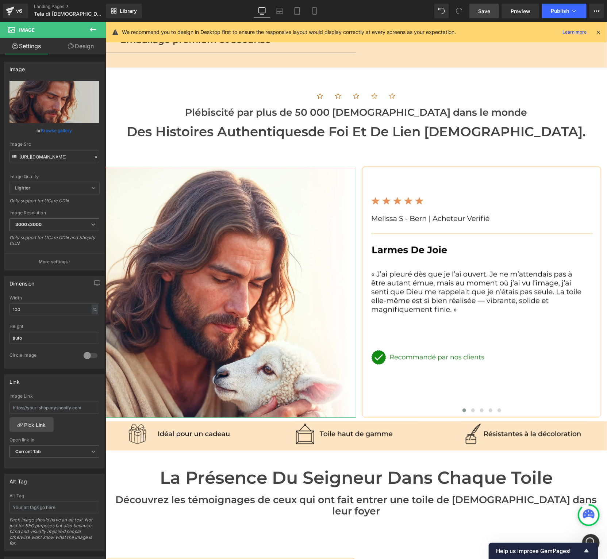
click at [97, 51] on link "Design" at bounding box center [80, 46] width 53 height 16
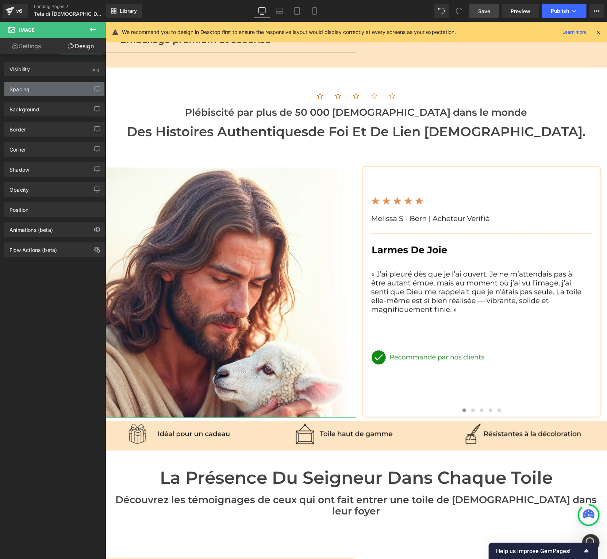
click at [52, 89] on div "Spacing" at bounding box center [54, 89] width 100 height 14
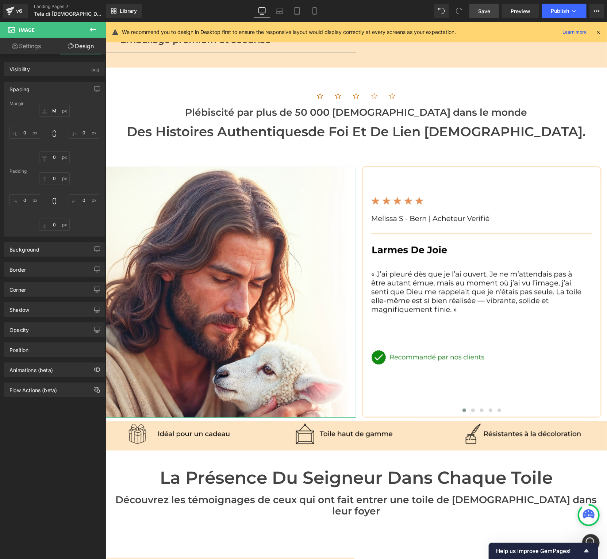
scroll to position [1224, 0]
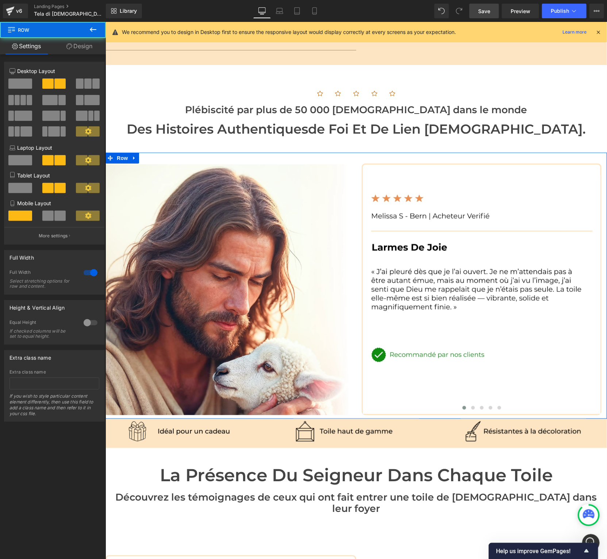
scroll to position [1223, 0]
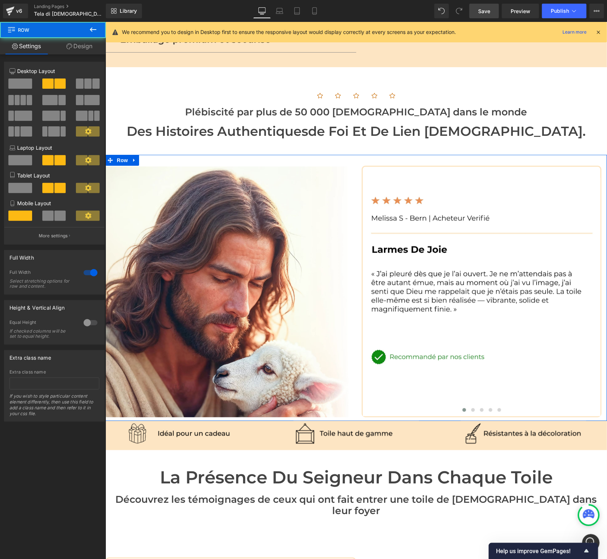
click at [73, 46] on link "Design" at bounding box center [79, 46] width 53 height 16
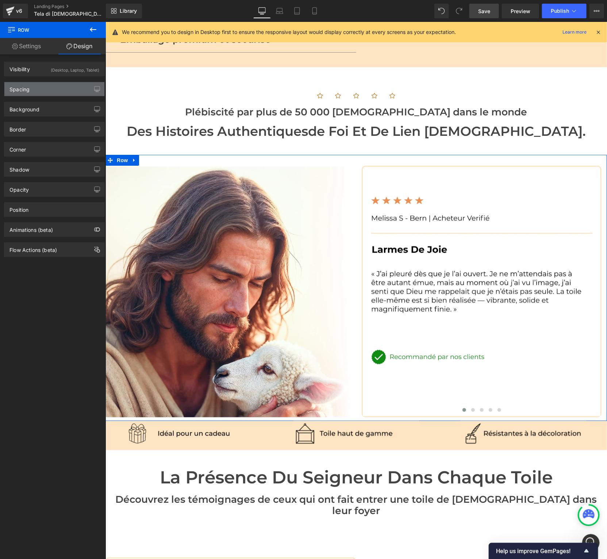
click at [43, 89] on div "Spacing" at bounding box center [54, 89] width 100 height 14
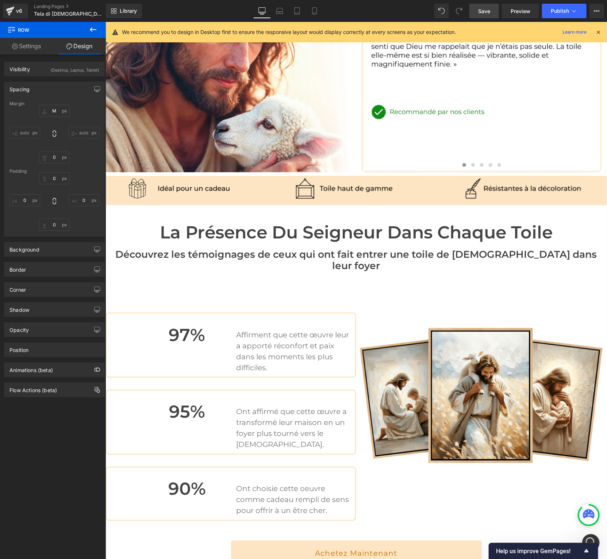
scroll to position [1469, 0]
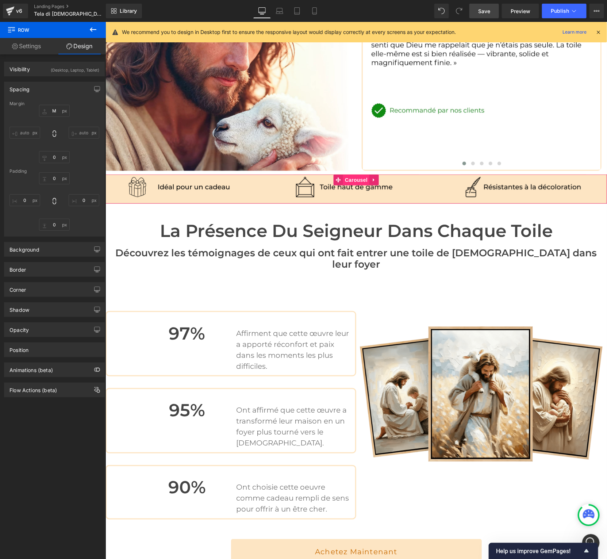
click at [353, 174] on span "Carousel" at bounding box center [356, 179] width 26 height 11
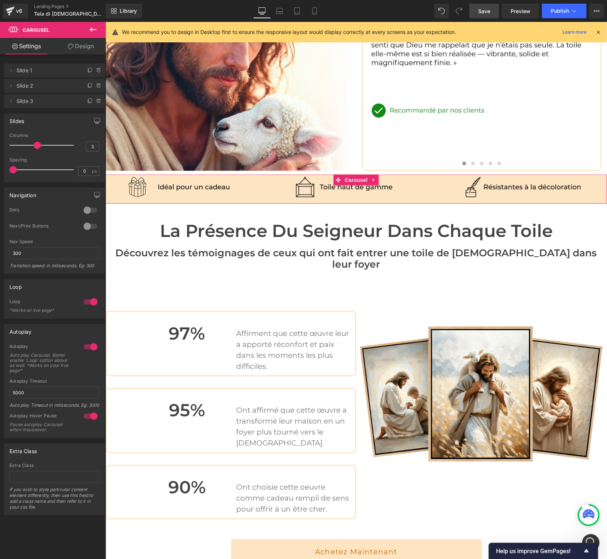
drag, startPoint x: 99, startPoint y: 50, endPoint x: 90, endPoint y: 53, distance: 9.0
click at [99, 50] on link "Design" at bounding box center [80, 46] width 53 height 16
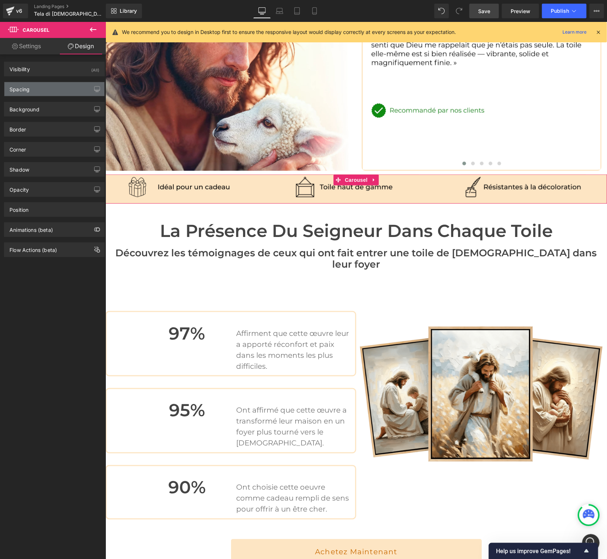
click at [42, 88] on div "Spacing" at bounding box center [54, 89] width 100 height 14
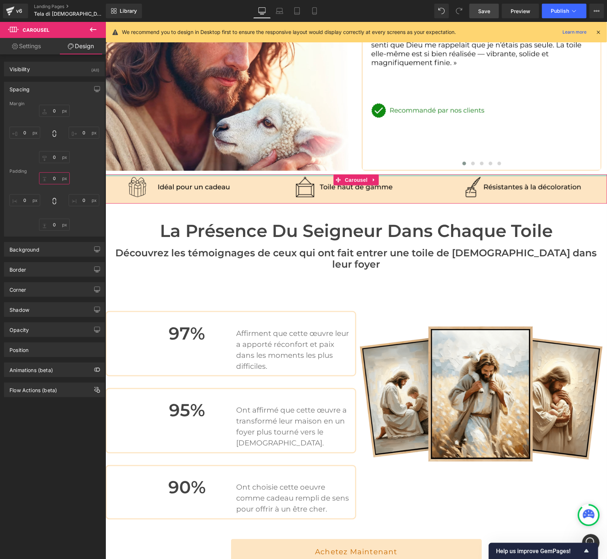
click at [53, 177] on input "0" at bounding box center [54, 178] width 31 height 12
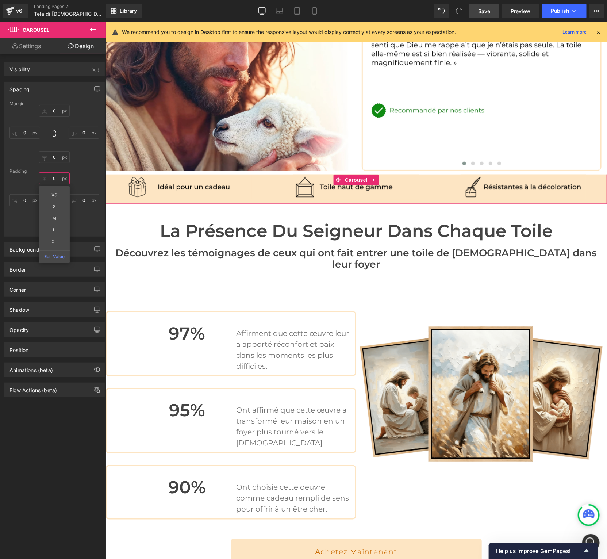
type input "0"
click at [58, 160] on input "0" at bounding box center [54, 157] width 31 height 12
type input "0"
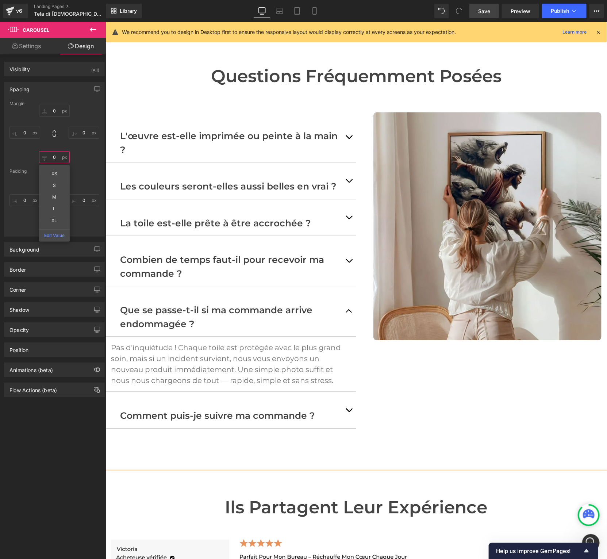
scroll to position [1958, 0]
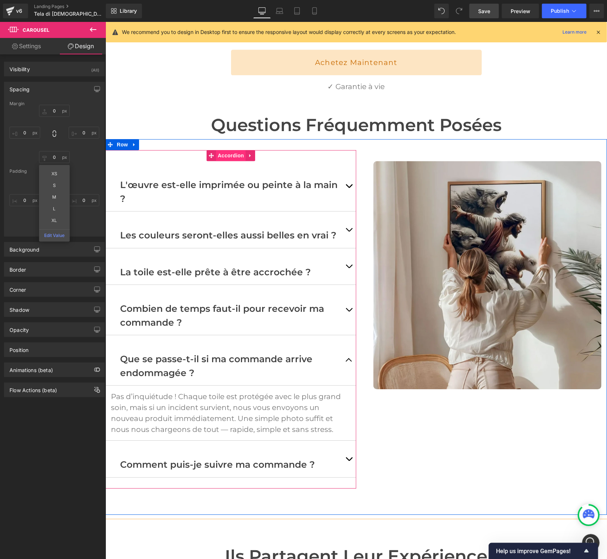
click at [228, 150] on span "Accordion" at bounding box center [231, 155] width 30 height 11
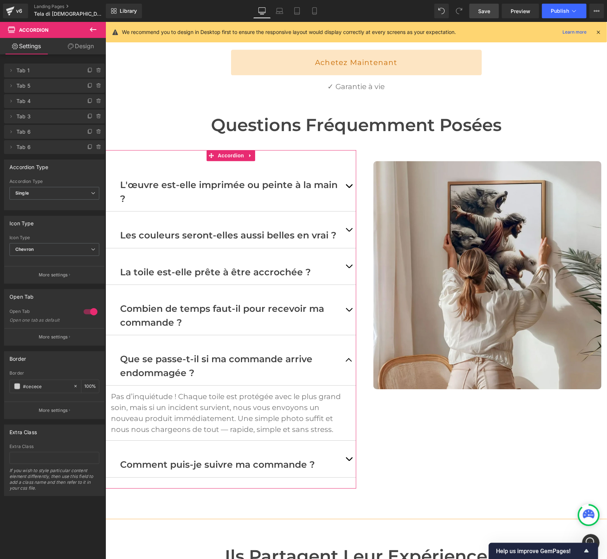
click at [83, 313] on div at bounding box center [91, 312] width 18 height 12
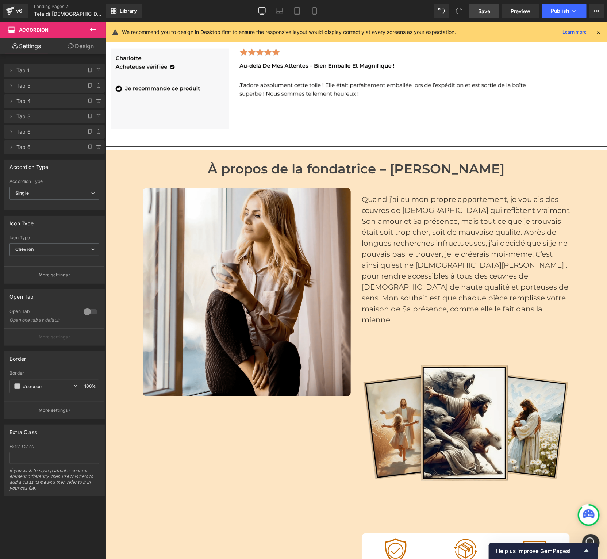
scroll to position [3452, 0]
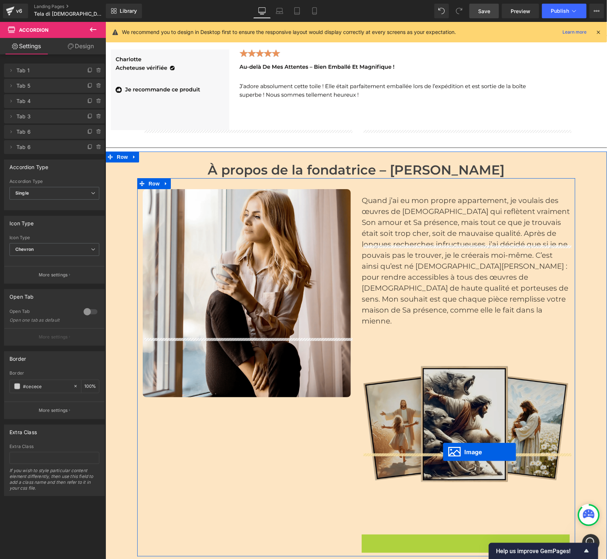
drag, startPoint x: 454, startPoint y: 474, endPoint x: 442, endPoint y: 451, distance: 26.4
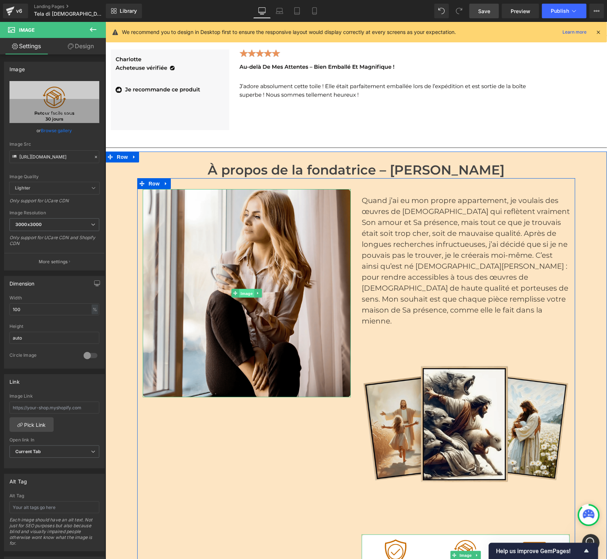
click at [246, 289] on span "Image" at bounding box center [246, 293] width 15 height 9
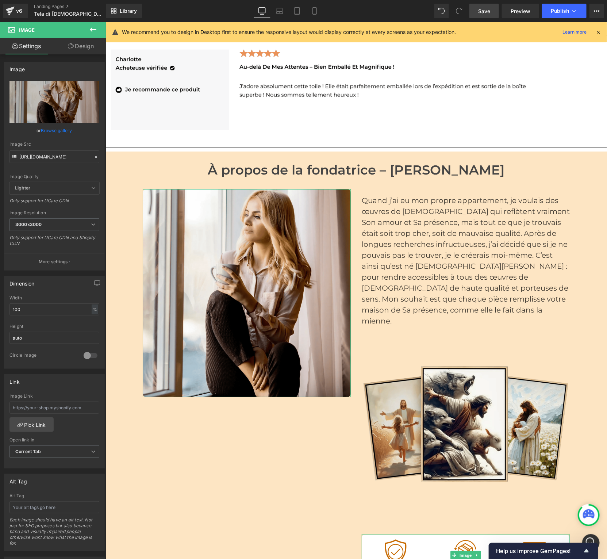
click at [81, 47] on link "Design" at bounding box center [80, 46] width 53 height 16
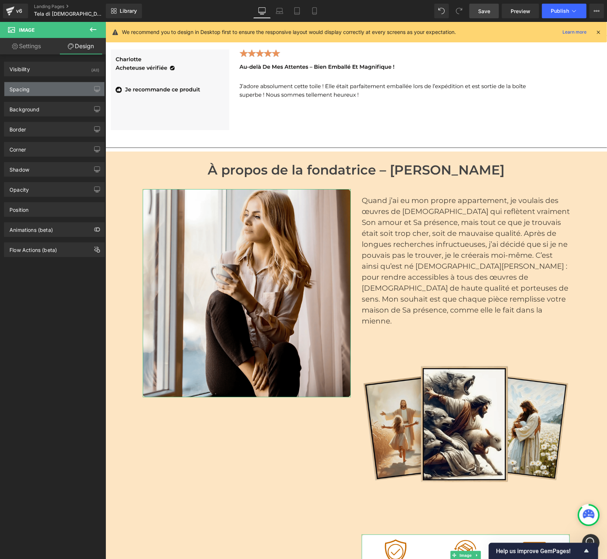
click at [23, 83] on div "Spacing" at bounding box center [19, 87] width 20 height 10
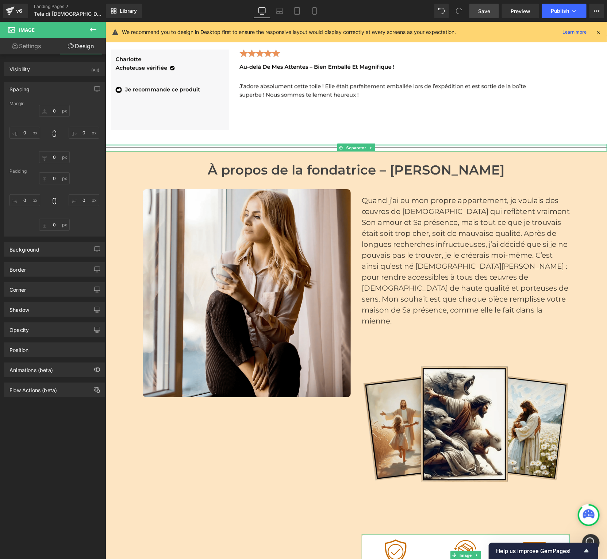
click at [162, 143] on div at bounding box center [355, 144] width 501 height 2
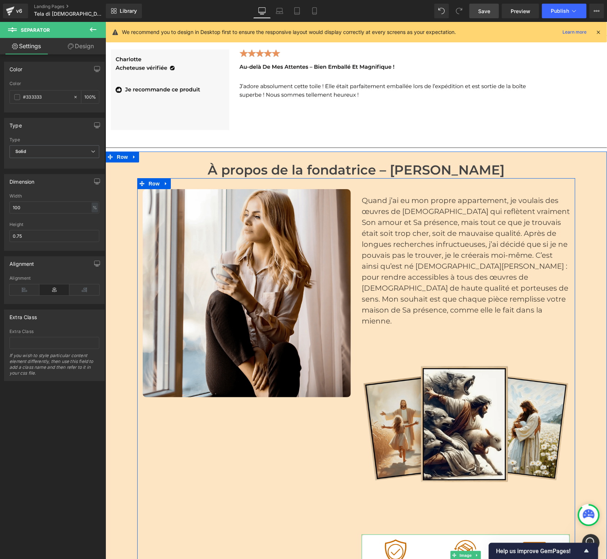
scroll to position [3452, 0]
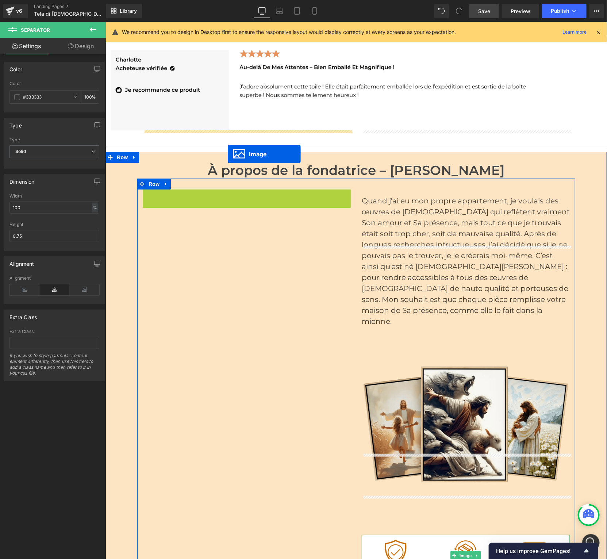
drag, startPoint x: 234, startPoint y: 233, endPoint x: 227, endPoint y: 154, distance: 80.2
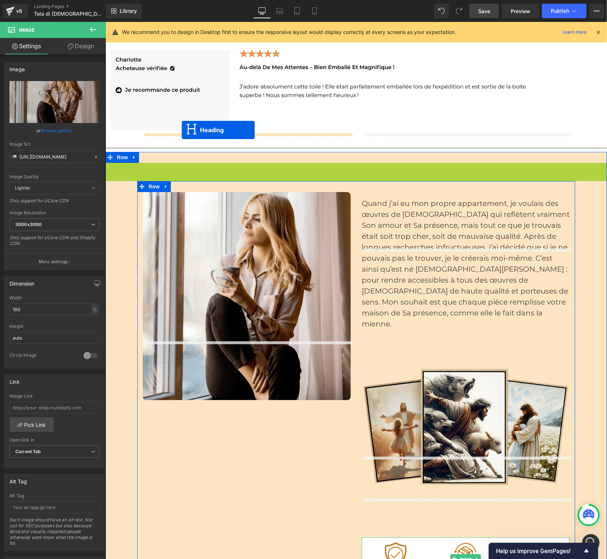
drag, startPoint x: 338, startPoint y: 112, endPoint x: 180, endPoint y: 130, distance: 158.6
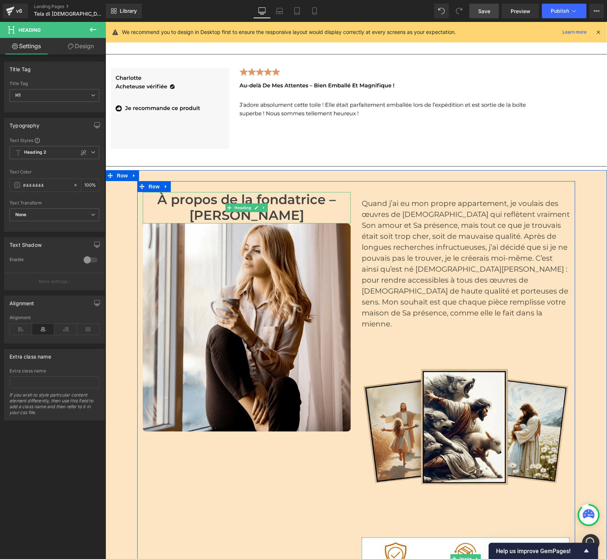
scroll to position [3432, 0]
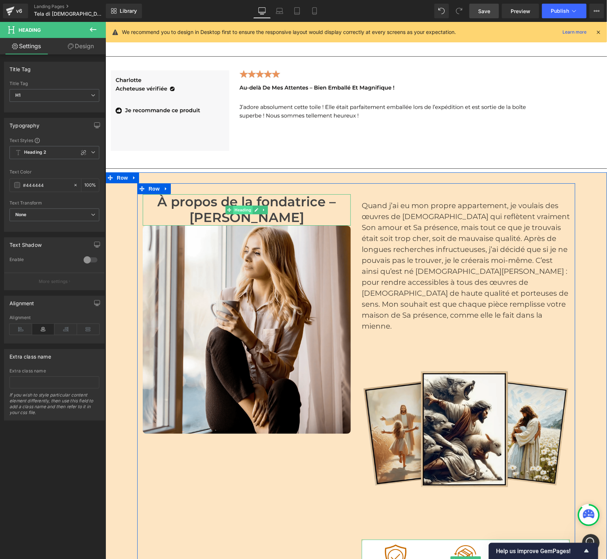
click at [243, 205] on span "Heading" at bounding box center [243, 209] width 20 height 9
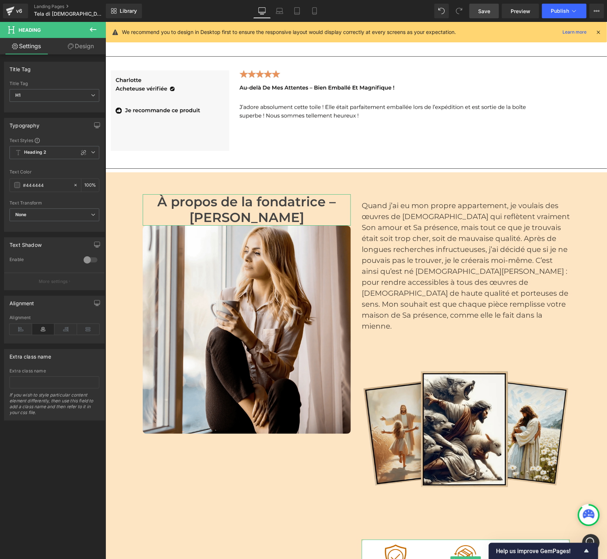
click at [78, 45] on link "Design" at bounding box center [80, 46] width 53 height 16
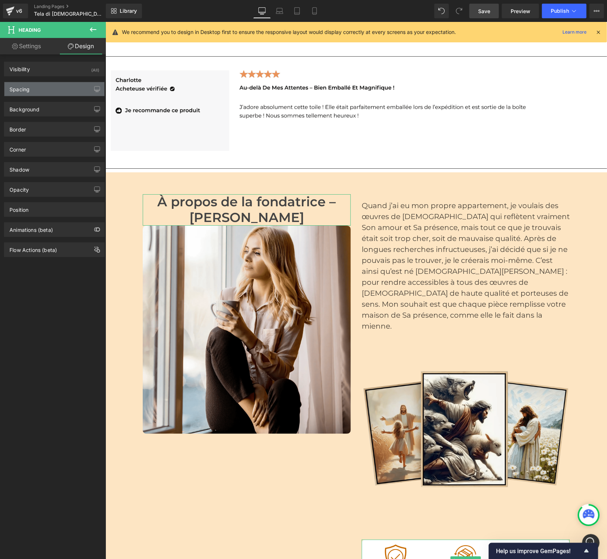
click at [61, 94] on div "Spacing" at bounding box center [54, 89] width 100 height 14
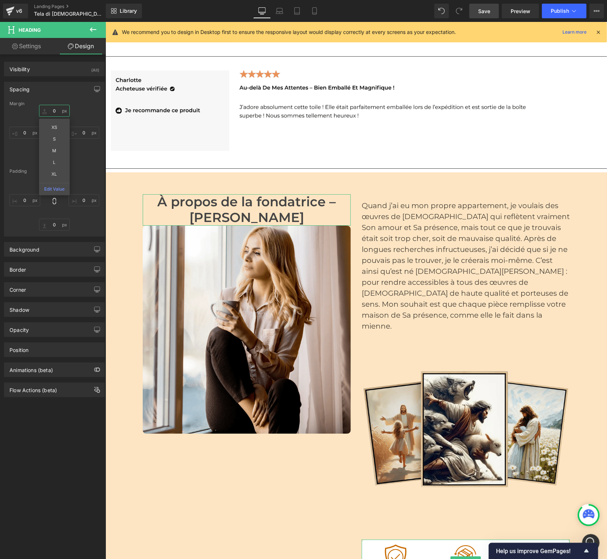
click at [57, 111] on input "0" at bounding box center [54, 111] width 31 height 12
type input "M"
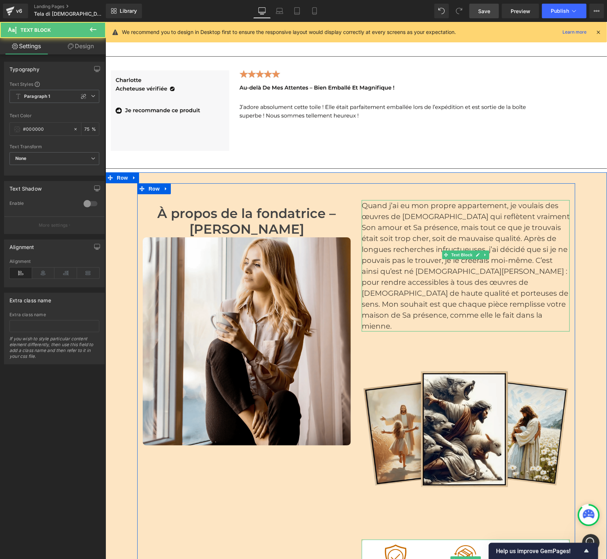
click at [445, 200] on p "Quand j’ai eu mon propre appartement, je voulais des œuvres de [DEMOGRAPHIC_DAT…" at bounding box center [465, 265] width 208 height 131
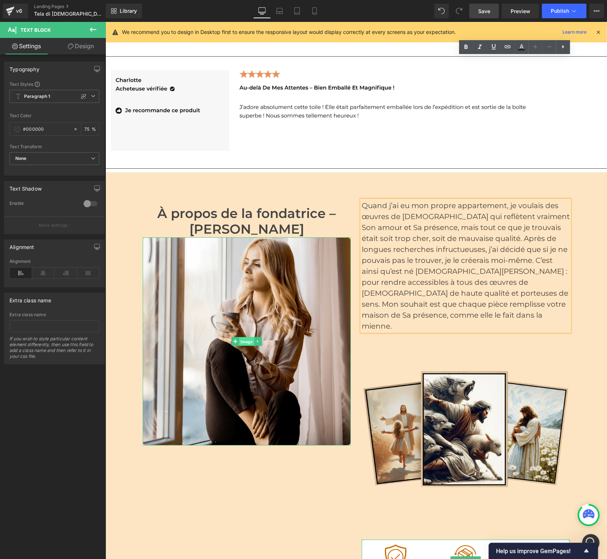
click at [241, 337] on span "Image" at bounding box center [246, 341] width 15 height 9
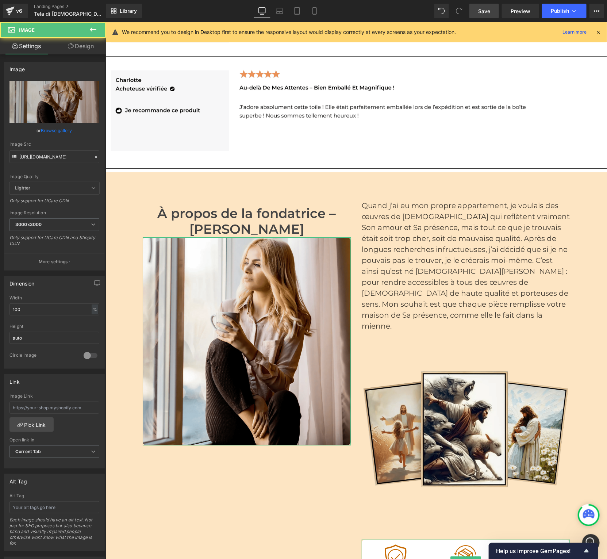
click at [79, 46] on link "Design" at bounding box center [80, 46] width 53 height 16
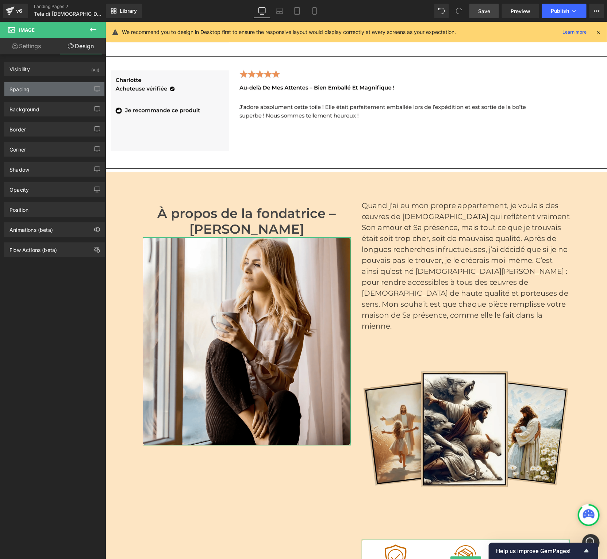
click at [52, 92] on div "Spacing" at bounding box center [54, 89] width 100 height 14
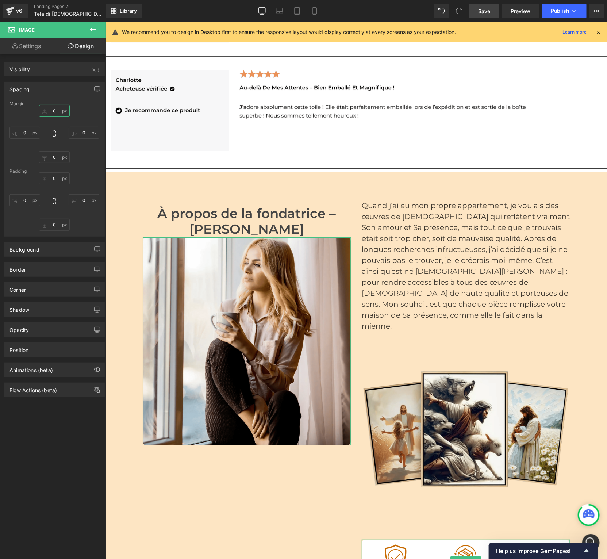
click at [50, 110] on input "0" at bounding box center [54, 111] width 31 height 12
type input "M"
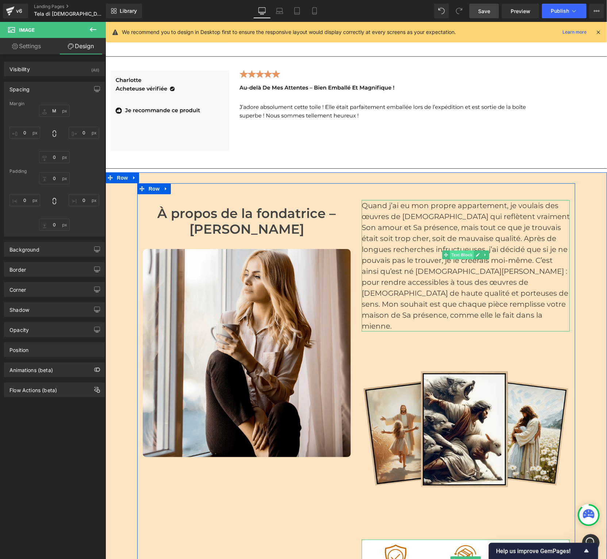
click at [463, 250] on span "Text Block" at bounding box center [461, 254] width 24 height 9
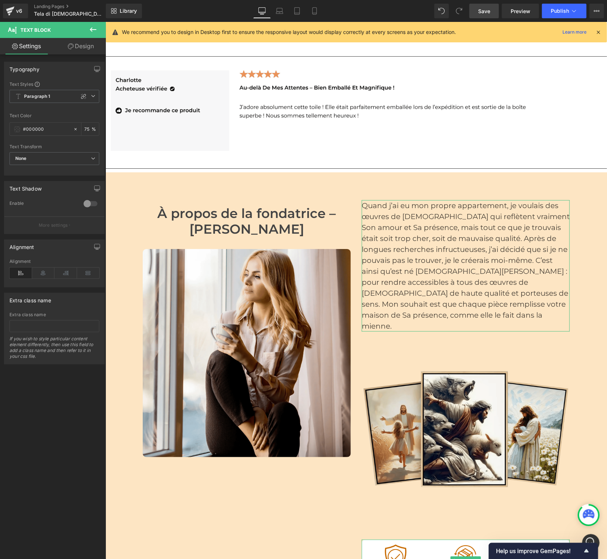
click at [85, 50] on link "Design" at bounding box center [80, 46] width 53 height 16
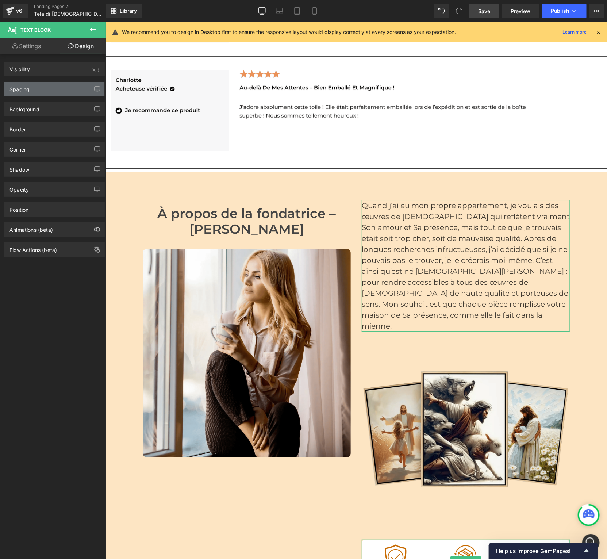
click at [66, 91] on div "Spacing" at bounding box center [54, 89] width 100 height 14
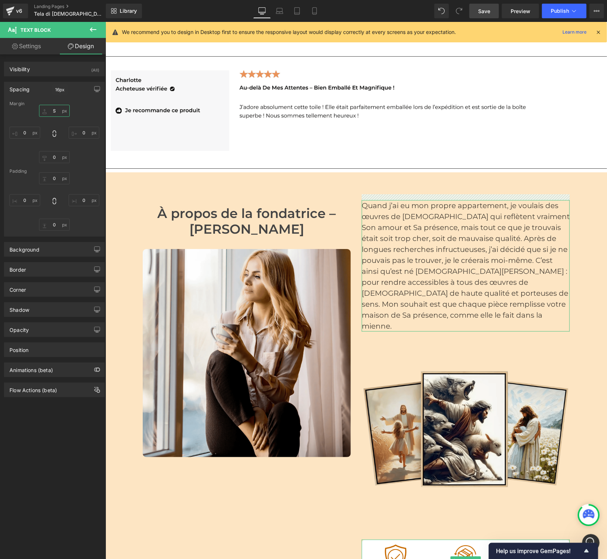
click at [51, 112] on input "S" at bounding box center [54, 111] width 31 height 12
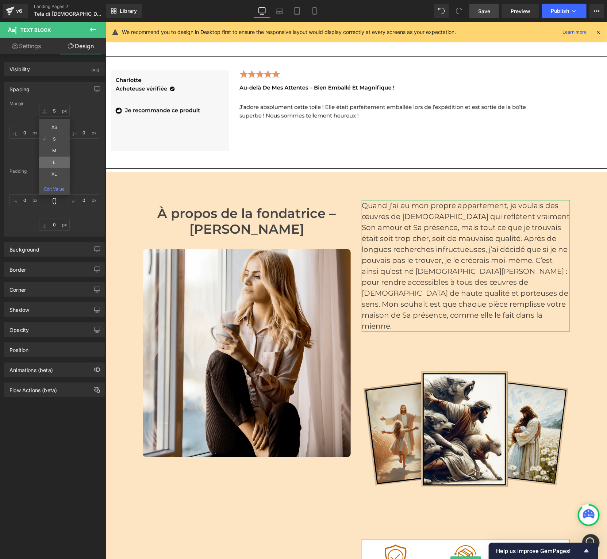
type input "L"
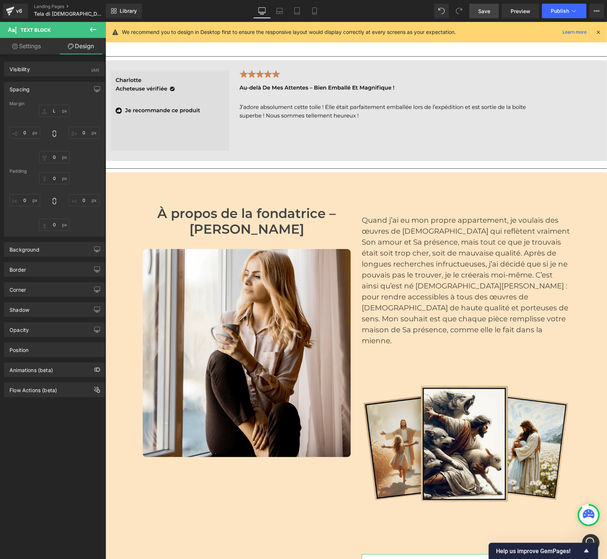
click at [289, 95] on img at bounding box center [355, 110] width 501 height 101
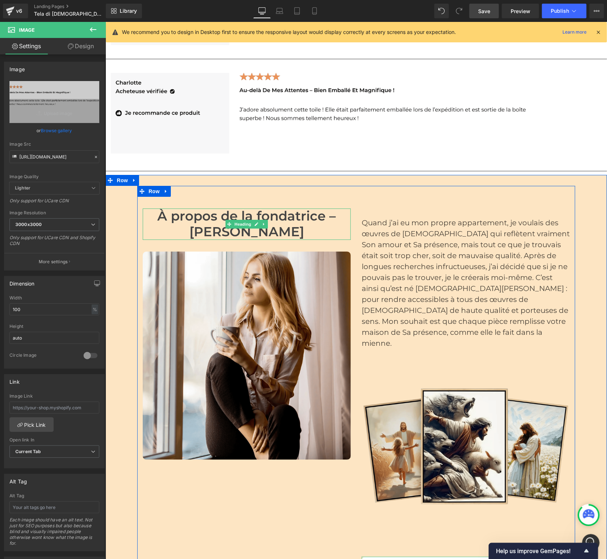
scroll to position [3433, 0]
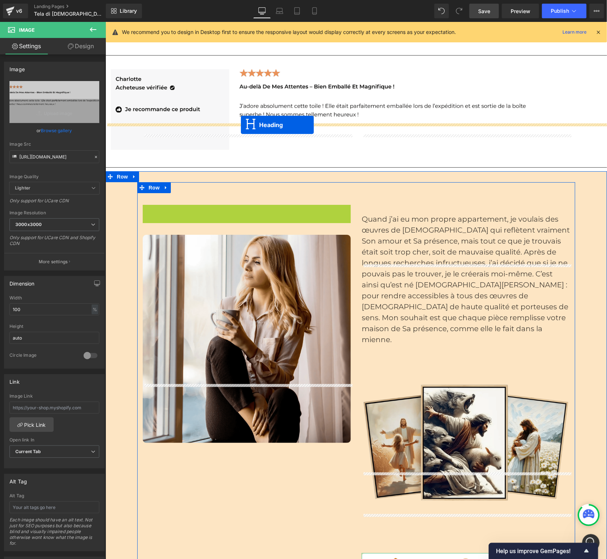
drag, startPoint x: 227, startPoint y: 160, endPoint x: 240, endPoint y: 124, distance: 38.0
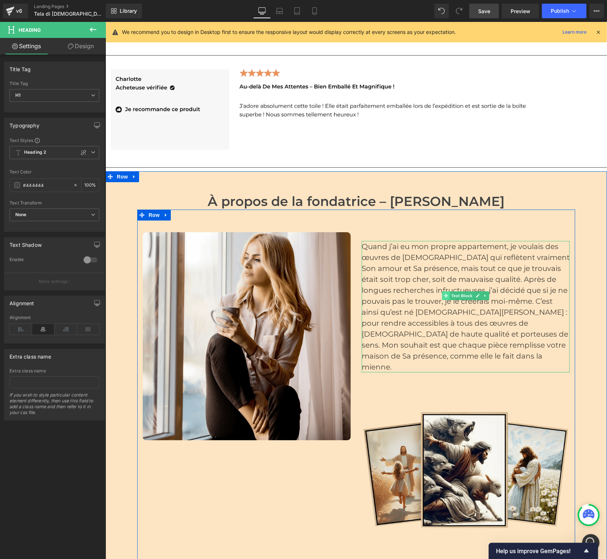
click at [445, 293] on icon at bounding box center [445, 295] width 4 height 4
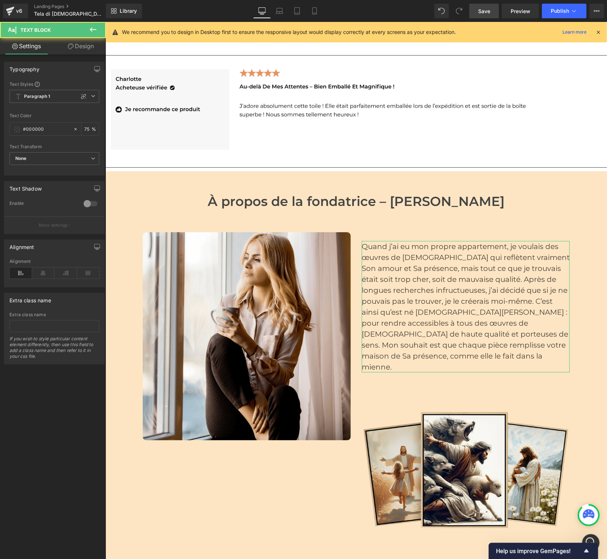
click at [83, 40] on link "Design" at bounding box center [80, 46] width 53 height 16
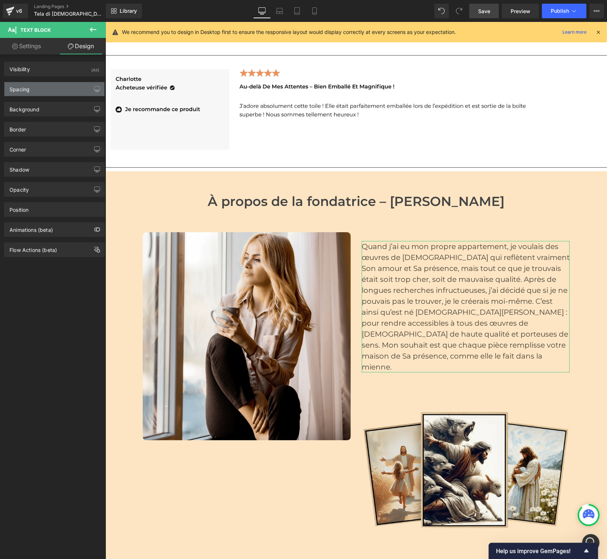
click at [58, 88] on div "Spacing" at bounding box center [54, 89] width 100 height 14
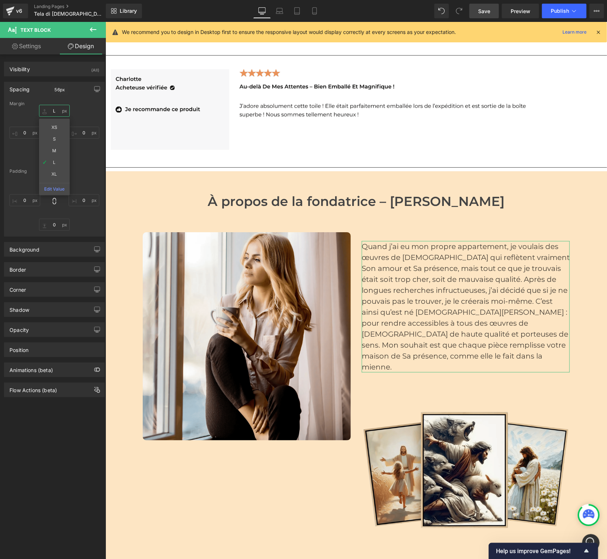
click at [51, 112] on input "L" at bounding box center [54, 111] width 31 height 12
type input "S"
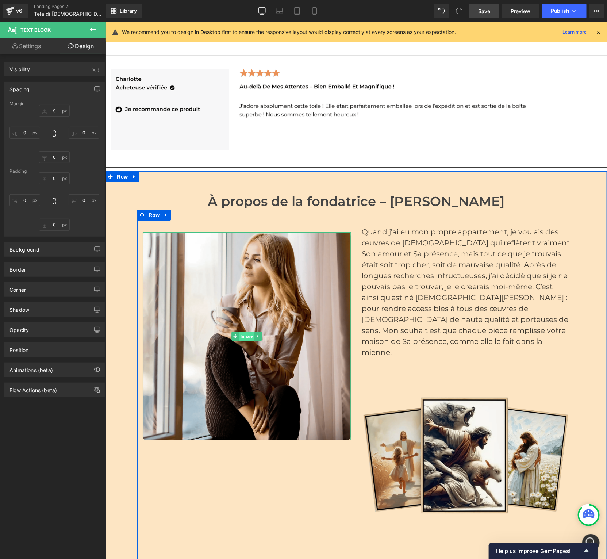
click at [239, 331] on span "Image" at bounding box center [246, 335] width 15 height 9
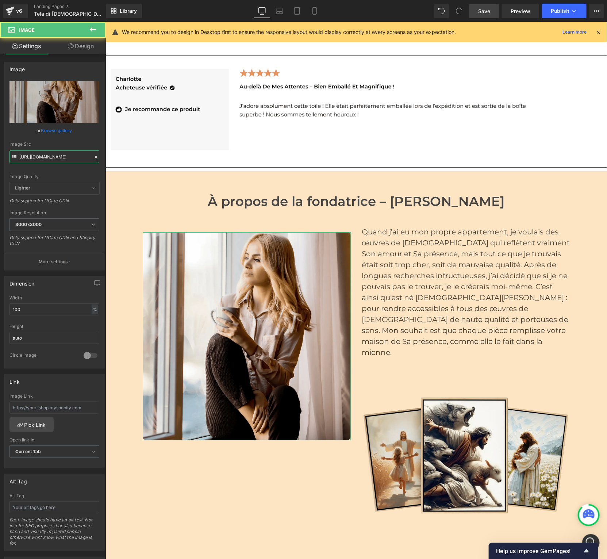
click at [35, 161] on input "[URL][DOMAIN_NAME]" at bounding box center [54, 156] width 90 height 13
paste input "Design_sans_titre_1.jpg?v=1760076245"
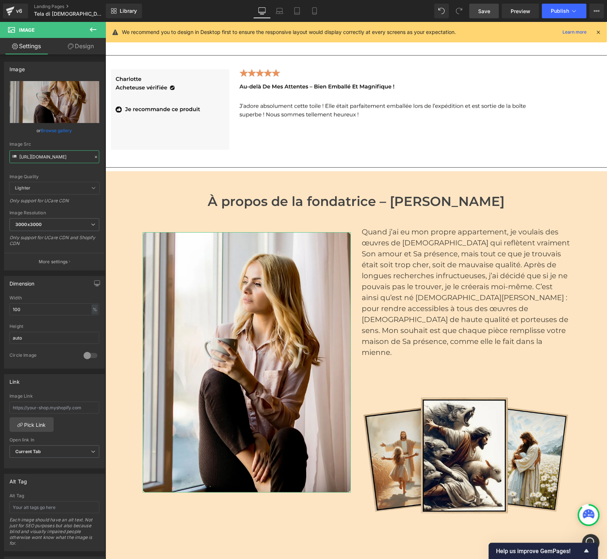
type input "[URL][DOMAIN_NAME]"
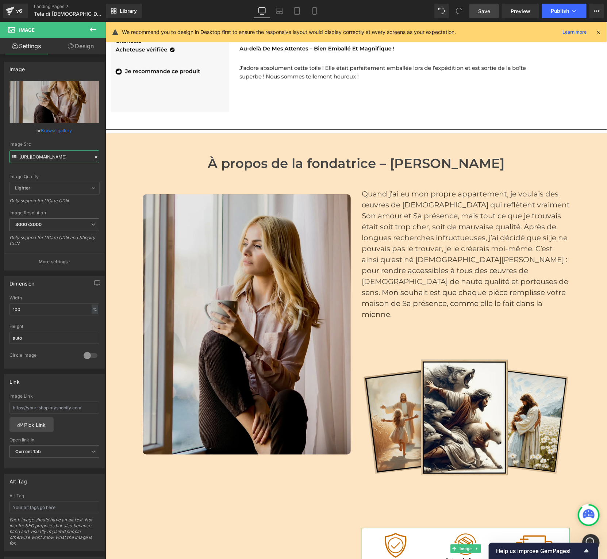
scroll to position [3470, 0]
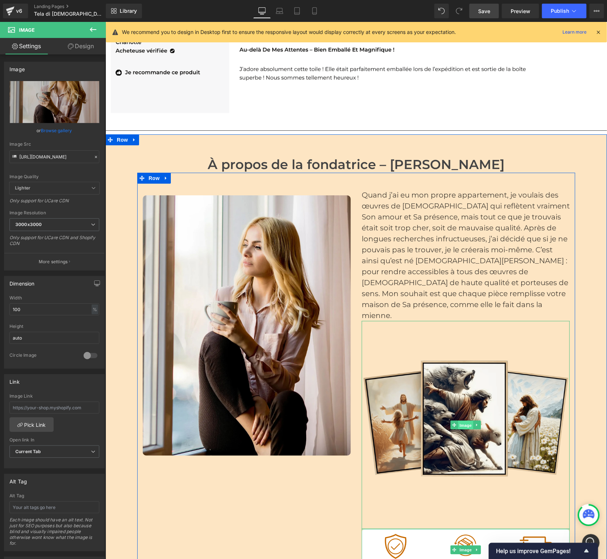
click at [467, 420] on span "Image" at bounding box center [464, 424] width 15 height 9
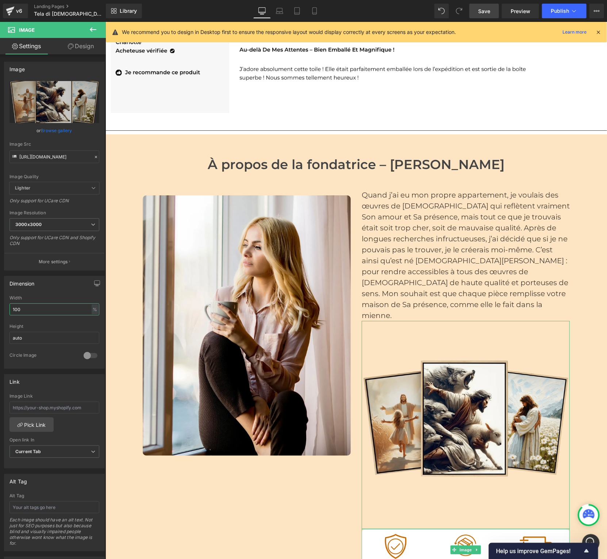
drag, startPoint x: 28, startPoint y: 310, endPoint x: 7, endPoint y: 310, distance: 21.2
click at [7, 310] on div "100% Width 100 % % px auto Height auto 0 Circle Image" at bounding box center [54, 331] width 100 height 73
type input "75"
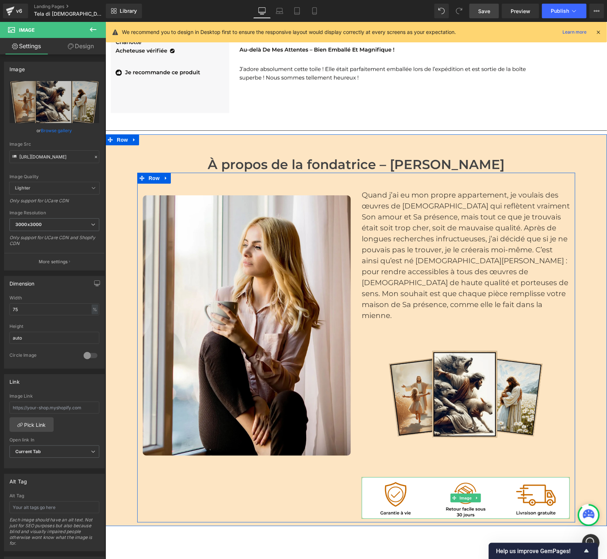
click at [185, 420] on div "Image Quand j’ai eu mon propre appartement, je voulais des œuvres de [DEMOGRAPH…" at bounding box center [356, 347] width 438 height 350
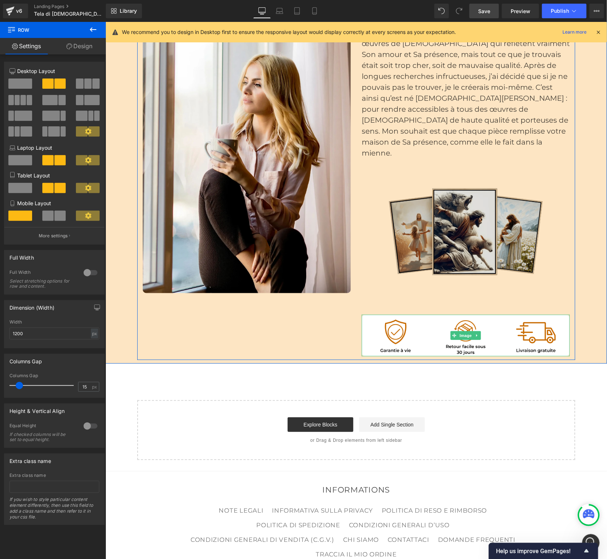
scroll to position [3609, 0]
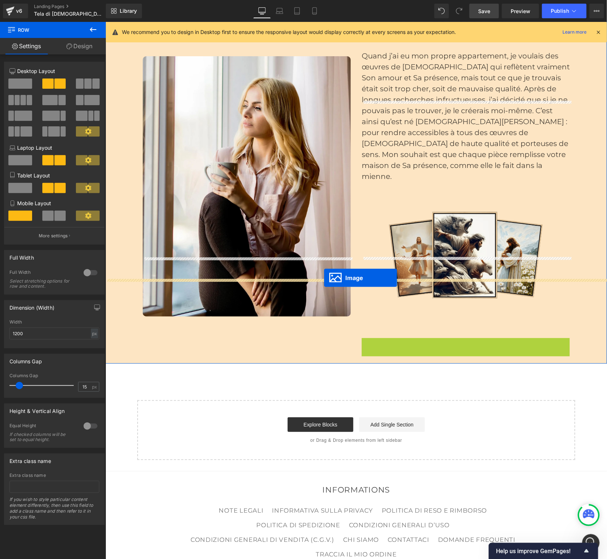
drag, startPoint x: 453, startPoint y: 251, endPoint x: 323, endPoint y: 277, distance: 132.4
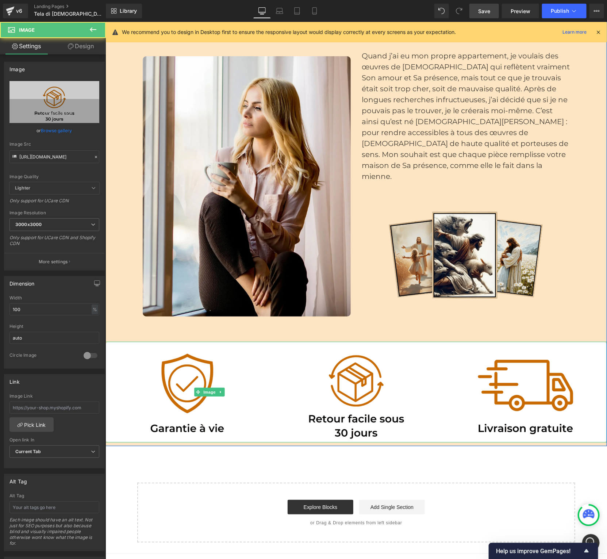
scroll to position [3632, 0]
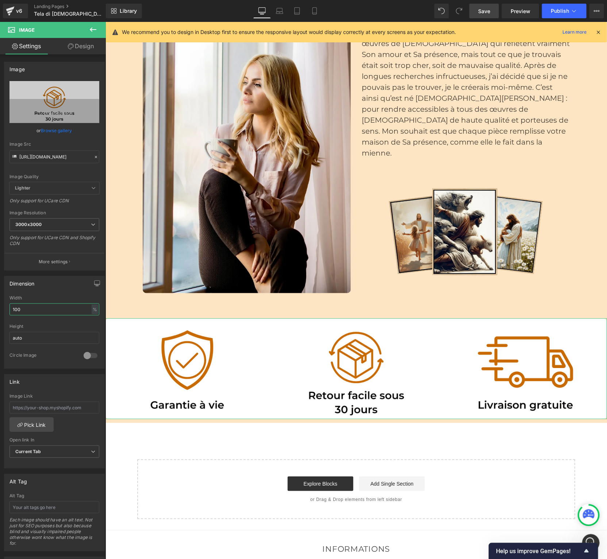
click at [58, 308] on input "100" at bounding box center [54, 309] width 90 height 12
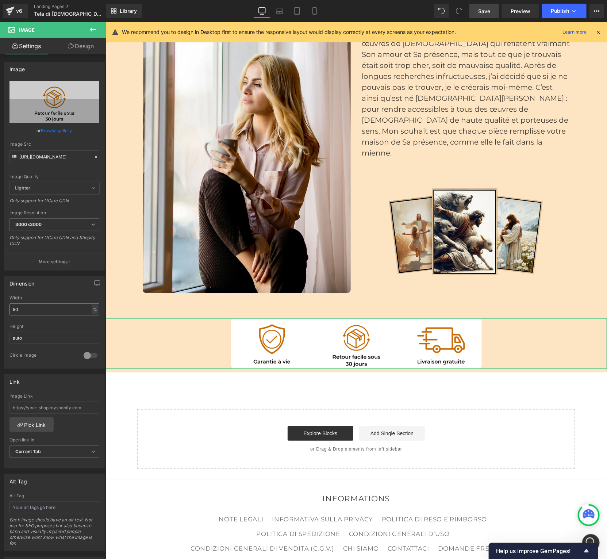
type input "5"
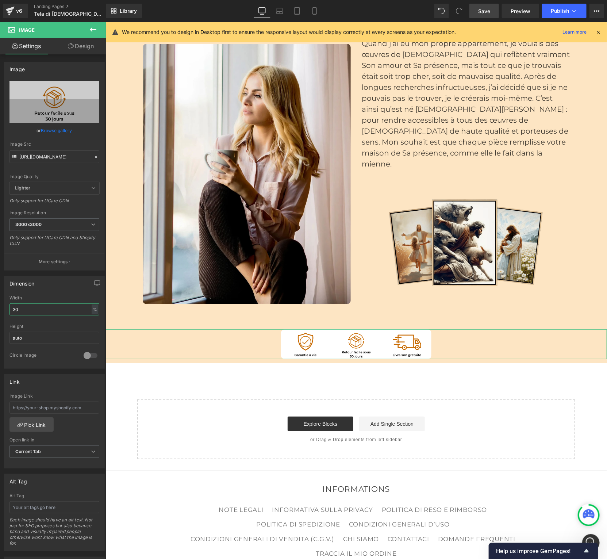
scroll to position [3621, 0]
type input "3"
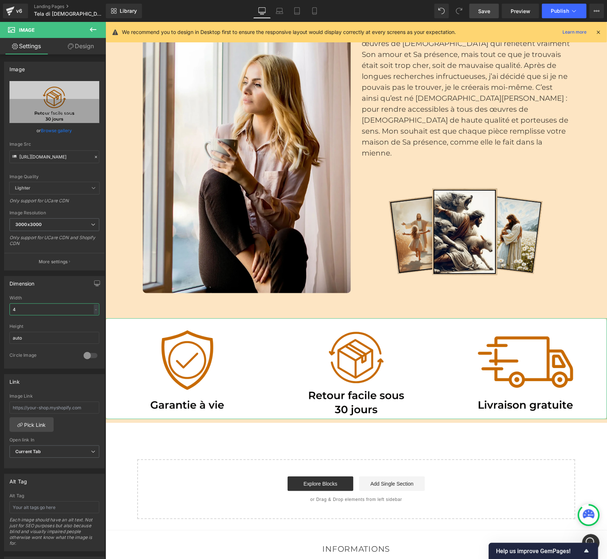
type input "40"
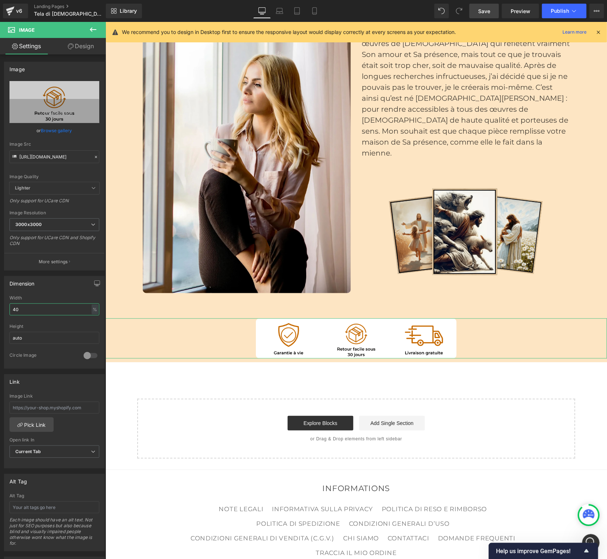
scroll to position [3631, 0]
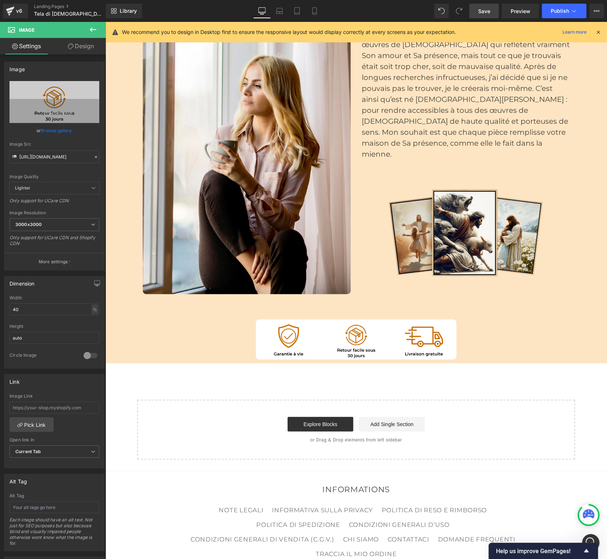
click at [184, 437] on p "or Drag & Drop elements from left sidebar" at bounding box center [355, 439] width 414 height 5
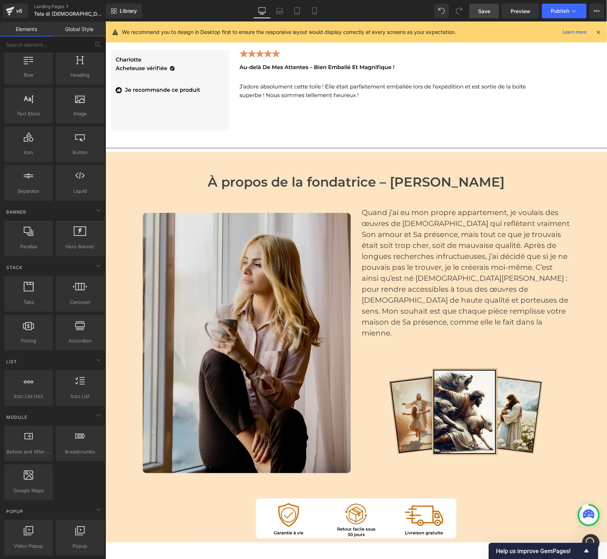
scroll to position [3438, 0]
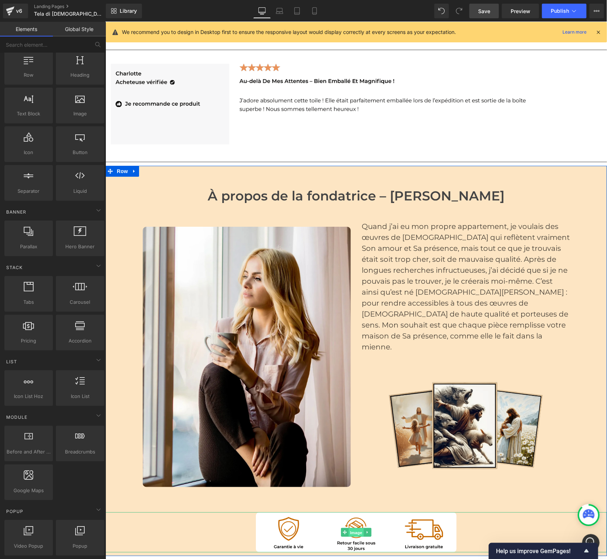
click at [356, 528] on span "Image" at bounding box center [355, 532] width 15 height 9
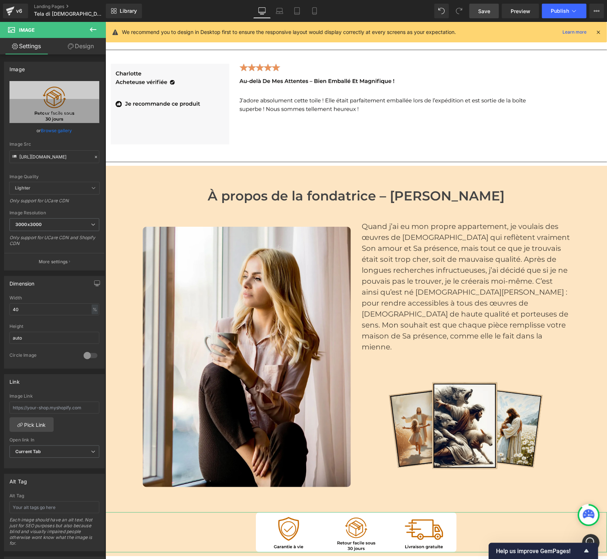
click at [83, 50] on link "Design" at bounding box center [80, 46] width 53 height 16
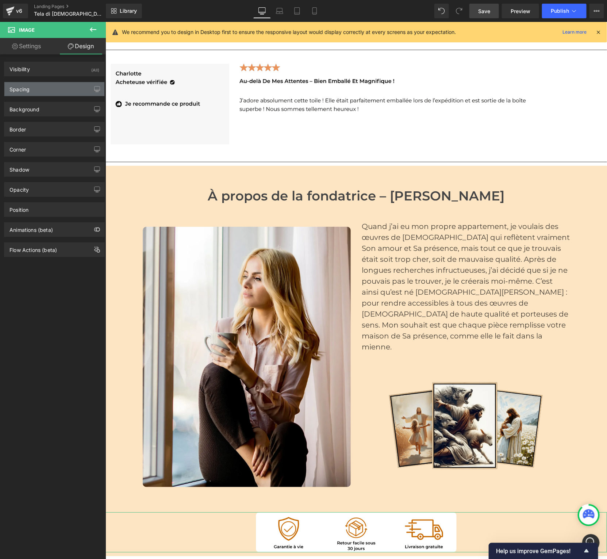
click at [35, 84] on div "Spacing" at bounding box center [54, 89] width 100 height 14
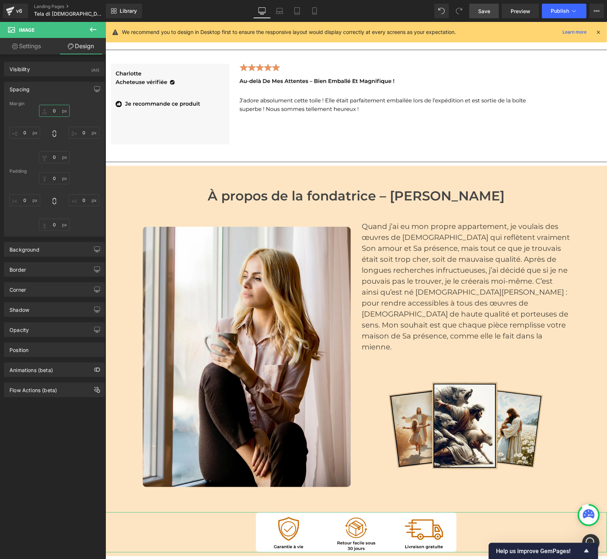
click at [53, 112] on input "0" at bounding box center [54, 111] width 31 height 12
type input "M"
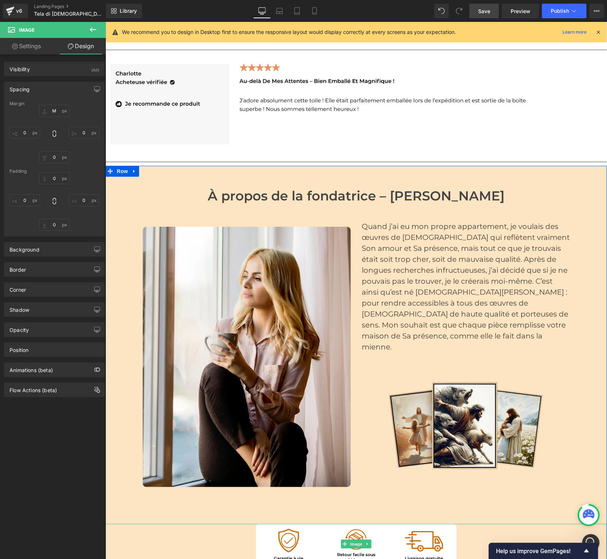
click at [518, 523] on div at bounding box center [355, 543] width 501 height 40
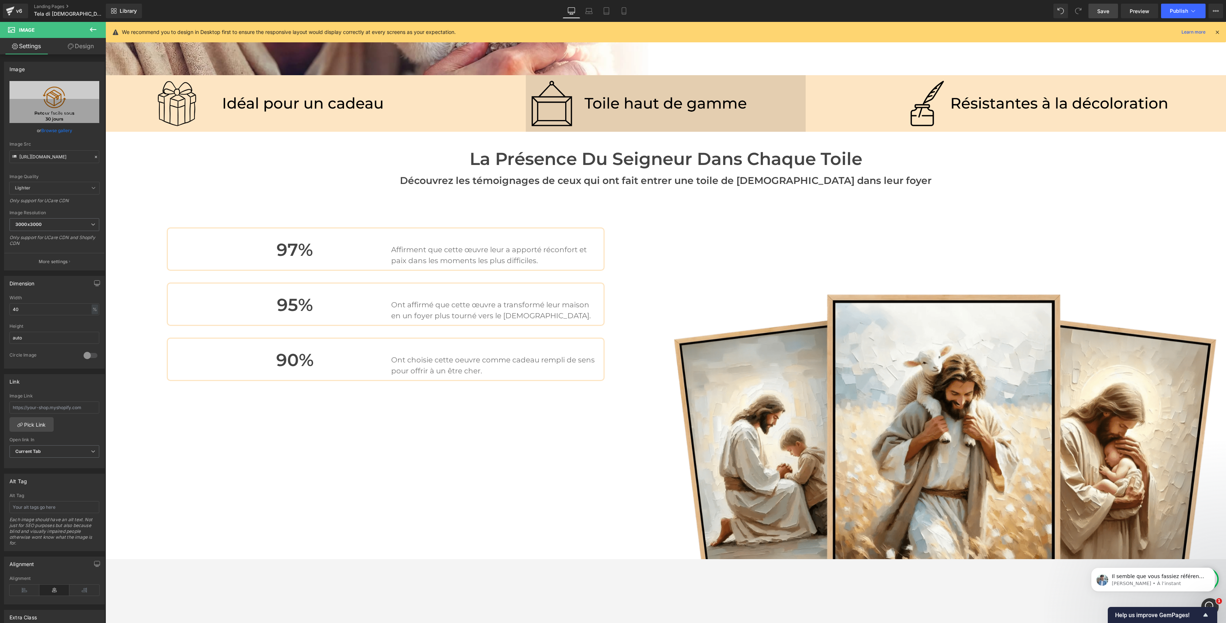
scroll to position [860, 0]
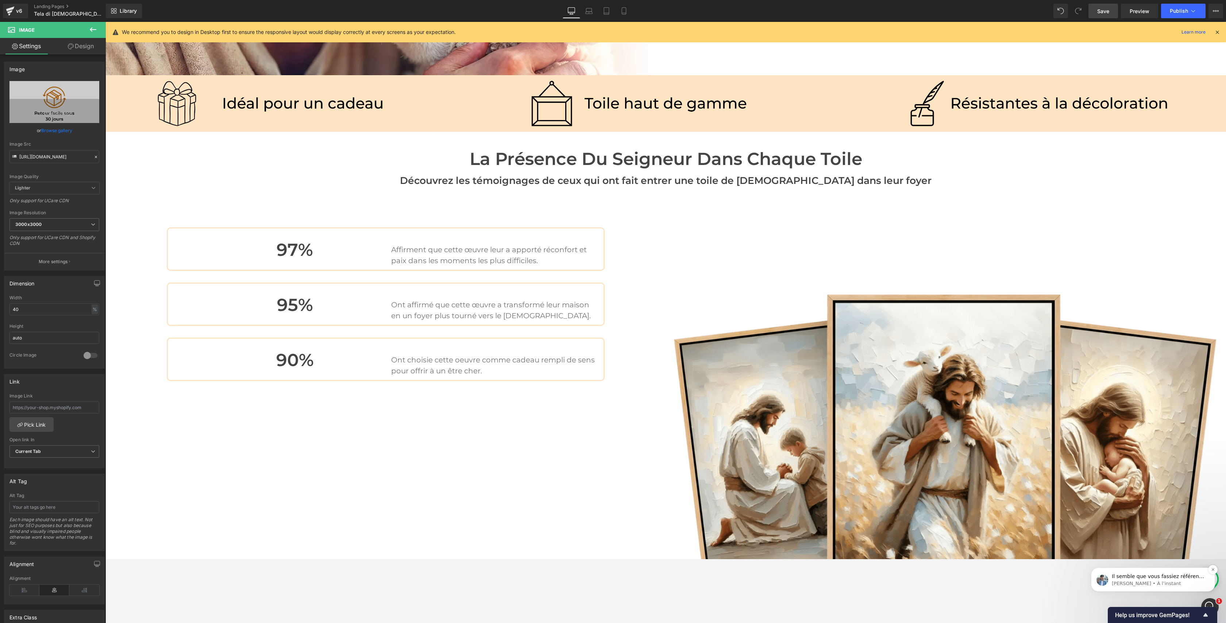
click at [1074, 559] on p "[PERSON_NAME] • À l’instant" at bounding box center [1159, 583] width 94 height 7
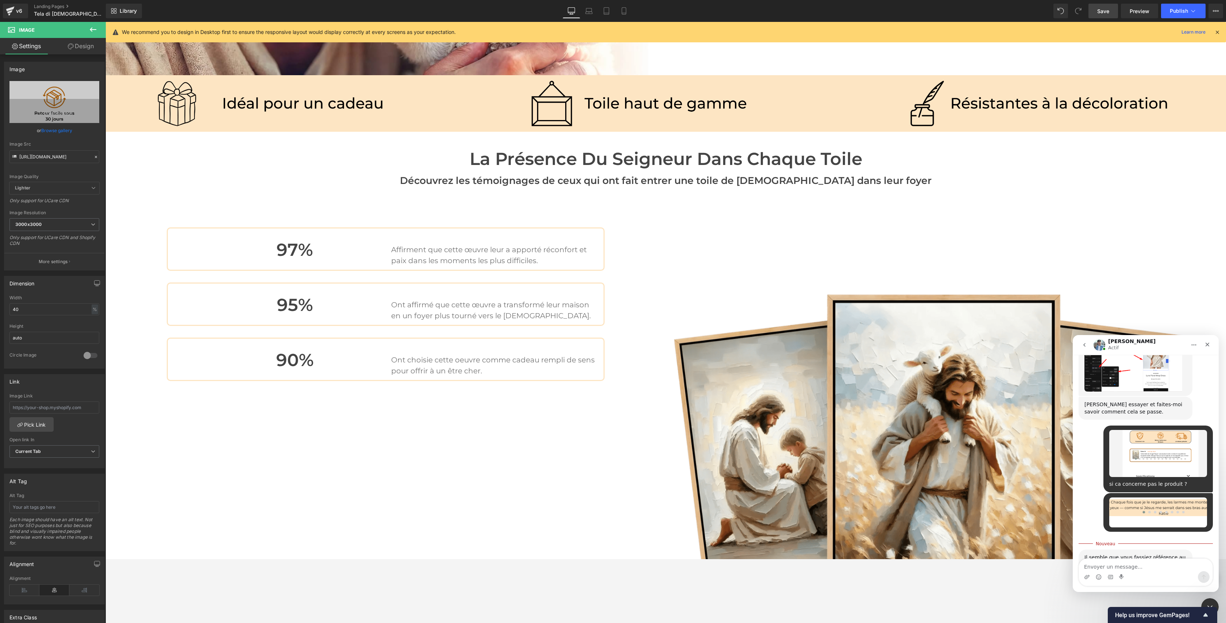
scroll to position [872, 0]
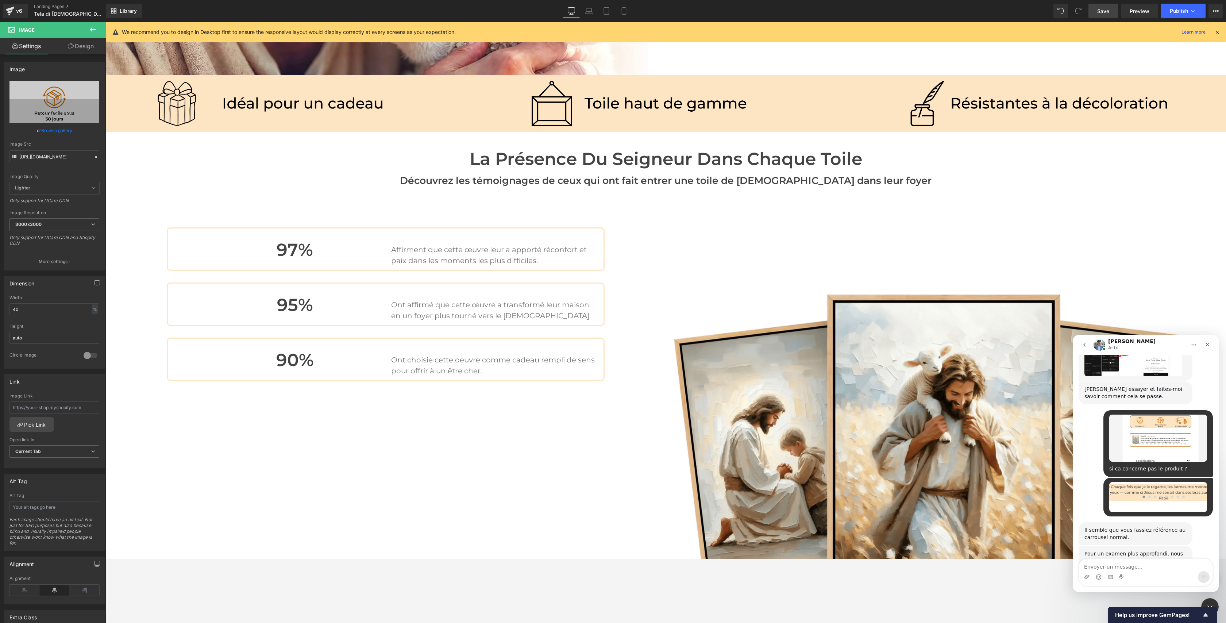
drag, startPoint x: 629, startPoint y: 50, endPoint x: 633, endPoint y: 57, distance: 7.7
click at [631, 53] on div at bounding box center [613, 300] width 1226 height 601
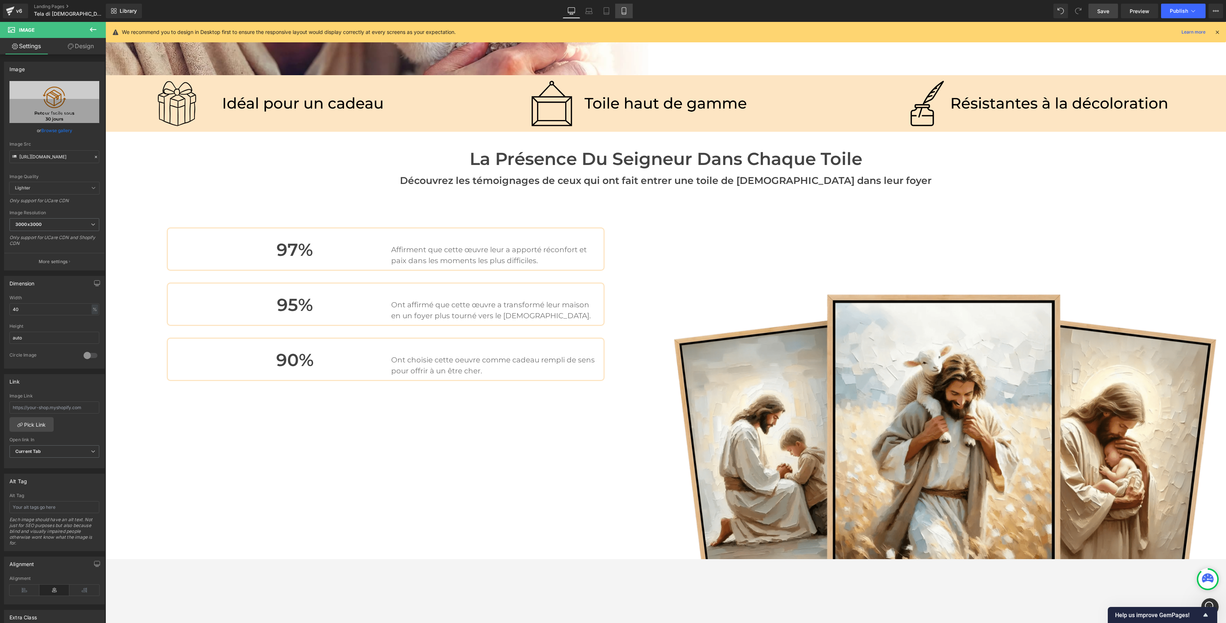
click at [624, 13] on icon at bounding box center [624, 13] width 4 height 0
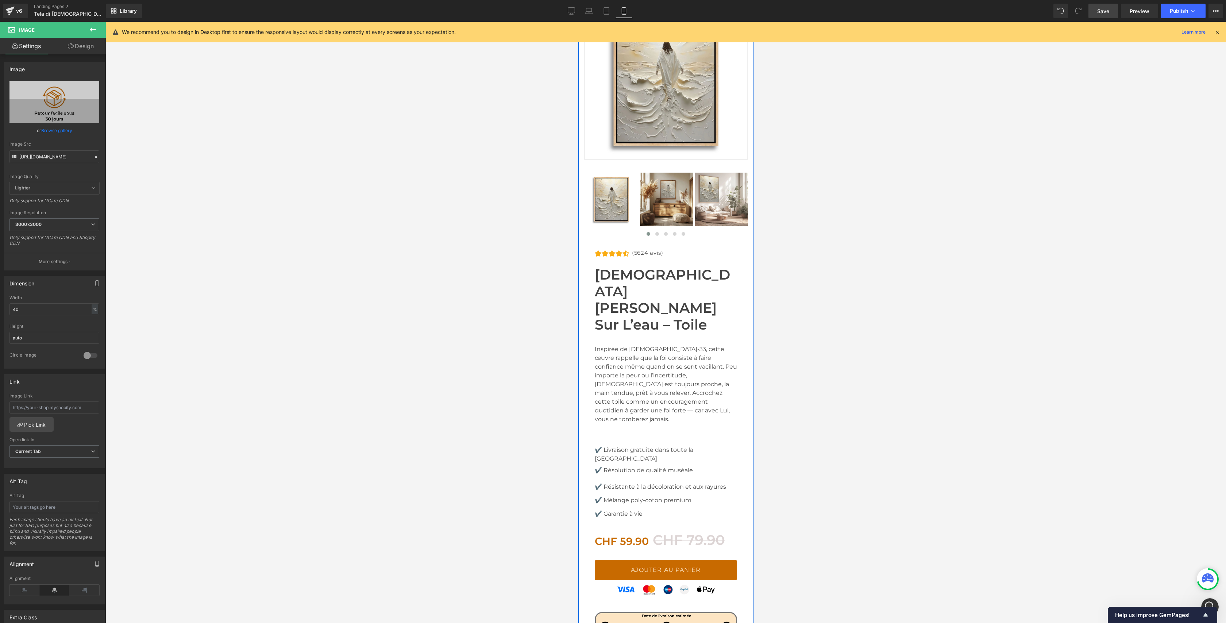
scroll to position [103, 0]
click at [689, 204] on icon at bounding box center [689, 203] width 5 height 5
click at [686, 204] on icon at bounding box center [684, 203] width 5 height 5
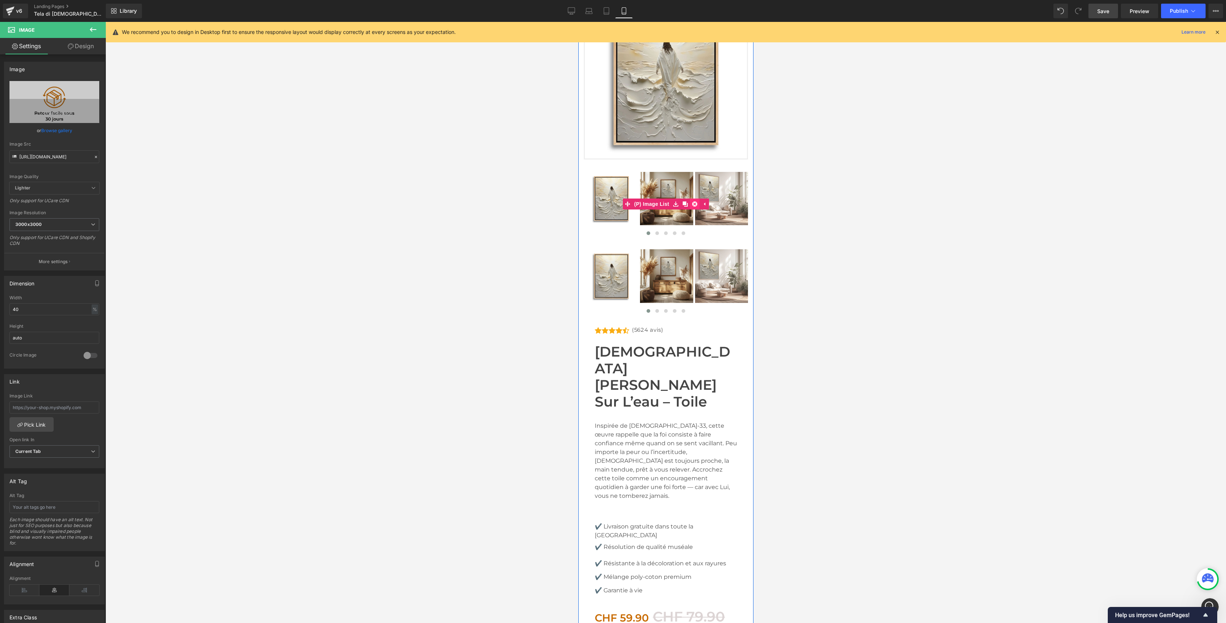
click at [692, 203] on icon at bounding box center [694, 203] width 5 height 5
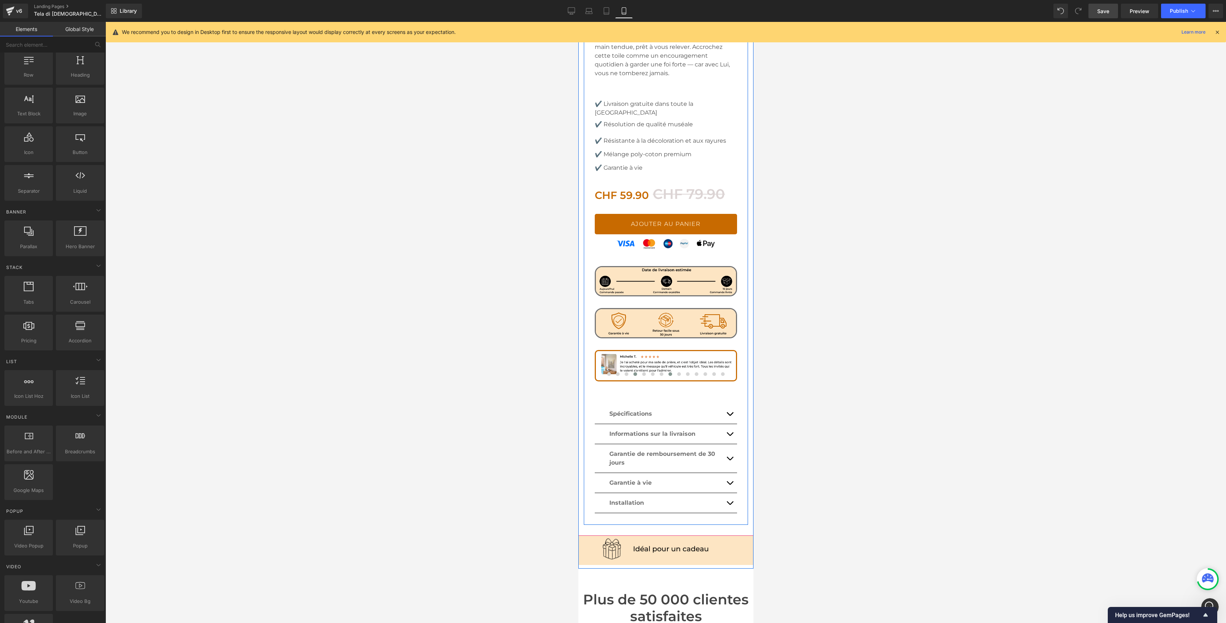
scroll to position [450, 0]
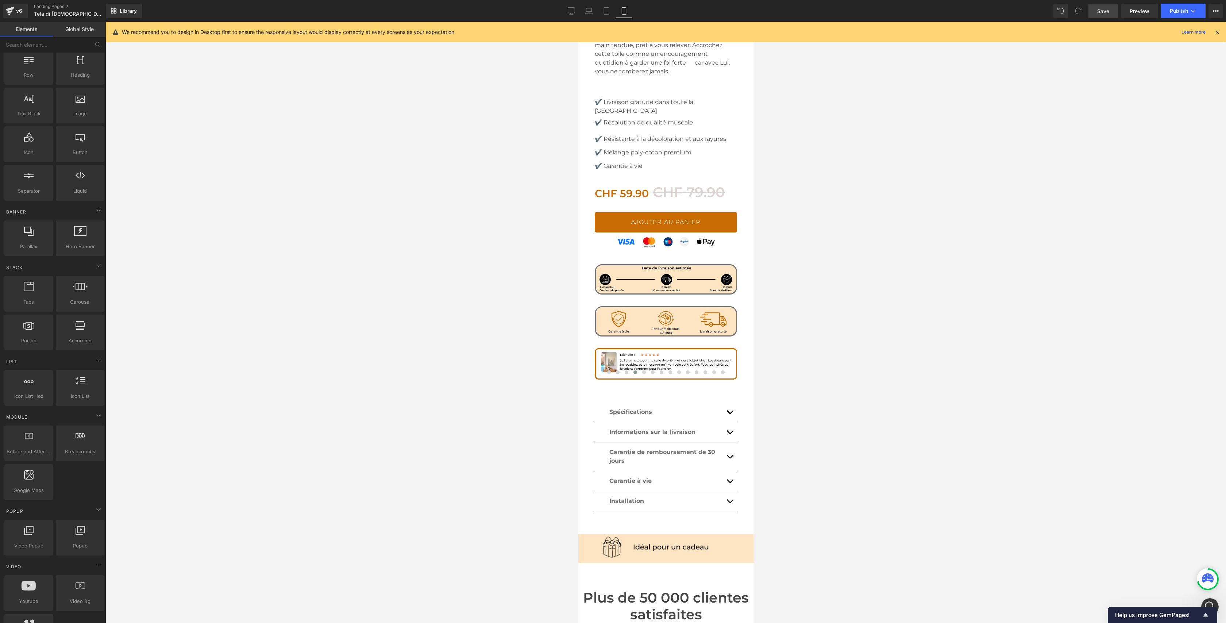
click at [1074, 15] on link "Save" at bounding box center [1103, 11] width 30 height 15
drag, startPoint x: 573, startPoint y: 12, endPoint x: 569, endPoint y: 19, distance: 7.8
click at [573, 12] on icon at bounding box center [571, 12] width 7 height 0
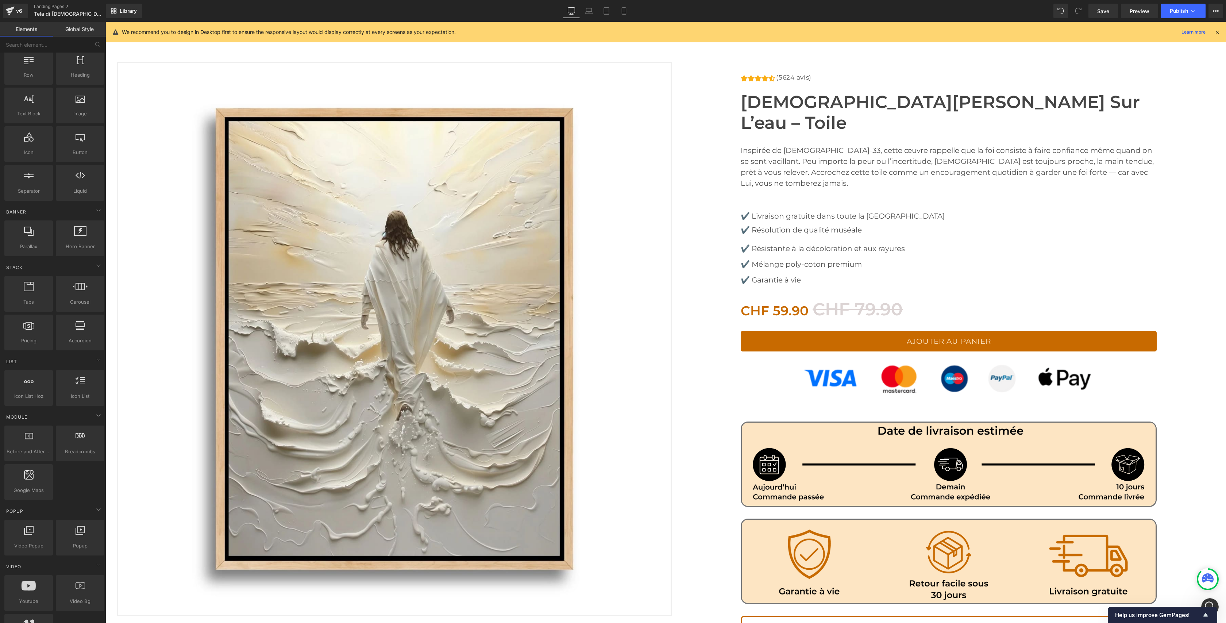
scroll to position [0, 0]
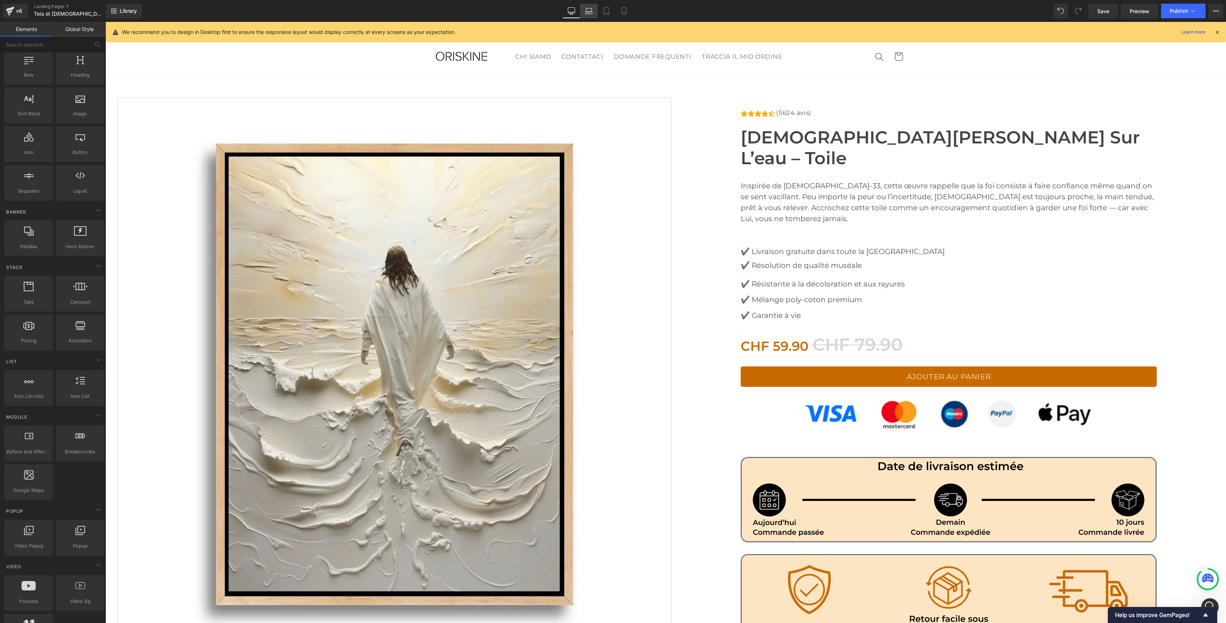
click at [592, 8] on icon at bounding box center [588, 9] width 5 height 3
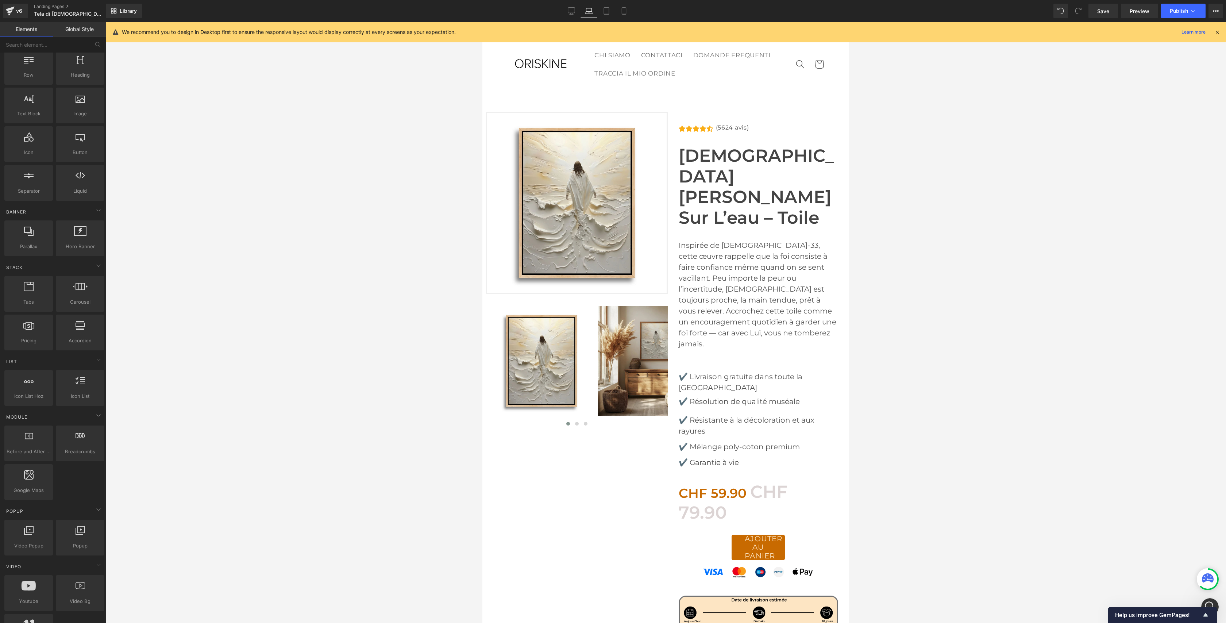
scroll to position [68, 0]
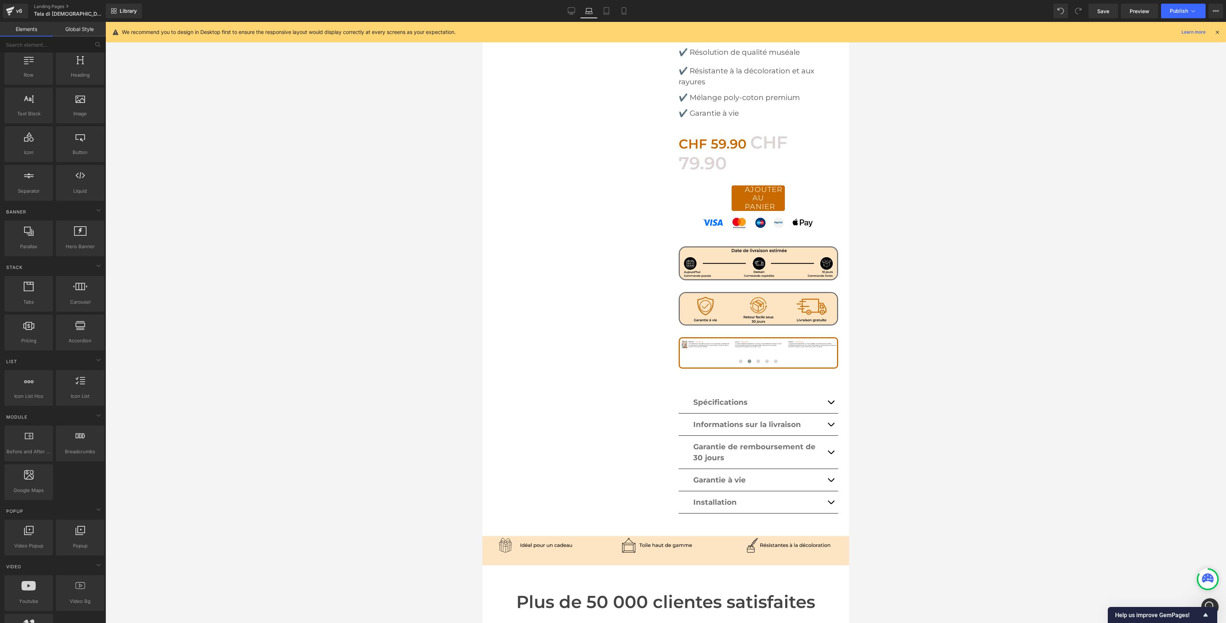
drag, startPoint x: 605, startPoint y: 13, endPoint x: 604, endPoint y: 20, distance: 6.3
click at [605, 13] on icon at bounding box center [606, 10] width 7 height 7
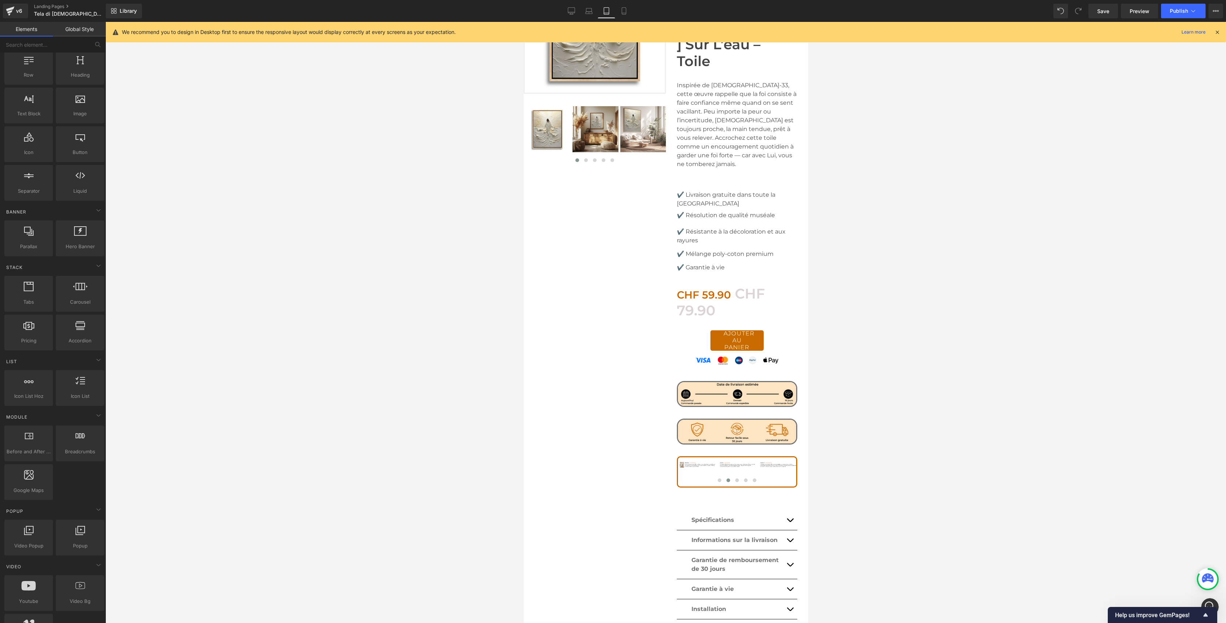
scroll to position [0, 0]
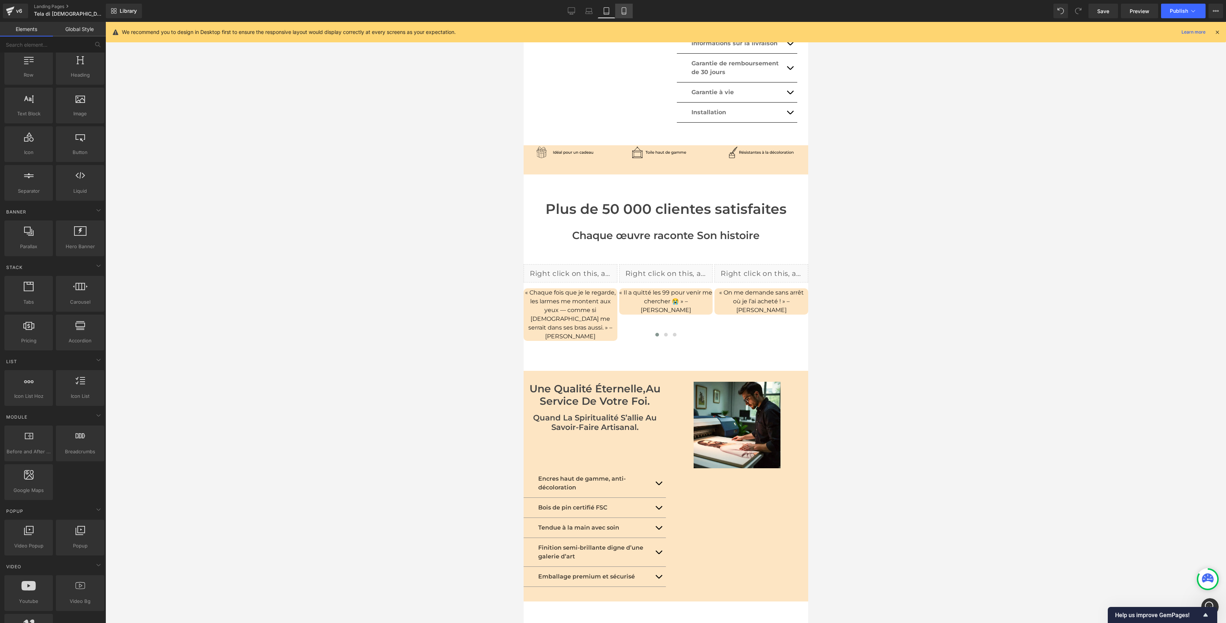
click at [621, 13] on icon at bounding box center [623, 10] width 7 height 7
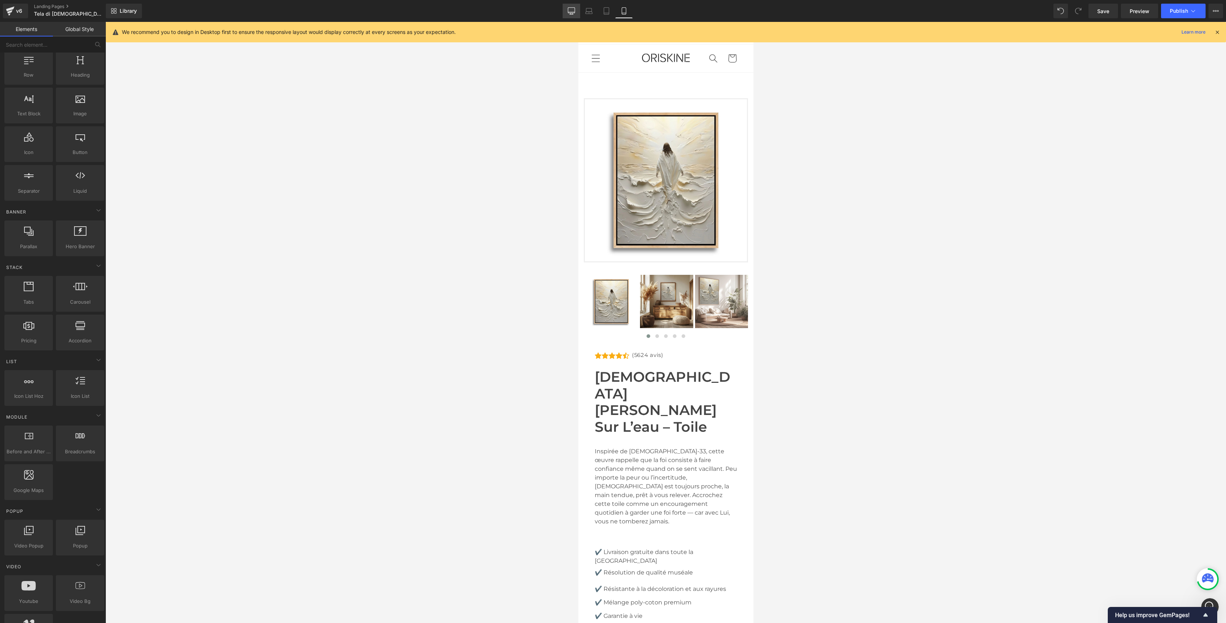
click at [575, 15] on link "Desktop" at bounding box center [572, 11] width 18 height 15
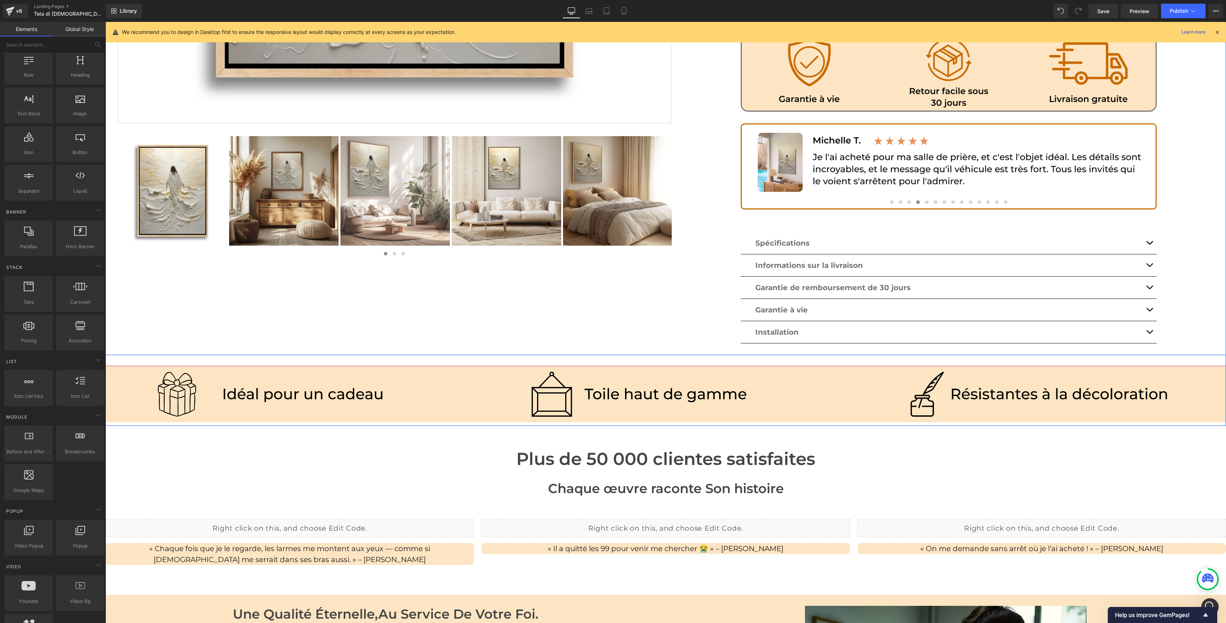
scroll to position [529, 0]
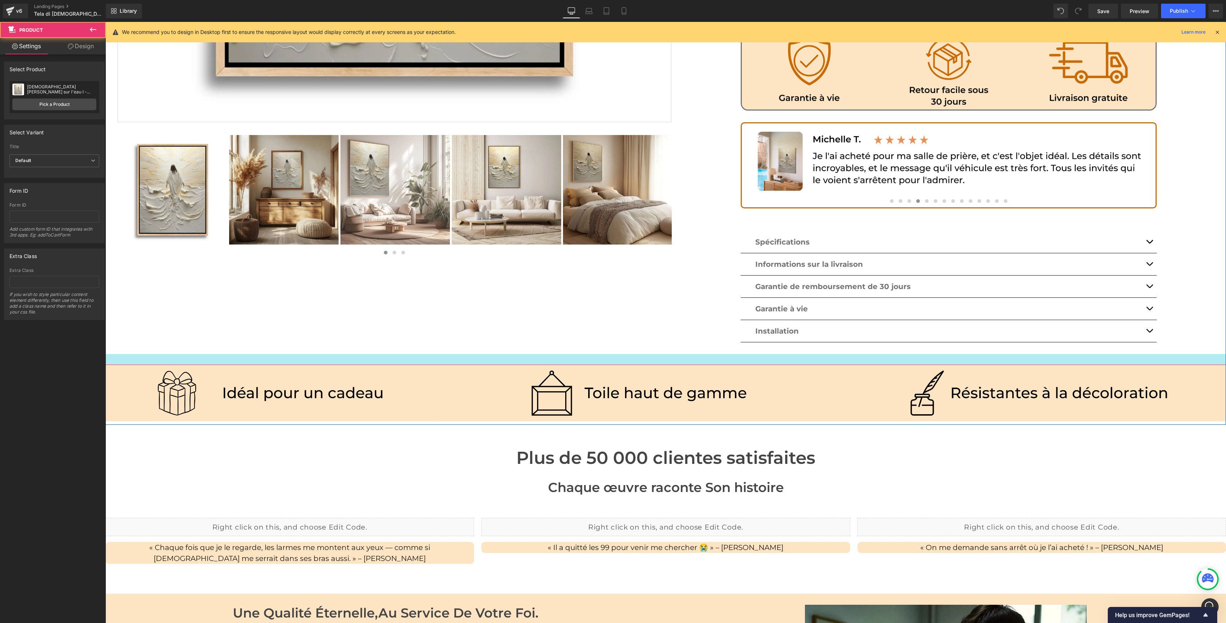
click at [569, 354] on div at bounding box center [665, 359] width 1120 height 11
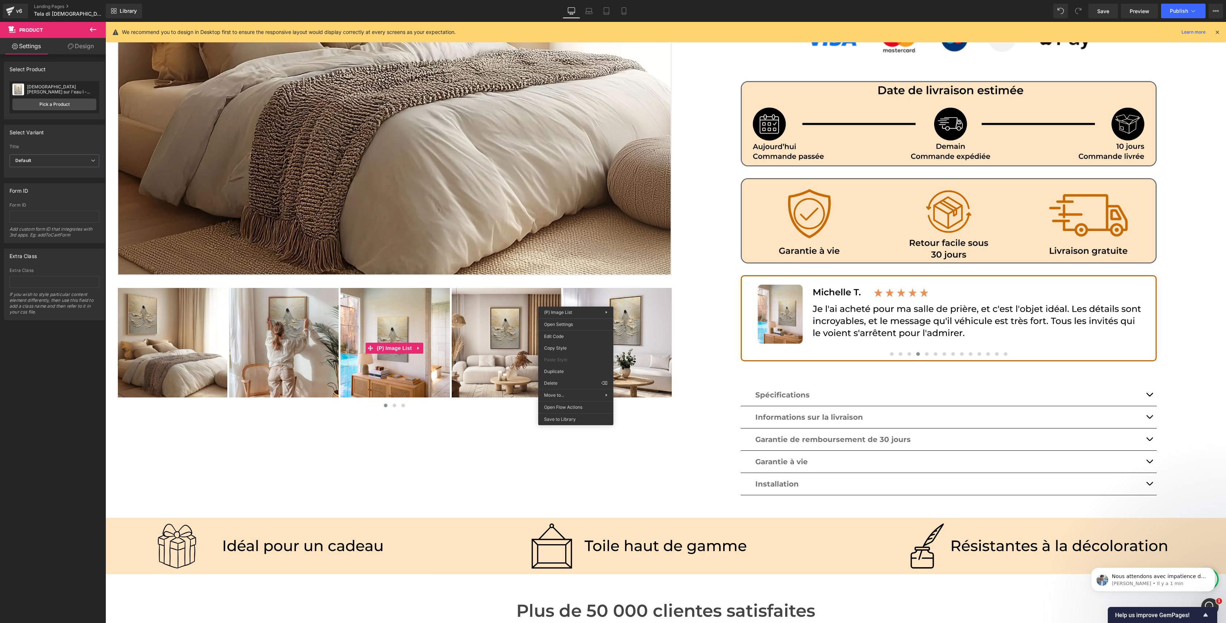
scroll to position [0, 0]
click at [1074, 559] on p "[PERSON_NAME] • Il y a 1 min" at bounding box center [1159, 583] width 94 height 7
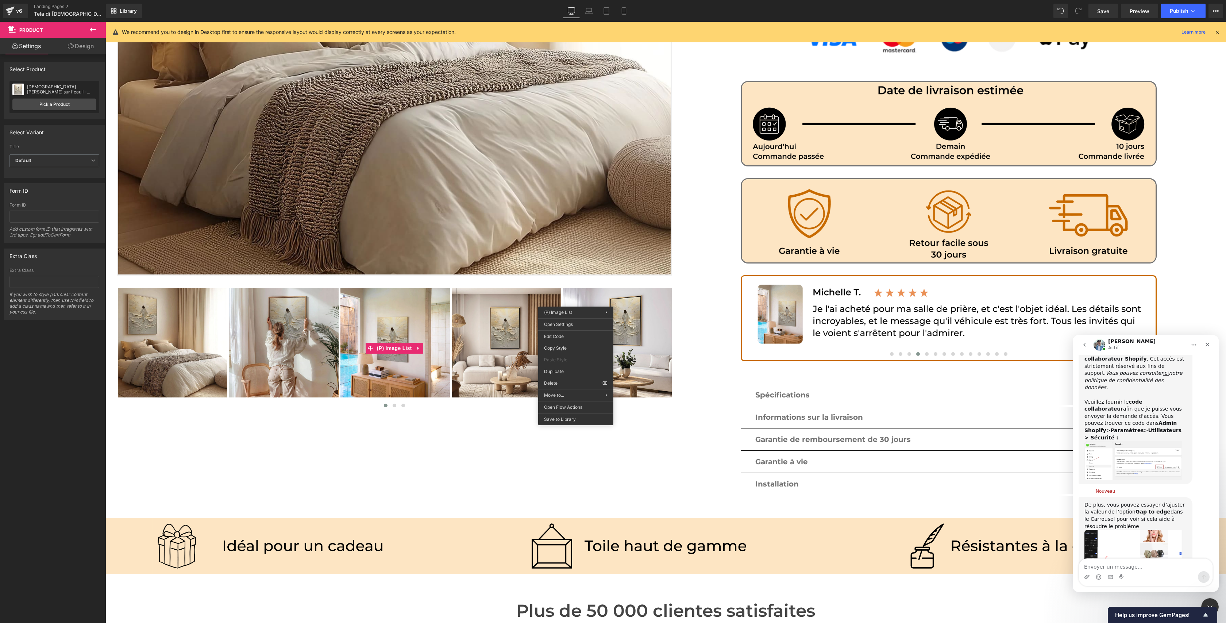
scroll to position [1091, 0]
click at [705, 372] on div at bounding box center [613, 300] width 1226 height 601
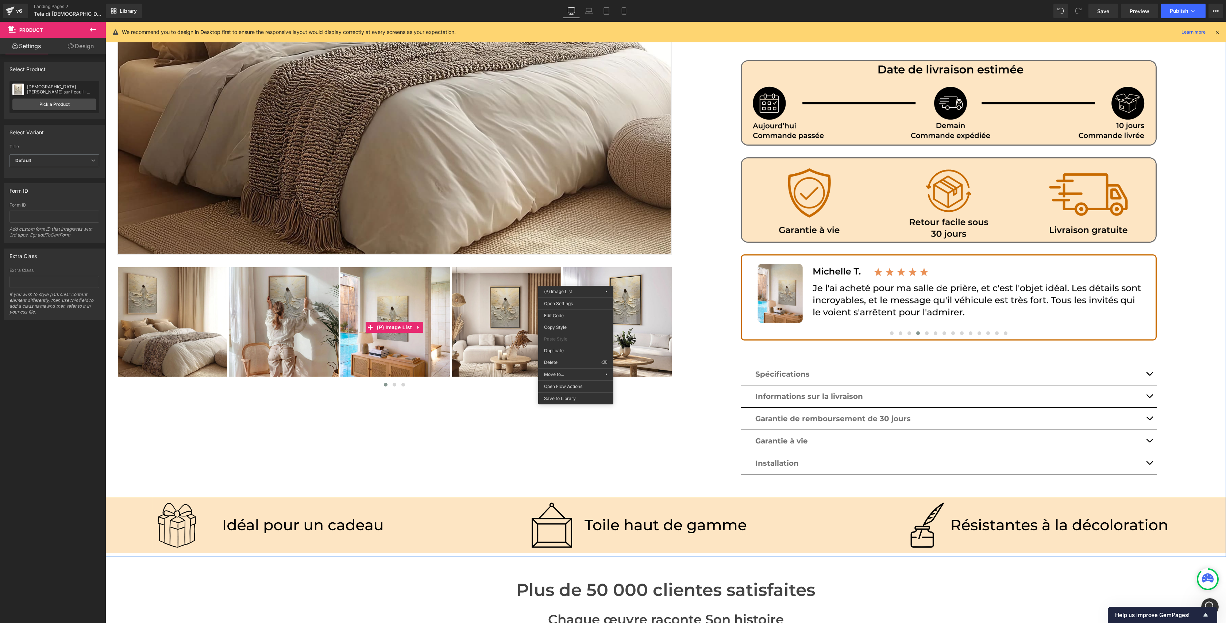
click at [705, 372] on div "Icon Icon Icon Icon Icon Icon List Hoz (5624 avis) Text Block" at bounding box center [949, 92] width 555 height 785
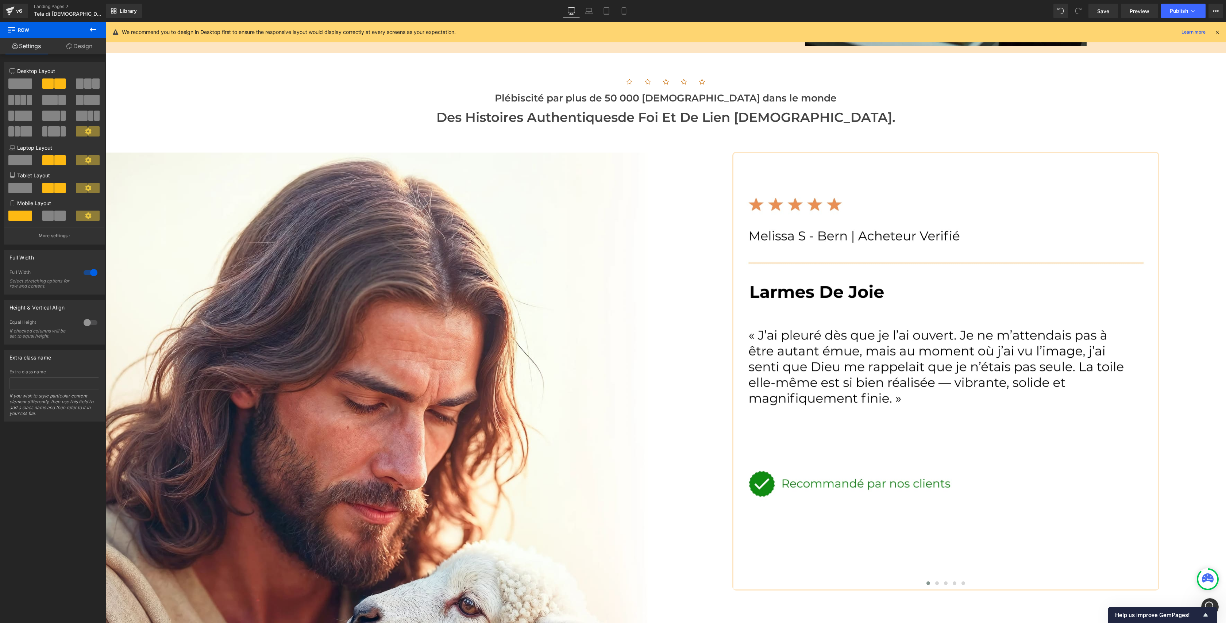
scroll to position [1372, 0]
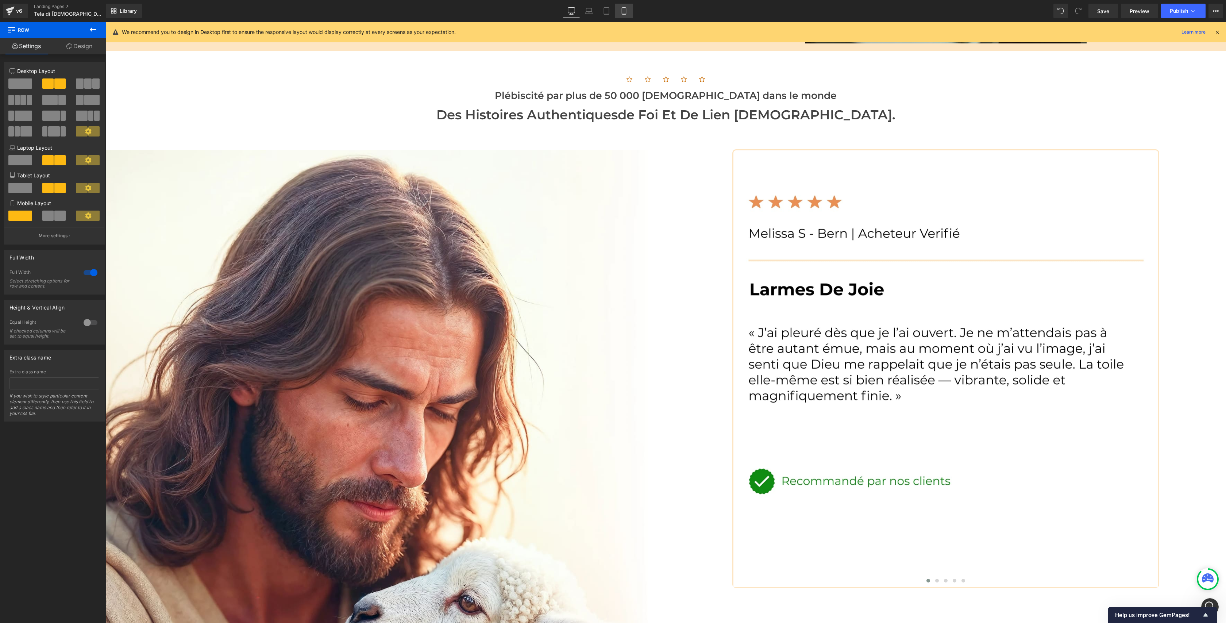
click at [622, 8] on icon at bounding box center [623, 10] width 7 height 7
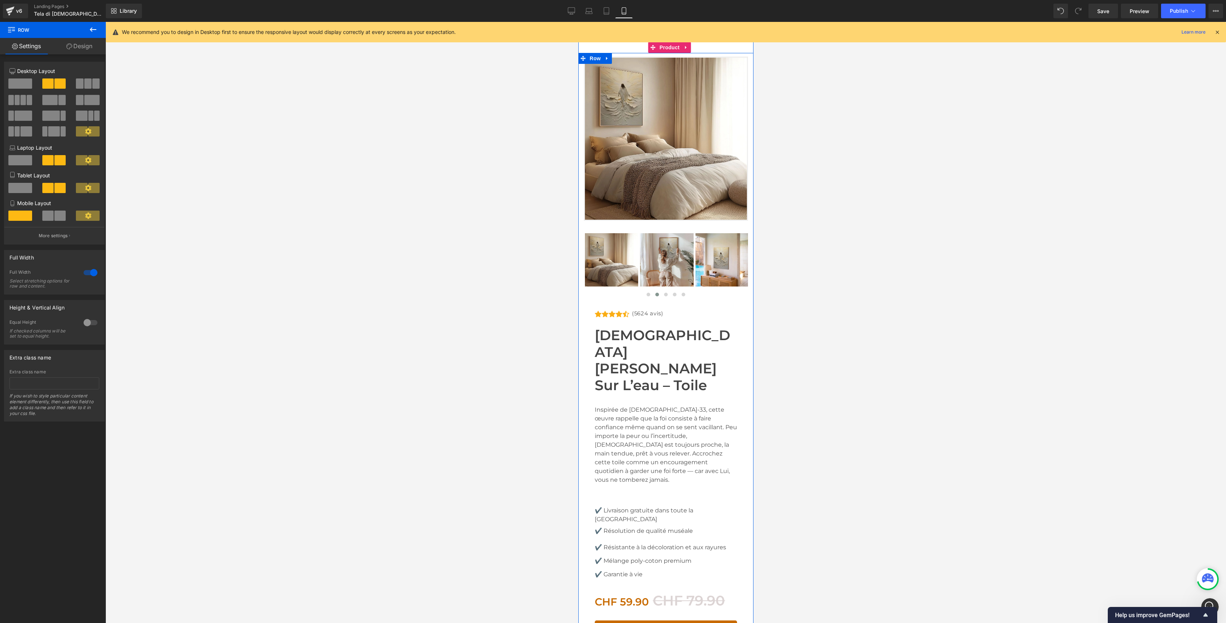
scroll to position [0, 0]
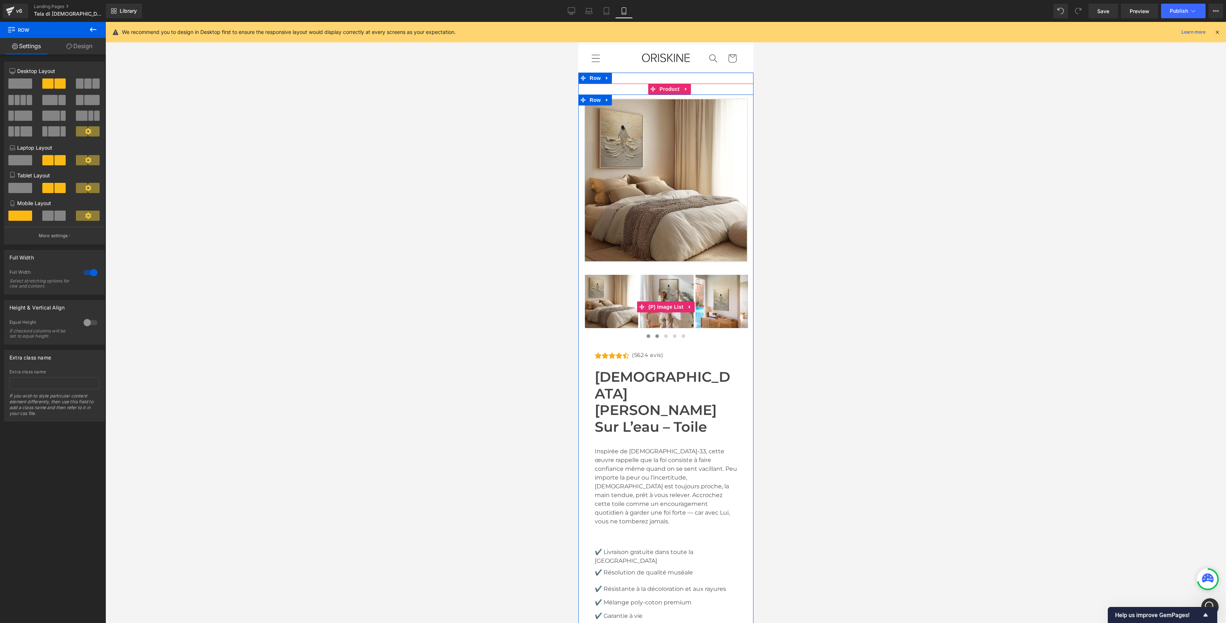
click at [649, 333] on button at bounding box center [648, 335] width 9 height 7
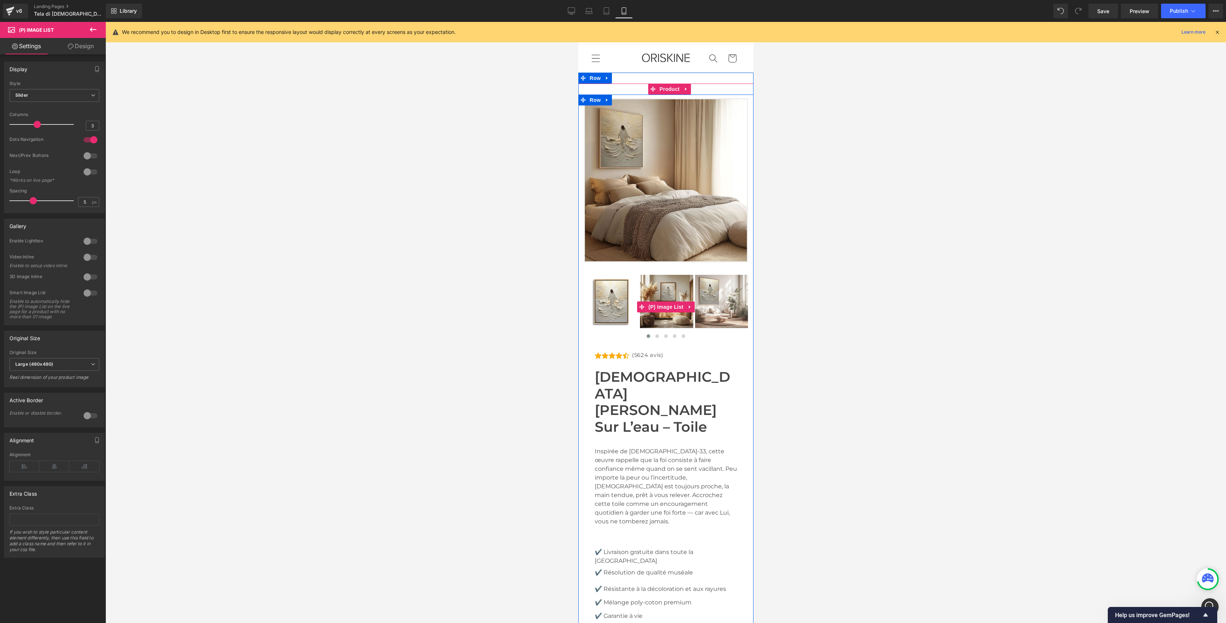
click at [617, 308] on img at bounding box center [611, 302] width 54 height 54
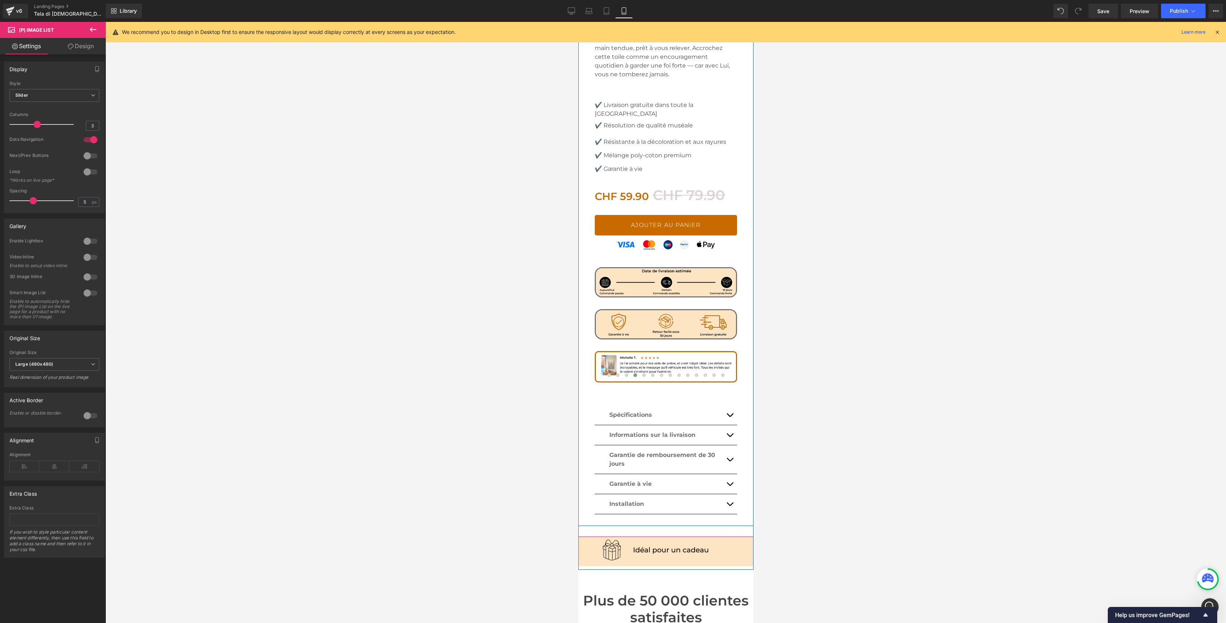
scroll to position [448, 0]
click at [662, 351] on span "Carousel" at bounding box center [667, 356] width 26 height 11
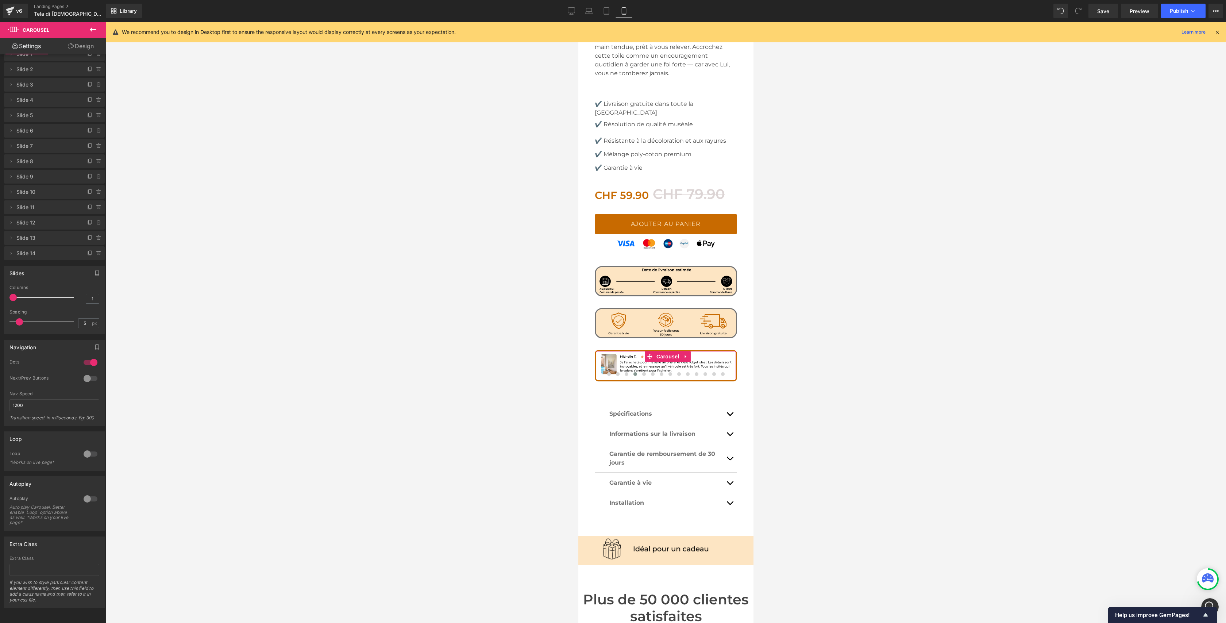
scroll to position [0, 0]
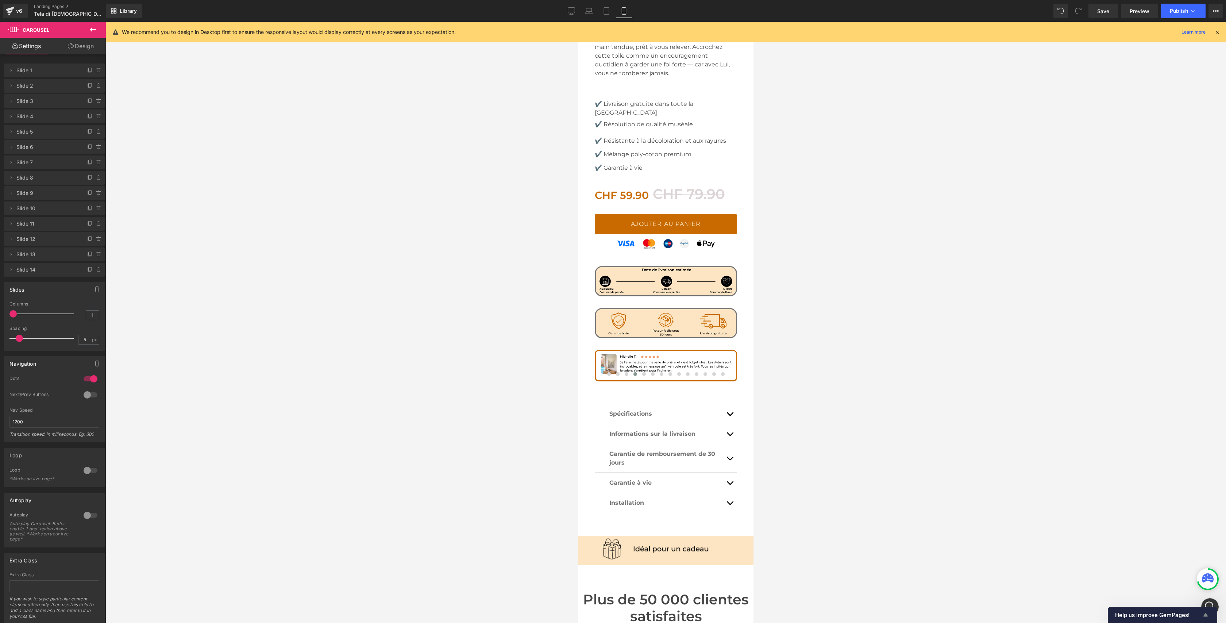
click at [1074, 559] on span "Help us improve GemPages!" at bounding box center [1158, 614] width 86 height 7
click at [102, 559] on h2 "Help us improve GemPages!" at bounding box center [51, 591] width 102 height 9
click at [1074, 548] on div at bounding box center [665, 322] width 1120 height 601
click at [102, 559] on button "Next" at bounding box center [90, 617] width 23 height 12
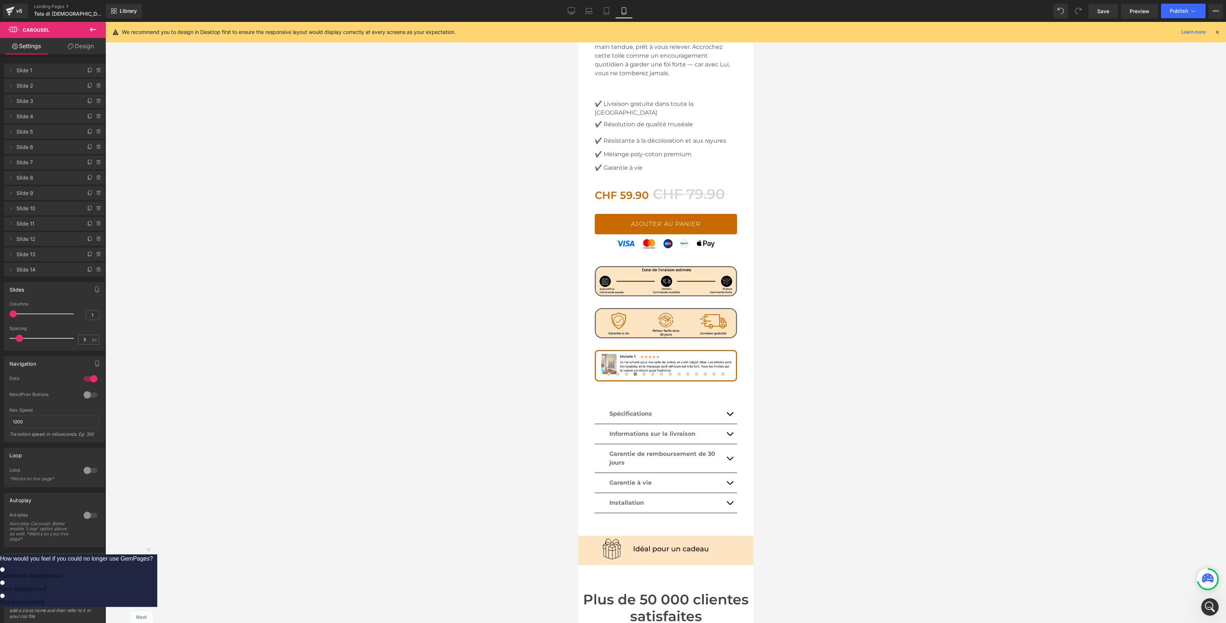
click at [153, 545] on icon "Hide survey" at bounding box center [148, 549] width 9 height 9
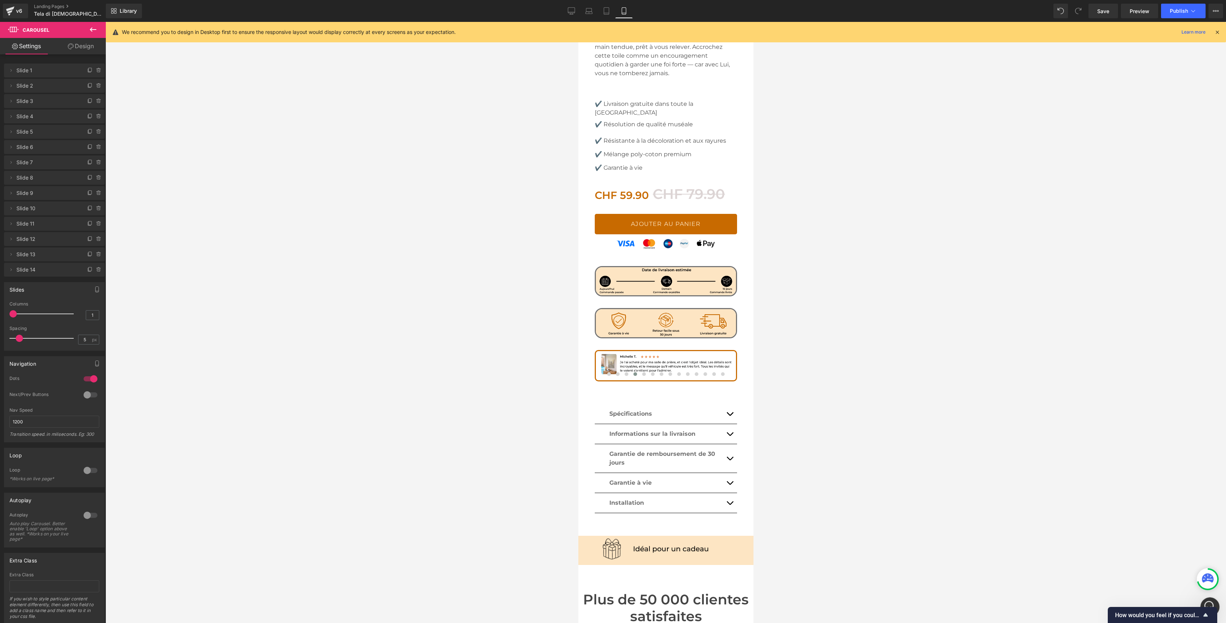
click at [1074, 559] on div "Ouvrir le Messenger Intercom" at bounding box center [1209, 606] width 24 height 24
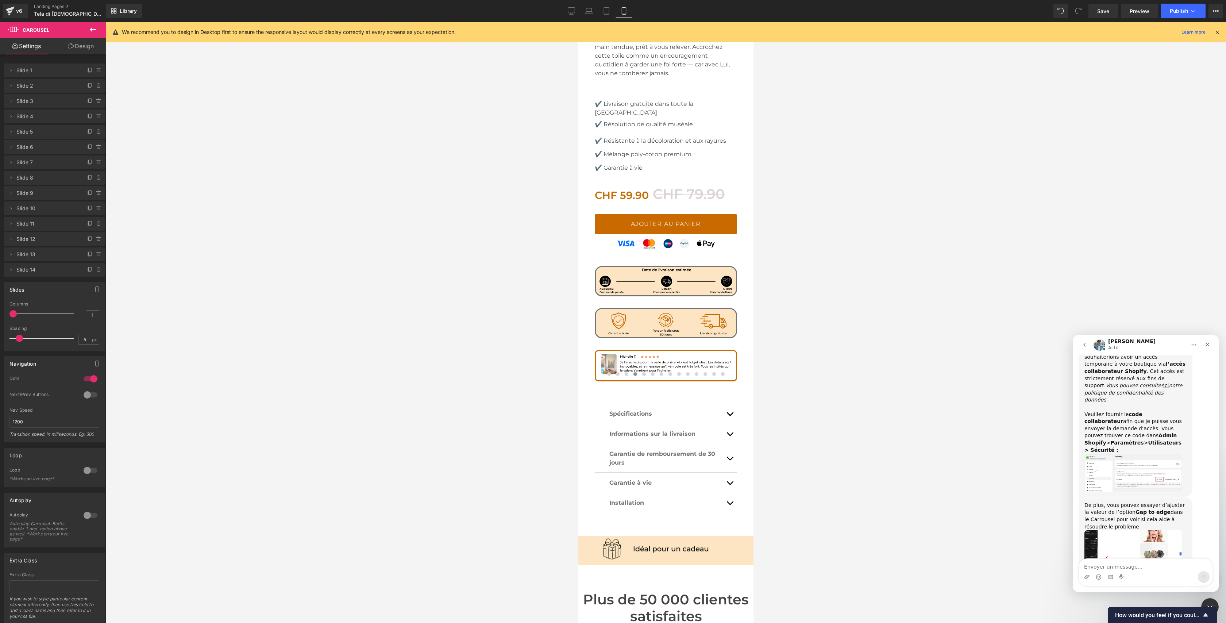
scroll to position [1079, 0]
type textarea "8975"
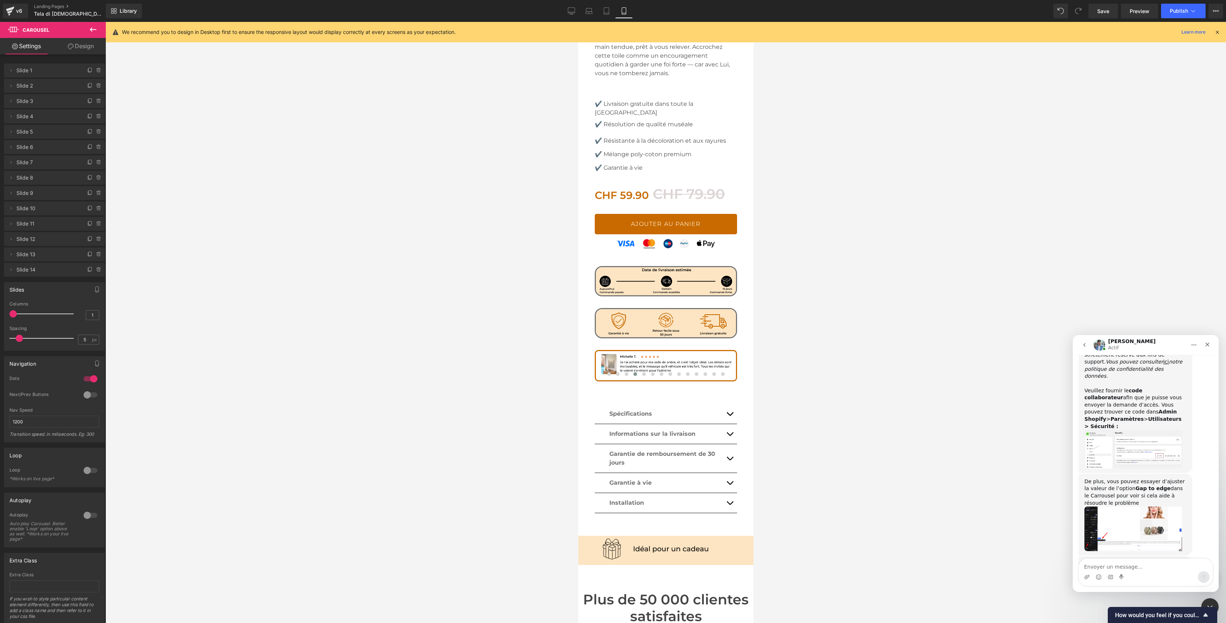
scroll to position [1101, 0]
click at [651, 313] on div at bounding box center [613, 300] width 1226 height 601
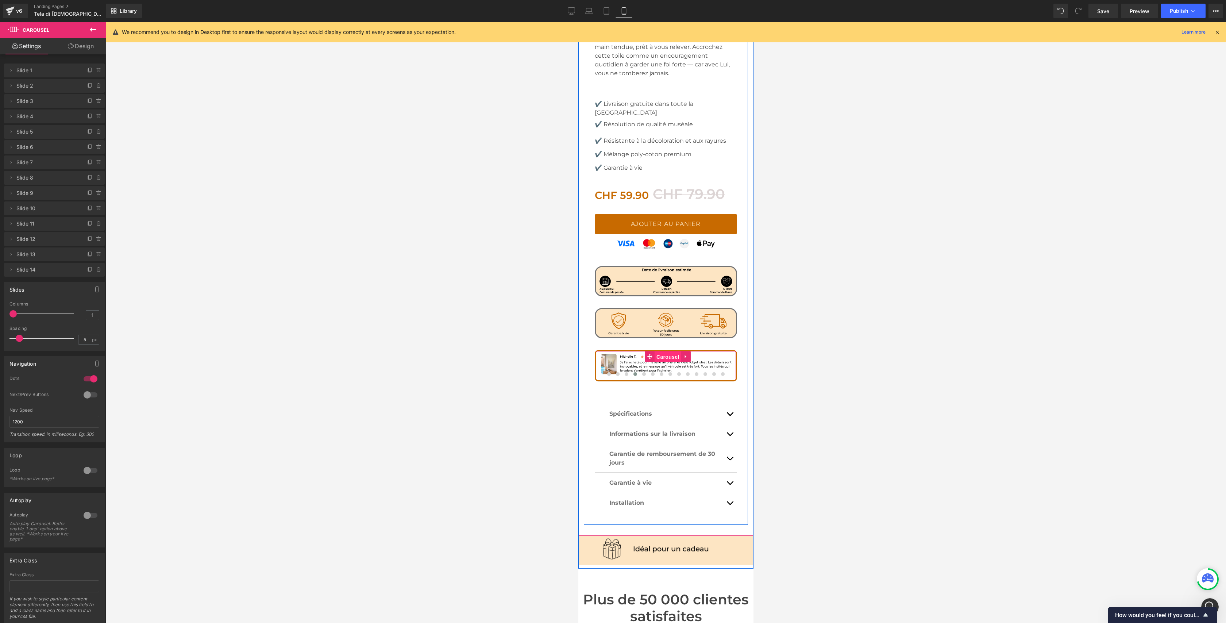
click at [665, 351] on span "Carousel" at bounding box center [667, 356] width 26 height 11
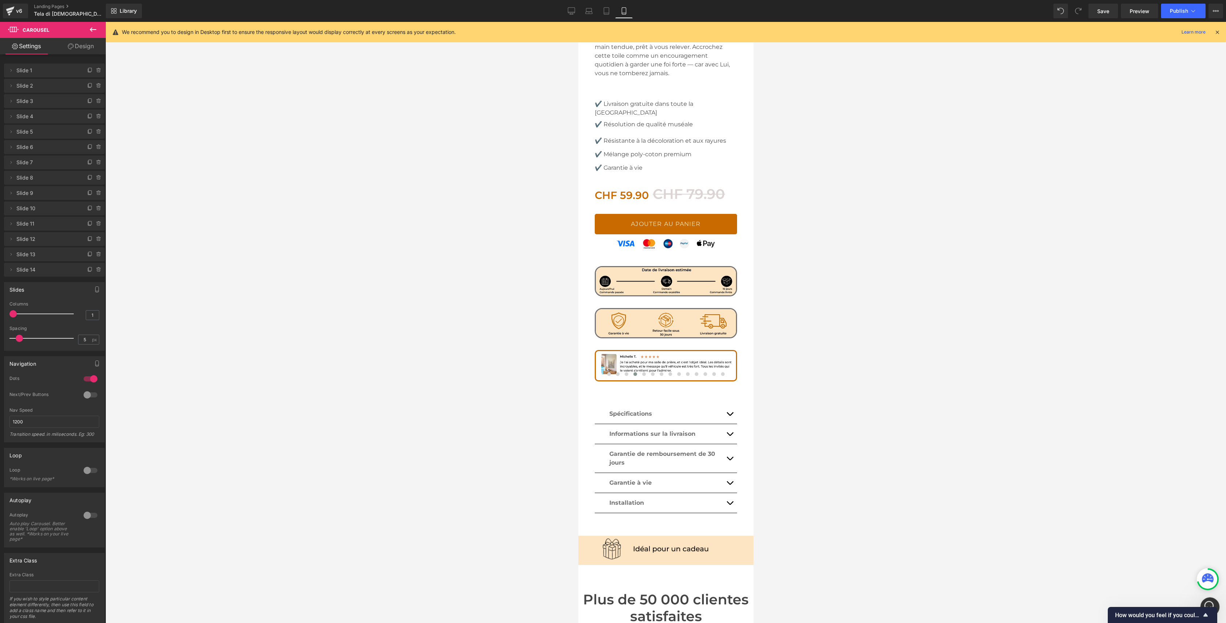
click at [1074, 559] on div "Ouvrir le Messenger Intercom" at bounding box center [1209, 606] width 24 height 24
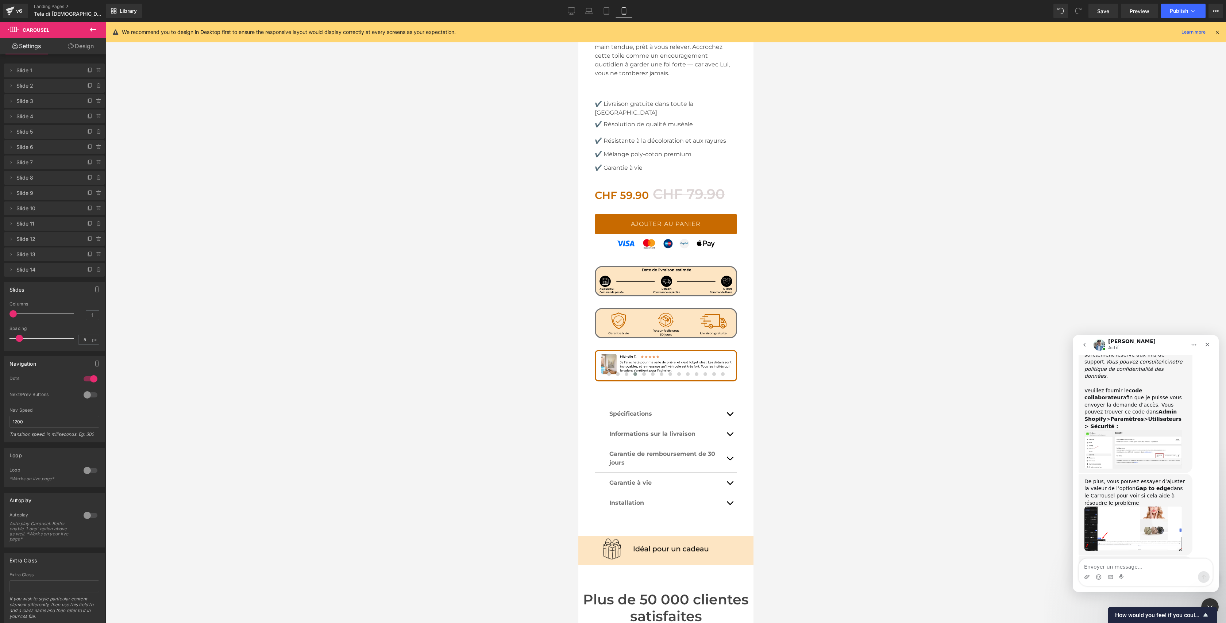
click at [1074, 506] on img "Liam dit…" at bounding box center [1133, 528] width 98 height 45
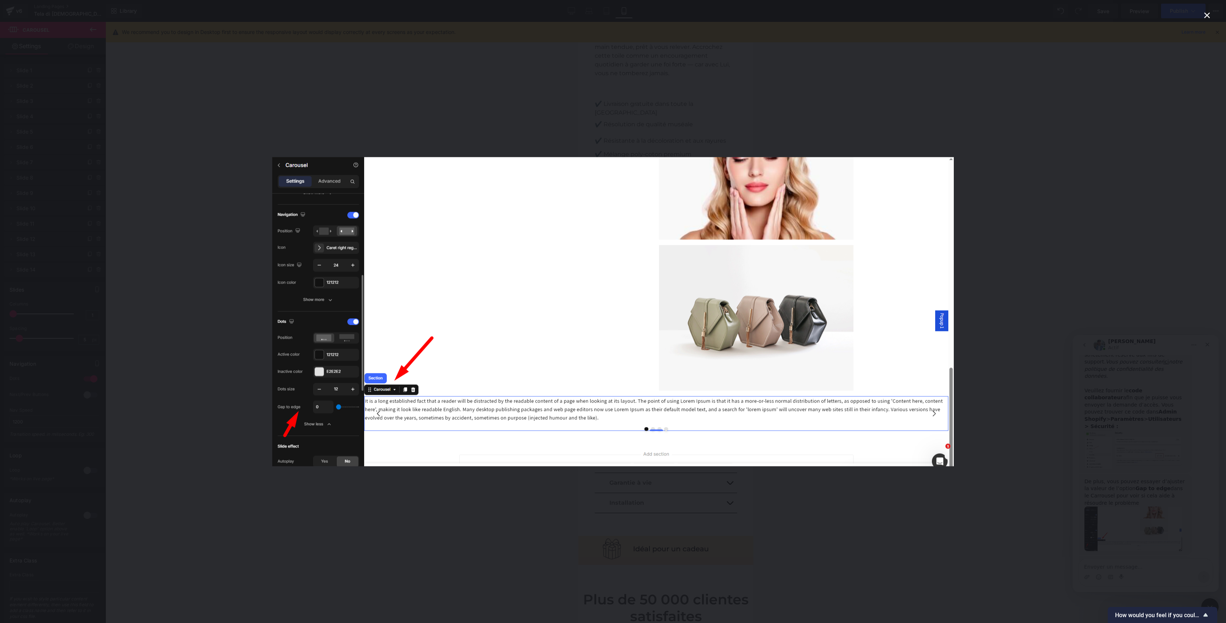
scroll to position [0, 0]
click at [251, 146] on div "Intercom Messenger" at bounding box center [613, 311] width 1226 height 623
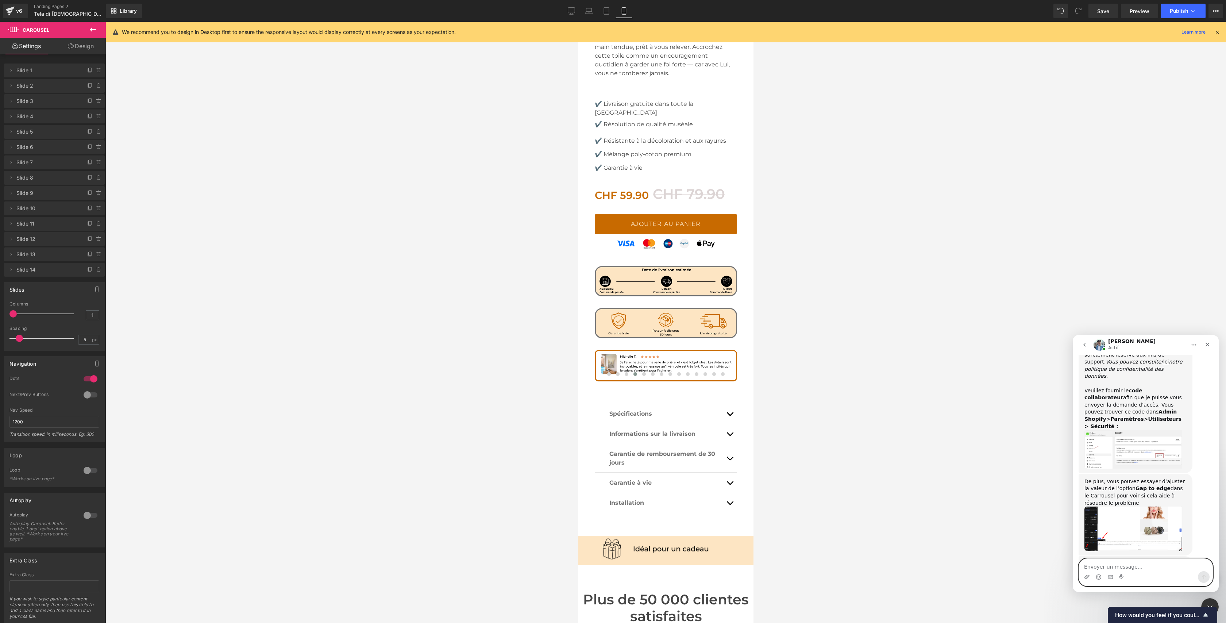
click at [1074, 559] on textarea "Envoyer un message..." at bounding box center [1146, 565] width 134 height 12
type textarea "je suis en version 6"
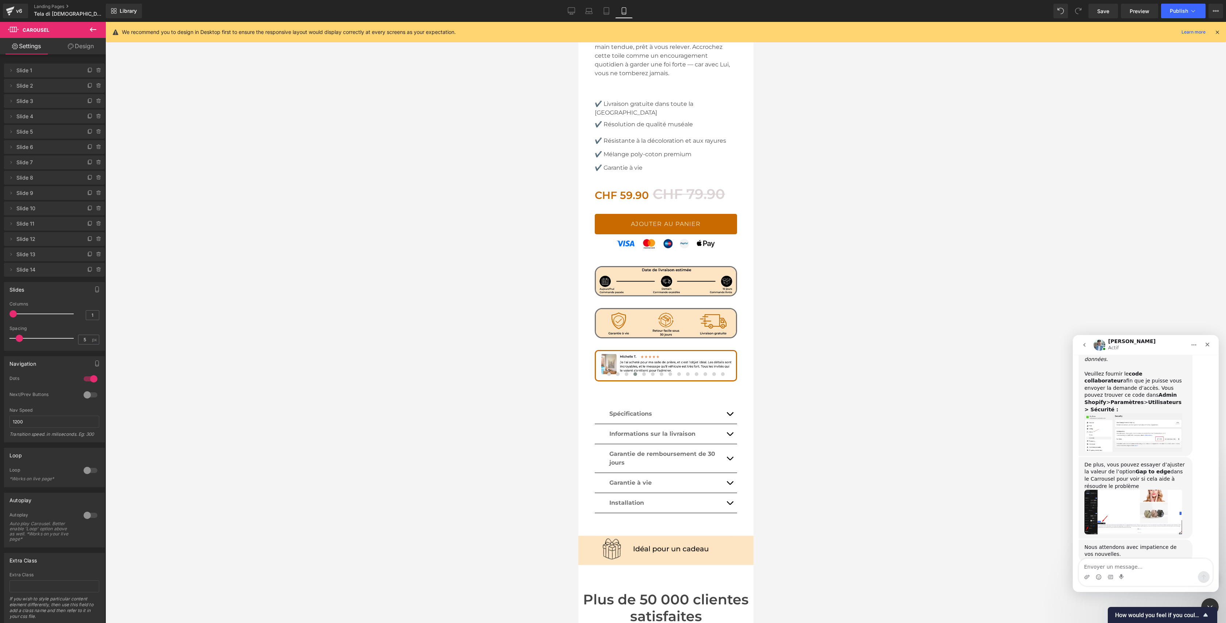
click at [94, 364] on div at bounding box center [613, 300] width 1226 height 601
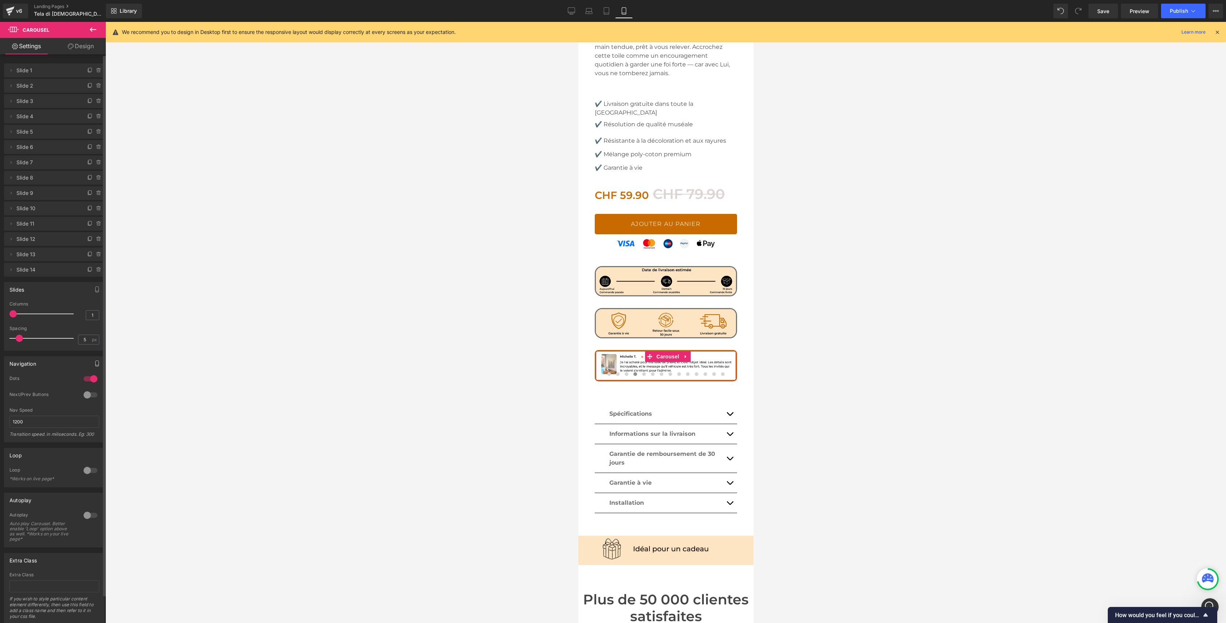
click at [95, 363] on icon "button" at bounding box center [97, 363] width 6 height 6
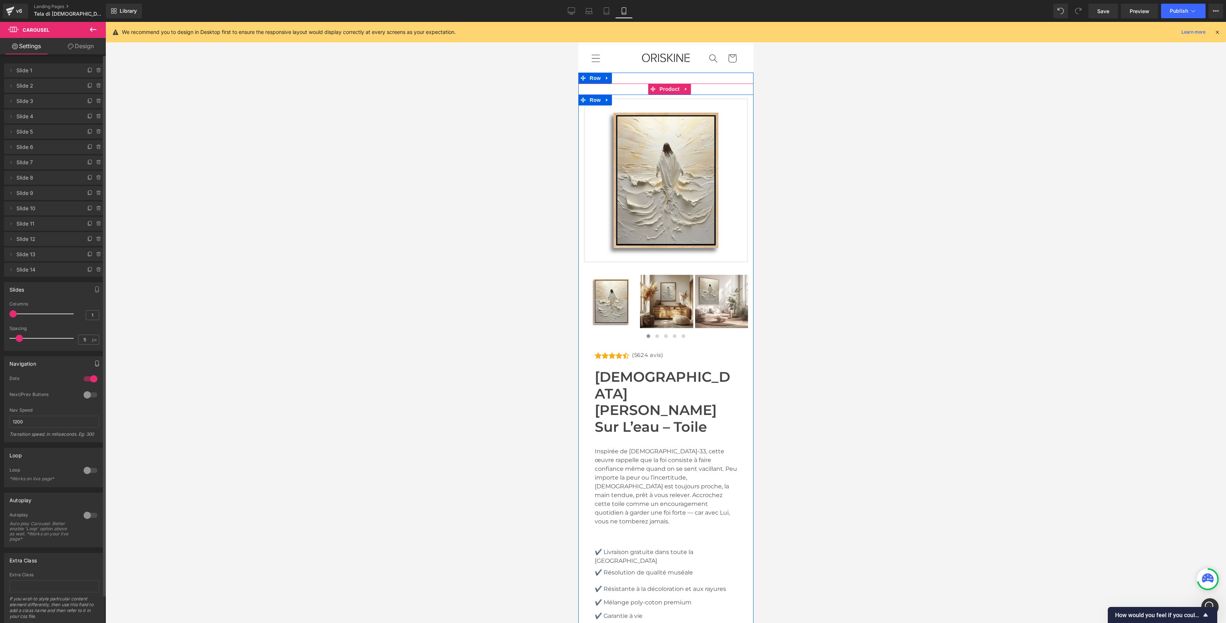
scroll to position [0, 0]
click at [578, 9] on link "Desktop" at bounding box center [572, 11] width 18 height 15
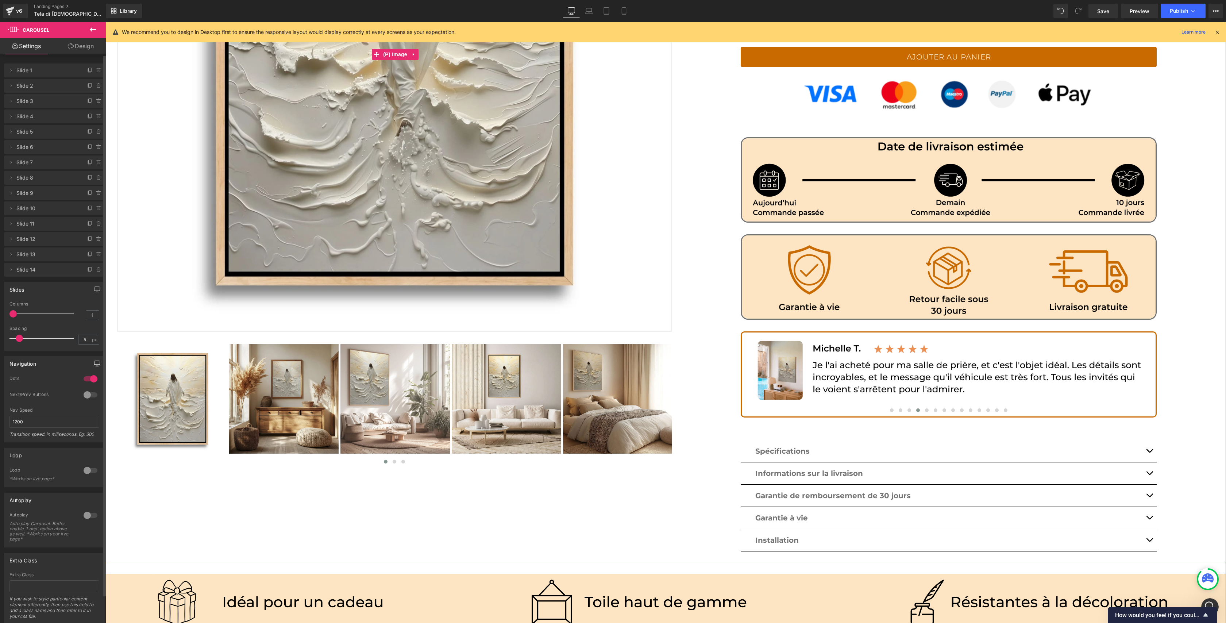
scroll to position [323, 0]
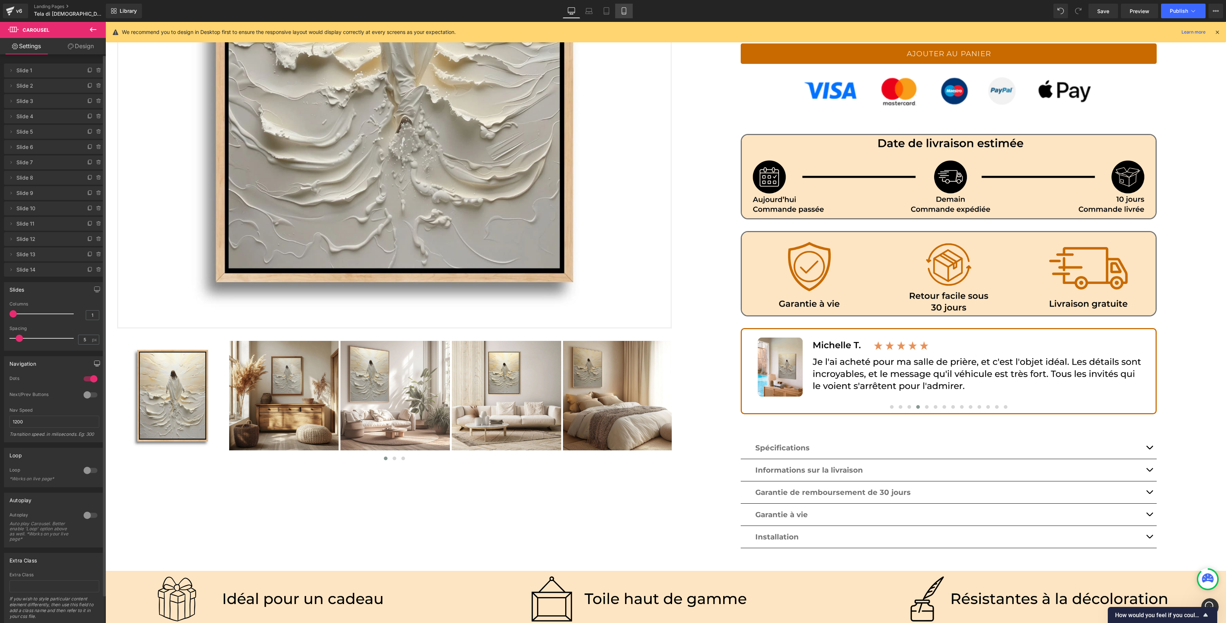
click at [623, 11] on icon at bounding box center [623, 10] width 7 height 7
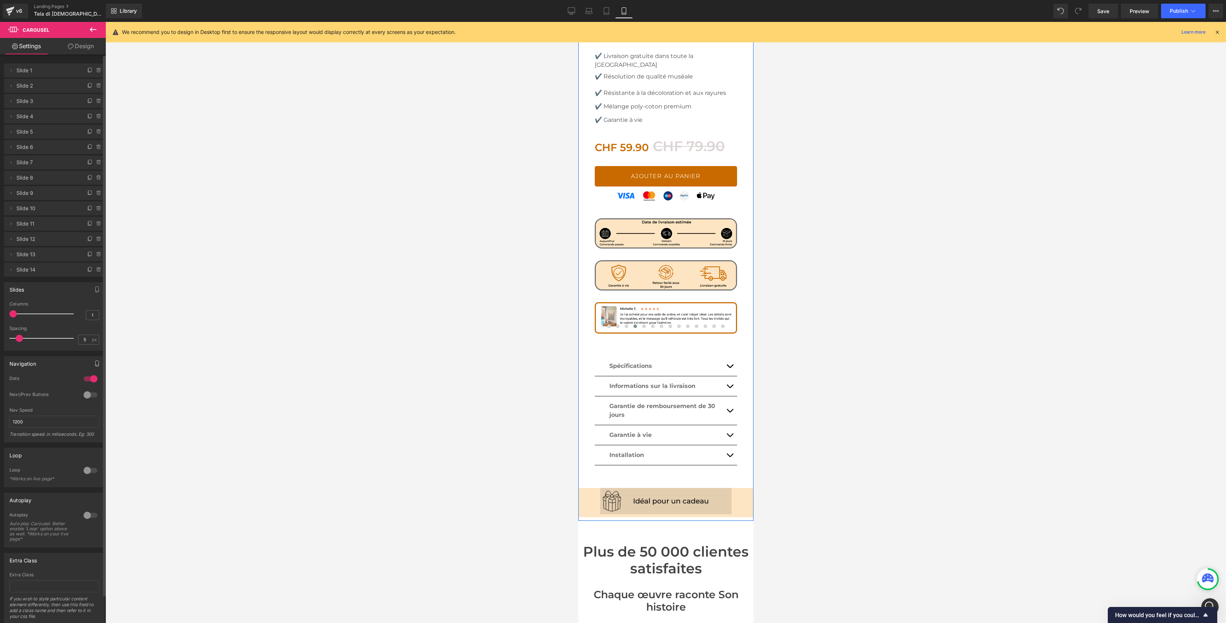
scroll to position [508, 0]
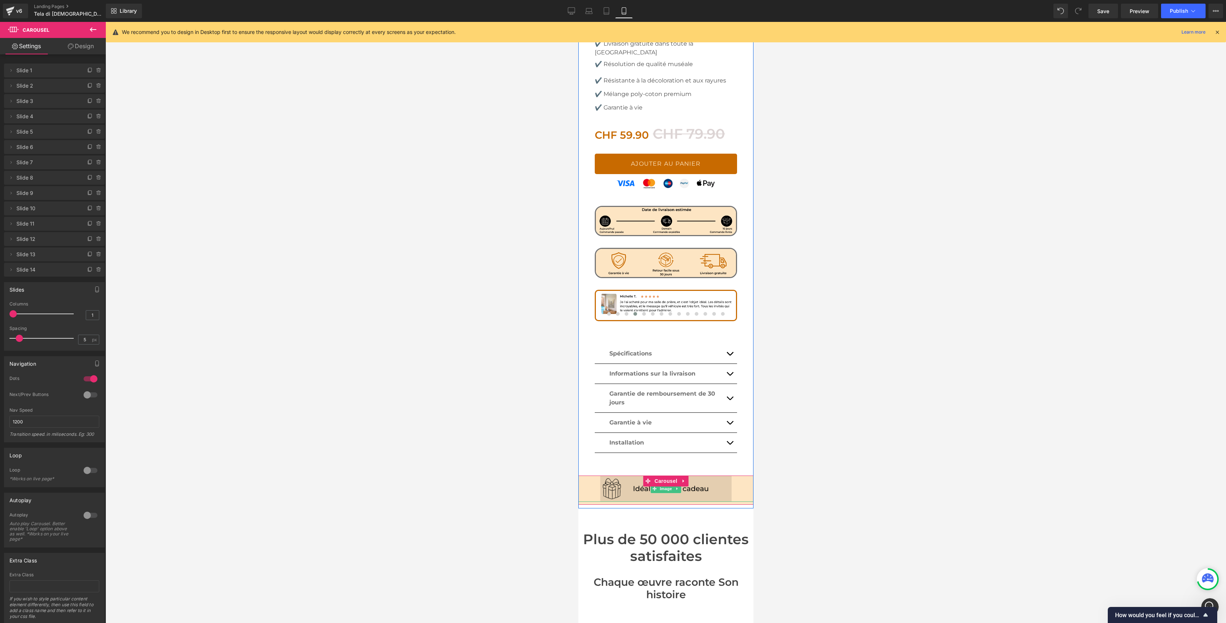
scroll to position [1146, 0]
click at [662, 476] on span "Carousel" at bounding box center [665, 481] width 26 height 11
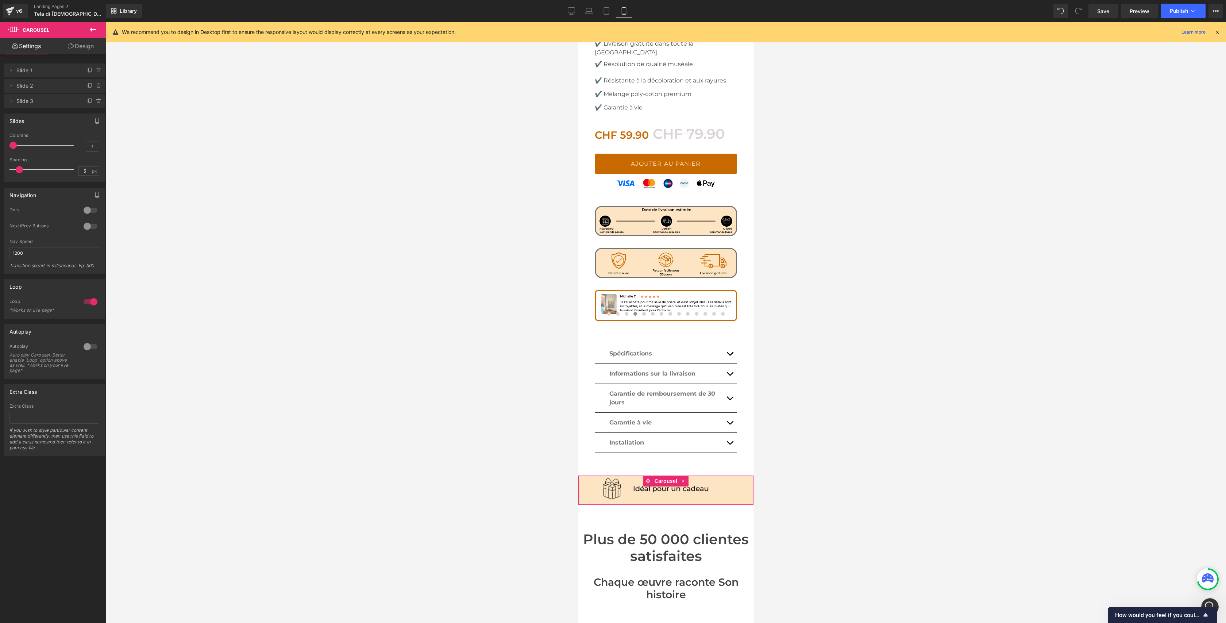
click at [28, 86] on span "Slide 2" at bounding box center [46, 86] width 61 height 14
click at [13, 86] on icon at bounding box center [11, 86] width 6 height 6
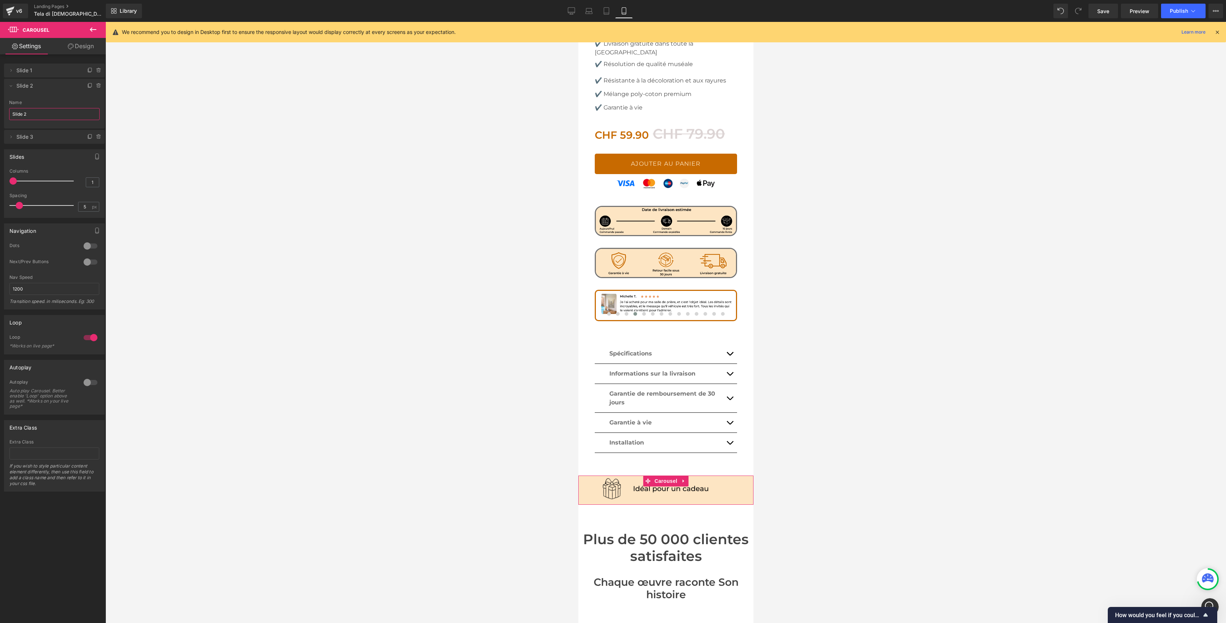
click at [21, 109] on input "Slide 2" at bounding box center [54, 114] width 90 height 12
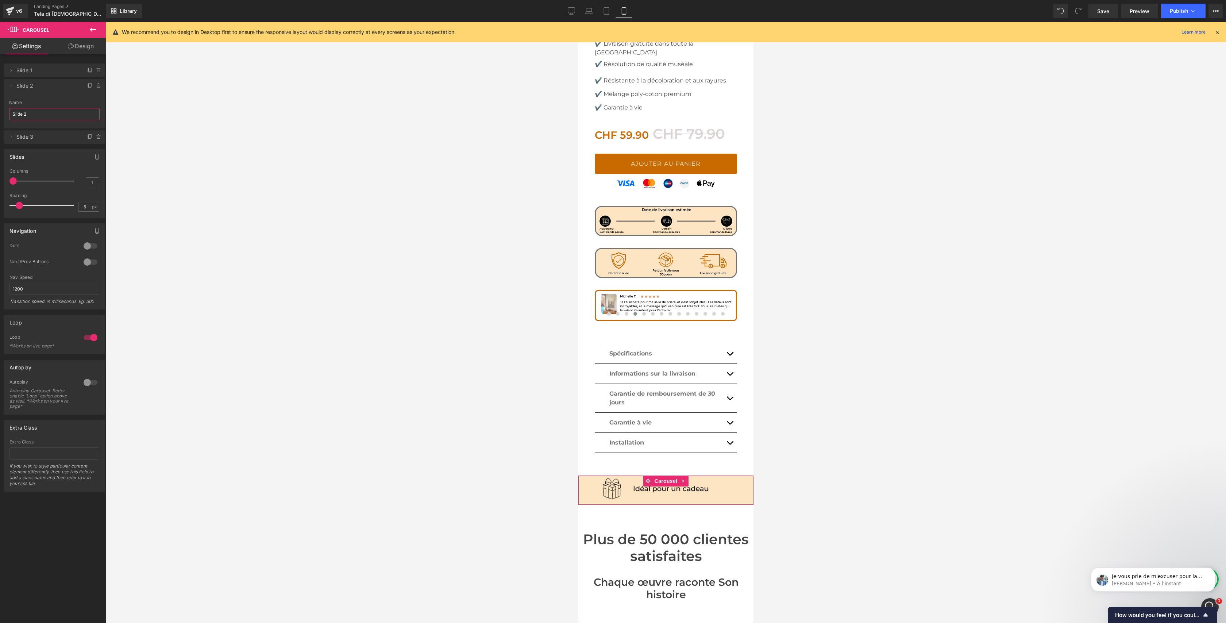
scroll to position [1147, 0]
click at [1159, 580] on p "[PERSON_NAME] • À l’instant" at bounding box center [1159, 583] width 94 height 7
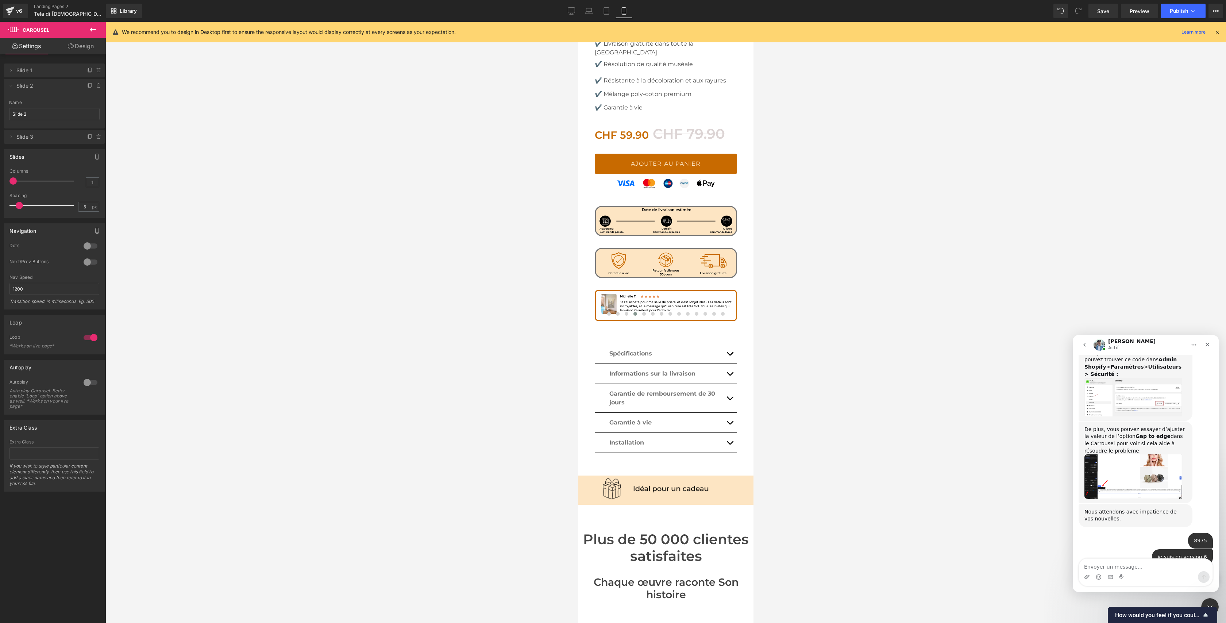
scroll to position [1159, 0]
click at [572, 10] on div at bounding box center [613, 300] width 1226 height 601
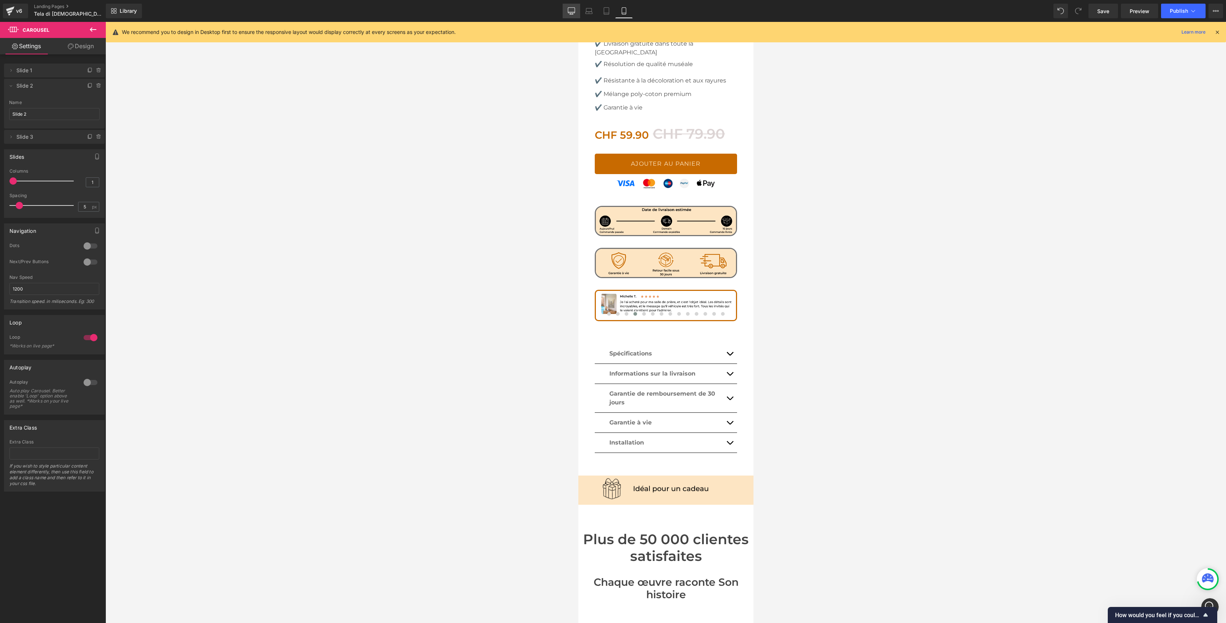
click at [572, 10] on icon at bounding box center [571, 10] width 7 height 7
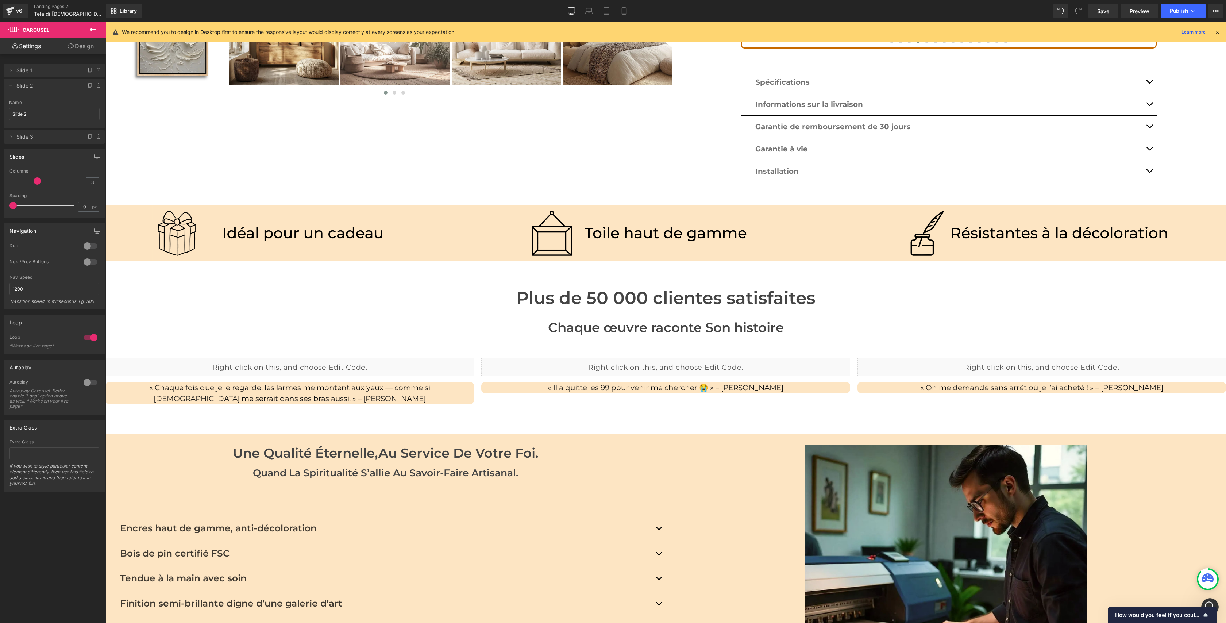
click at [667, 287] on div "Plus de 50 000 clientes satisfaites Heading" at bounding box center [665, 297] width 1120 height 21
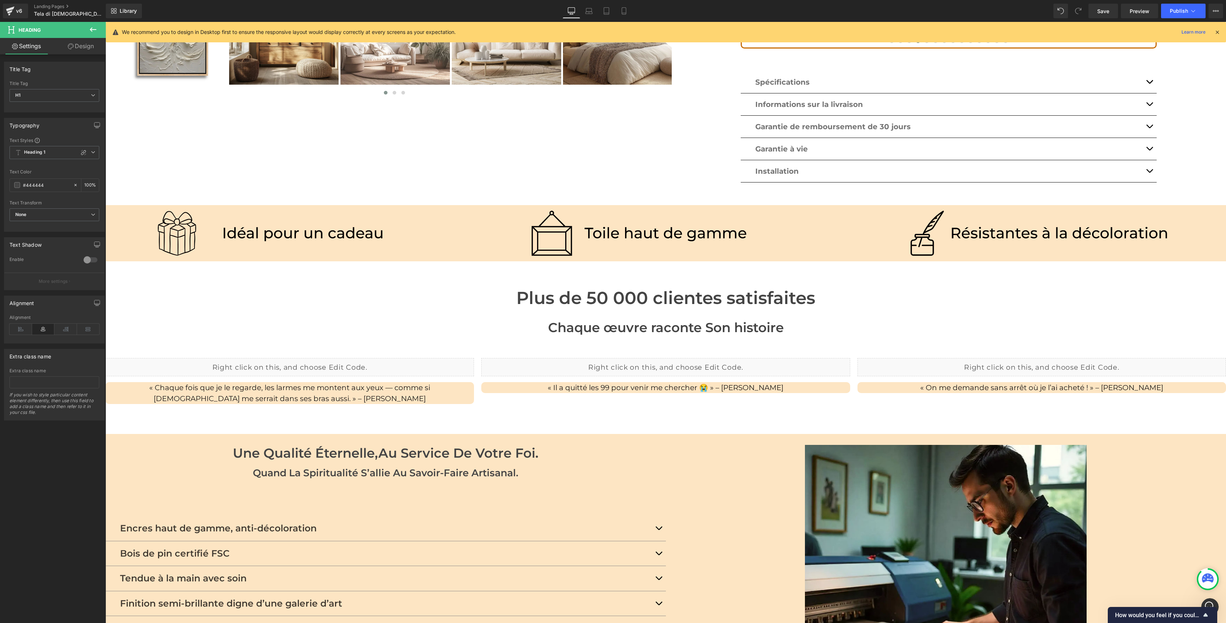
scroll to position [1187, 0]
click at [93, 30] on icon at bounding box center [93, 29] width 7 height 4
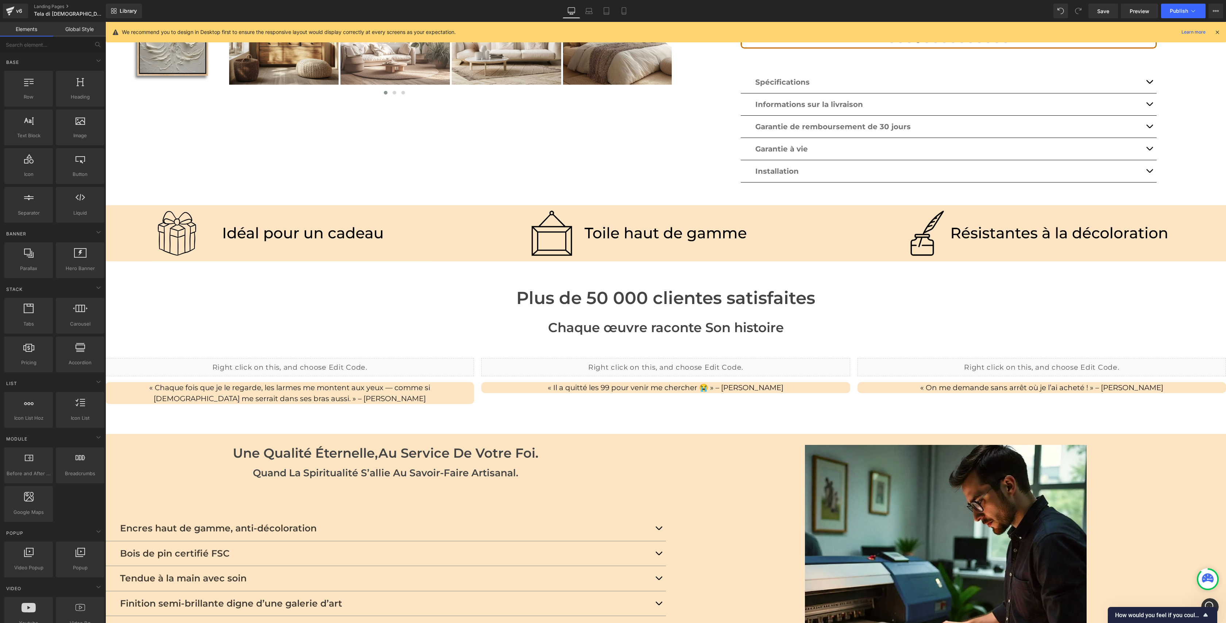
click at [81, 29] on link "Global Style" at bounding box center [79, 29] width 53 height 15
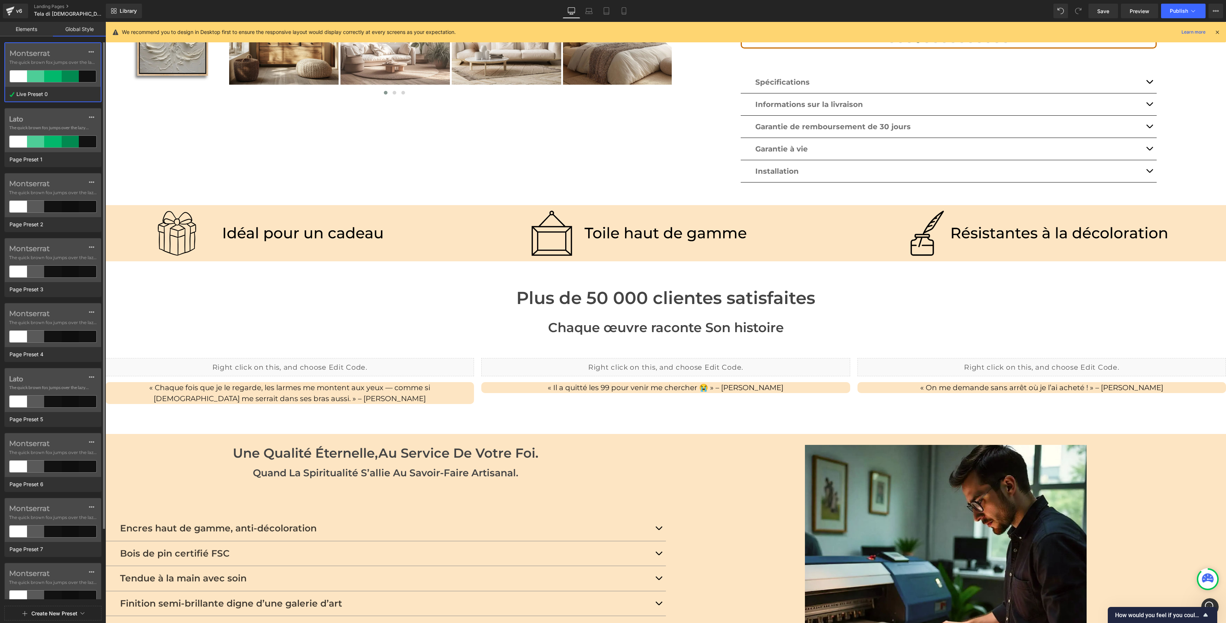
click at [50, 61] on span "The quick brown fox jumps over the lazy..." at bounding box center [52, 62] width 87 height 7
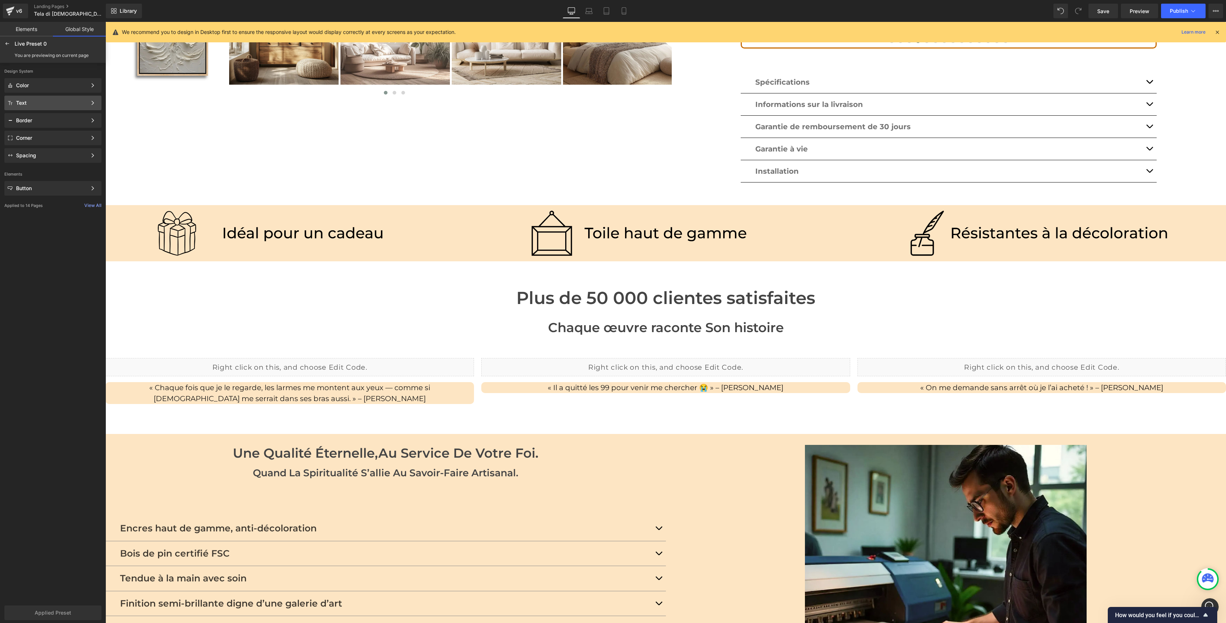
click at [49, 107] on div "Text Color Style Define a color palette and apply it to your pages 1 of 3 Next" at bounding box center [52, 103] width 97 height 15
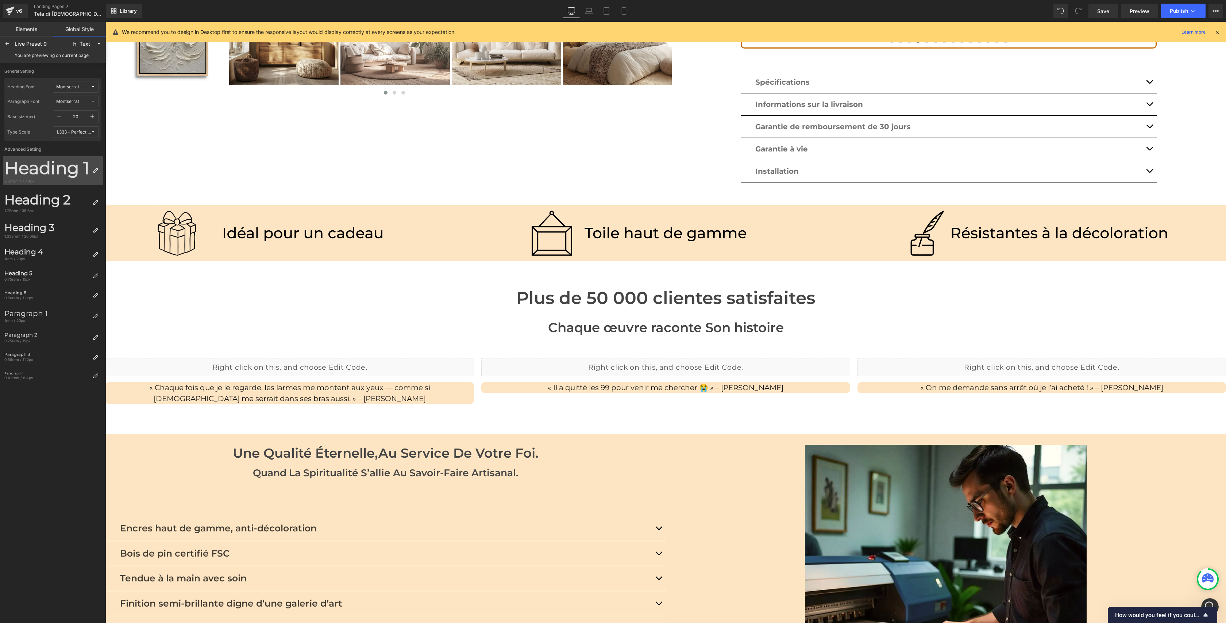
click at [61, 172] on div "Heading 1" at bounding box center [46, 168] width 85 height 21
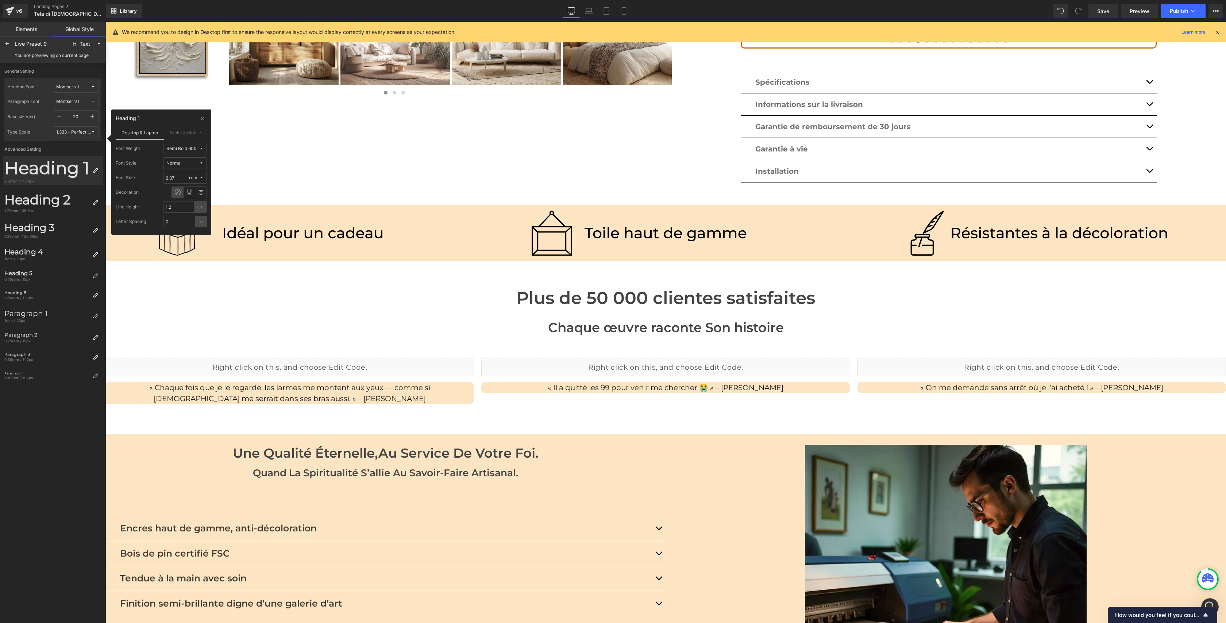
click at [201, 147] on icon at bounding box center [201, 148] width 4 height 4
click at [7, 41] on icon at bounding box center [7, 44] width 6 height 6
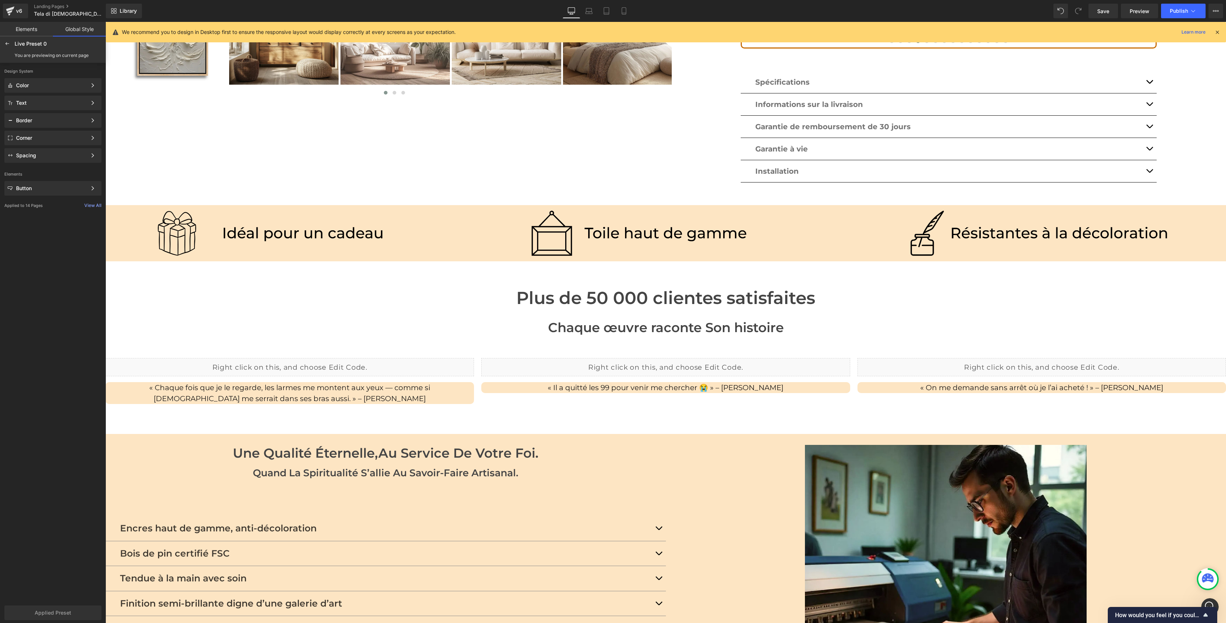
click at [578, 287] on h1 "Plus de 50 000 clientes satisfaites" at bounding box center [665, 297] width 1120 height 21
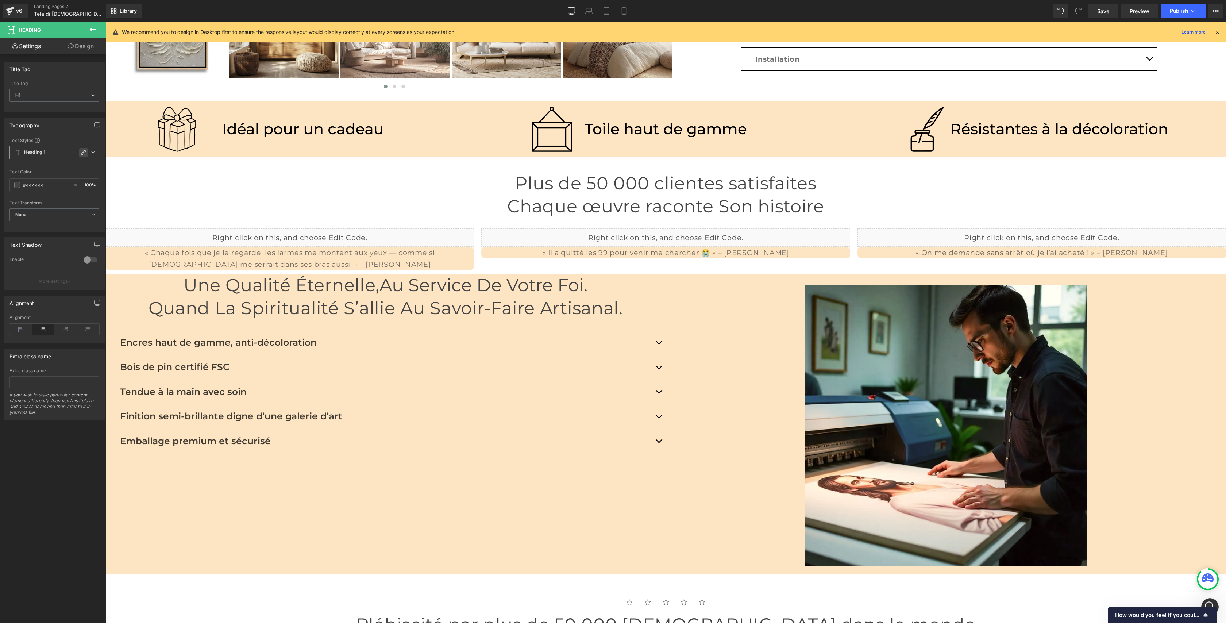
click at [81, 153] on icon at bounding box center [83, 152] width 5 height 5
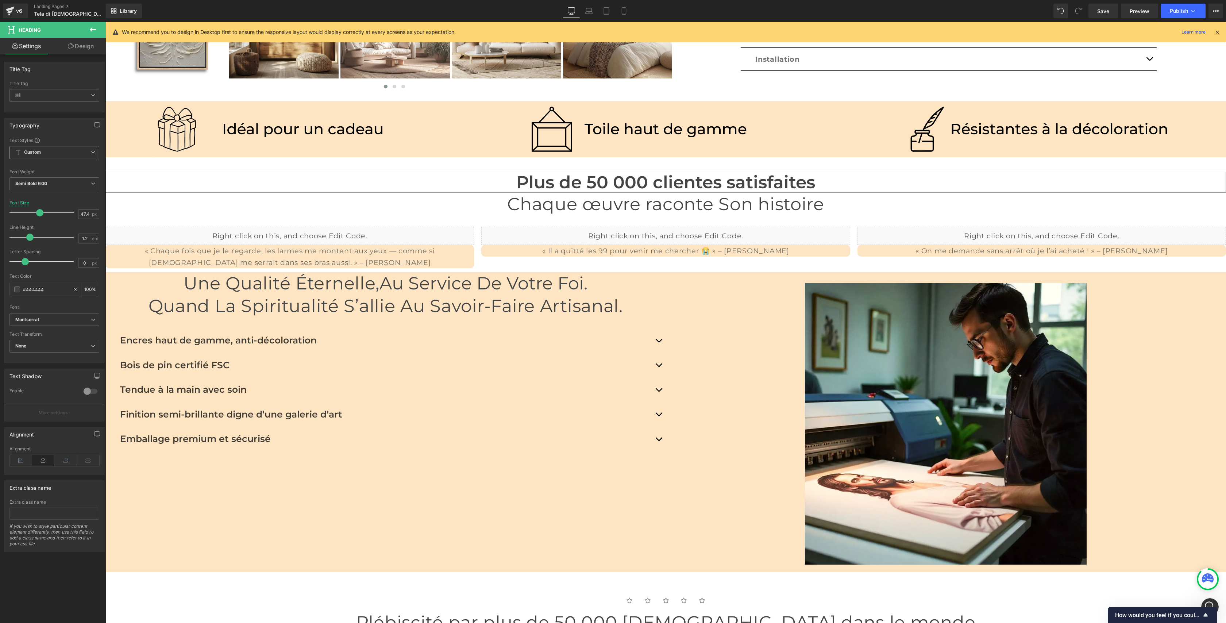
click at [91, 151] on icon at bounding box center [93, 152] width 4 height 4
click at [57, 176] on li "Heading 1" at bounding box center [54, 179] width 90 height 13
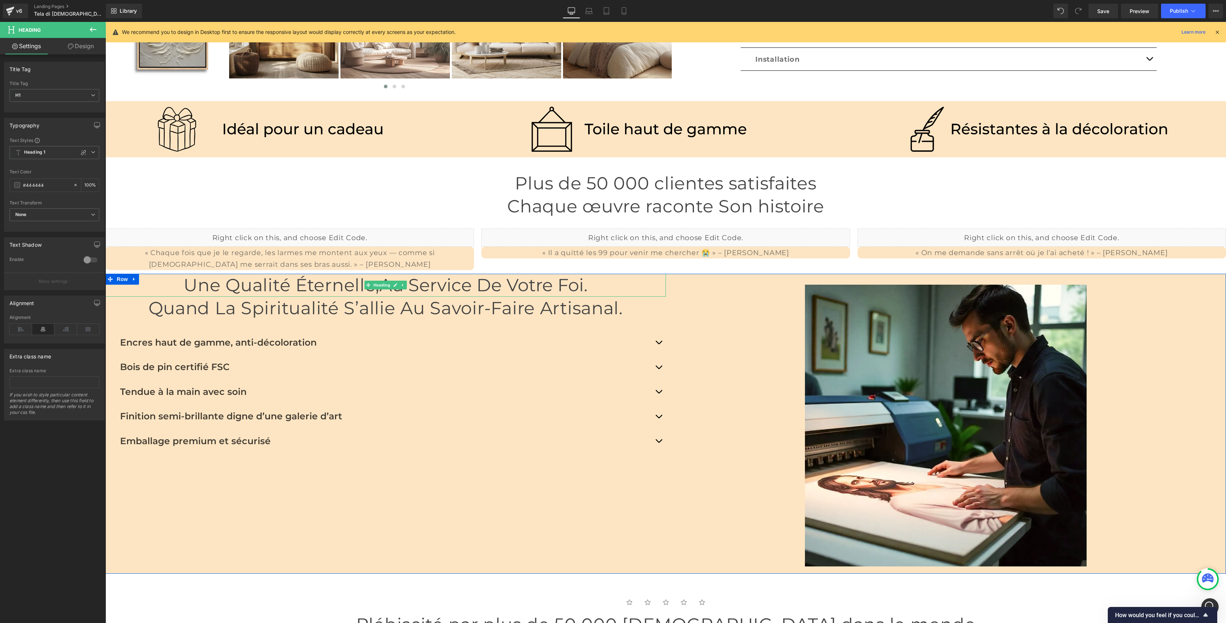
click at [354, 296] on h1 "Une qualité éternelle, au service de votre foi." at bounding box center [385, 285] width 560 height 23
click at [94, 152] on span "Heading 2" at bounding box center [54, 152] width 90 height 13
click at [49, 180] on li "Heading 1" at bounding box center [54, 177] width 90 height 13
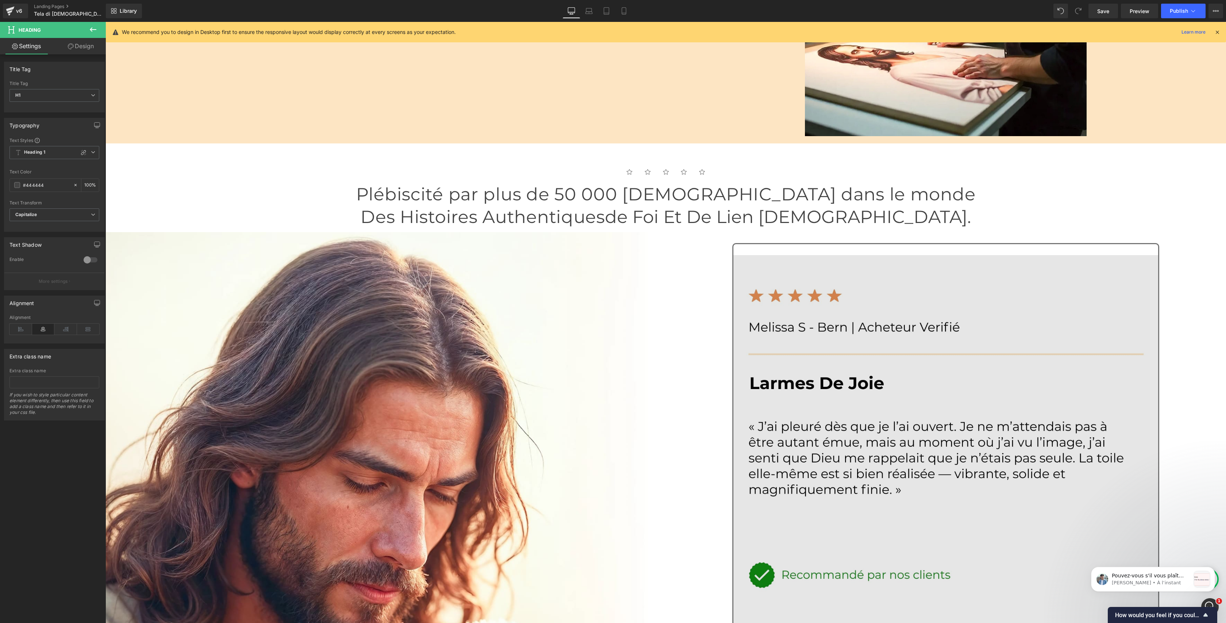
scroll to position [1119, 0]
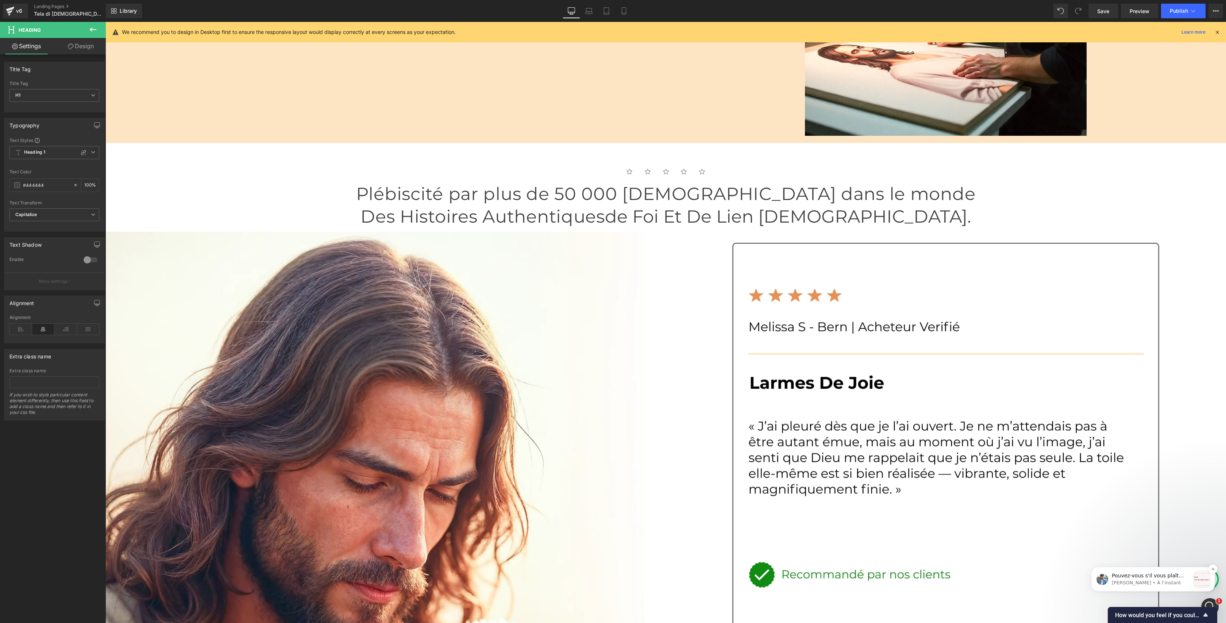
click at [1147, 578] on span "Pouvez-vous s'il vous plaît supprimer tous les comptes collaborateurs dont le n…" at bounding box center [1149, 600] width 74 height 57
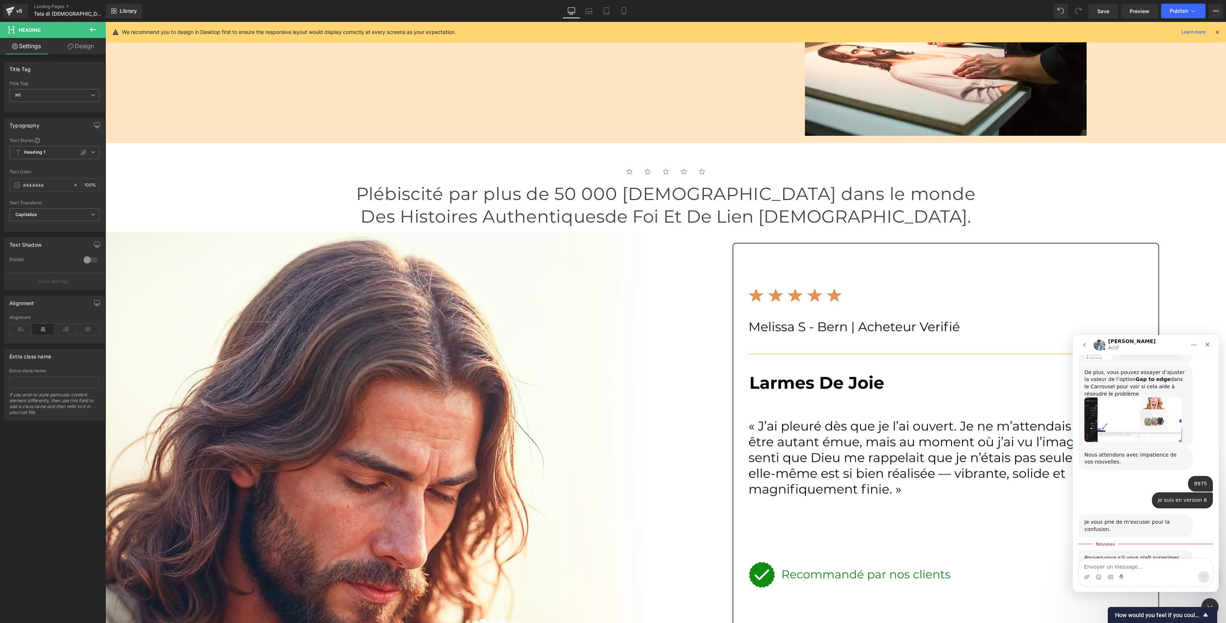
scroll to position [1217, 0]
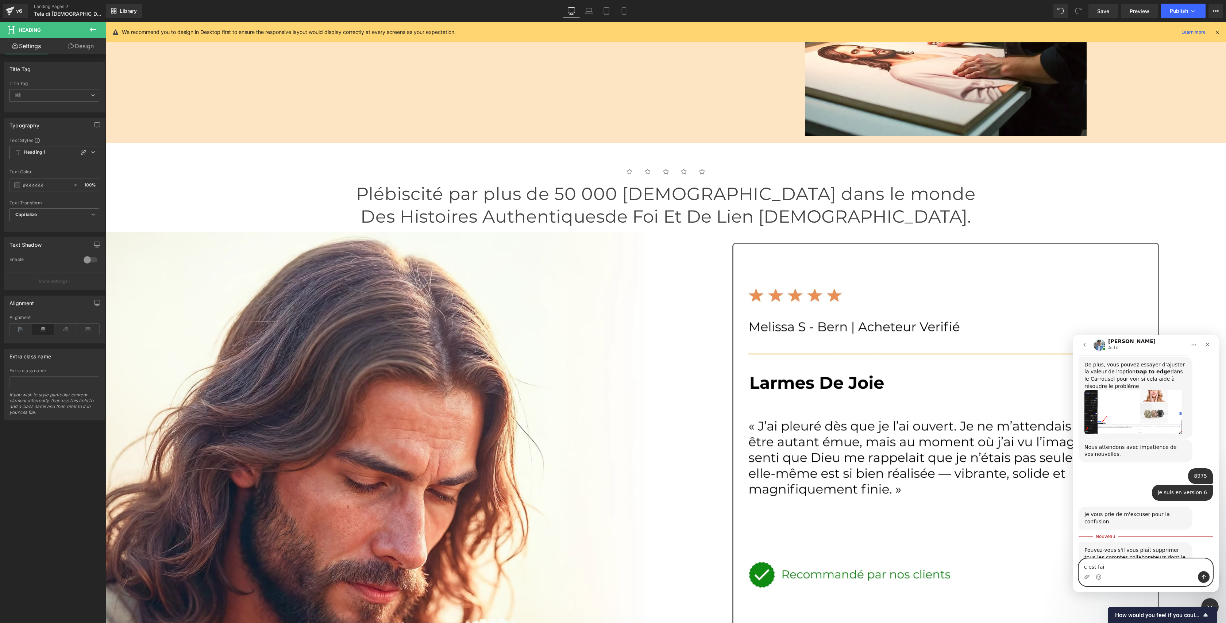
type textarea "c est fait"
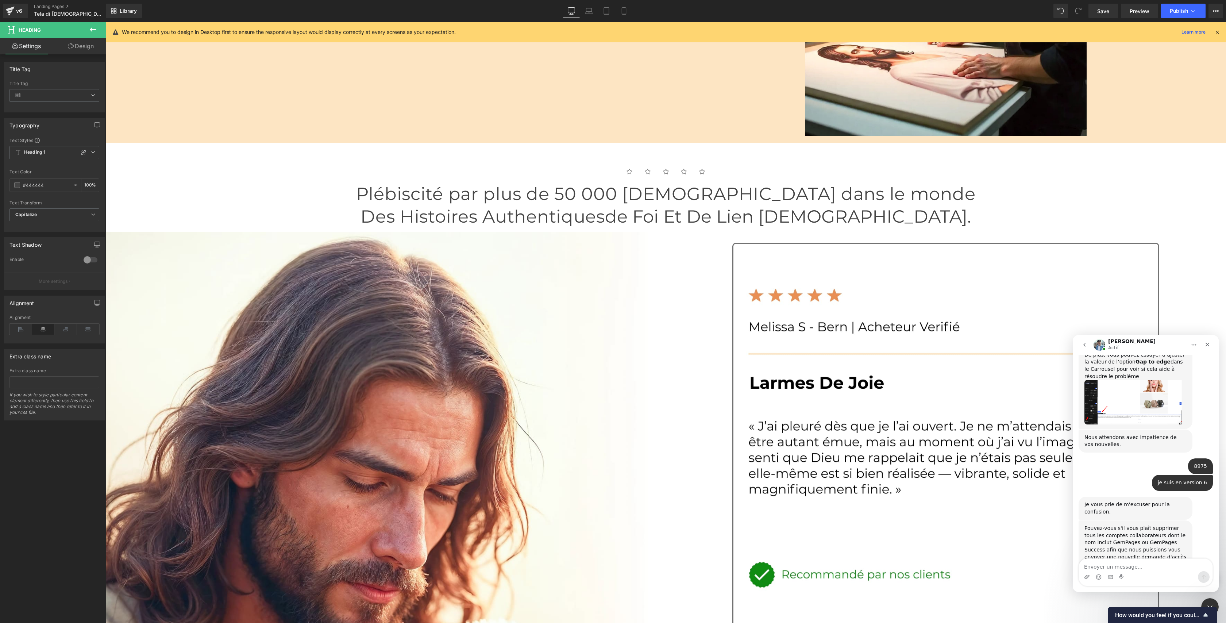
click at [634, 328] on div at bounding box center [613, 300] width 1226 height 601
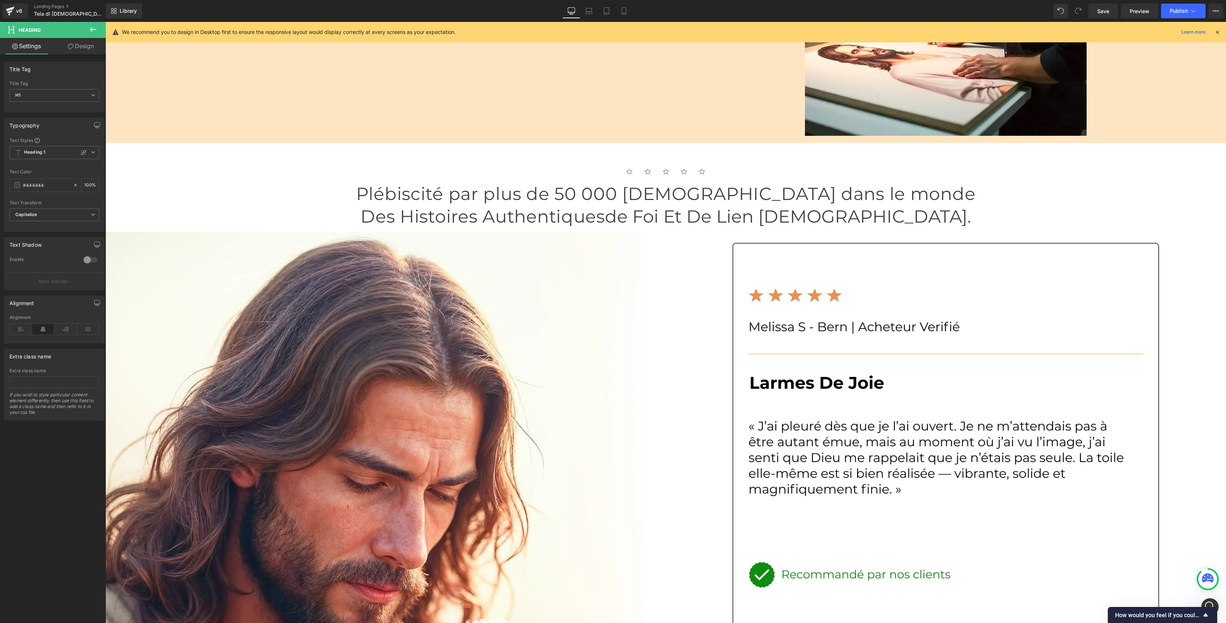
scroll to position [1119, 0]
click at [632, 205] on h1 "Plébiscité par plus de 50 000 [DEMOGRAPHIC_DATA] dans le monde" at bounding box center [665, 194] width 1120 height 23
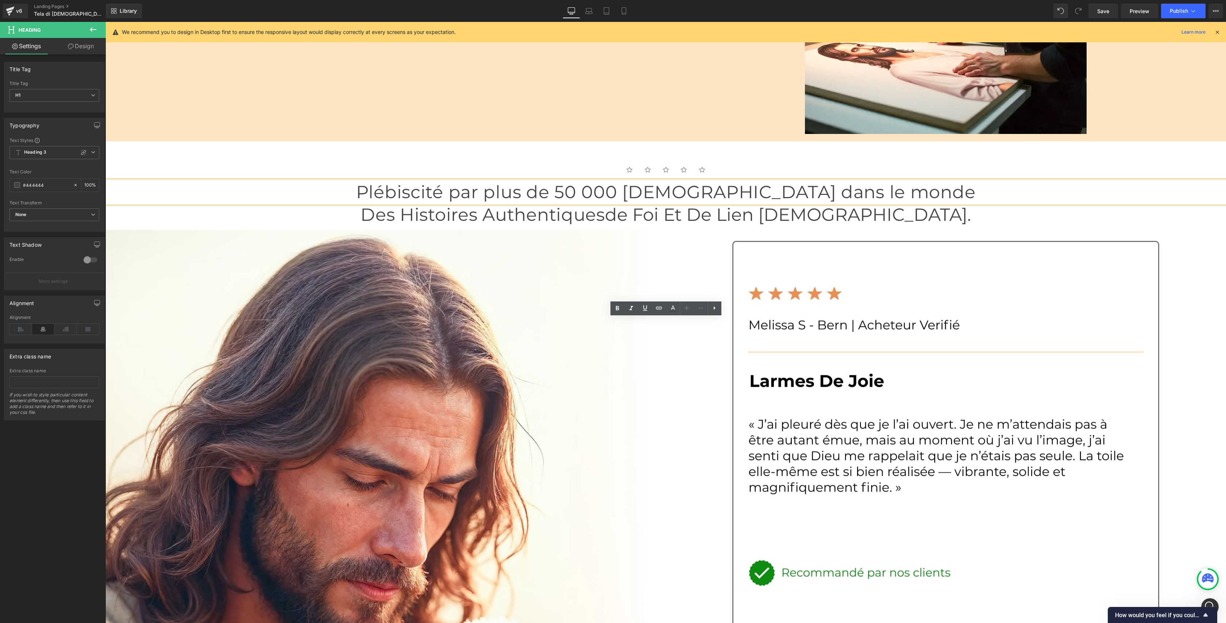
scroll to position [1124, 0]
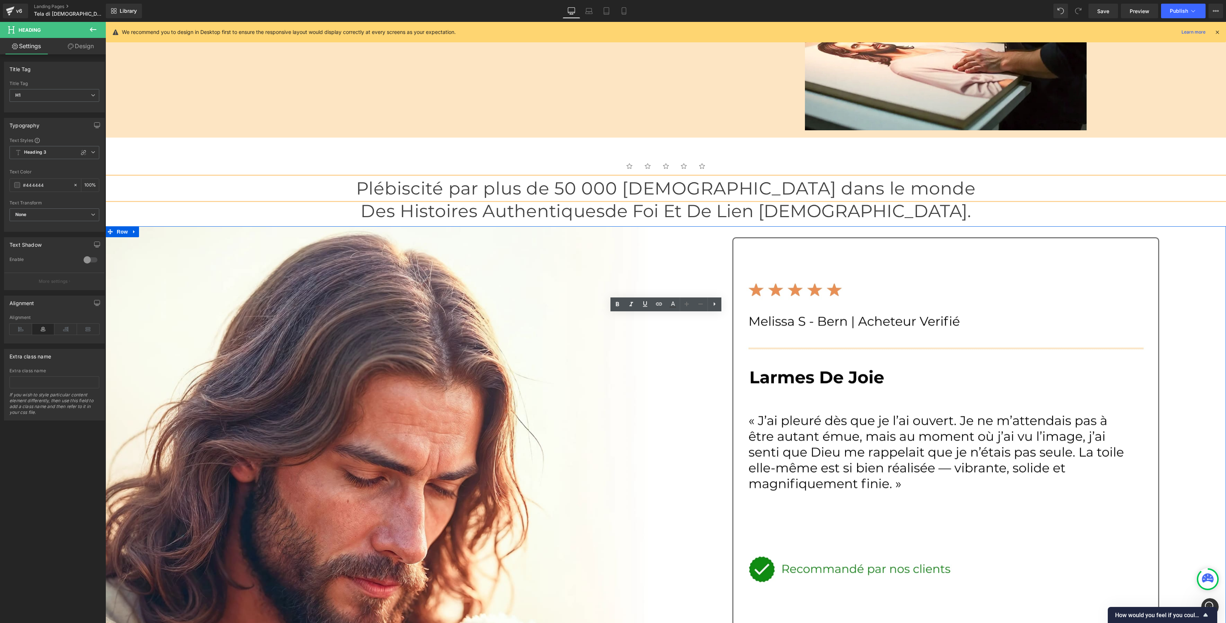
click at [539, 372] on div "Image" at bounding box center [385, 506] width 560 height 560
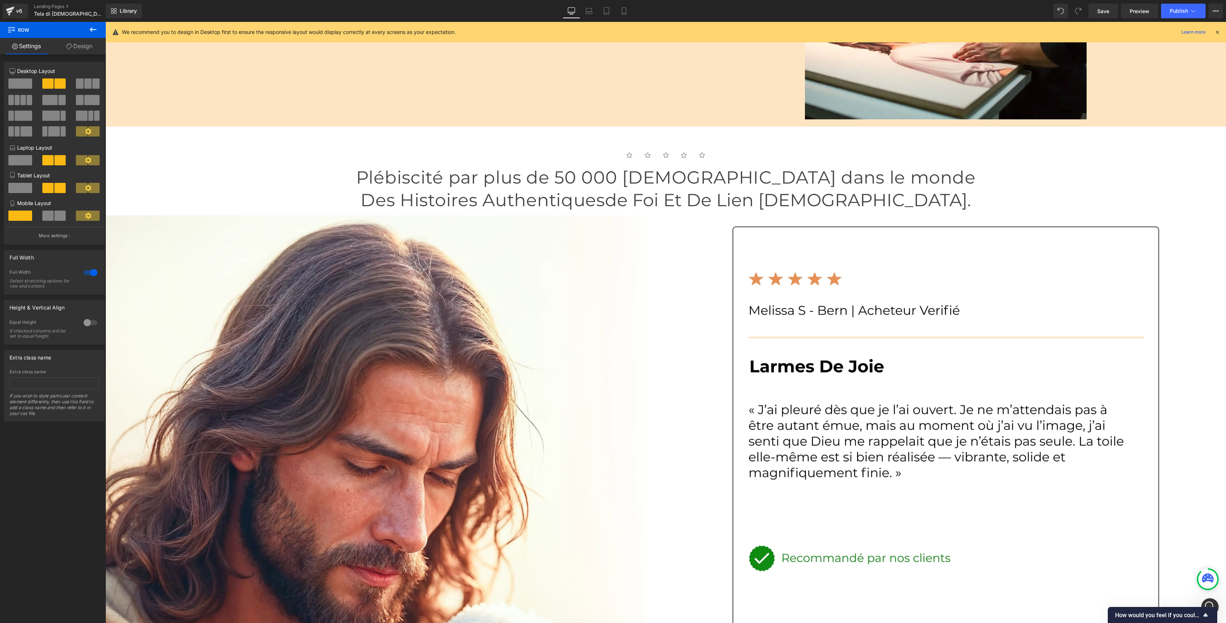
scroll to position [1136, 0]
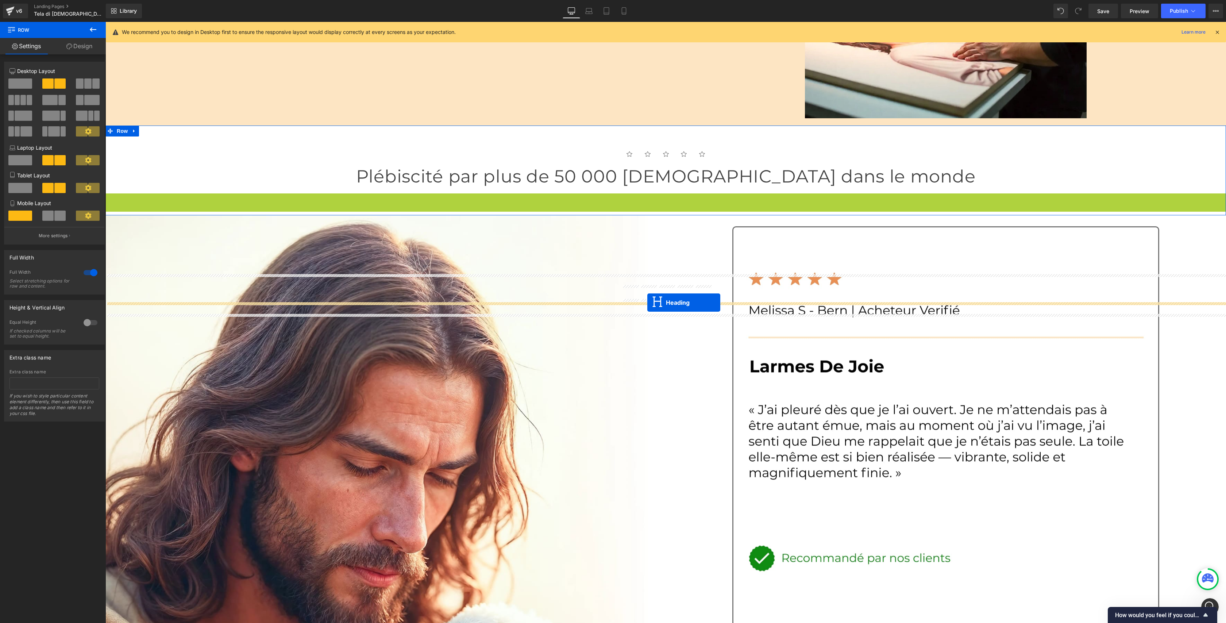
drag, startPoint x: 648, startPoint y: 328, endPoint x: 647, endPoint y: 302, distance: 25.2
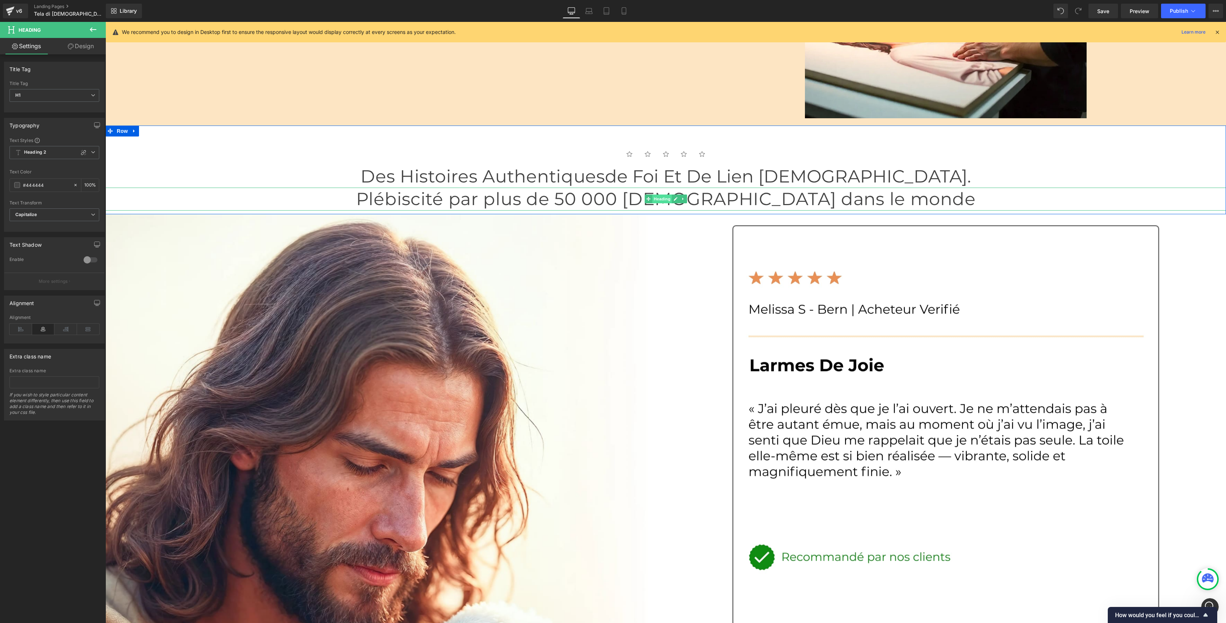
click at [666, 203] on span "Heading" at bounding box center [662, 198] width 20 height 9
click at [78, 47] on link "Design" at bounding box center [80, 46] width 53 height 16
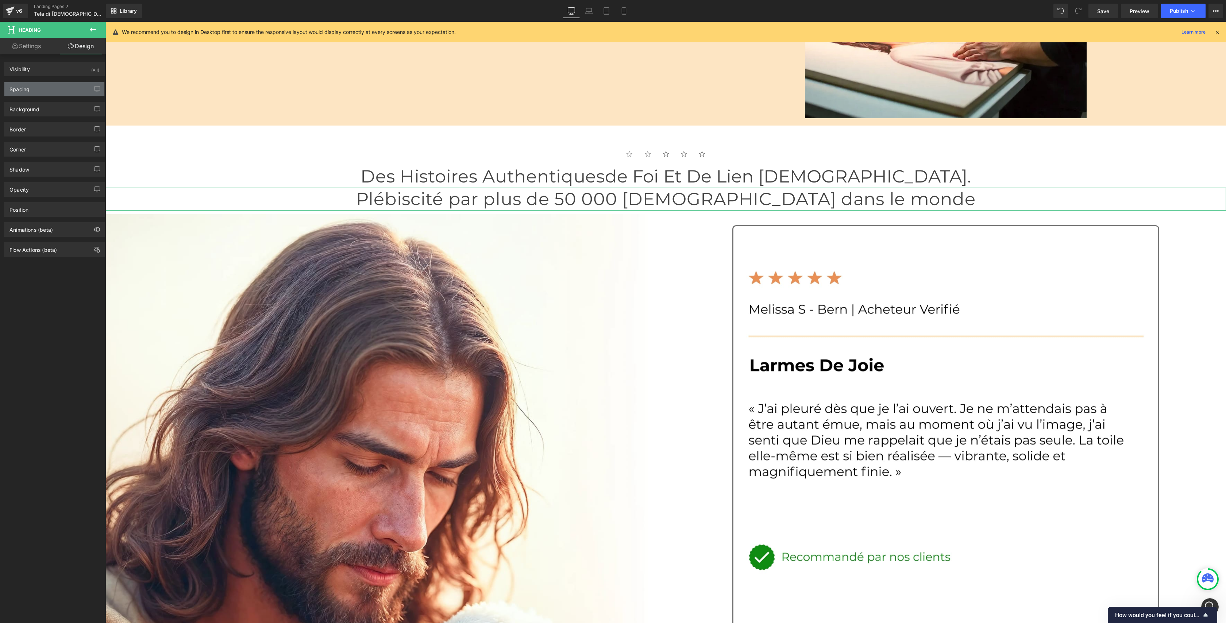
click at [45, 84] on div "Spacing" at bounding box center [54, 89] width 100 height 14
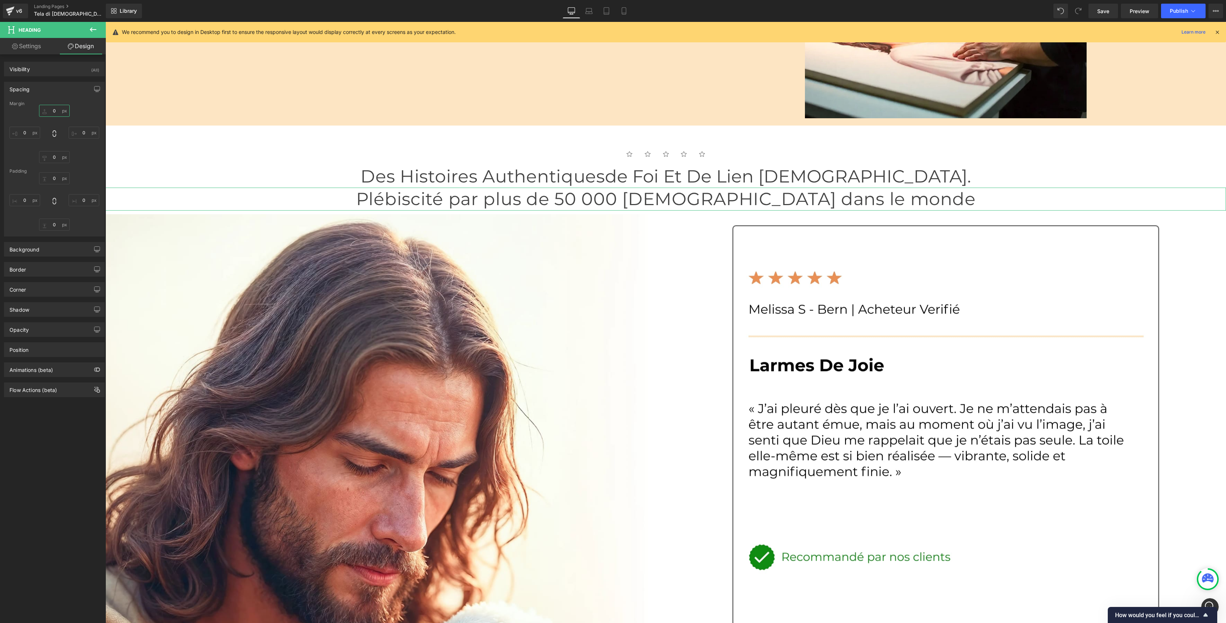
click at [51, 111] on input "0" at bounding box center [54, 111] width 31 height 12
click at [54, 113] on input "M" at bounding box center [54, 111] width 31 height 12
type input "S"
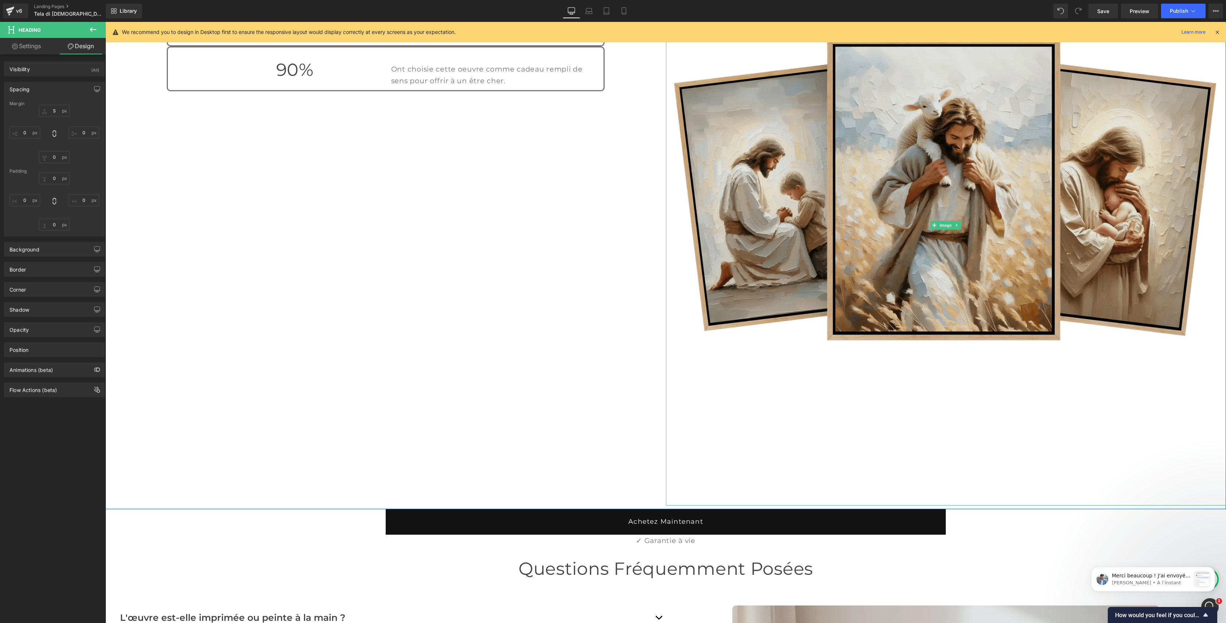
scroll to position [1394, 0]
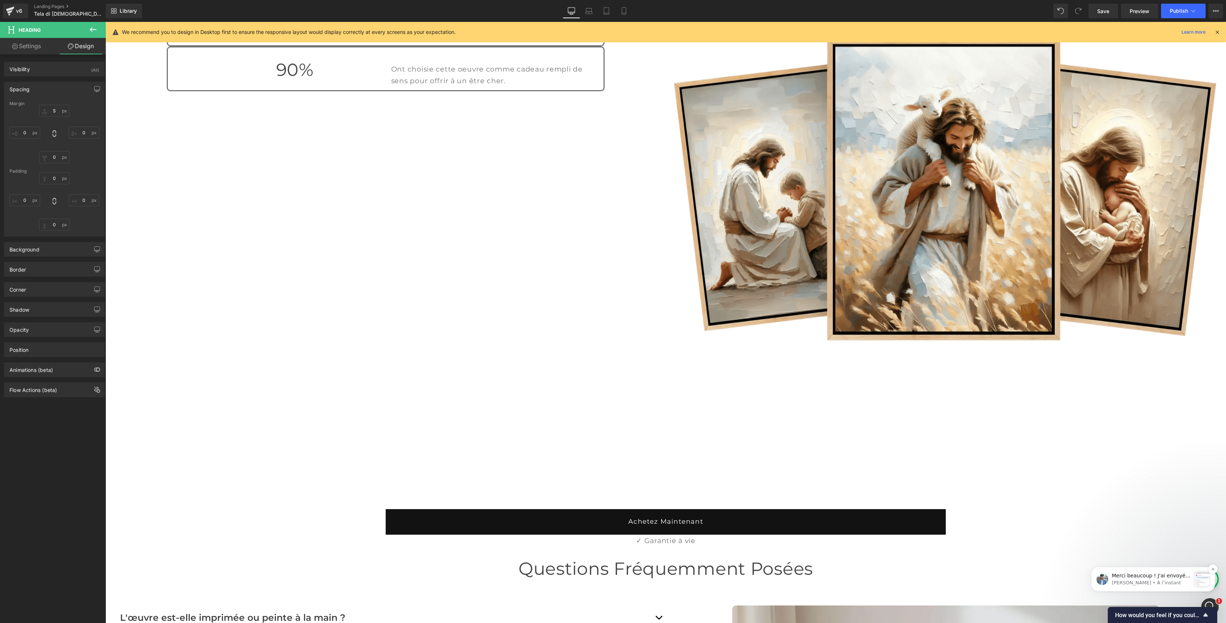
click at [1162, 576] on span "Merci beaucoup ! J'ai envoyé notre demande. Veuillez nous aider à l'accepter. V…" at bounding box center [1151, 633] width 79 height 122
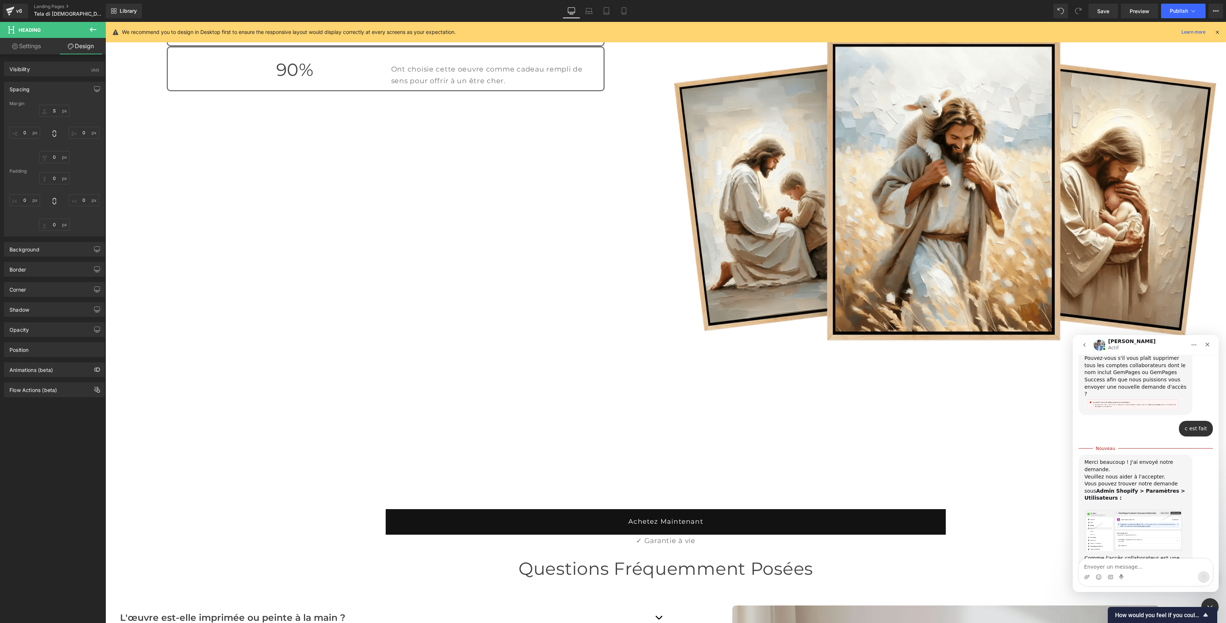
scroll to position [1406, 0]
type textarea "ok c est fait"
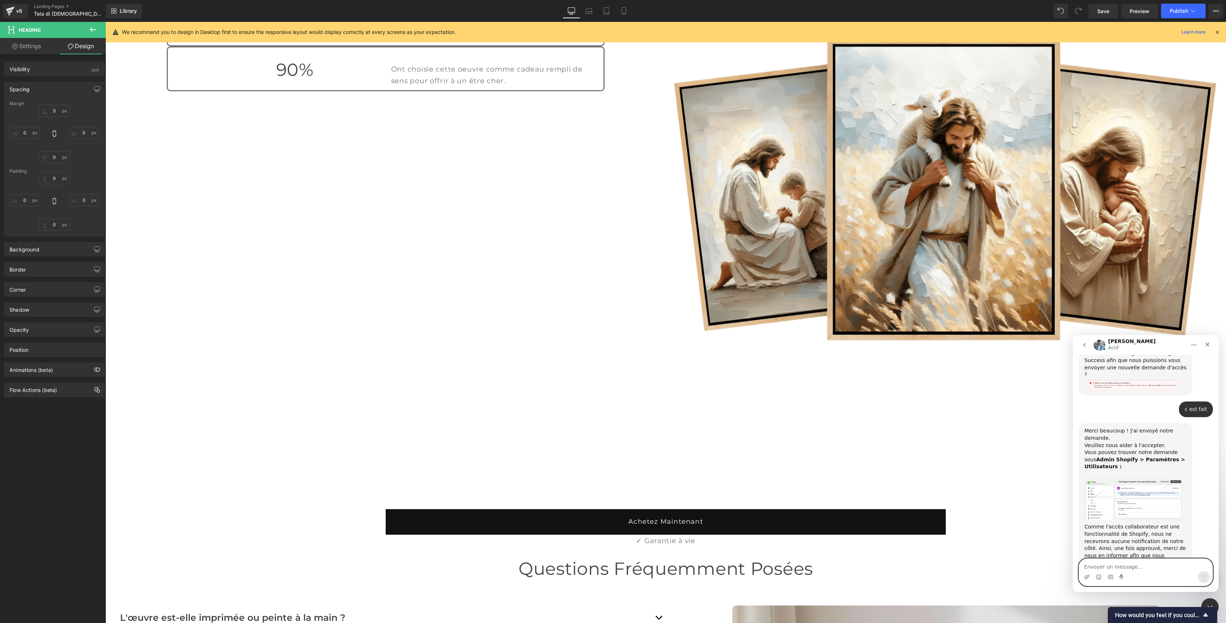
scroll to position [1444, 0]
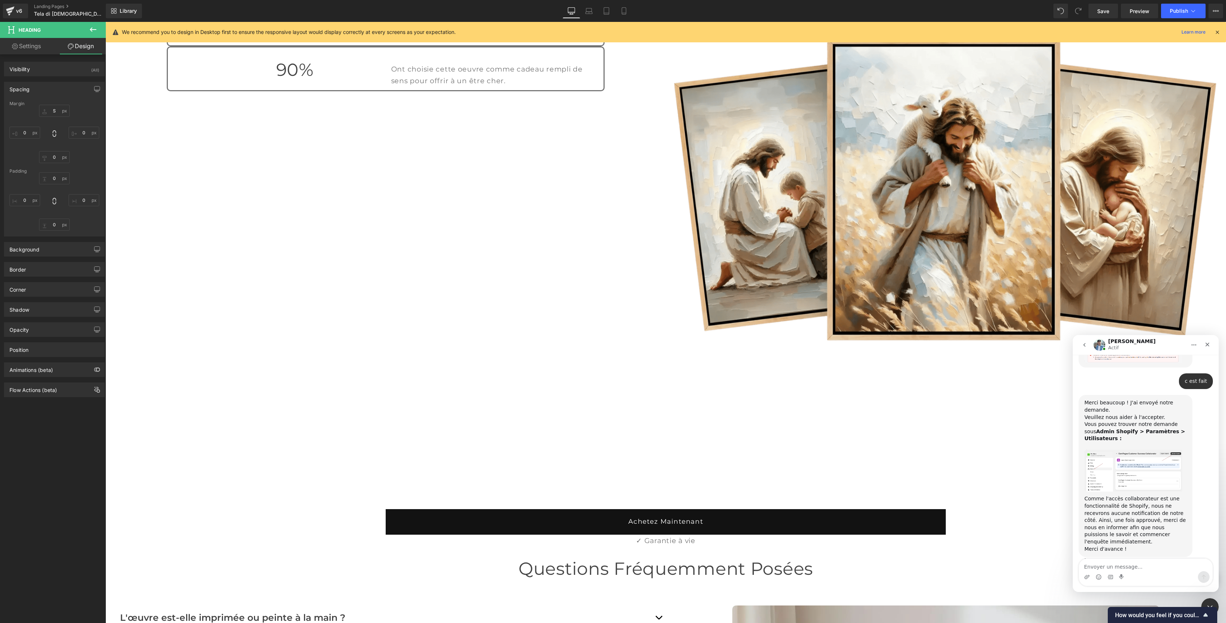
click at [564, 181] on div at bounding box center [613, 300] width 1226 height 601
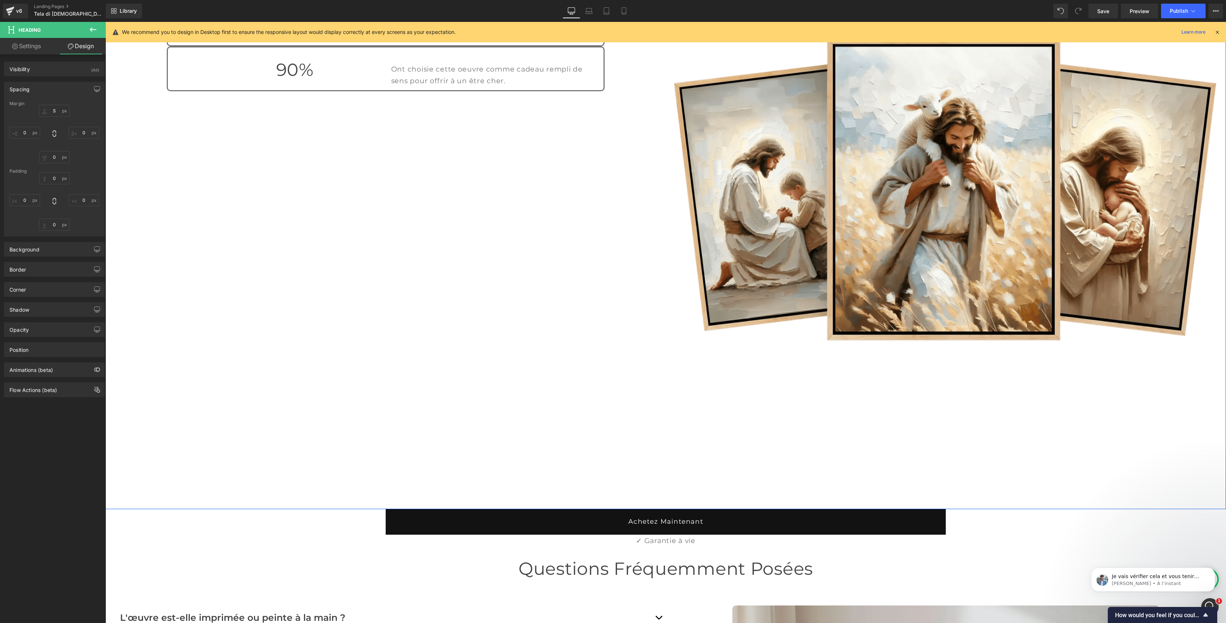
scroll to position [1438, 0]
click at [1146, 580] on p "[PERSON_NAME] • À l’instant" at bounding box center [1159, 583] width 94 height 7
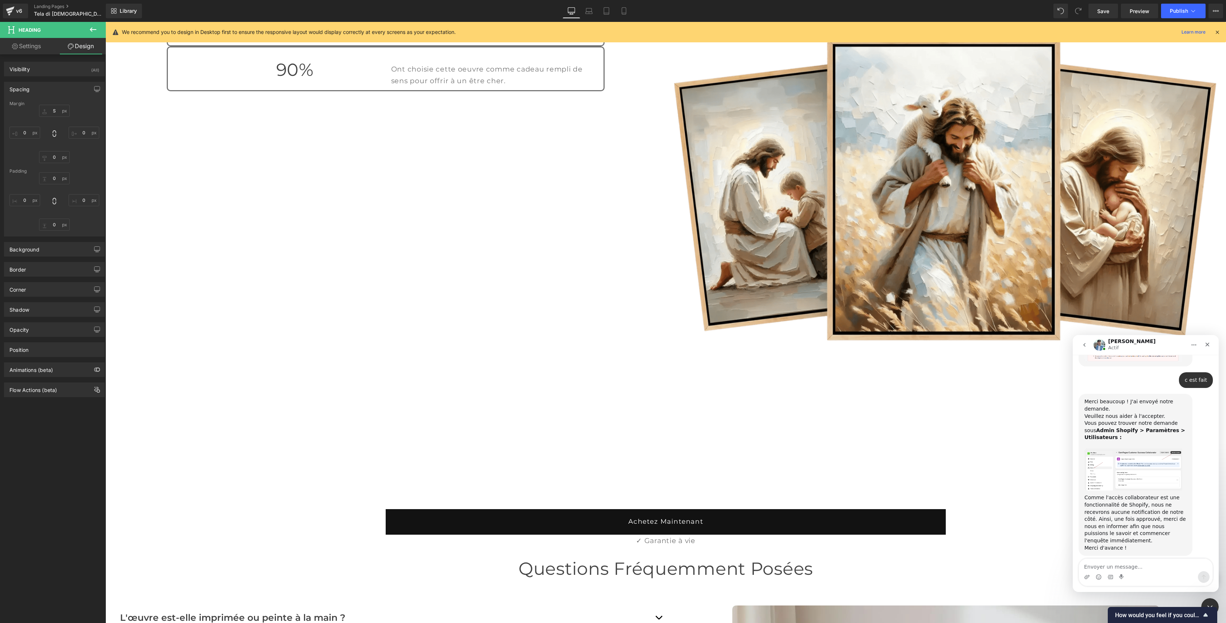
scroll to position [1450, 0]
type textarea "merci"
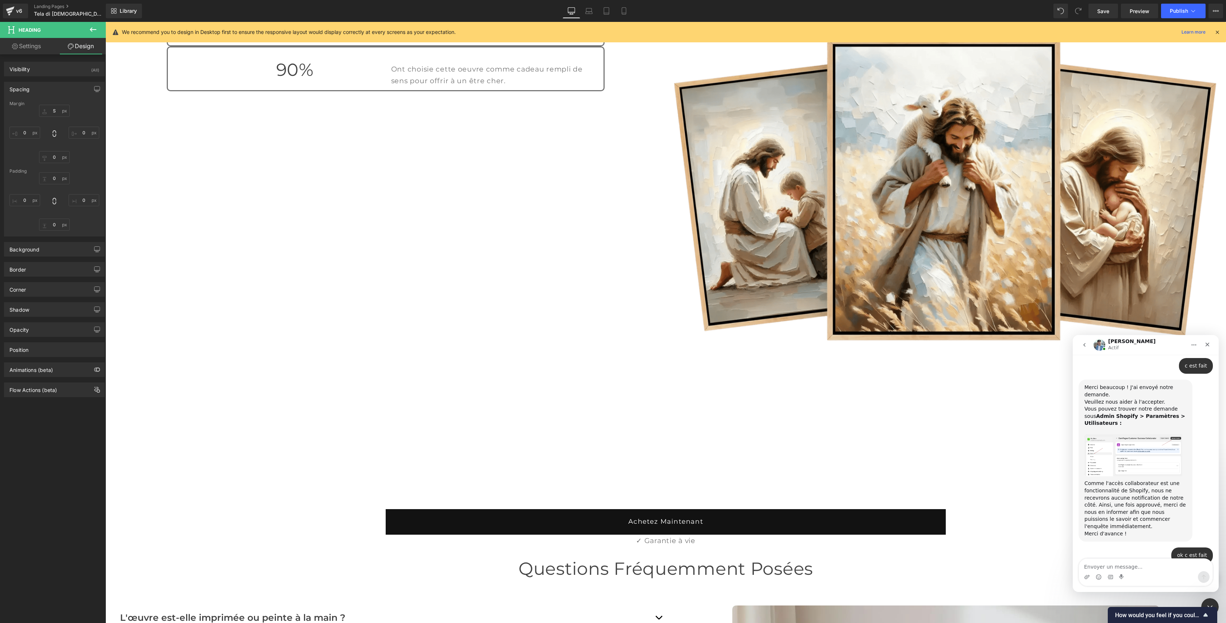
click at [538, 368] on div at bounding box center [613, 300] width 1226 height 601
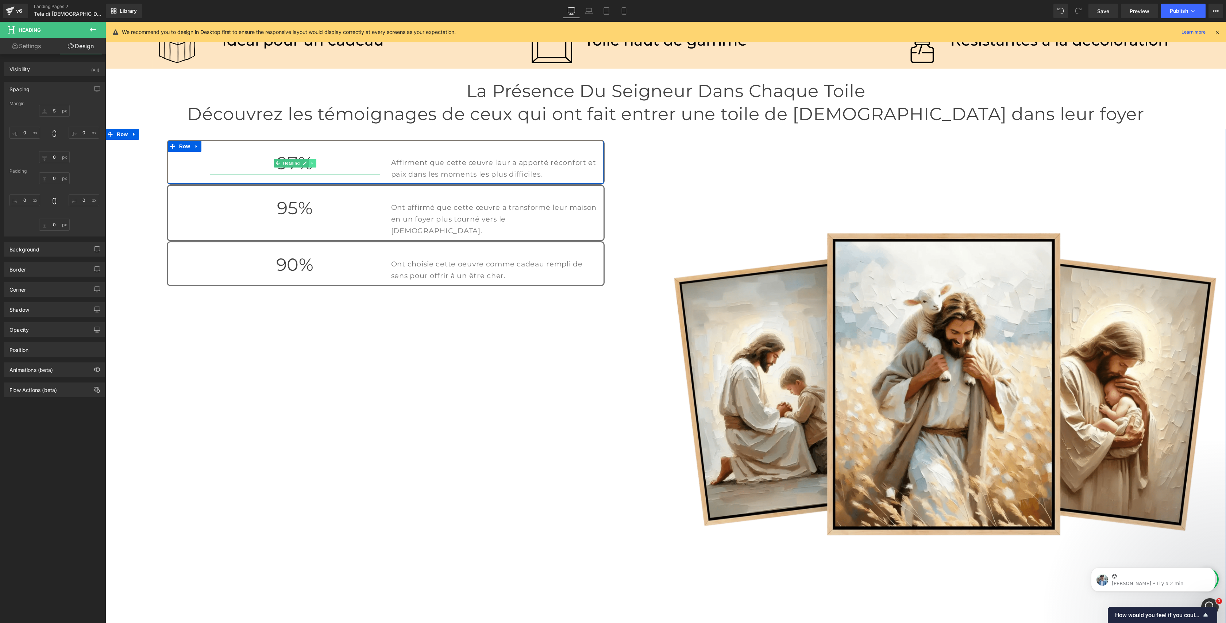
scroll to position [1529, 0]
click at [196, 148] on icon at bounding box center [196, 146] width 1 height 3
click at [209, 152] on link at bounding box center [205, 146] width 9 height 11
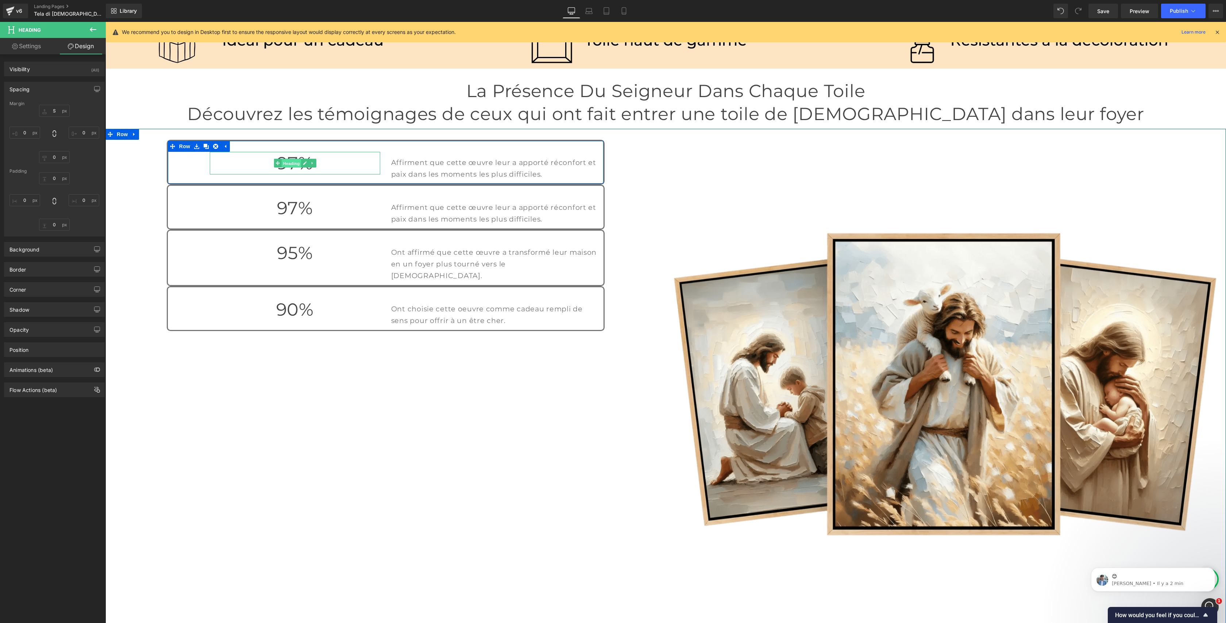
click at [293, 168] on span "Heading" at bounding box center [291, 163] width 20 height 9
click at [312, 165] on icon at bounding box center [312, 163] width 1 height 3
click at [314, 165] on icon at bounding box center [316, 163] width 4 height 4
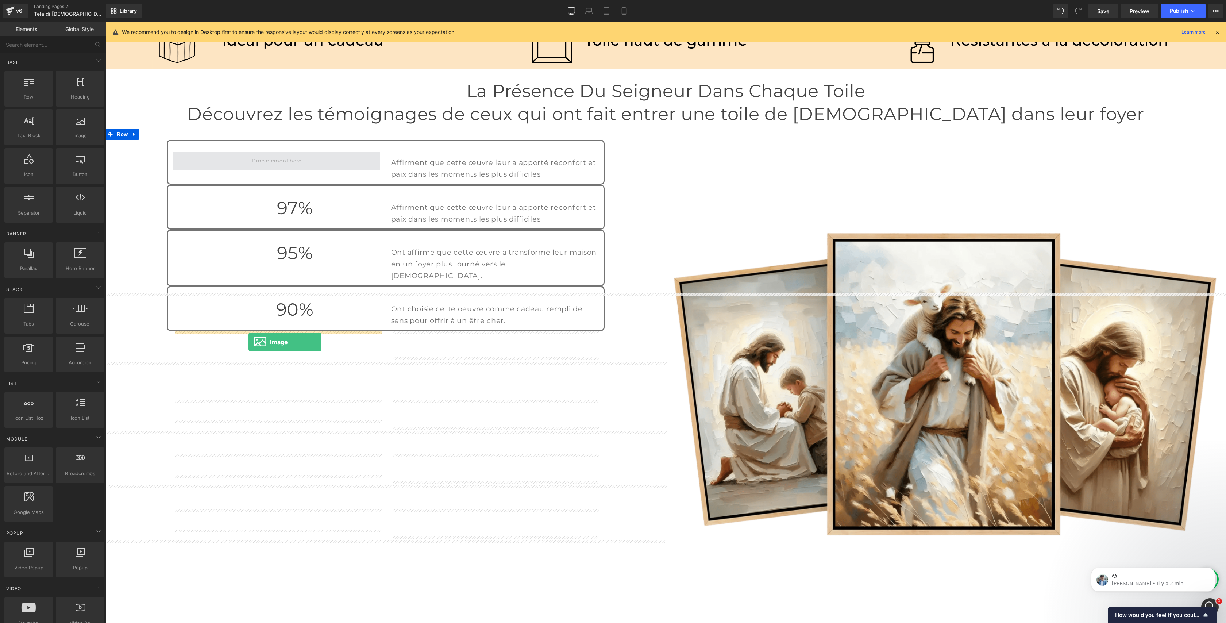
drag, startPoint x: 178, startPoint y: 134, endPoint x: 248, endPoint y: 341, distance: 219.2
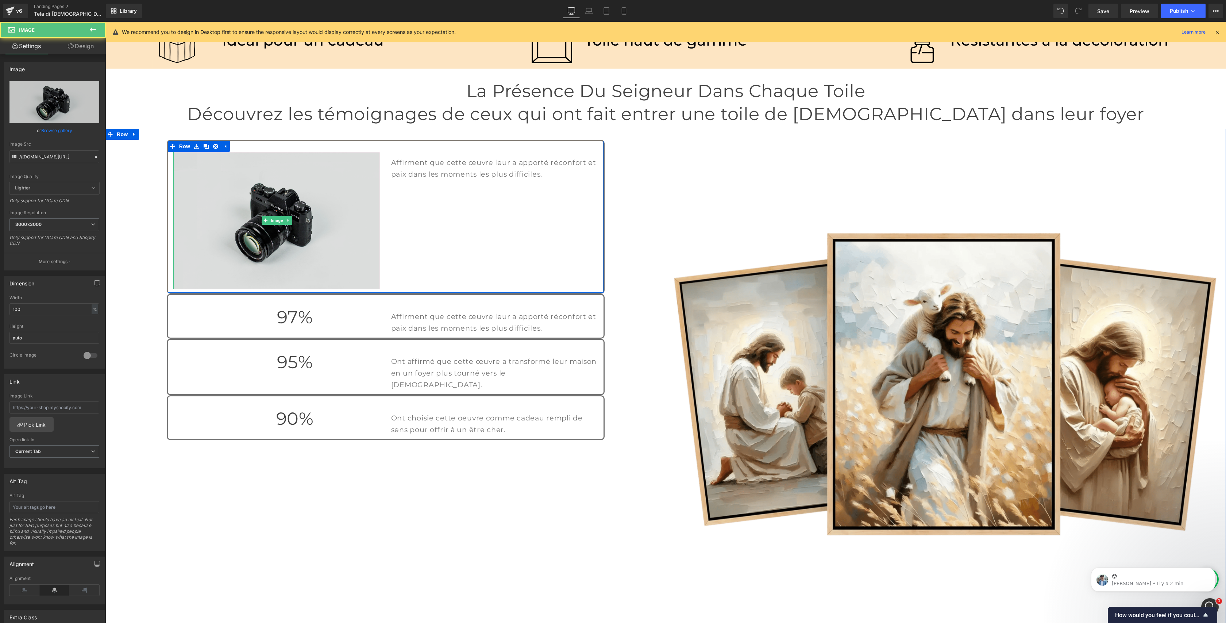
scroll to position [1896, 0]
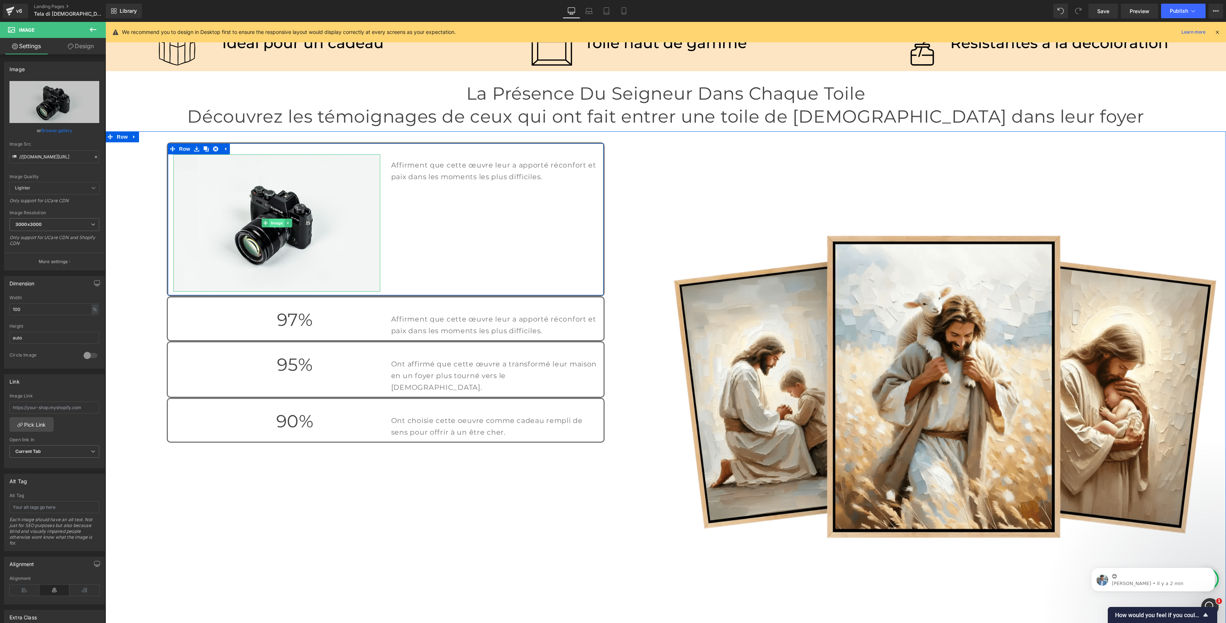
click at [273, 227] on span "Image" at bounding box center [276, 223] width 15 height 9
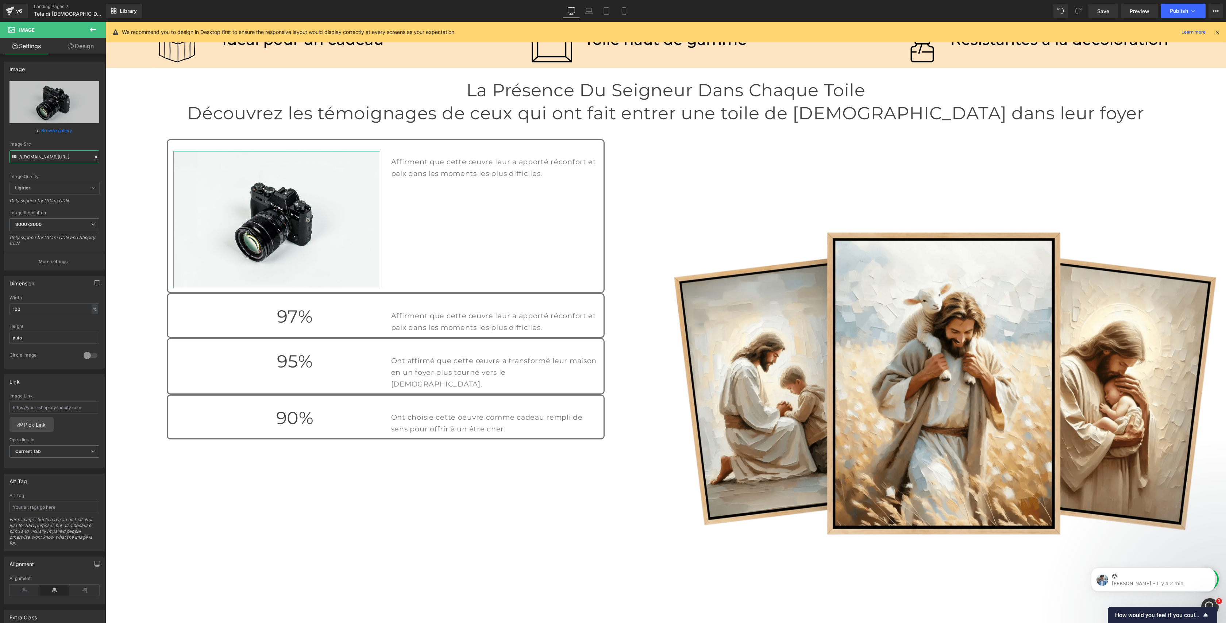
click at [39, 155] on input "//[DOMAIN_NAME][URL]" at bounding box center [54, 156] width 90 height 13
paste input "https://cdn.shopify.com/s/files/1/0912/1778/9240/files/97_4.png?v=1760078086"
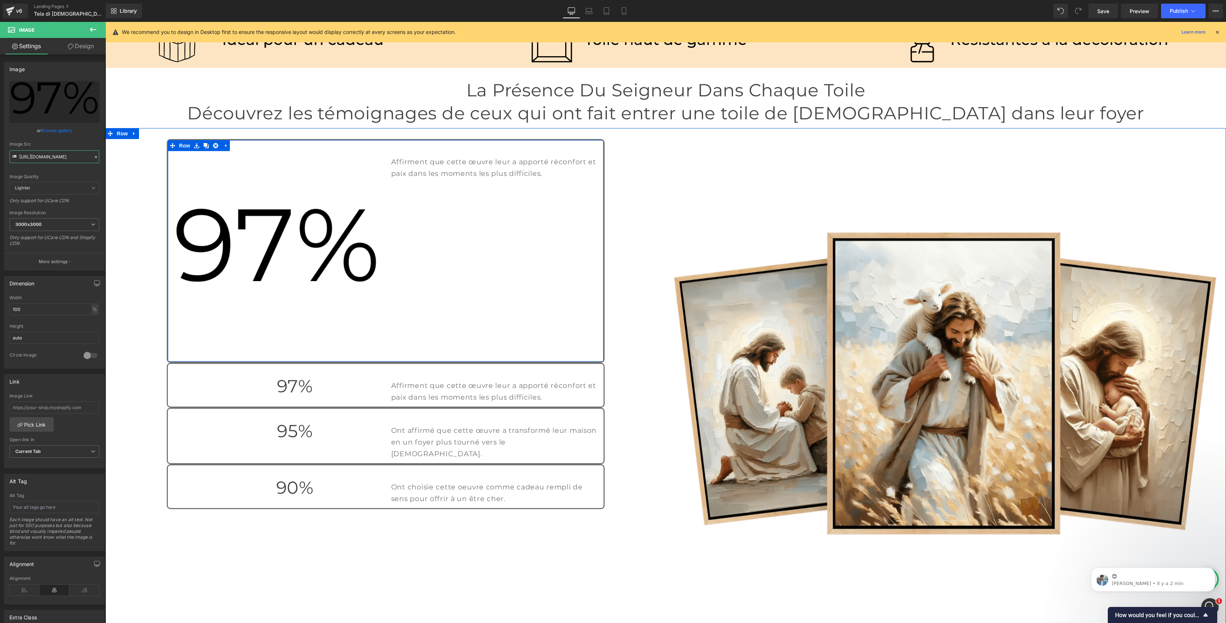
scroll to position [1919, 0]
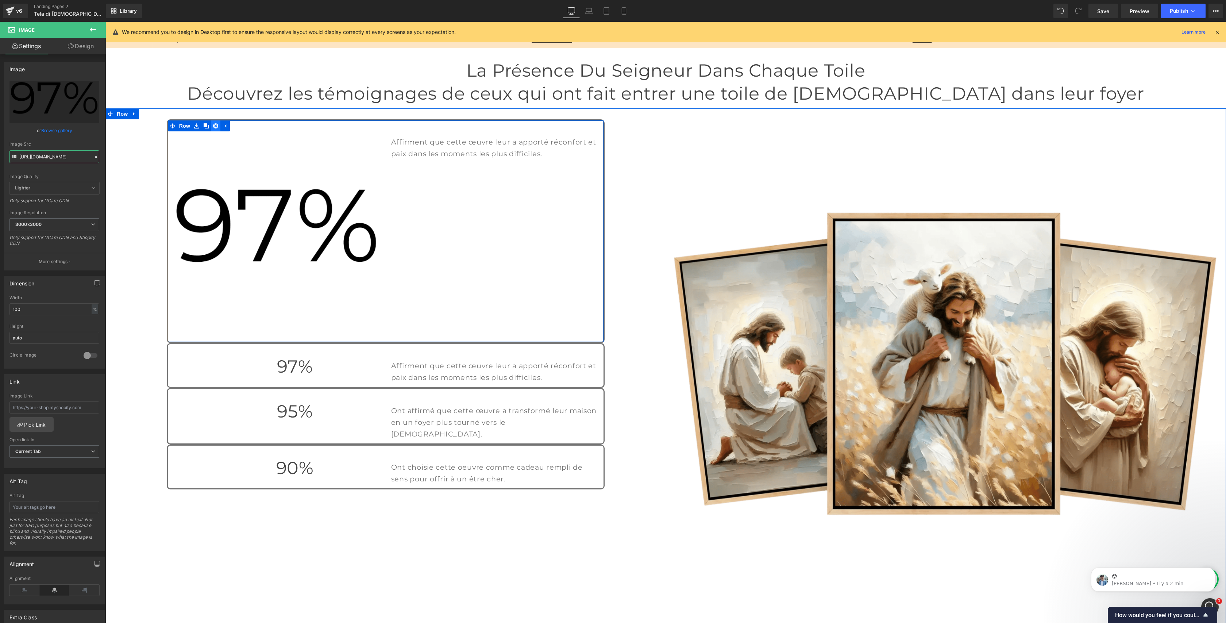
type input "https://cdn.shopify.com/s/files/1/0912/1778/9240/files/97_4_3000x3000.png?v=176…"
click at [215, 129] on icon at bounding box center [215, 125] width 5 height 5
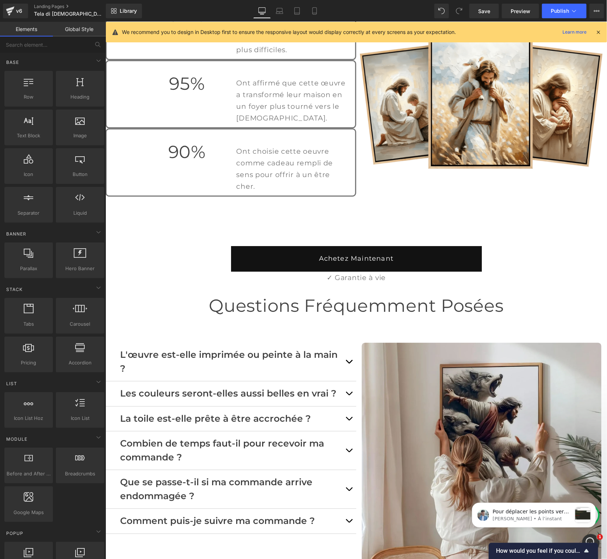
scroll to position [1679, 0]
click at [502, 516] on p "[PERSON_NAME] • À l’instant" at bounding box center [531, 518] width 79 height 7
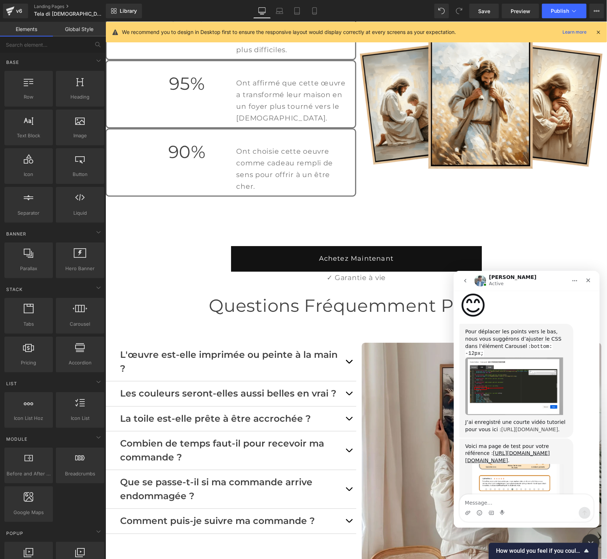
scroll to position [1766, 0]
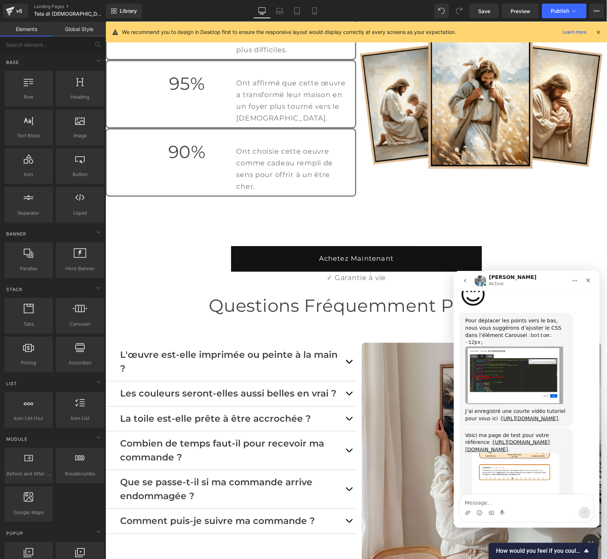
click at [183, 351] on div at bounding box center [303, 268] width 607 height 537
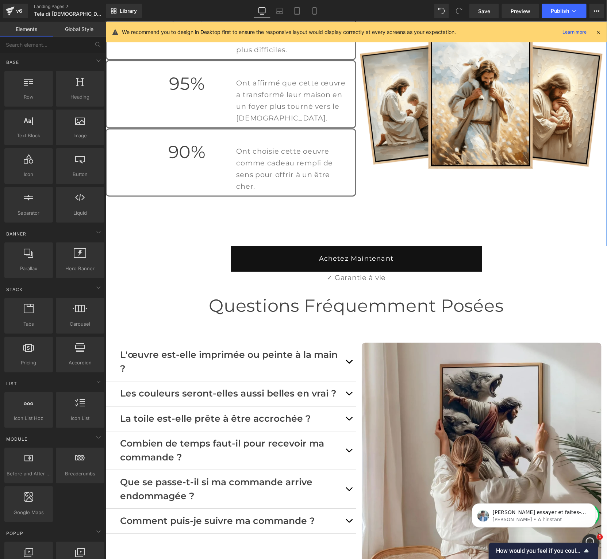
scroll to position [1762, 0]
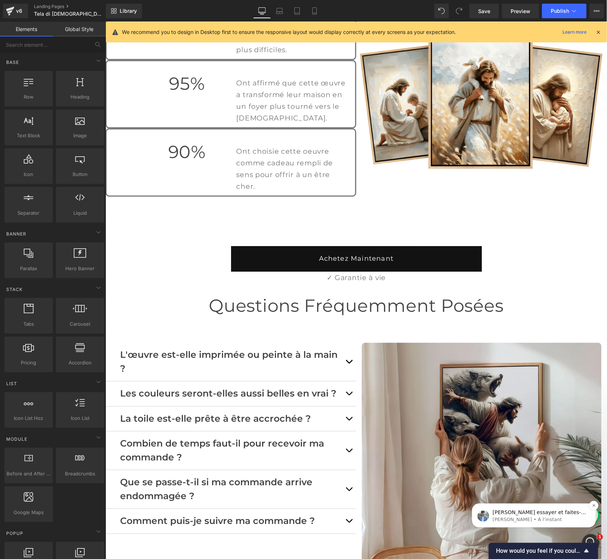
click at [519, 509] on span "[PERSON_NAME] essayer et faites-moi savoir comment cela se passe." at bounding box center [538, 515] width 93 height 13
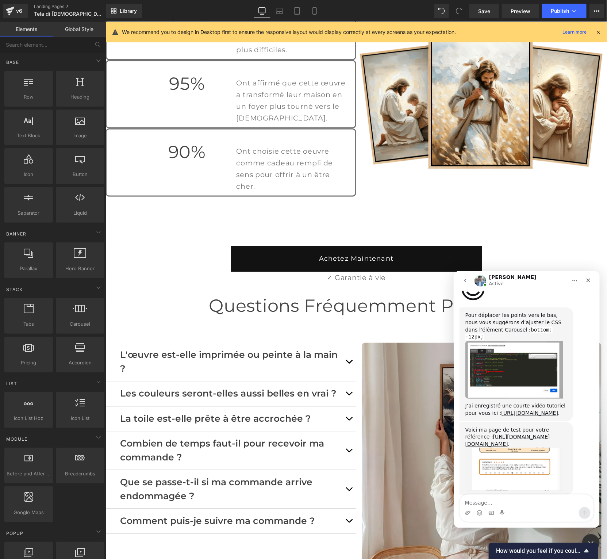
scroll to position [1774, 0]
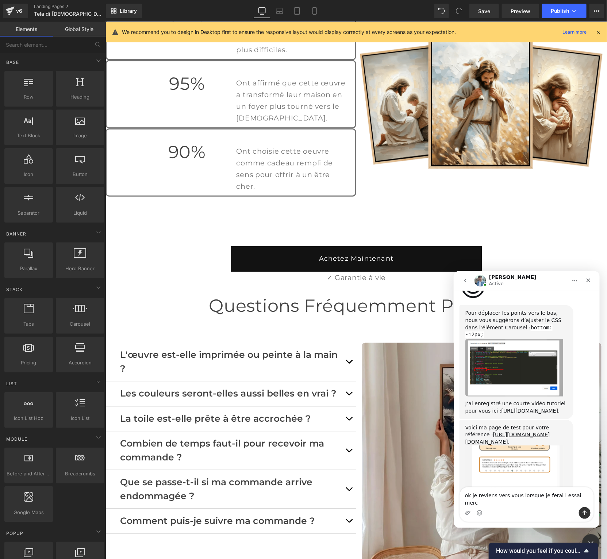
type textarea "ok je reviens vers vous lorsque je ferai l essai merci"
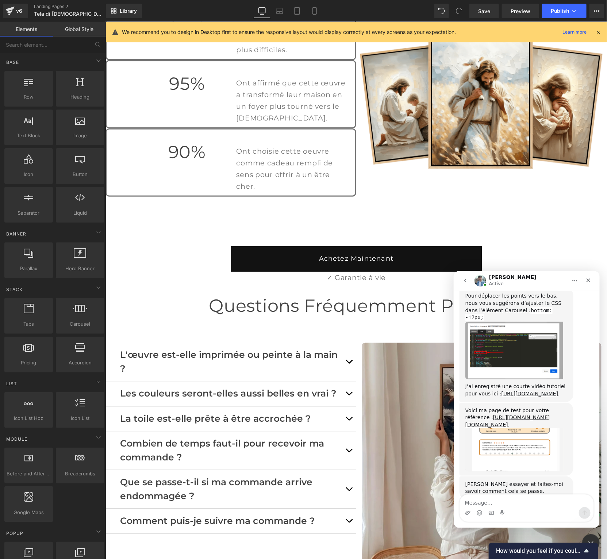
click at [172, 321] on div at bounding box center [303, 268] width 607 height 537
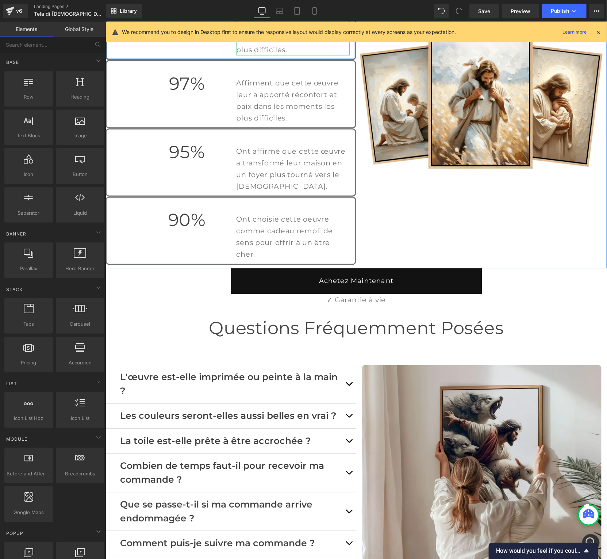
click at [260, 55] on p "Affirment que cette œuvre leur a apporté réconfort et paix dans les moments les…" at bounding box center [292, 31] width 113 height 47
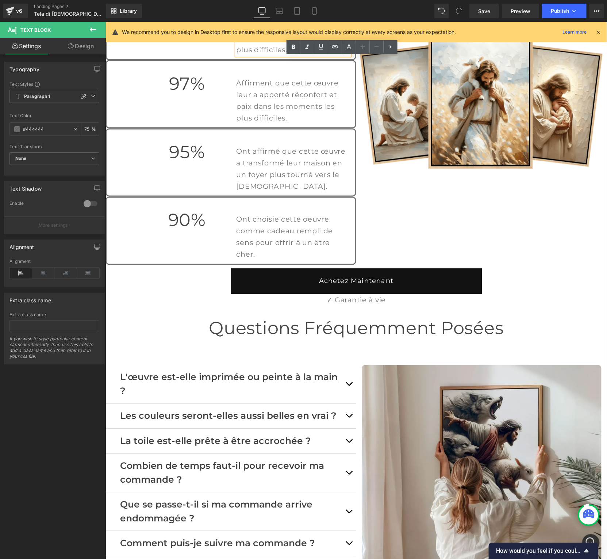
click at [192, 80] on div "97% Heading Affirment que cette œuvre leur a apporté réconfort et paix dans les…" at bounding box center [230, 128] width 251 height 273
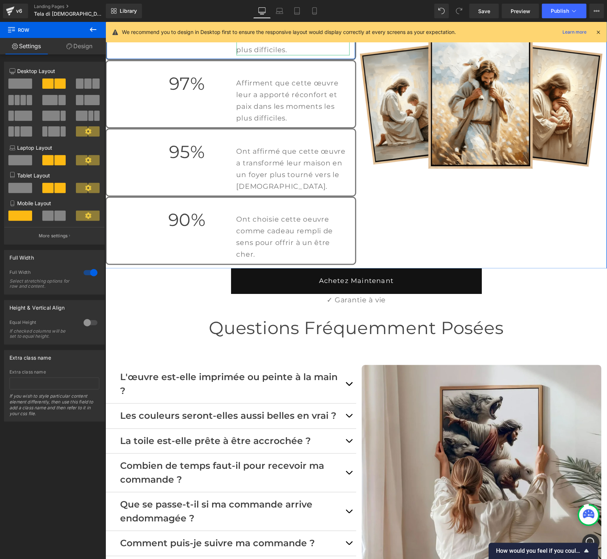
click at [313, 32] on icon at bounding box center [312, 30] width 4 height 4
click at [317, 32] on icon at bounding box center [316, 30] width 4 height 4
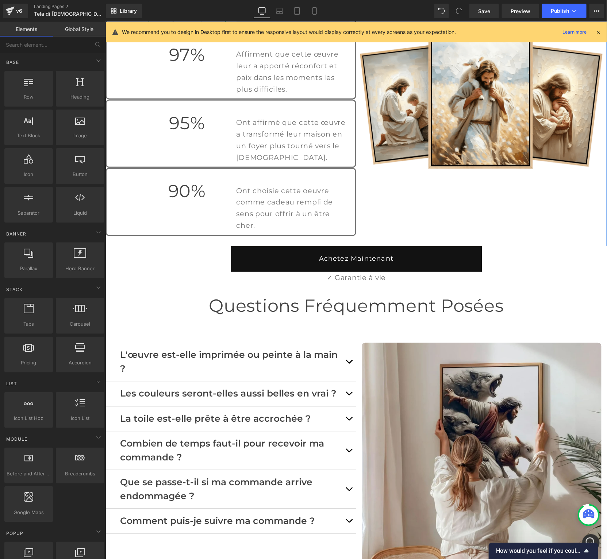
click at [204, 17] on icon at bounding box center [204, 15] width 4 height 4
click at [207, 17] on icon at bounding box center [208, 15] width 4 height 4
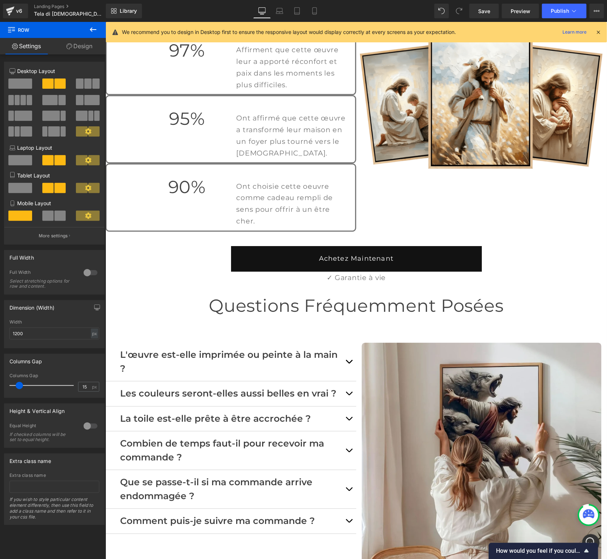
click at [19, 85] on span at bounding box center [20, 83] width 24 height 10
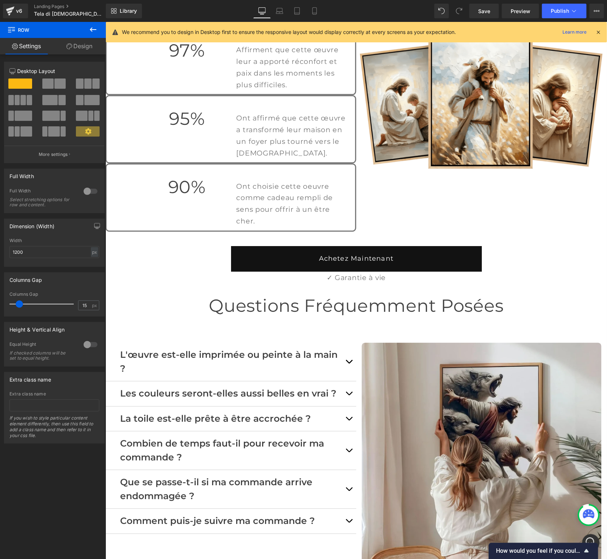
click at [68, 50] on link "Design" at bounding box center [79, 46] width 53 height 16
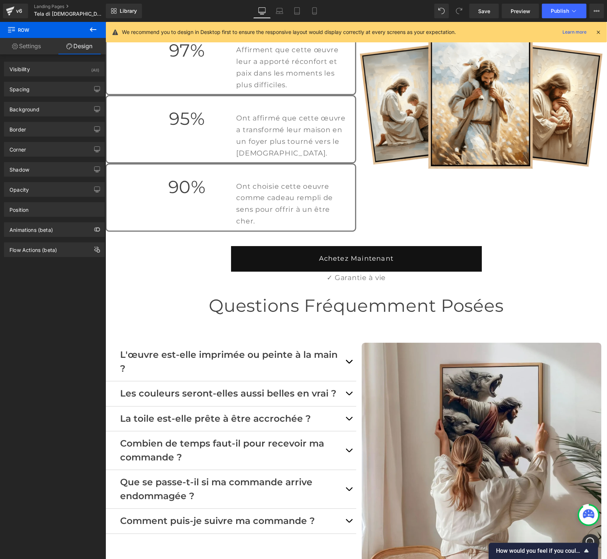
click at [35, 53] on link "Settings" at bounding box center [26, 46] width 53 height 16
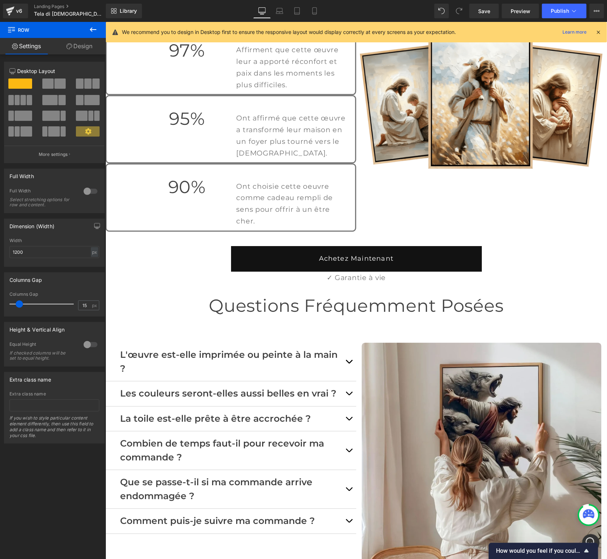
click at [94, 27] on icon at bounding box center [93, 29] width 9 height 9
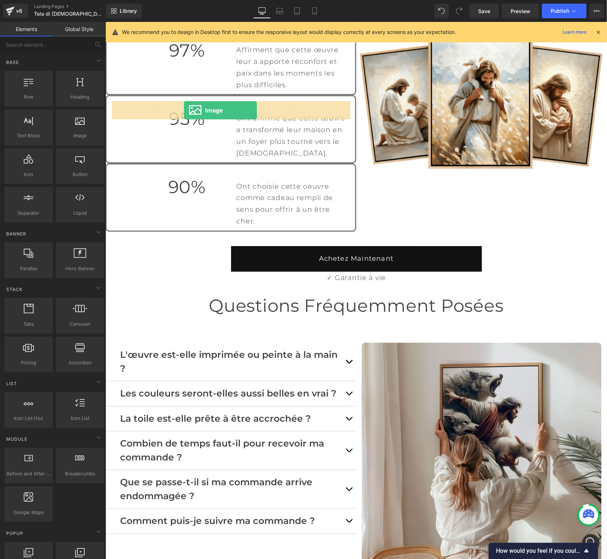
drag, startPoint x: 173, startPoint y: 127, endPoint x: 183, endPoint y: 110, distance: 19.6
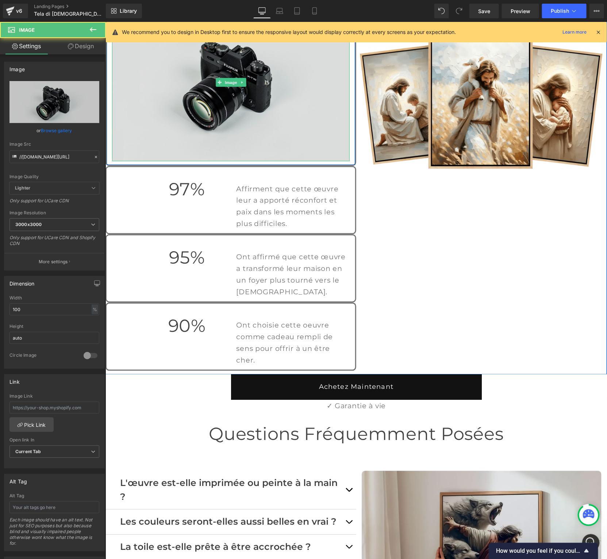
scroll to position [1819, 0]
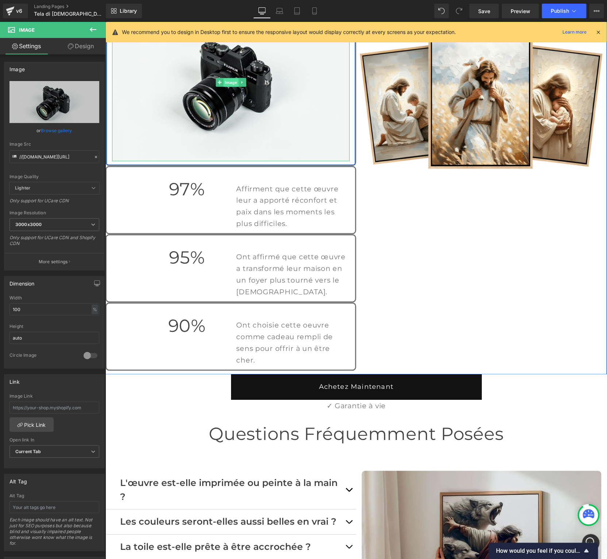
click at [231, 87] on span "Image" at bounding box center [230, 82] width 15 height 9
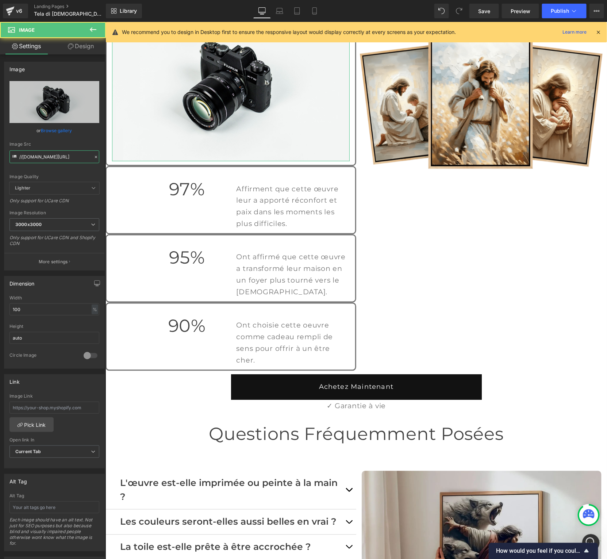
click at [58, 154] on input "//[DOMAIN_NAME][URL]" at bounding box center [54, 156] width 90 height 13
paste input "https://cdn.shopify.com/s/files/1/0912/1778/9240/files/97_5.png?v=1760078500"
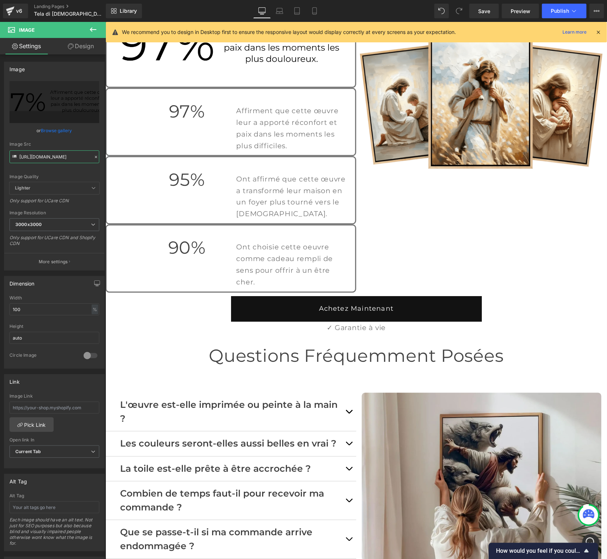
type input "https://cdn.shopify.com/s/files/1/0912/1778/9240/files/97_5_3000x3000.png?v=176…"
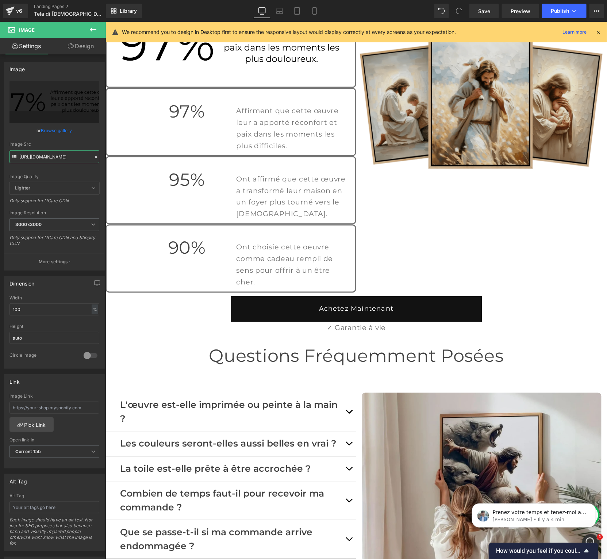
scroll to position [1820, 0]
